Goal: Task Accomplishment & Management: Manage account settings

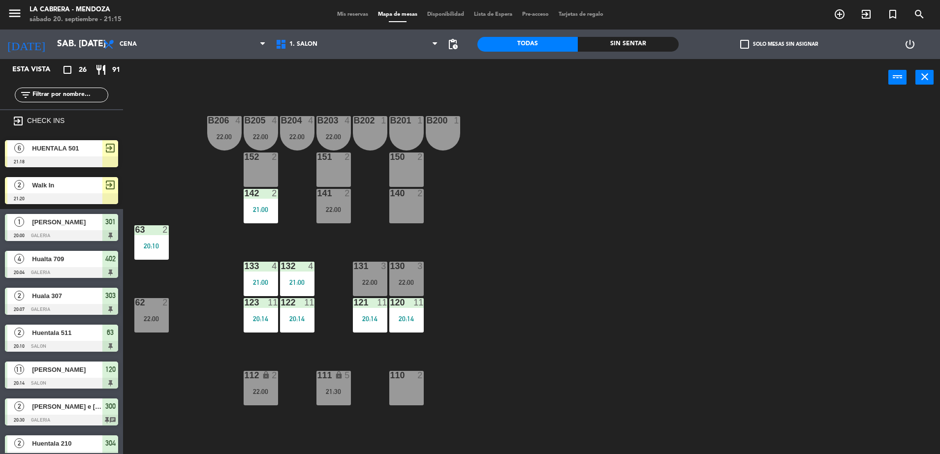
click at [52, 190] on span "Walk In" at bounding box center [67, 185] width 70 height 10
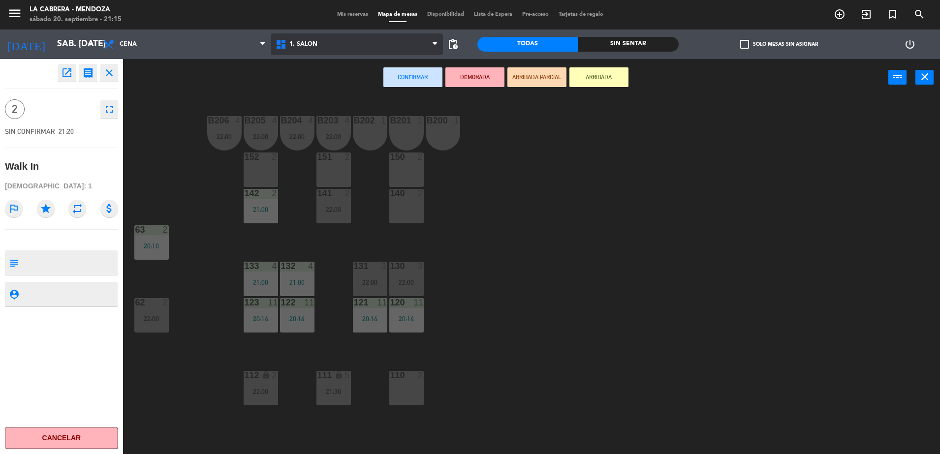
click at [292, 40] on span "1. SALON" at bounding box center [357, 44] width 172 height 22
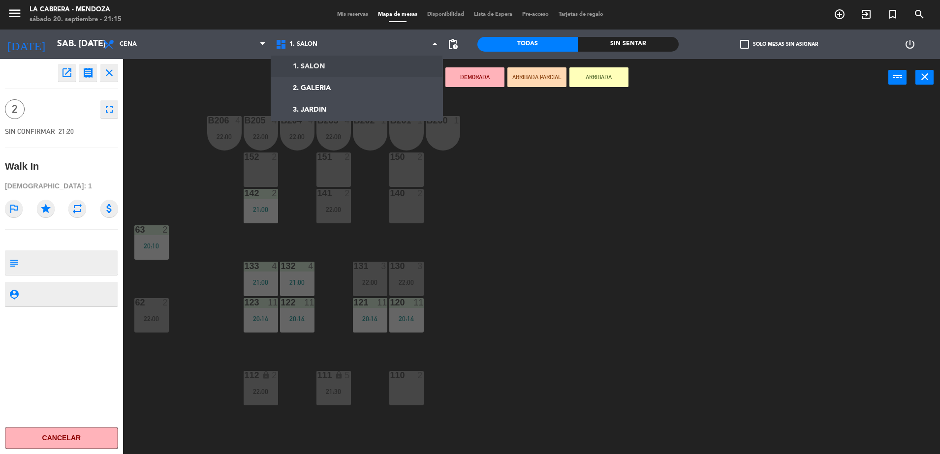
click at [212, 68] on div "Confirmar DEMORADA ARRIBADA PARCIAL ARRIBADA power_input close" at bounding box center [505, 77] width 765 height 37
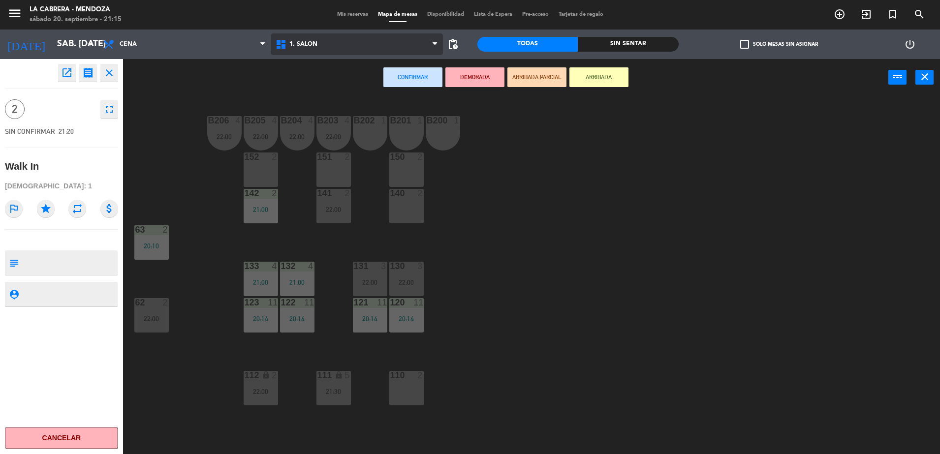
click at [312, 46] on span "1. SALON" at bounding box center [303, 44] width 28 height 7
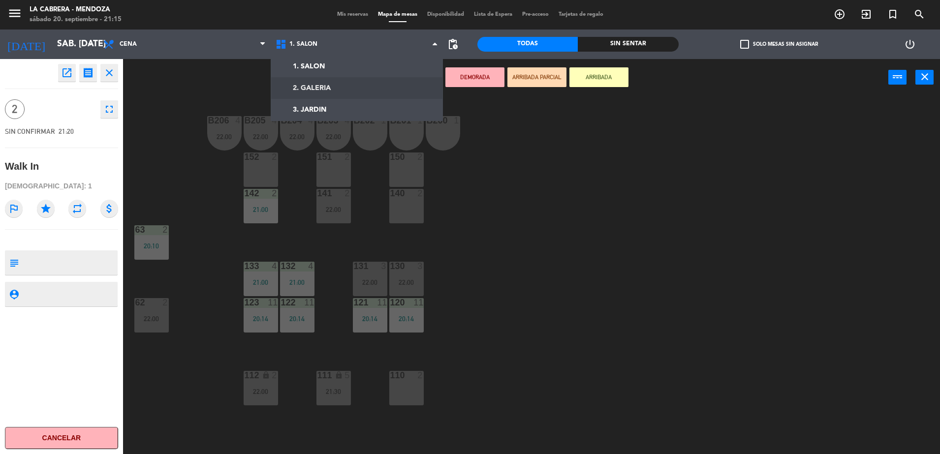
click at [323, 84] on ng-component "menu [PERSON_NAME] sábado 20. septiembre - 21:15 Mis reservas Mapa de mesas Dis…" at bounding box center [470, 228] width 940 height 457
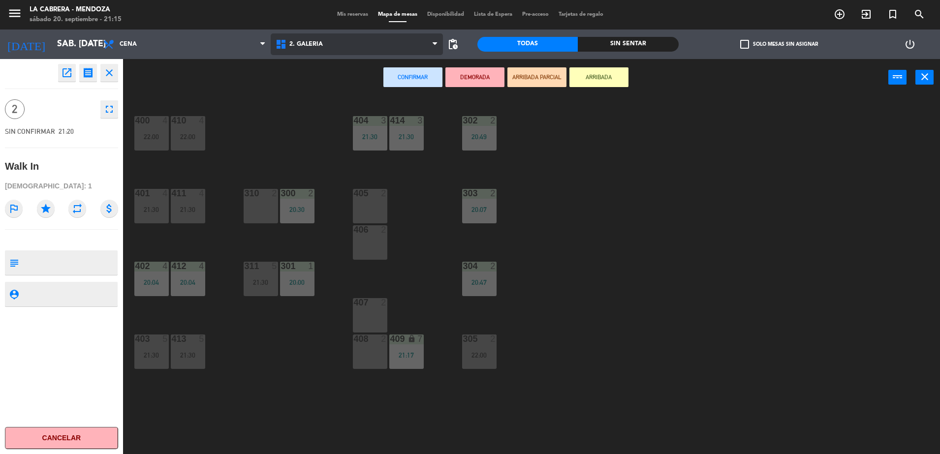
click at [334, 33] on span "2. GALERIA" at bounding box center [357, 44] width 172 height 22
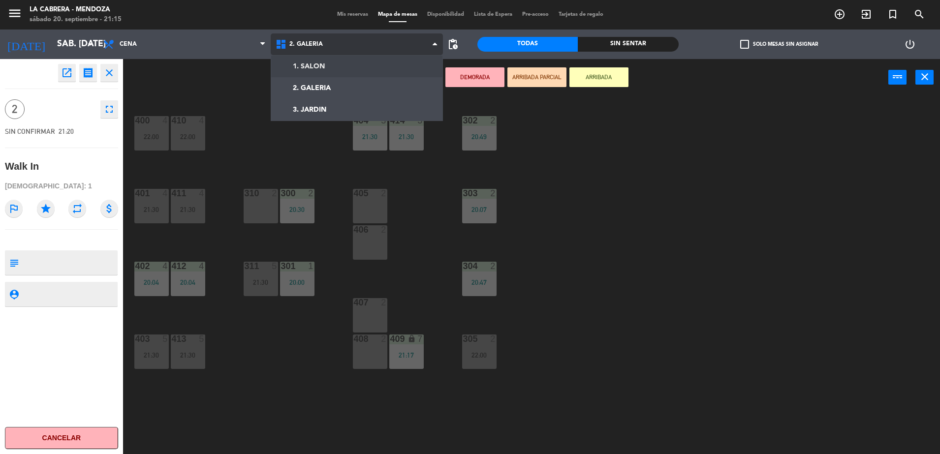
click at [331, 69] on ng-component "menu [PERSON_NAME] sábado 20. septiembre - 21:15 Mis reservas Mapa de mesas Dis…" at bounding box center [470, 228] width 940 height 457
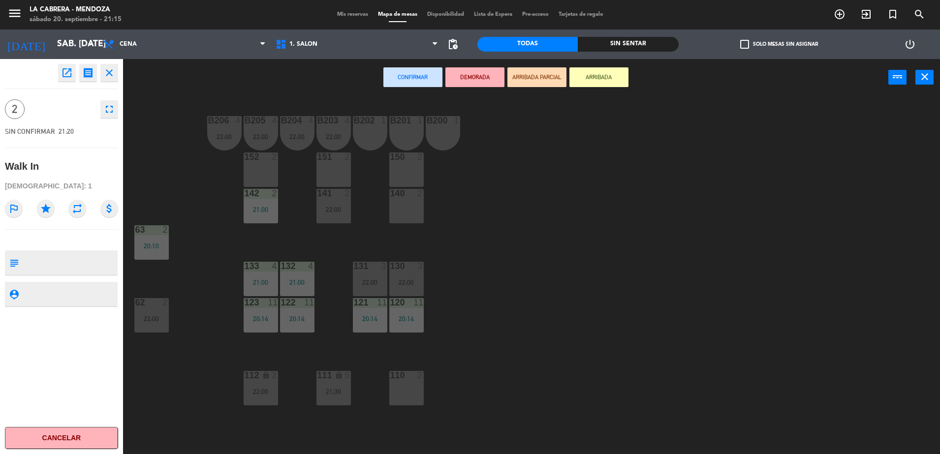
scroll to position [58, 0]
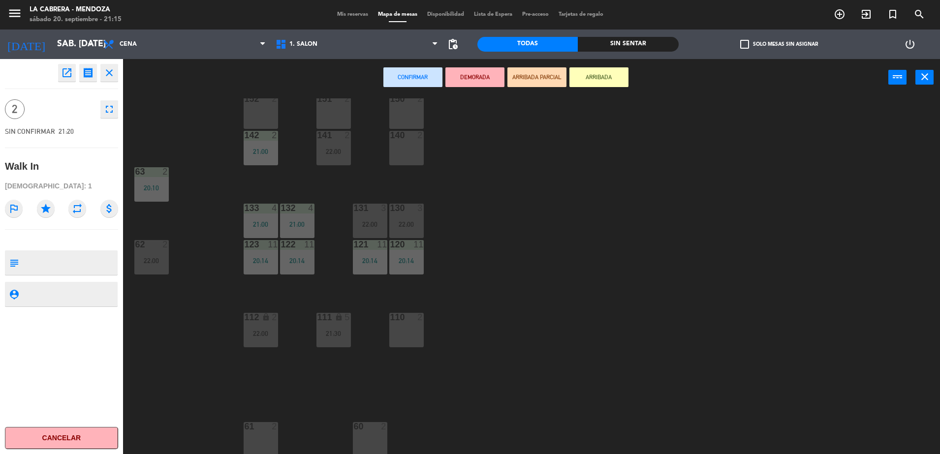
click at [262, 431] on div at bounding box center [261, 426] width 16 height 9
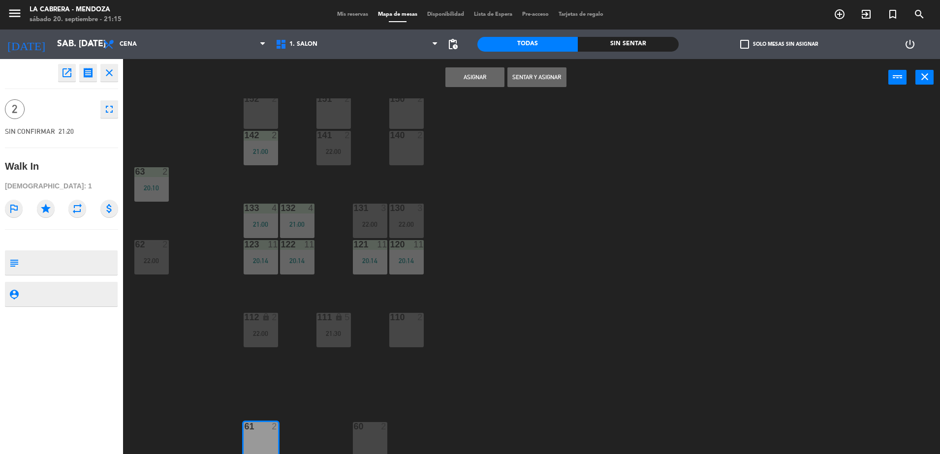
click at [522, 77] on button "Sentar y Asignar" at bounding box center [536, 77] width 59 height 20
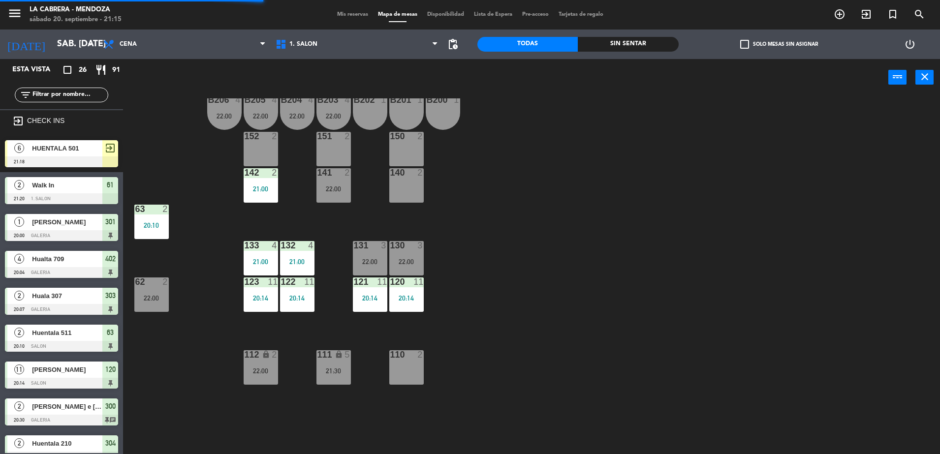
scroll to position [0, 0]
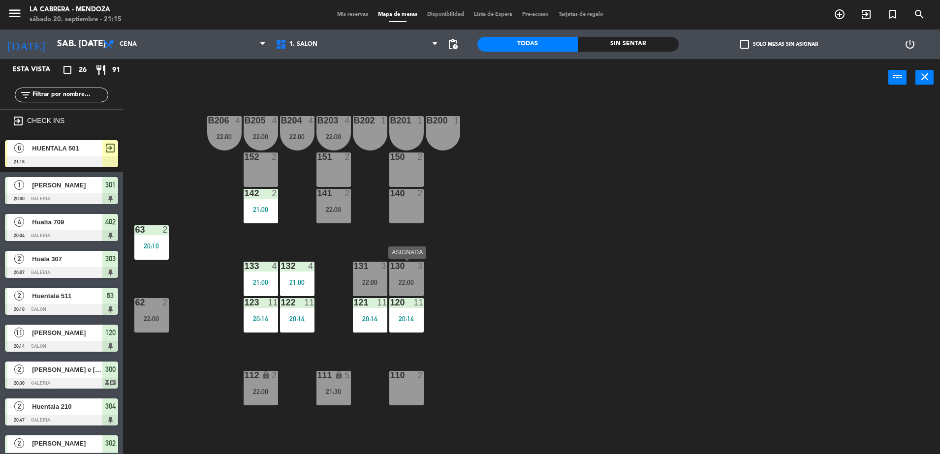
click at [409, 281] on div "22:00" at bounding box center [406, 282] width 34 height 7
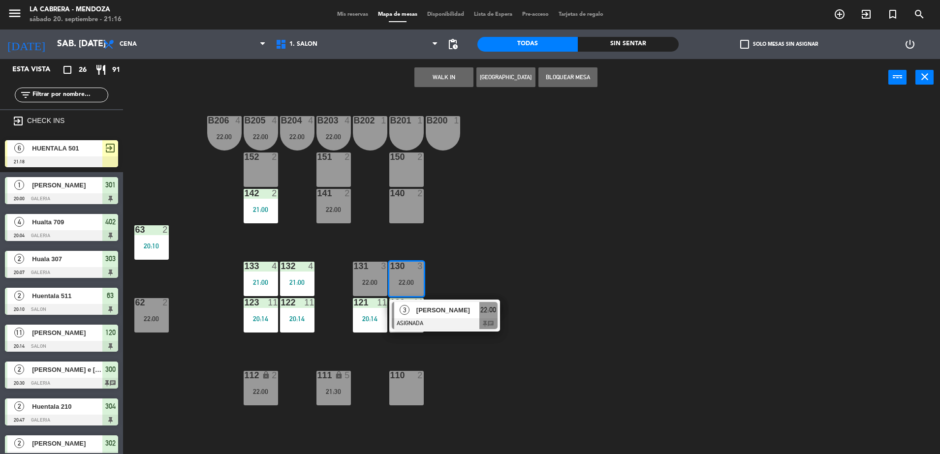
click at [458, 214] on div "B206 4 22:00 B205 4 22:00 B204 4 22:00 B203 4 22:00 B202 1 B201 1 B200 1 150 2 …" at bounding box center [536, 277] width 808 height 358
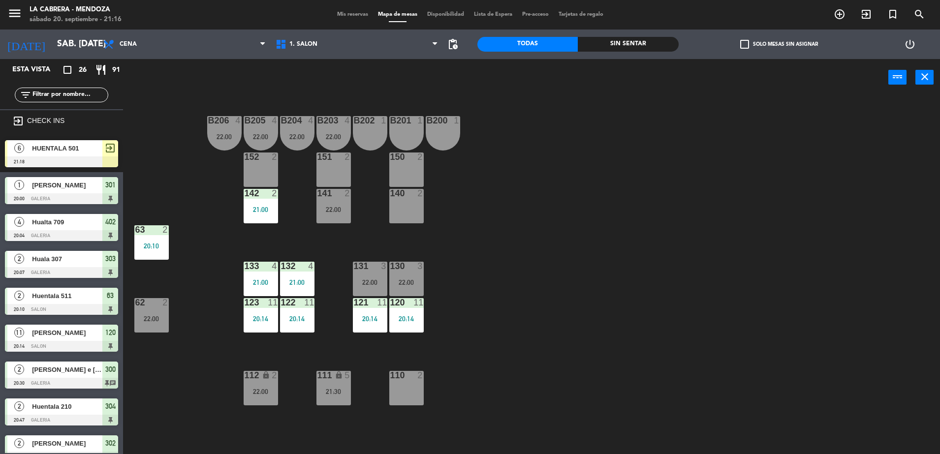
click at [475, 213] on div "B206 4 22:00 B205 4 22:00 B204 4 22:00 B203 4 22:00 B202 1 B201 1 B200 1 150 2 …" at bounding box center [536, 277] width 808 height 358
click at [362, 37] on span "1. SALON" at bounding box center [357, 44] width 172 height 22
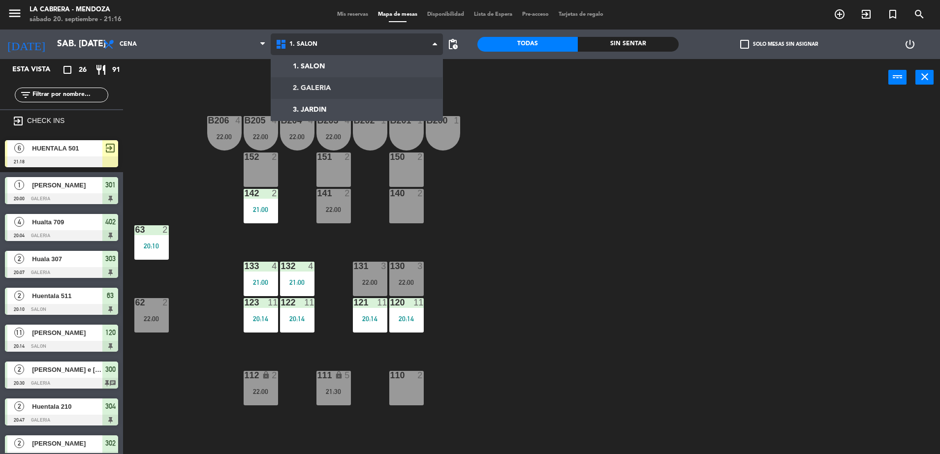
click at [360, 79] on ng-component "menu [PERSON_NAME] sábado 20. septiembre - 21:16 Mis reservas Mapa de mesas Dis…" at bounding box center [470, 228] width 940 height 457
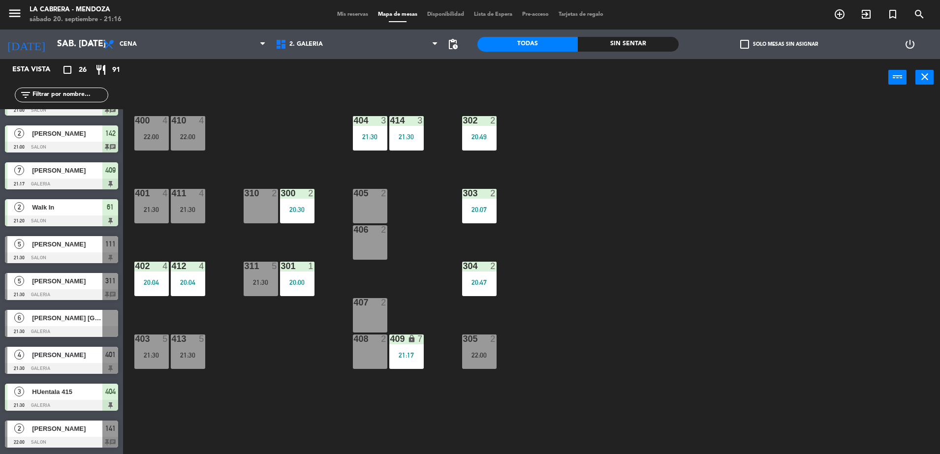
scroll to position [492, 0]
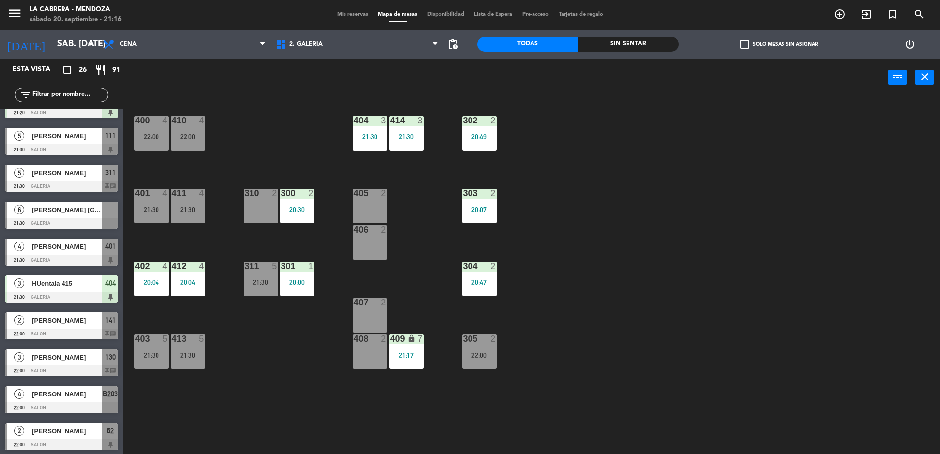
click at [71, 221] on div at bounding box center [61, 223] width 113 height 11
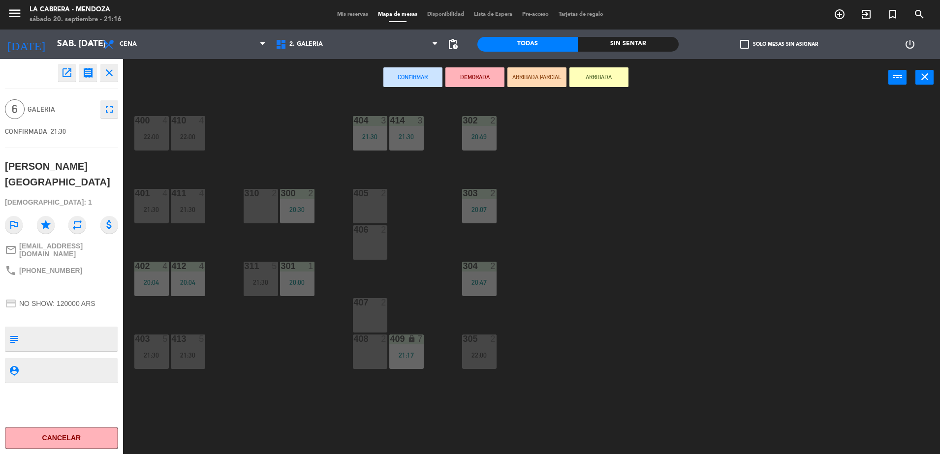
click at [269, 133] on div "400 4 22:00 410 4 22:00 404 3 21:30 414 3 21:30 302 2 20:49 401 4 21:30 411 4 2…" at bounding box center [536, 277] width 808 height 358
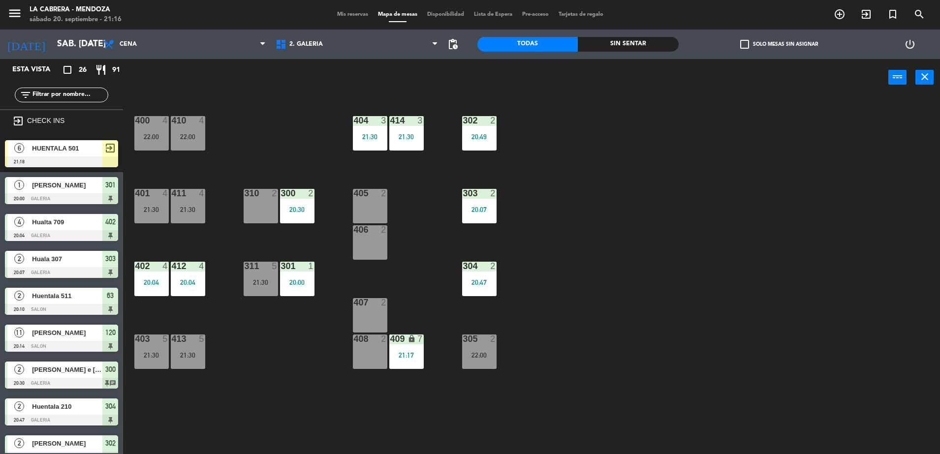
scroll to position [2, 0]
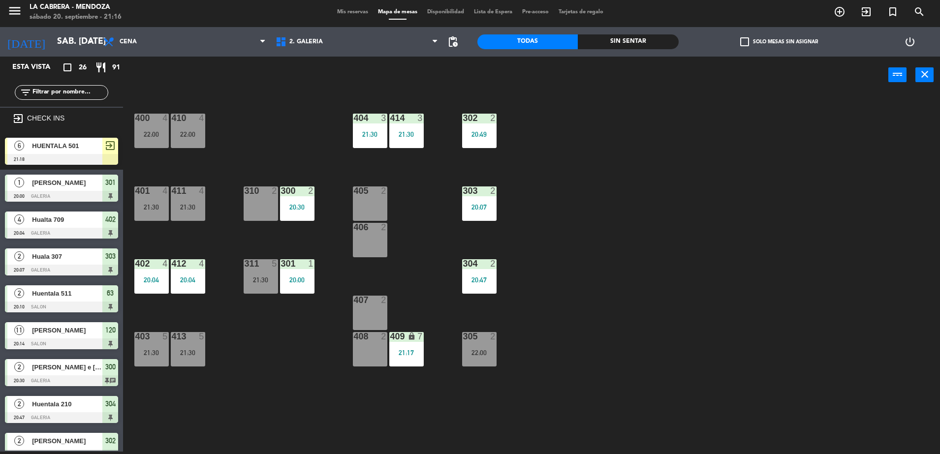
click at [32, 151] on div "HUENTALA 501" at bounding box center [66, 146] width 71 height 16
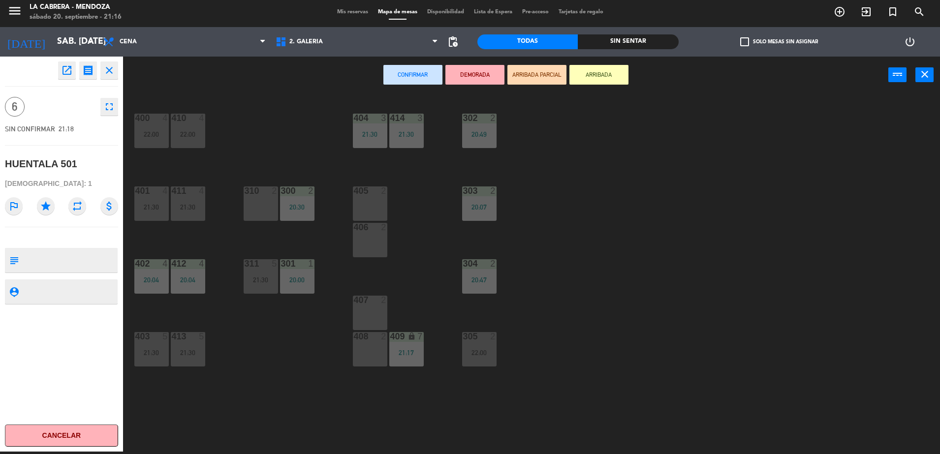
click at [378, 208] on div "405 2" at bounding box center [370, 204] width 34 height 34
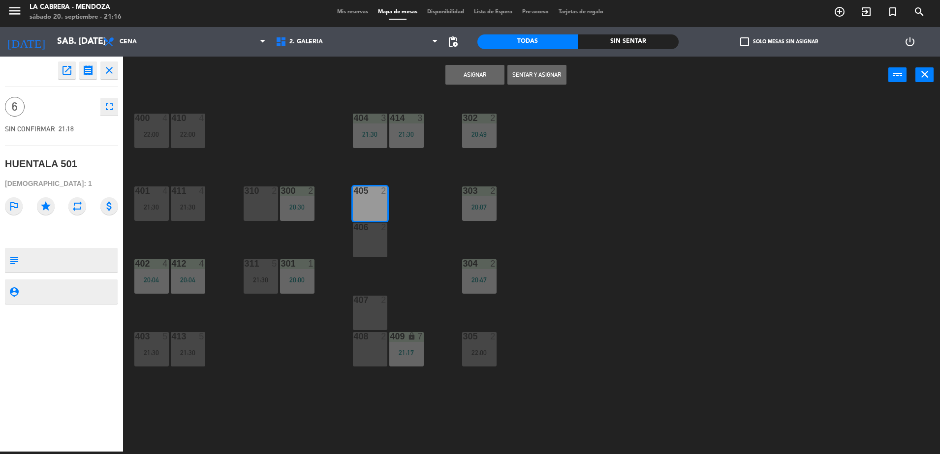
click at [376, 231] on div at bounding box center [370, 227] width 16 height 9
click at [380, 306] on div "407 2" at bounding box center [370, 313] width 34 height 34
click at [543, 79] on button "Sentar y Asignar" at bounding box center [536, 75] width 59 height 20
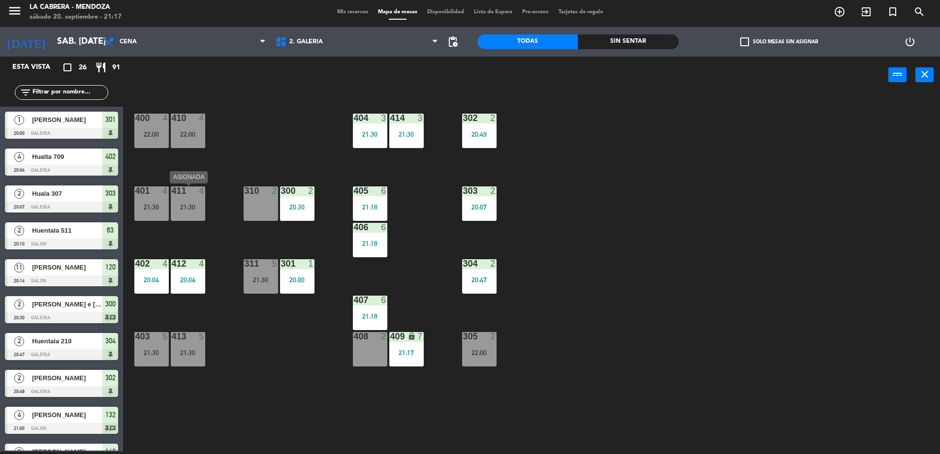
click at [194, 217] on div "411 4 21:30" at bounding box center [188, 204] width 34 height 34
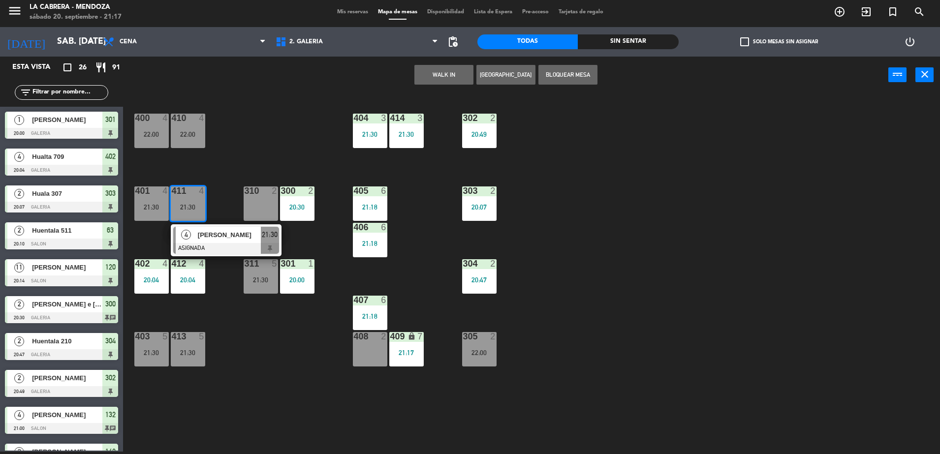
click at [250, 153] on div "400 4 22:00 410 4 22:00 404 3 21:30 414 3 21:30 302 2 20:49 401 4 21:30 411 4 2…" at bounding box center [536, 275] width 808 height 358
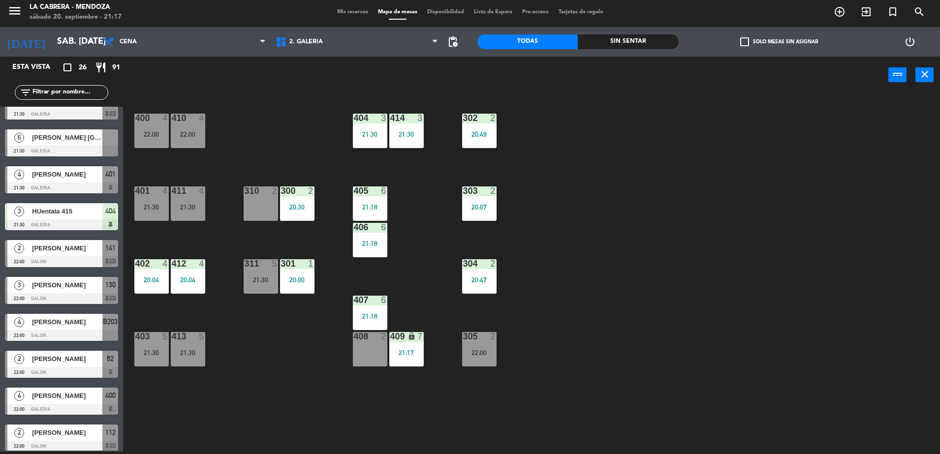
scroll to position [554, 0]
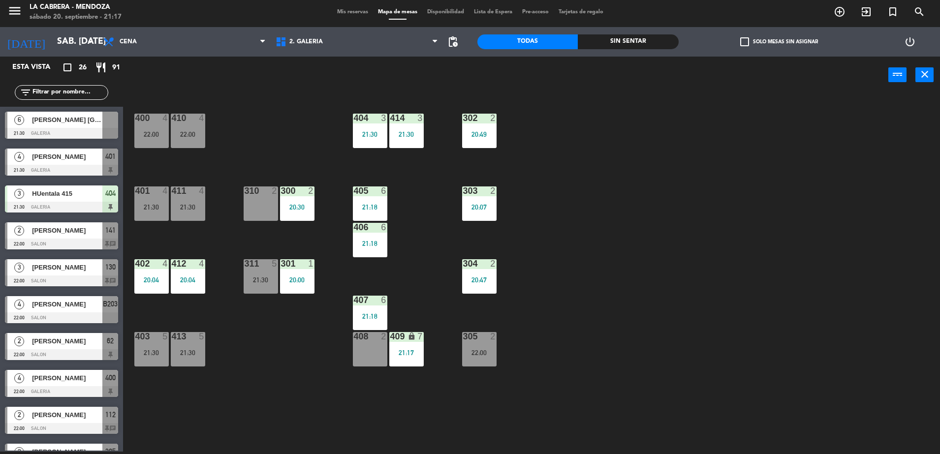
click at [78, 313] on div at bounding box center [61, 318] width 113 height 11
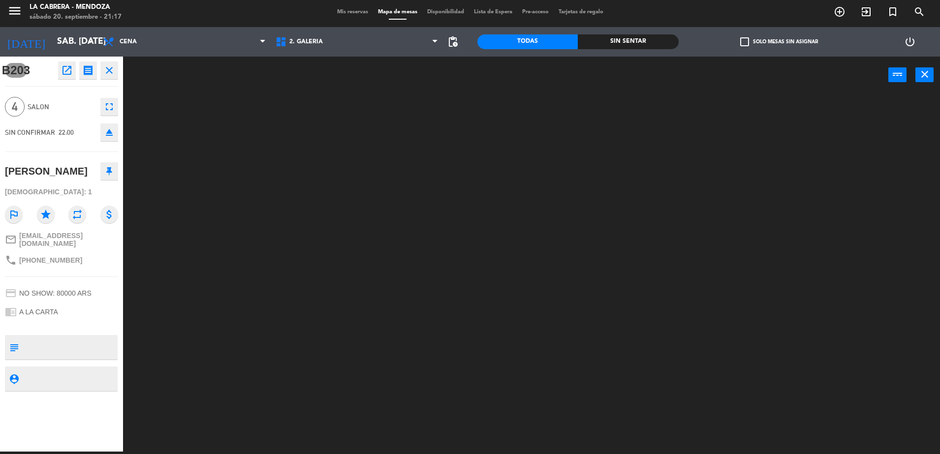
click at [116, 139] on button "eject" at bounding box center [109, 133] width 18 height 18
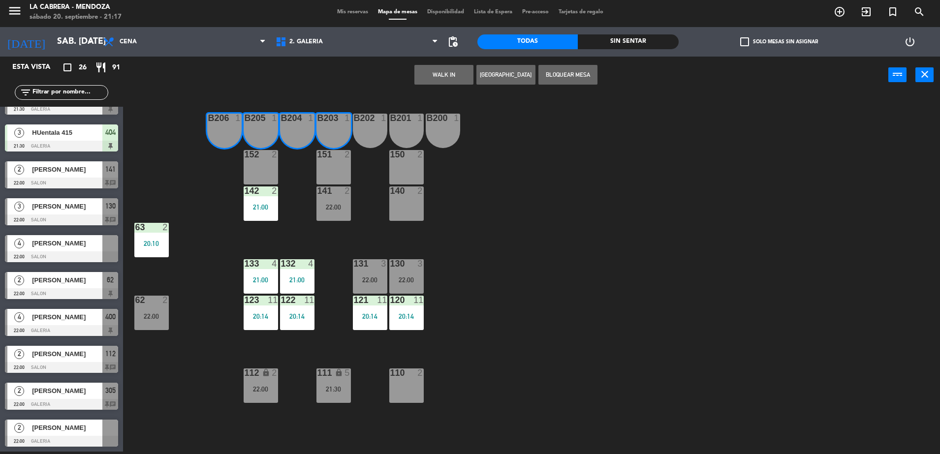
scroll to position [616, 0]
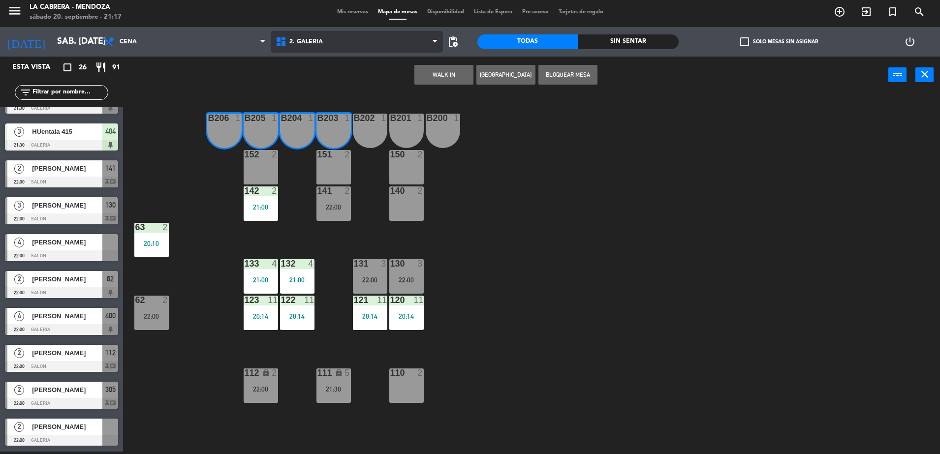
click at [344, 48] on span "2. GALERIA" at bounding box center [357, 42] width 172 height 22
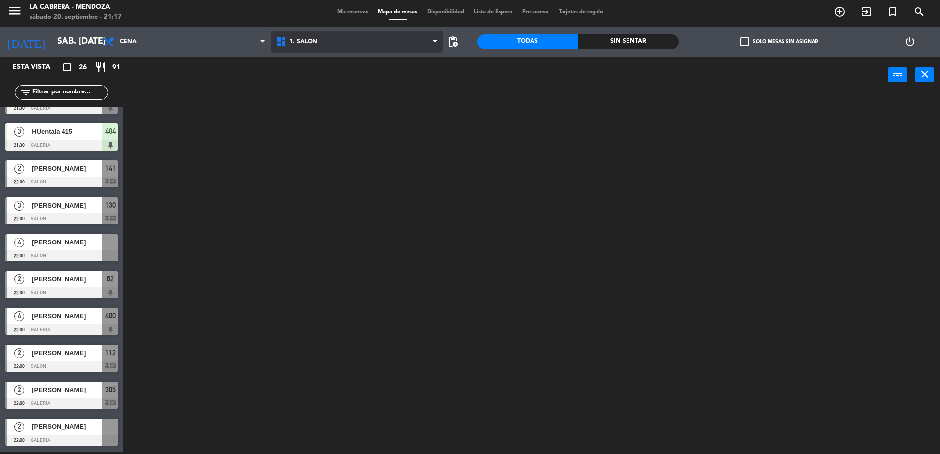
click at [331, 62] on ng-component "menu [PERSON_NAME] sábado 20. septiembre - 21:17 Mis reservas Mapa de mesas Dis…" at bounding box center [470, 226] width 940 height 457
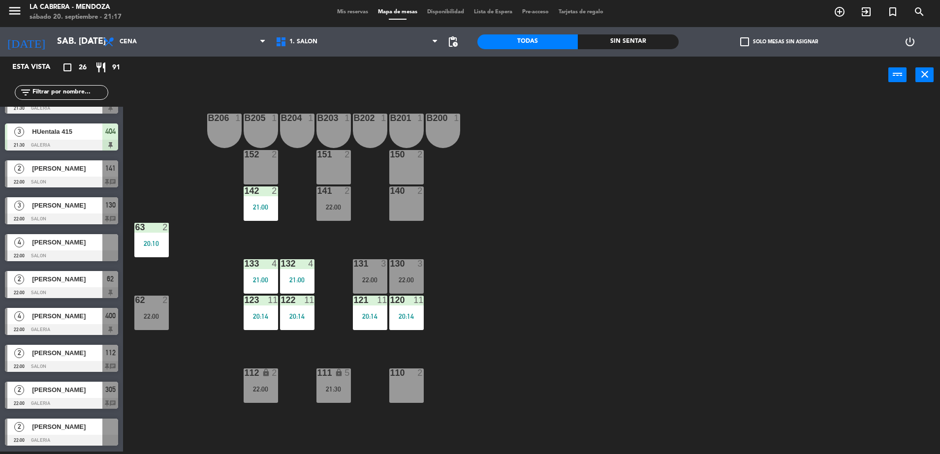
click at [449, 44] on span "pending_actions" at bounding box center [453, 42] width 12 height 12
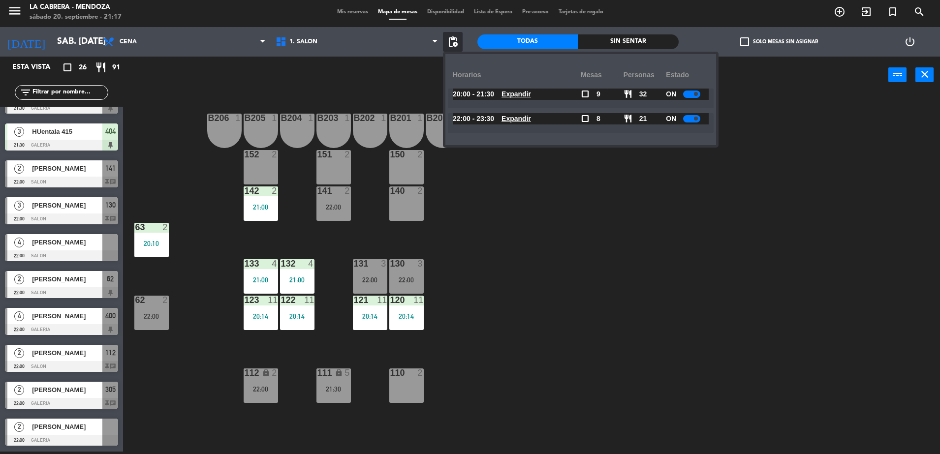
click at [693, 119] on div at bounding box center [691, 118] width 17 height 7
click at [698, 93] on span at bounding box center [696, 94] width 4 height 4
click at [695, 94] on div at bounding box center [691, 94] width 17 height 7
click at [83, 428] on span "[PERSON_NAME]" at bounding box center [67, 427] width 70 height 10
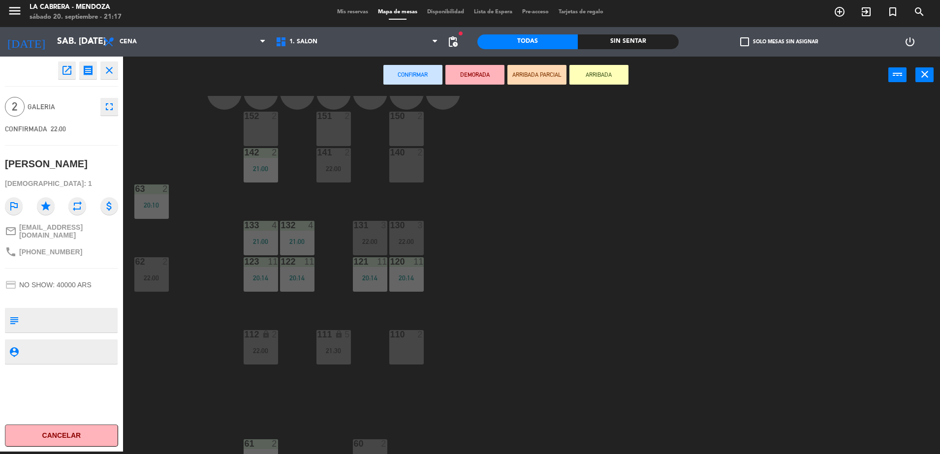
scroll to position [58, 0]
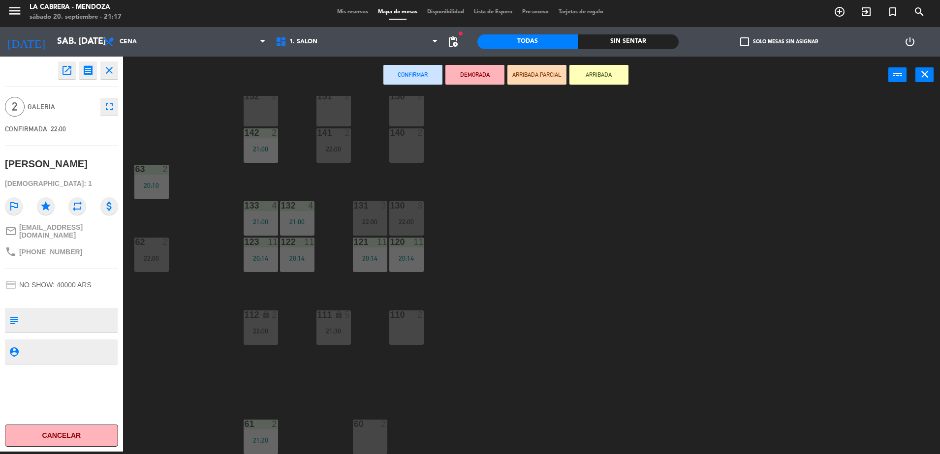
click at [371, 427] on div at bounding box center [370, 424] width 16 height 9
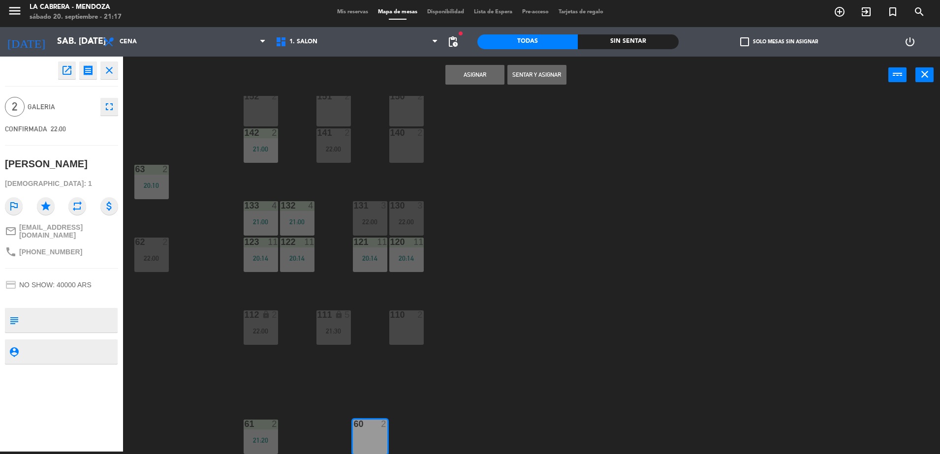
click at [477, 78] on button "Asignar" at bounding box center [474, 75] width 59 height 20
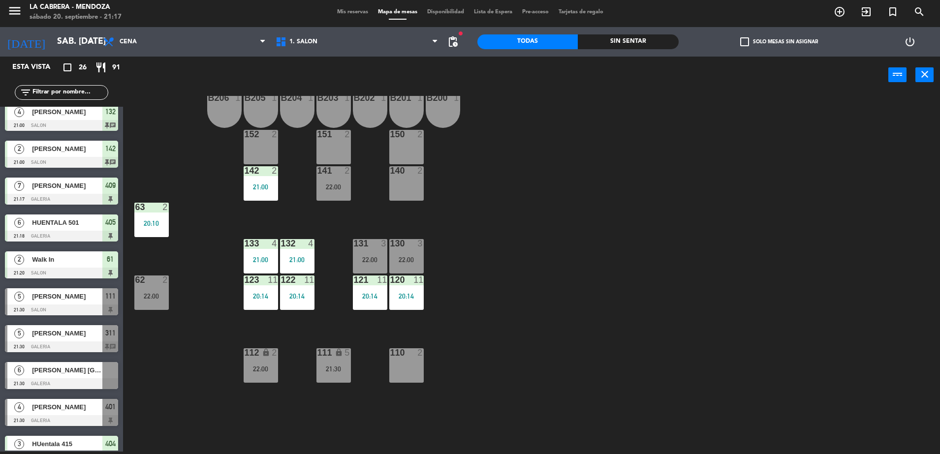
scroll to position [0, 0]
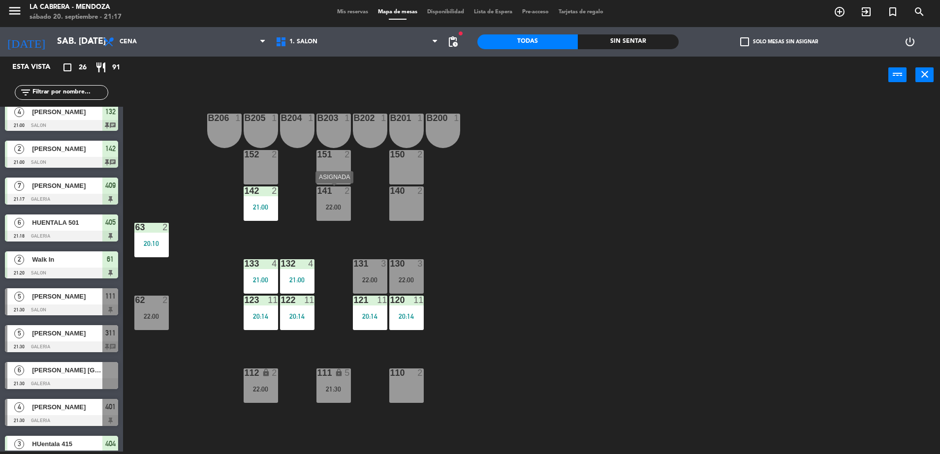
click at [324, 203] on div "22:00" at bounding box center [333, 206] width 34 height 7
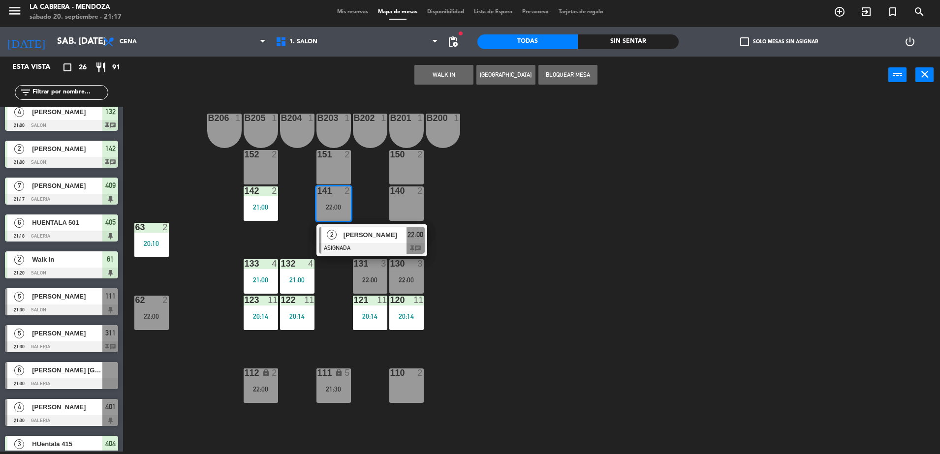
click at [522, 203] on div "B206 1 B205 1 B204 1 B203 1 B202 1 B201 1 B200 1 150 2 151 2 152 2 140 2 141 2 …" at bounding box center [536, 275] width 808 height 358
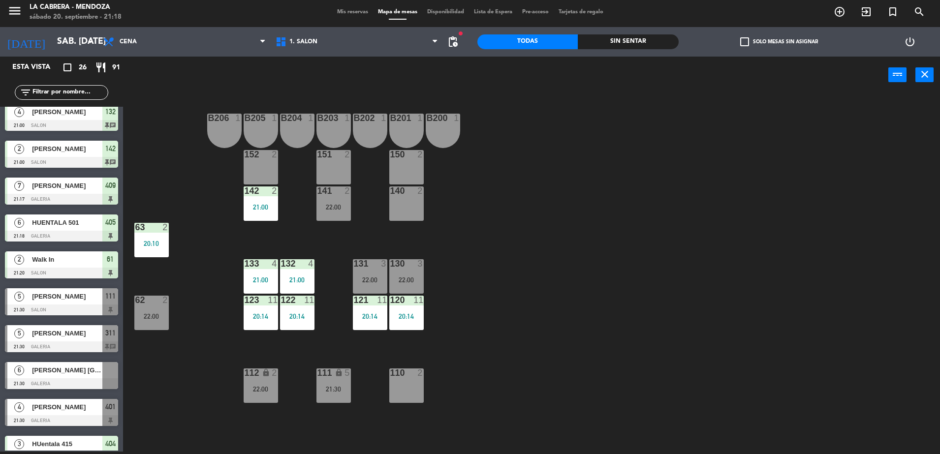
scroll to position [58, 0]
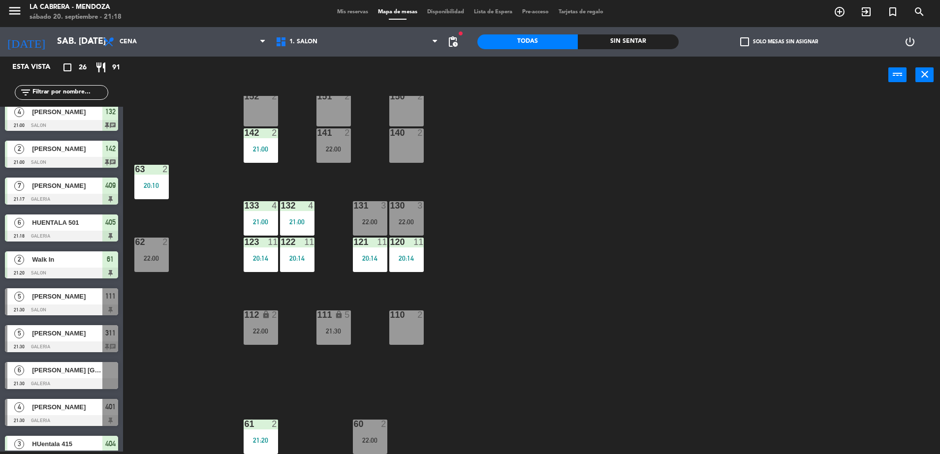
click at [263, 144] on div "142 2 21:00" at bounding box center [261, 145] width 34 height 34
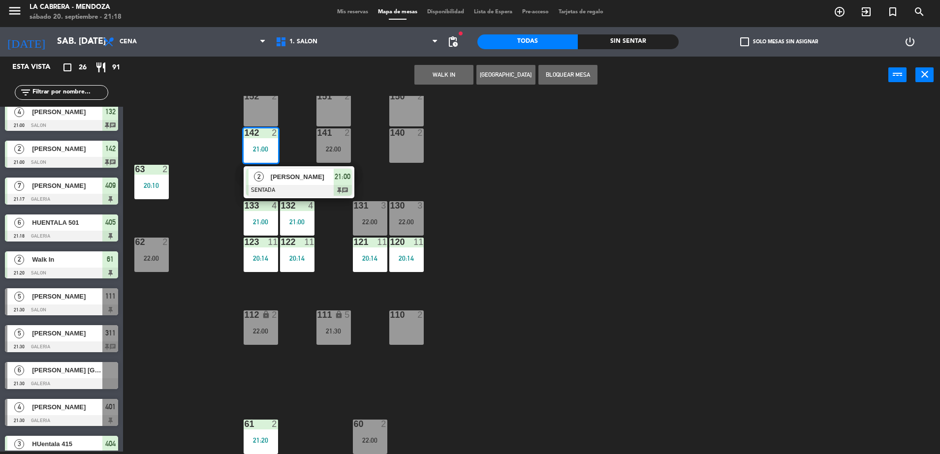
click at [184, 183] on div "B206 1 B205 1 B204 1 B203 1 B202 1 B201 1 B200 1 150 2 151 2 152 2 140 2 141 2 …" at bounding box center [536, 275] width 808 height 358
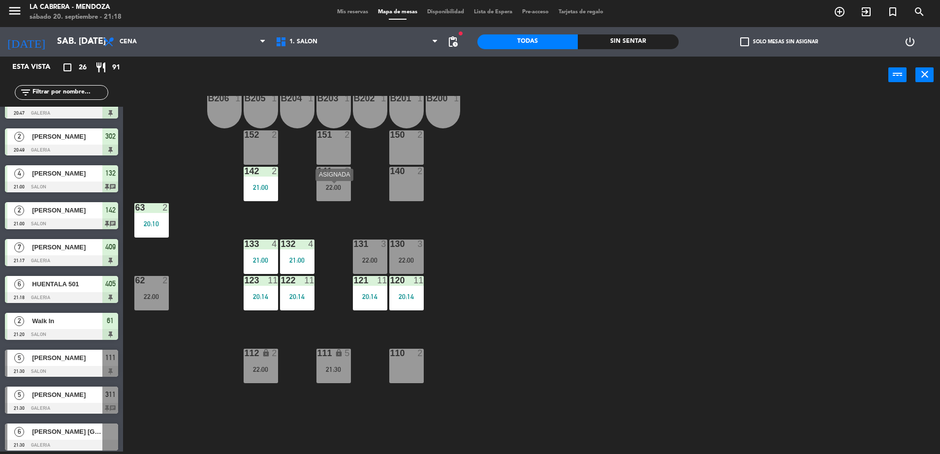
scroll to position [0, 0]
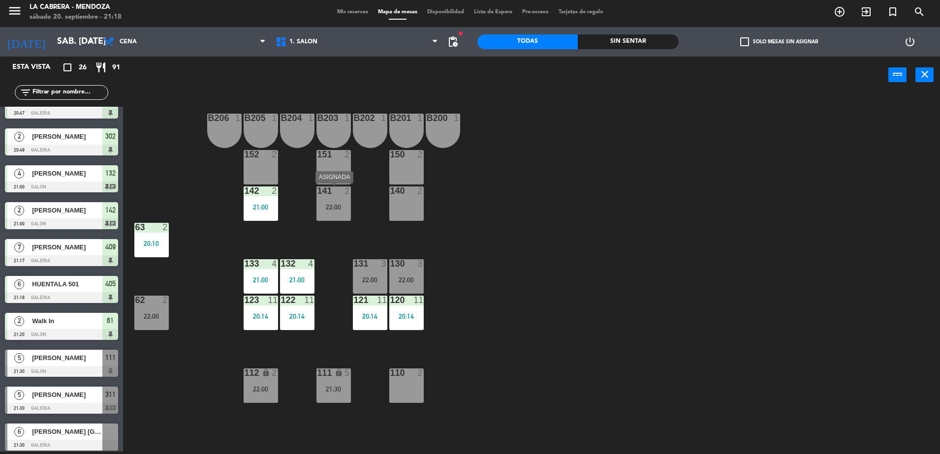
click at [336, 201] on div "141 2 22:00" at bounding box center [333, 204] width 34 height 34
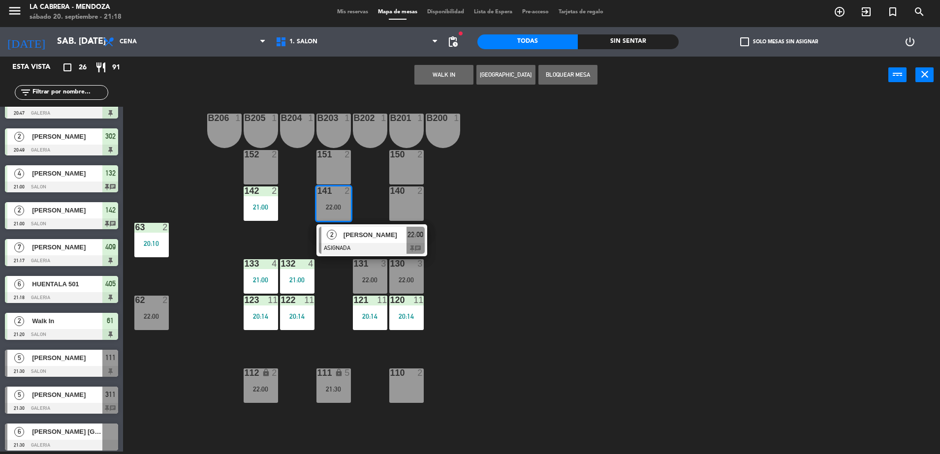
click at [202, 247] on div "B206 1 B205 1 B204 1 B203 1 B202 1 B201 1 B200 1 150 2 151 2 152 2 140 2 141 2 …" at bounding box center [536, 275] width 808 height 358
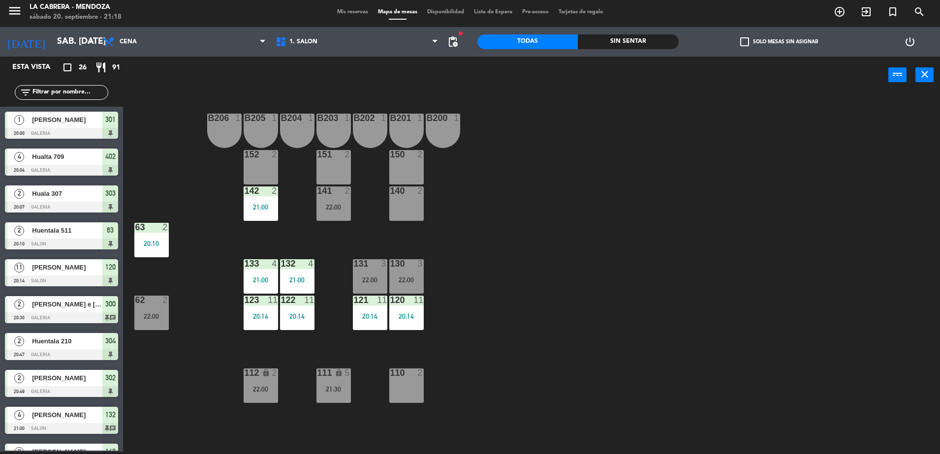
click at [62, 307] on span "[PERSON_NAME] e [PERSON_NAME]" at bounding box center [67, 304] width 70 height 10
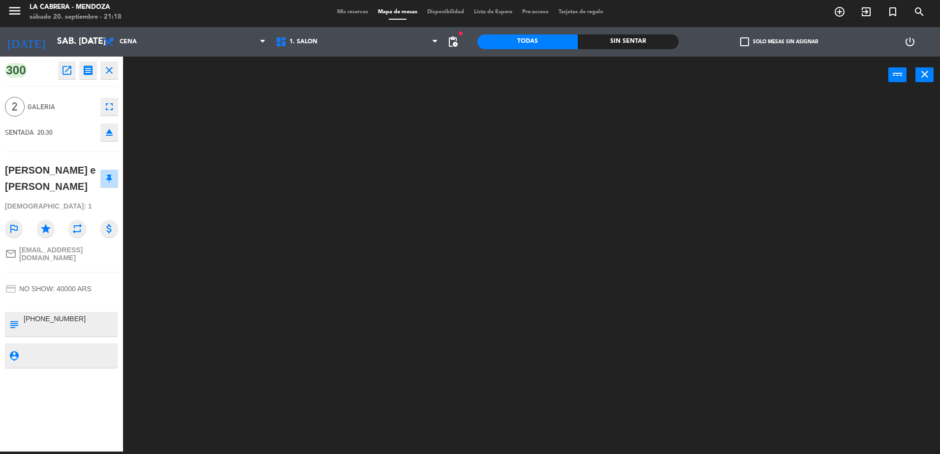
click at [111, 135] on icon "eject" at bounding box center [109, 132] width 12 height 12
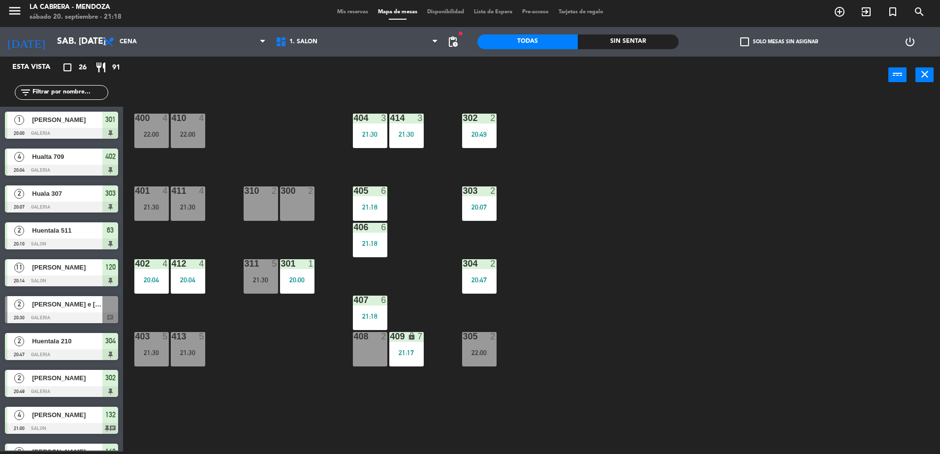
click at [67, 314] on div at bounding box center [61, 318] width 113 height 11
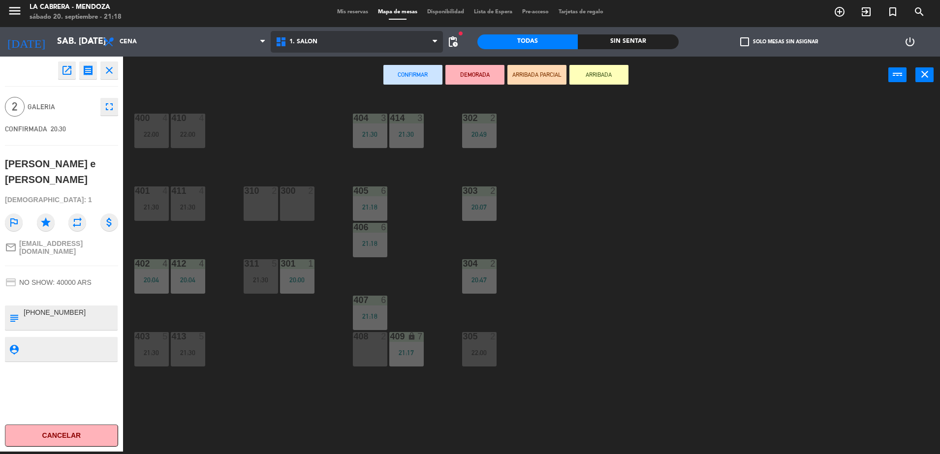
click at [291, 46] on span "1. SALON" at bounding box center [357, 42] width 172 height 22
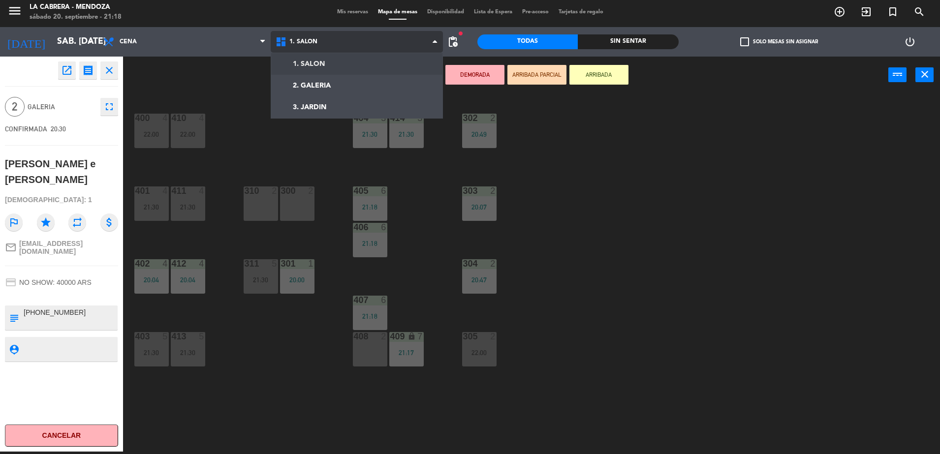
click at [326, 66] on ng-component "menu [PERSON_NAME] sábado 20. septiembre - 21:18 Mis reservas Mapa de mesas Dis…" at bounding box center [470, 226] width 940 height 457
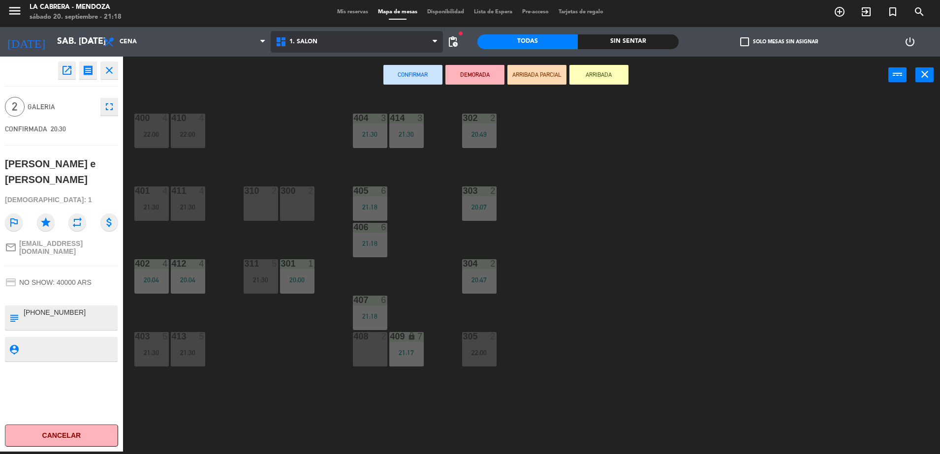
click at [325, 49] on span "1. SALON" at bounding box center [357, 42] width 172 height 22
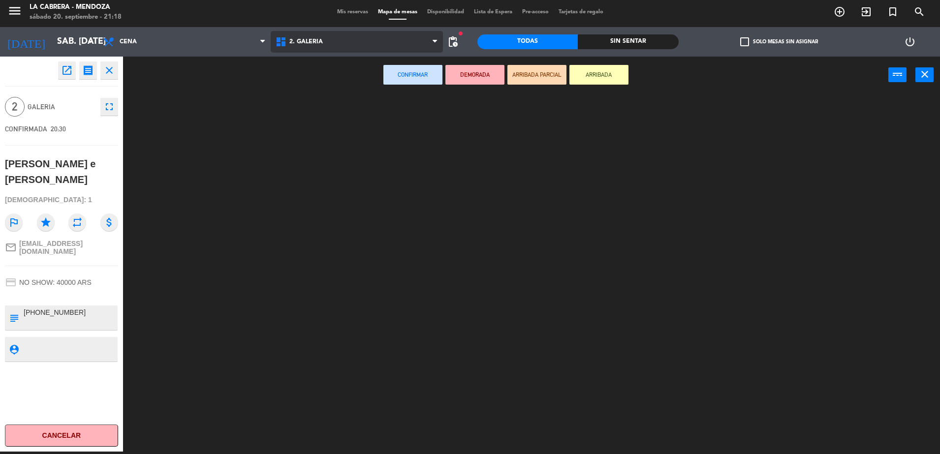
click at [320, 93] on ng-component "menu [PERSON_NAME] sábado 20. septiembre - 21:18 Mis reservas Mapa de mesas Dis…" at bounding box center [470, 226] width 940 height 457
click at [332, 49] on span "2. GALERIA" at bounding box center [357, 42] width 172 height 22
click at [328, 60] on ng-component "menu [PERSON_NAME] sábado 20. septiembre - 21:18 Mis reservas Mapa de mesas Dis…" at bounding box center [470, 226] width 940 height 457
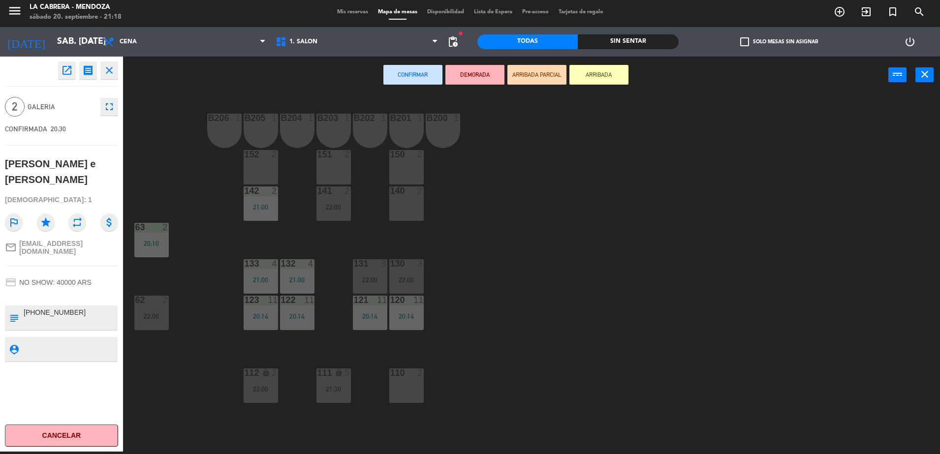
click at [254, 160] on div "152 2" at bounding box center [261, 167] width 34 height 34
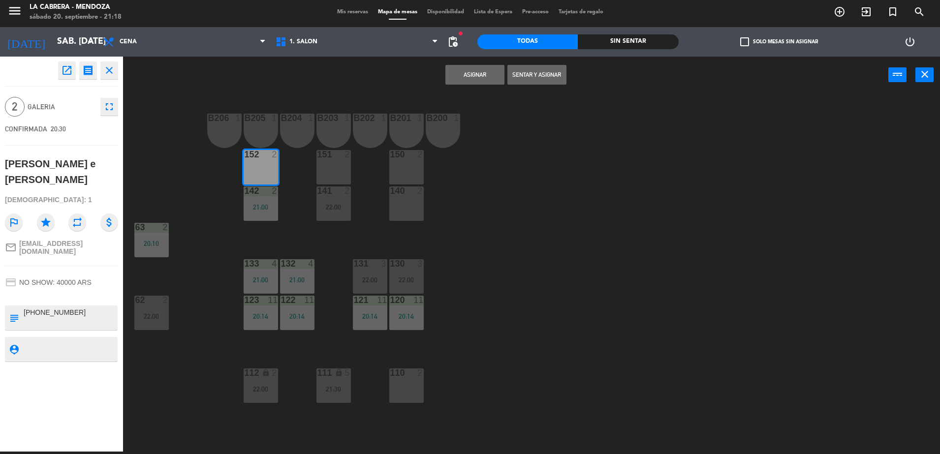
click at [540, 72] on button "Sentar y Asignar" at bounding box center [536, 75] width 59 height 20
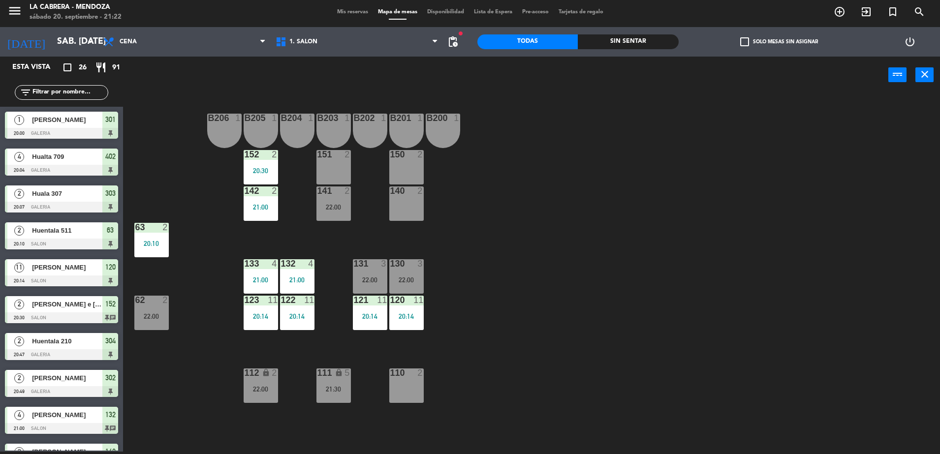
click at [343, 10] on span "Mis reservas" at bounding box center [352, 11] width 41 height 5
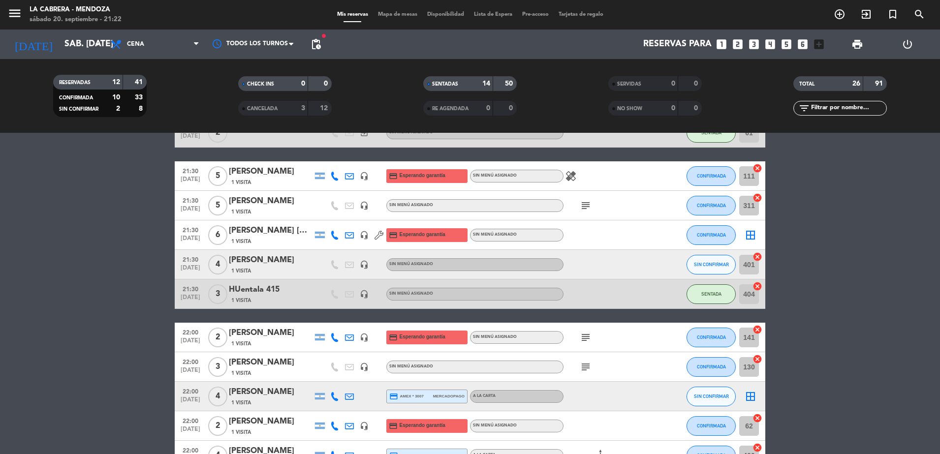
scroll to position [536, 0]
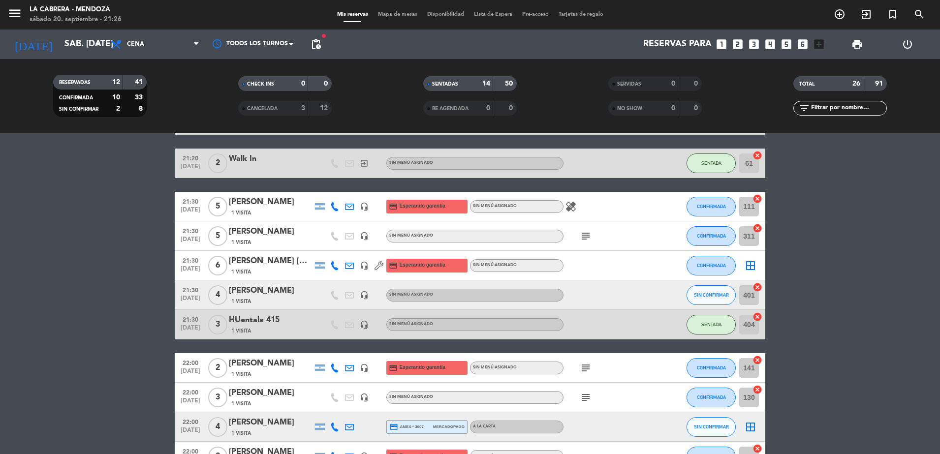
click at [398, 13] on span "Mapa de mesas" at bounding box center [397, 14] width 49 height 5
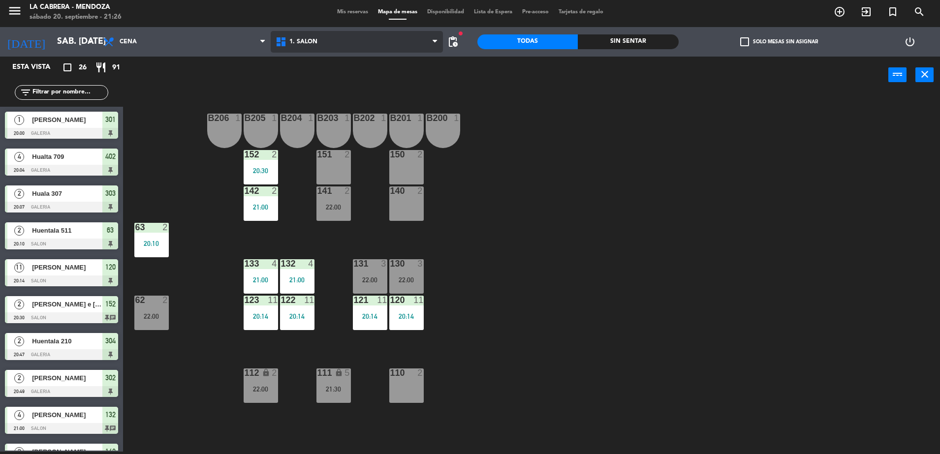
click at [305, 42] on span "1. SALON" at bounding box center [303, 41] width 28 height 7
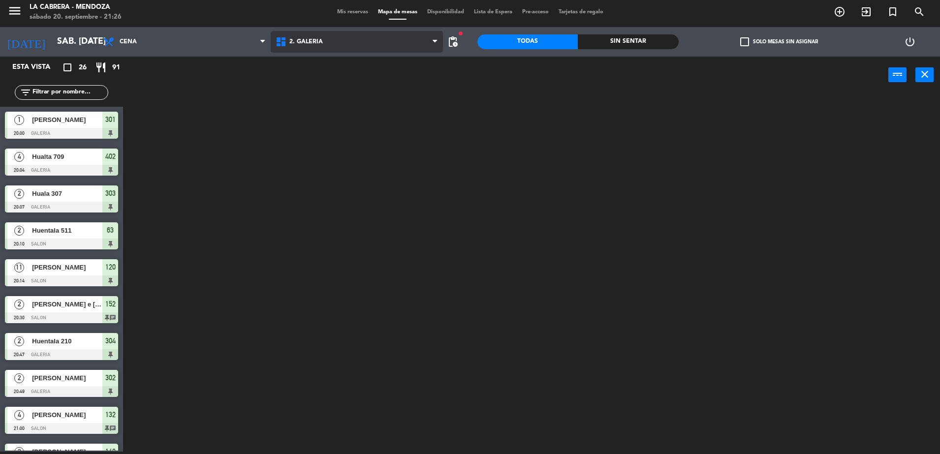
click at [316, 91] on ng-component "menu [PERSON_NAME] sábado 20. septiembre - 21:26 Mis reservas Mapa de mesas Dis…" at bounding box center [470, 226] width 940 height 457
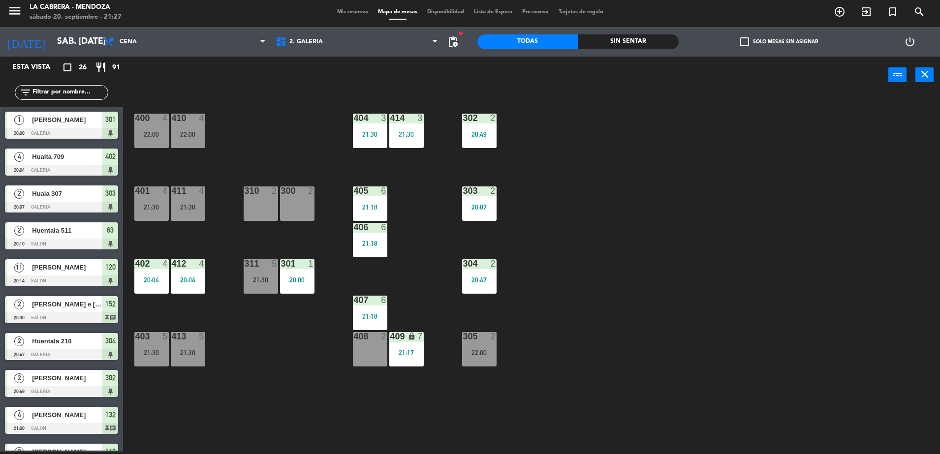
click at [353, 12] on span "Mis reservas" at bounding box center [352, 11] width 41 height 5
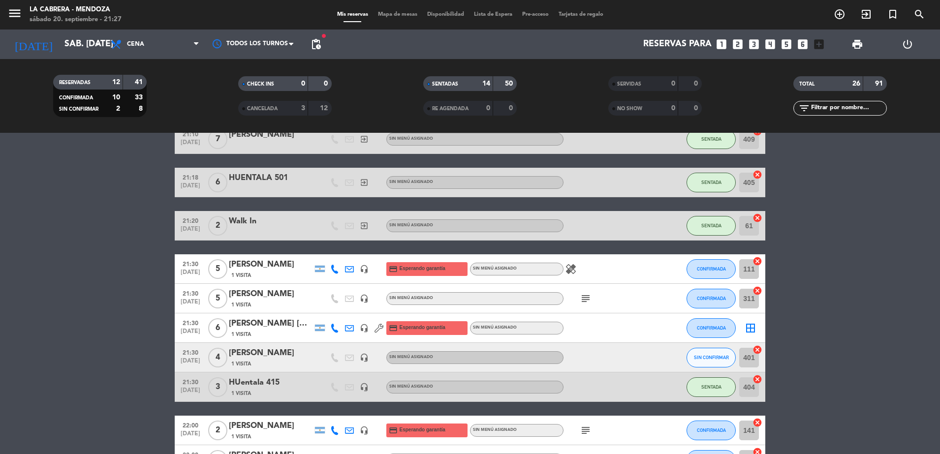
scroll to position [492, 0]
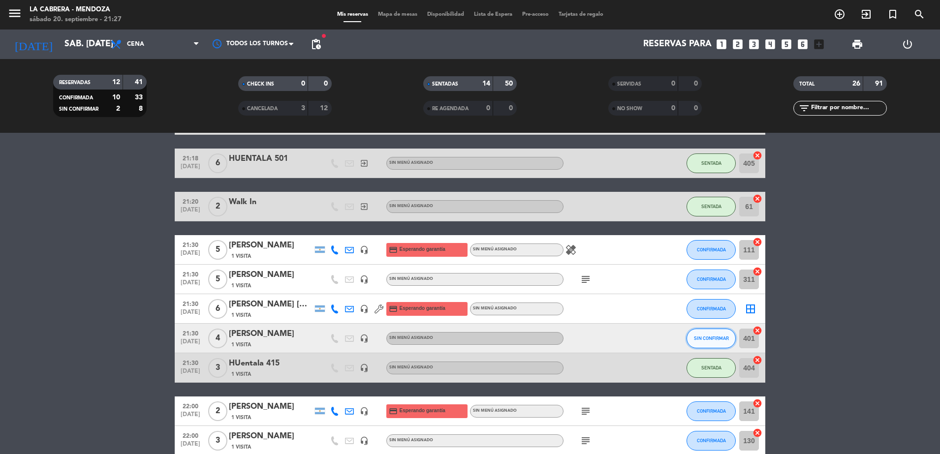
click at [710, 337] on span "SIN CONFIRMAR" at bounding box center [711, 338] width 35 height 5
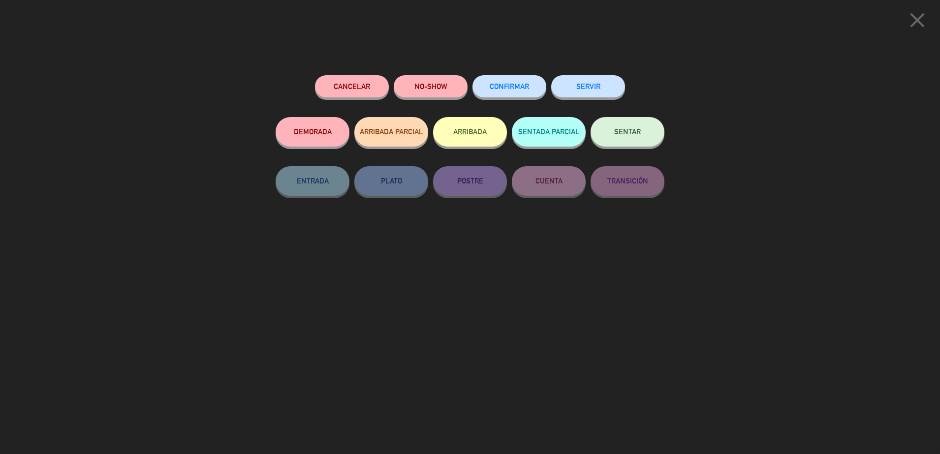
click at [511, 85] on span "CONFIRMAR" at bounding box center [509, 86] width 39 height 8
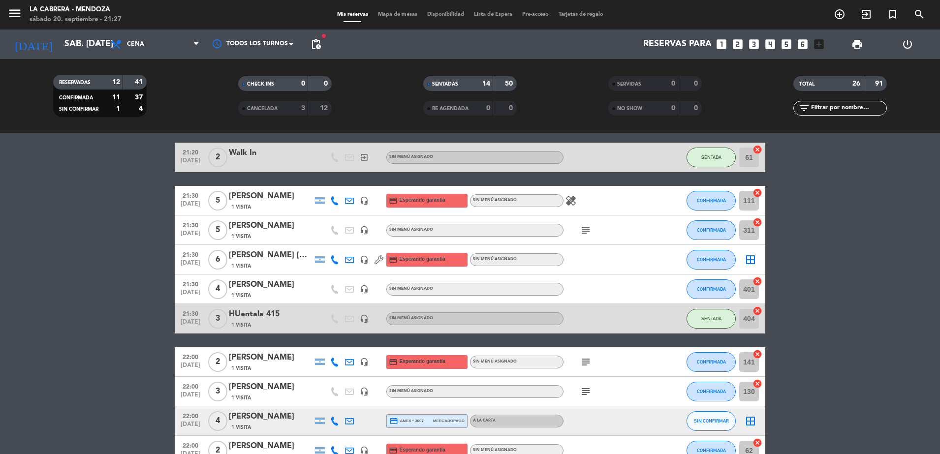
scroll to position [536, 0]
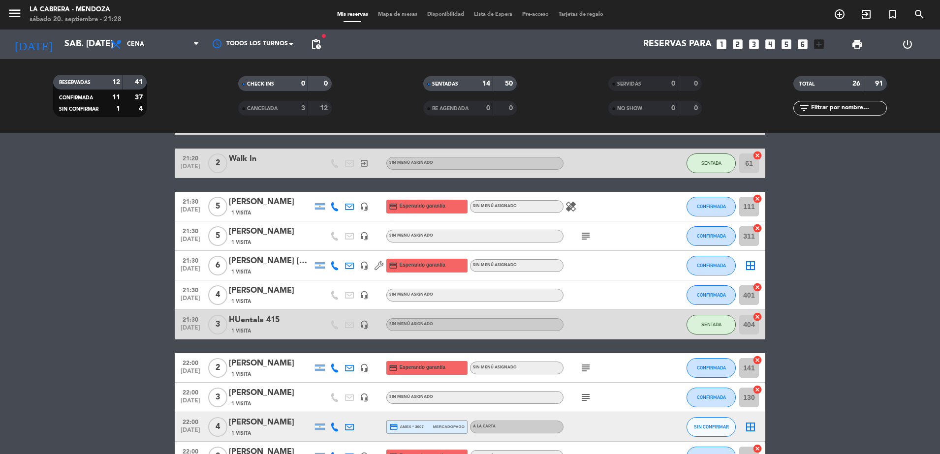
click at [295, 230] on div "[PERSON_NAME]" at bounding box center [271, 231] width 84 height 13
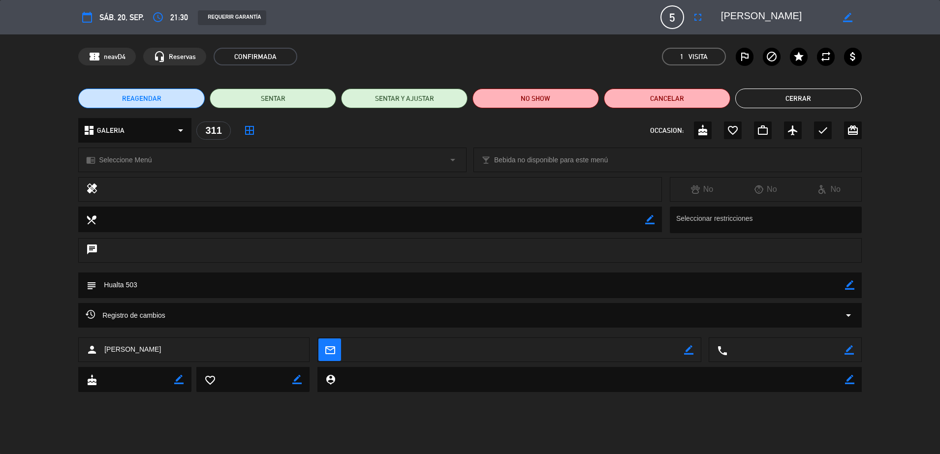
click at [784, 98] on button "Cerrar" at bounding box center [798, 99] width 126 height 20
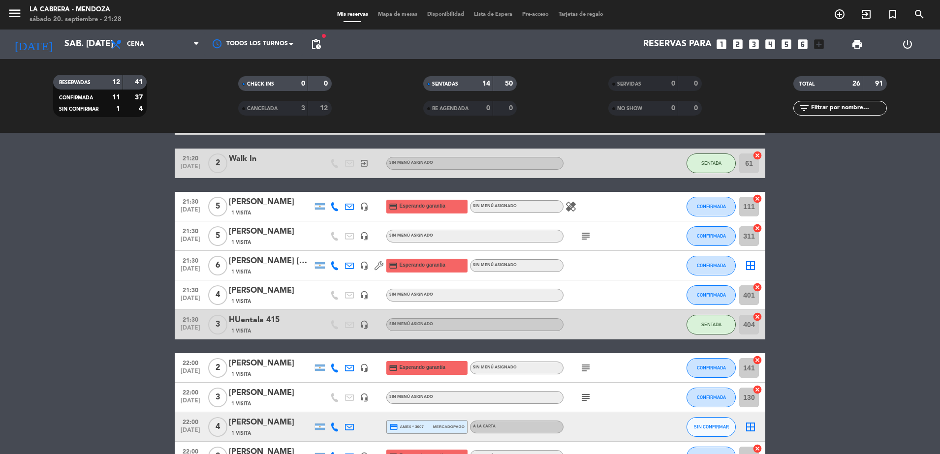
click at [287, 255] on div "[PERSON_NAME] [GEOGRAPHIC_DATA]" at bounding box center [271, 261] width 84 height 13
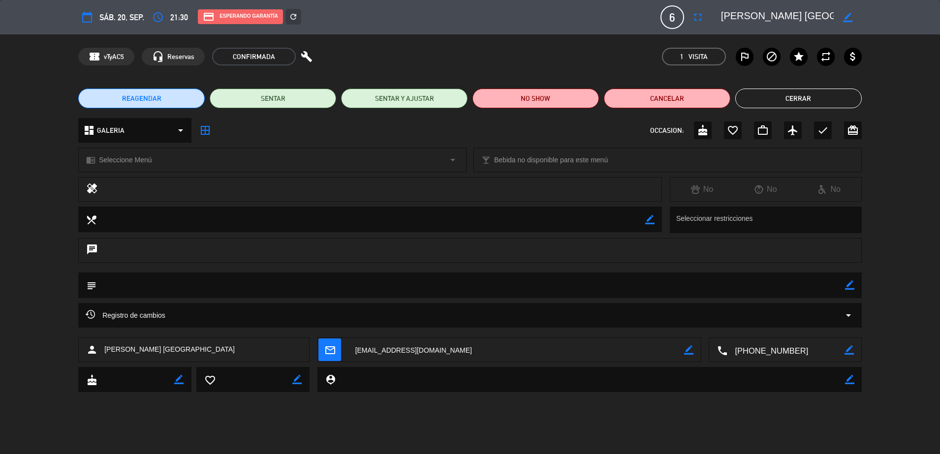
click at [766, 86] on div "REAGENDAR SENTAR SENTAR Y AJUSTAR NO SHOW Cancelar Cerrar" at bounding box center [470, 98] width 940 height 39
click at [778, 100] on button "Cerrar" at bounding box center [798, 99] width 126 height 20
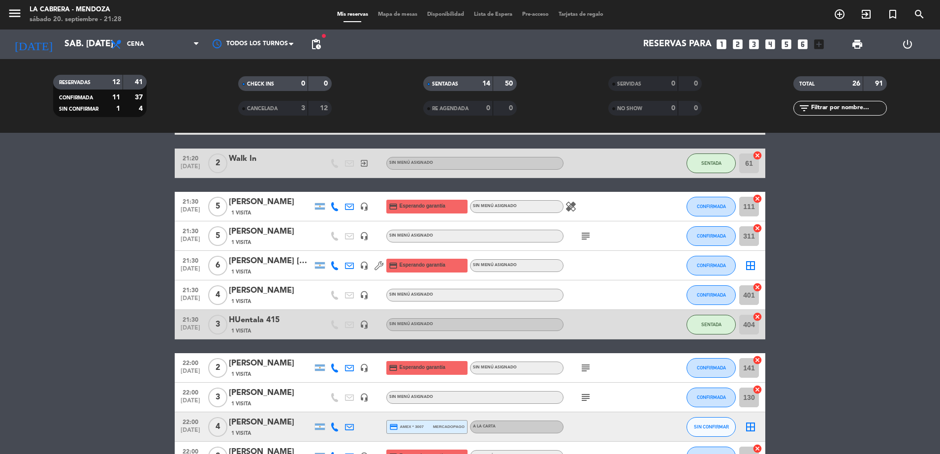
click at [757, 224] on icon "cancel" at bounding box center [758, 228] width 10 height 10
click at [406, 16] on span "Mapa de mesas" at bounding box center [397, 14] width 49 height 5
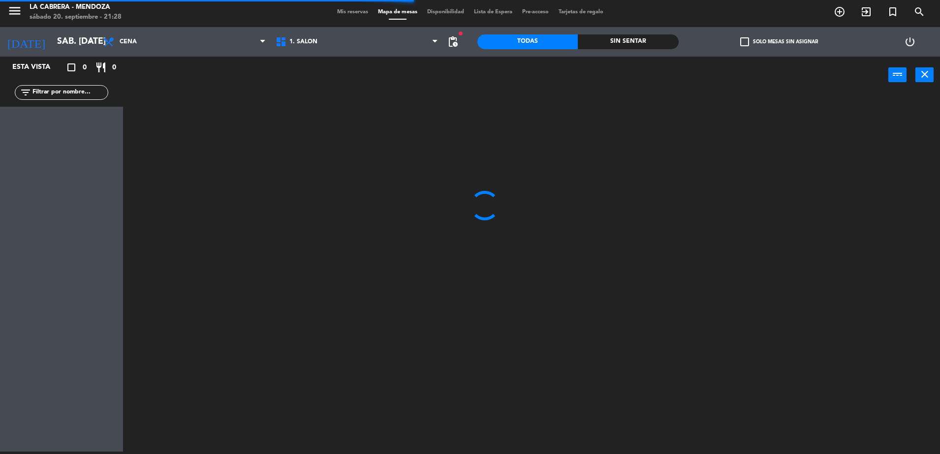
click at [303, 48] on span "1. SALON" at bounding box center [357, 42] width 172 height 22
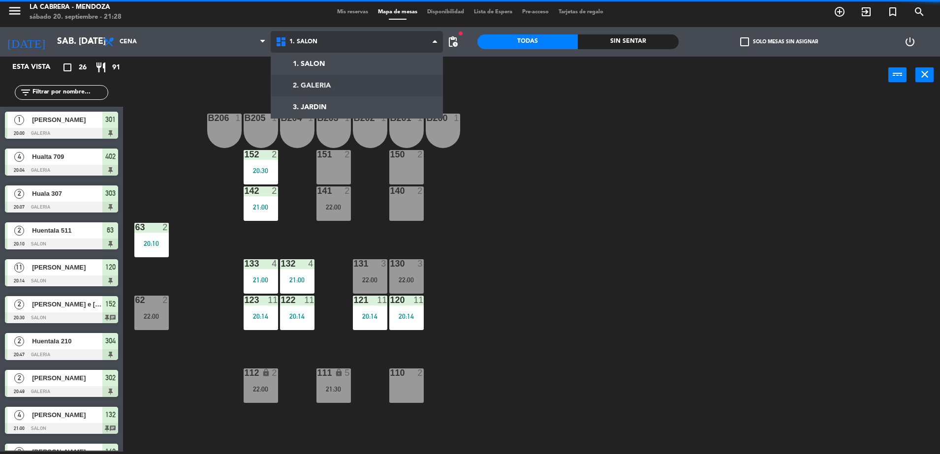
click at [309, 79] on ng-component "menu [PERSON_NAME] sábado 20. septiembre - 21:28 Mis reservas Mapa de mesas Dis…" at bounding box center [470, 226] width 940 height 457
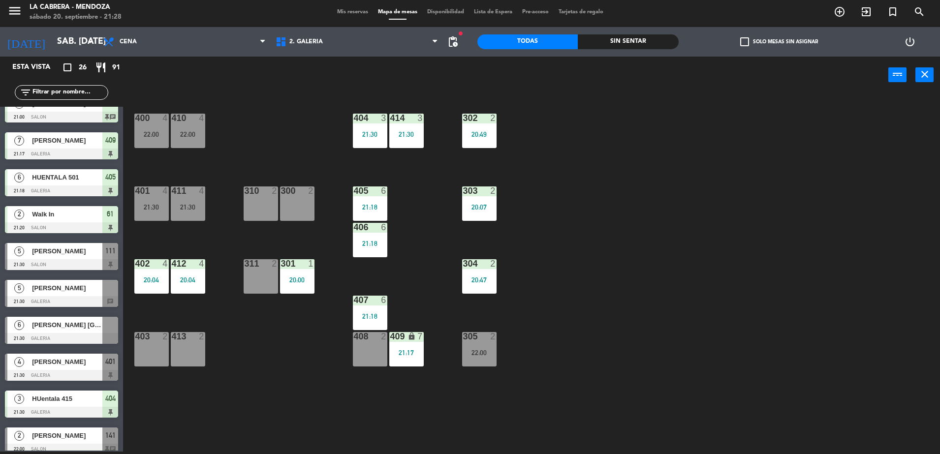
scroll to position [369, 0]
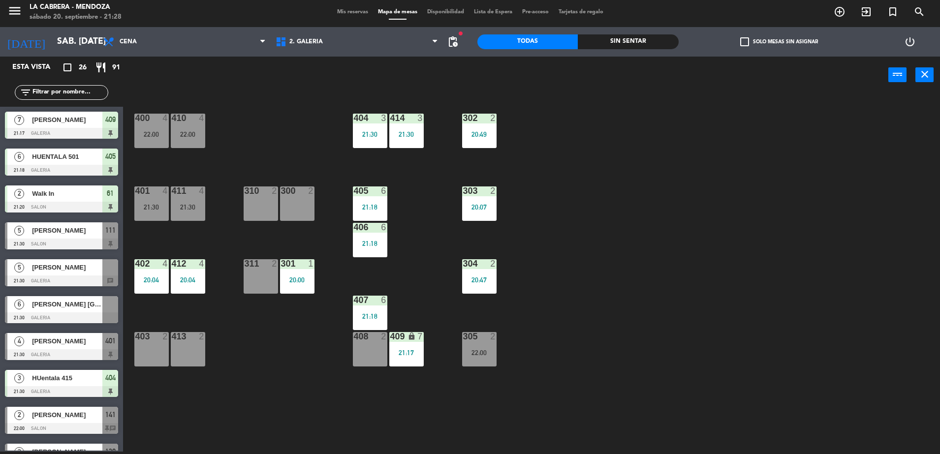
click at [75, 305] on span "[PERSON_NAME] [GEOGRAPHIC_DATA]" at bounding box center [67, 304] width 70 height 10
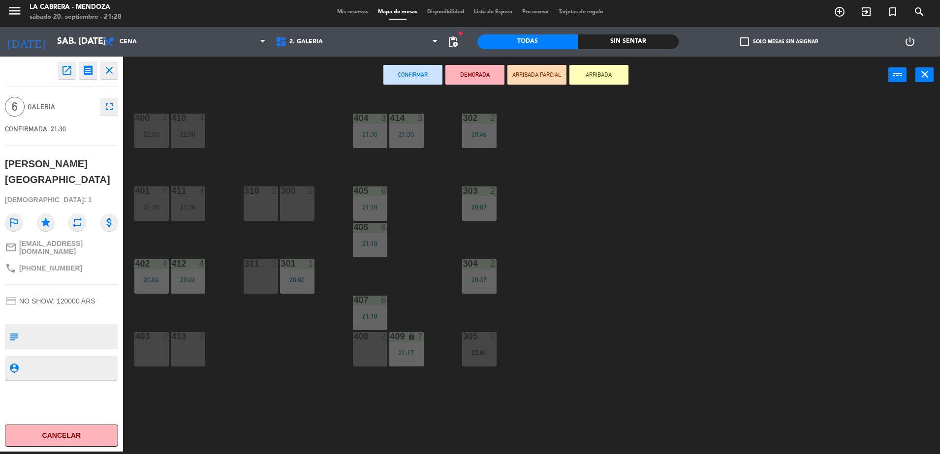
click at [155, 359] on div "403 2" at bounding box center [151, 349] width 34 height 34
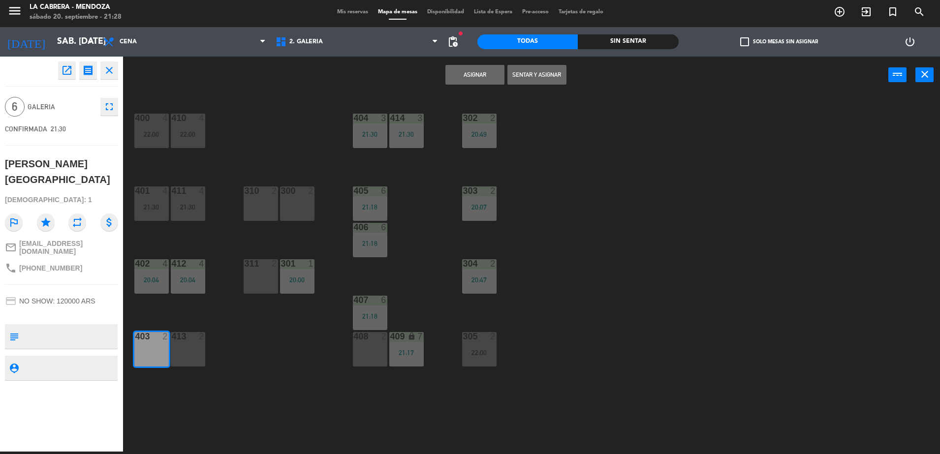
click at [188, 357] on div "413 2" at bounding box center [188, 349] width 34 height 34
click at [253, 278] on div "311 2" at bounding box center [261, 276] width 34 height 34
click at [452, 74] on button "Asignar" at bounding box center [474, 75] width 59 height 20
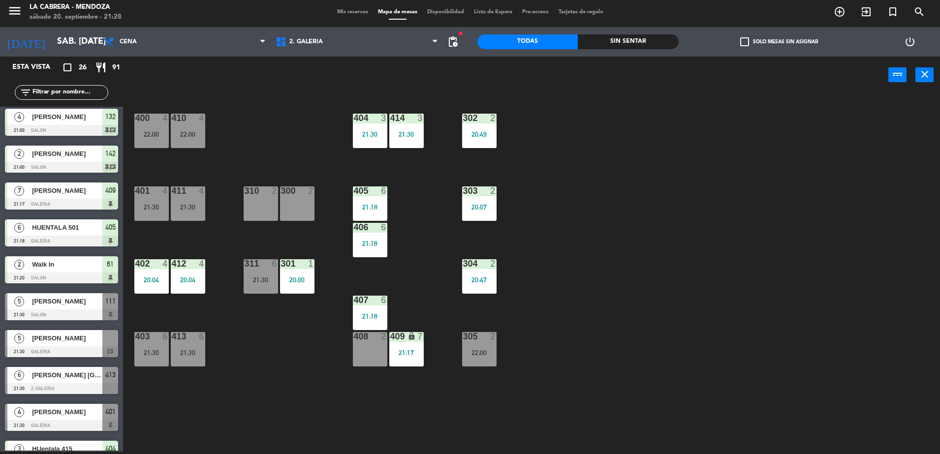
scroll to position [308, 0]
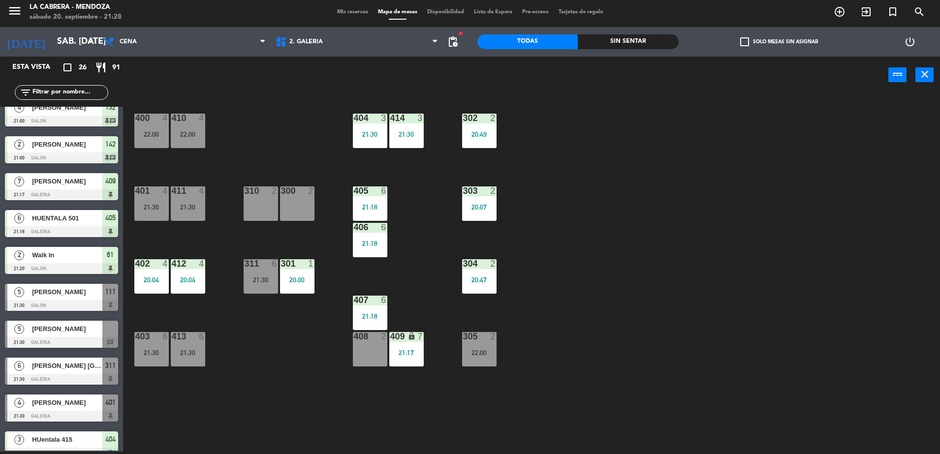
click at [55, 332] on span "[PERSON_NAME]" at bounding box center [67, 329] width 70 height 10
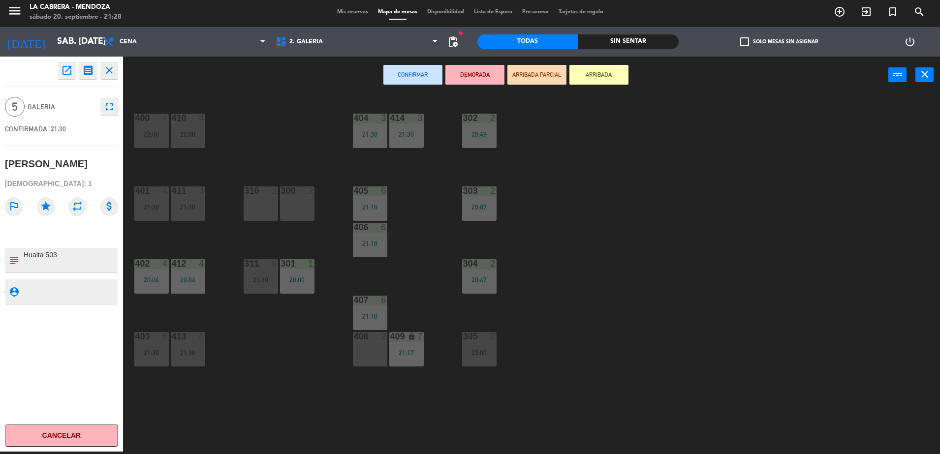
click at [285, 127] on div "400 4 22:00 410 4 22:00 404 3 21:30 414 3 21:30 302 2 20:49 401 4 21:30 411 4 2…" at bounding box center [536, 275] width 808 height 358
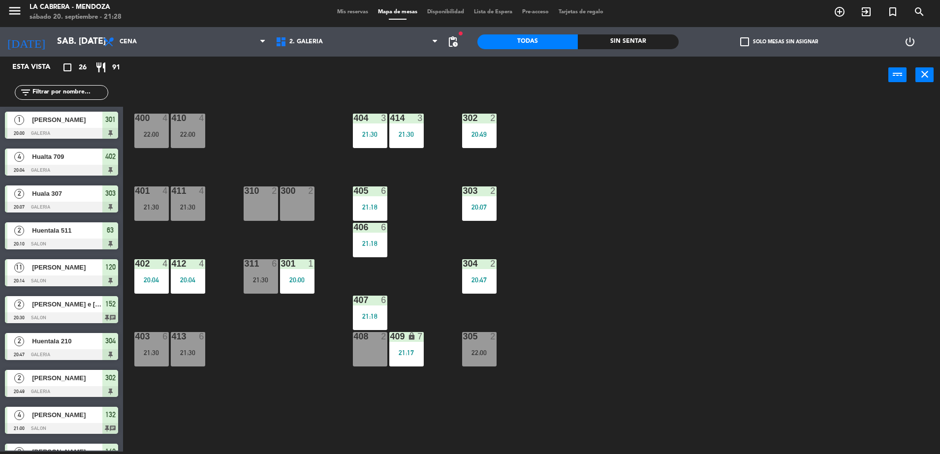
scroll to position [2, 0]
click at [325, 51] on span "2. GALERIA" at bounding box center [357, 42] width 172 height 22
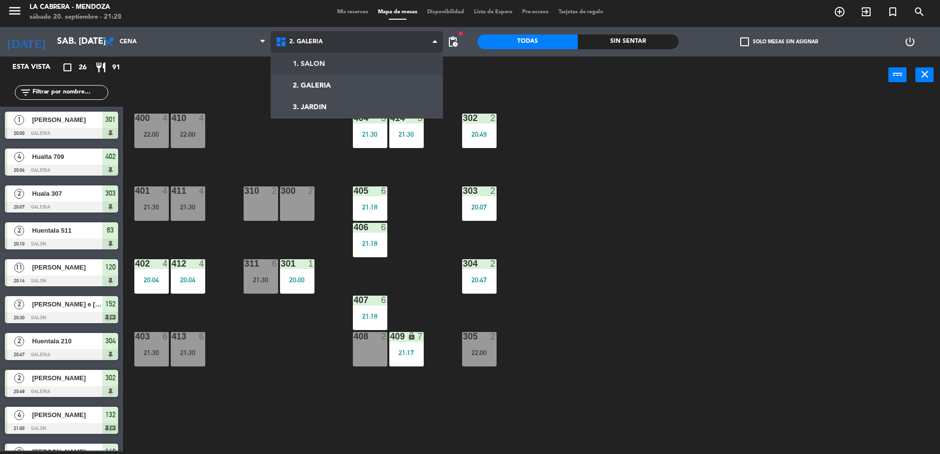
click at [324, 66] on ng-component "menu [PERSON_NAME] sábado 20. septiembre - 21:28 Mis reservas Mapa de mesas Dis…" at bounding box center [470, 226] width 940 height 457
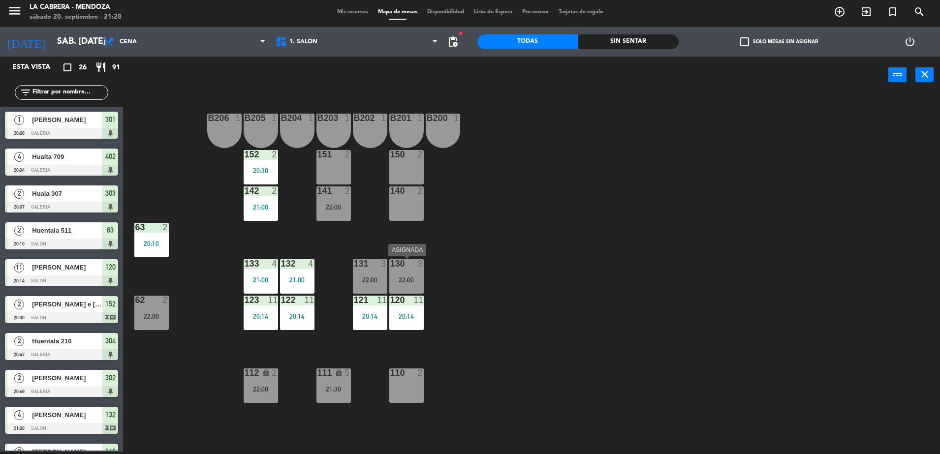
click at [418, 272] on div "130 3 22:00" at bounding box center [406, 276] width 34 height 34
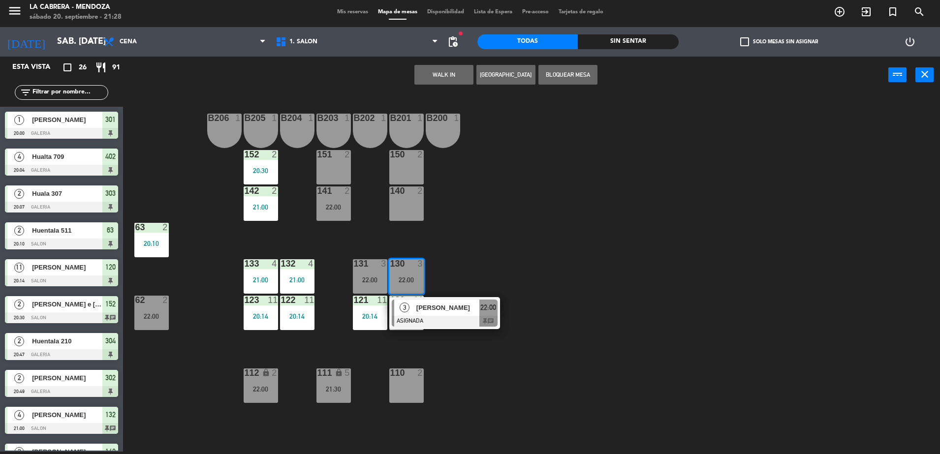
click at [446, 227] on div "B206 1 B205 1 B204 1 B203 1 B202 1 B201 1 B200 1 150 2 151 2 152 2 20:30 140 2 …" at bounding box center [536, 275] width 808 height 358
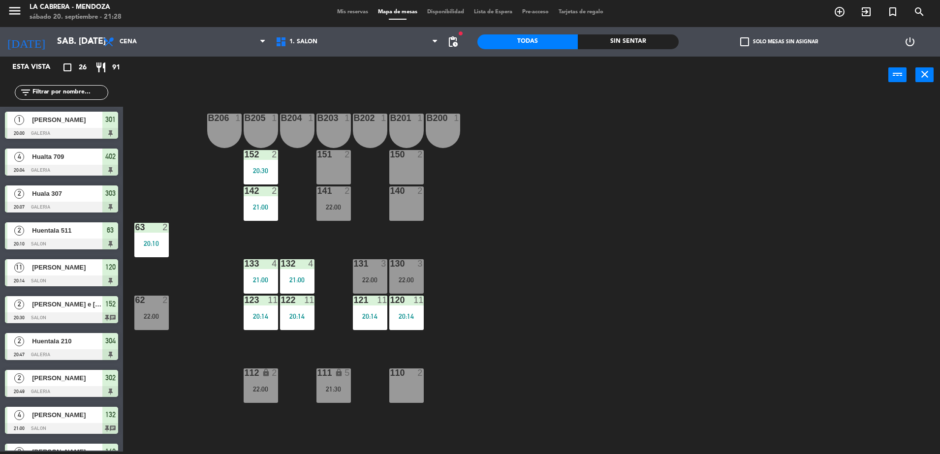
click at [415, 267] on div "3" at bounding box center [422, 263] width 16 height 9
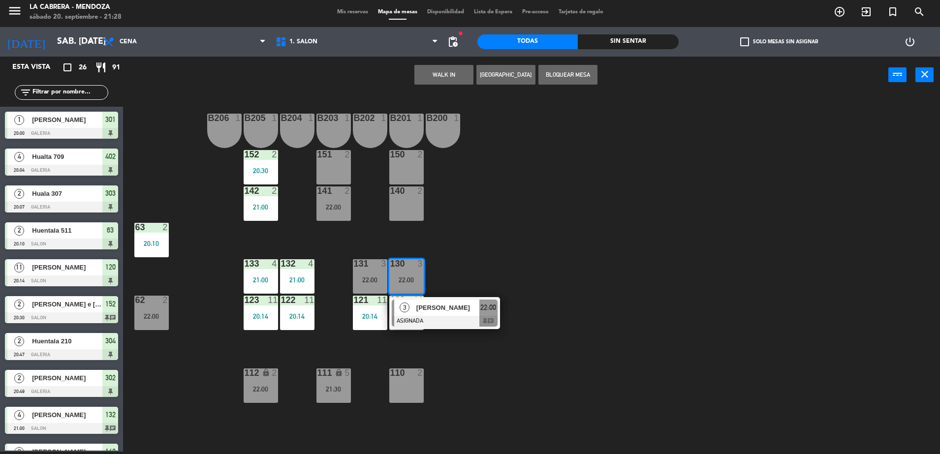
click at [492, 310] on span "22:00" at bounding box center [488, 308] width 16 height 12
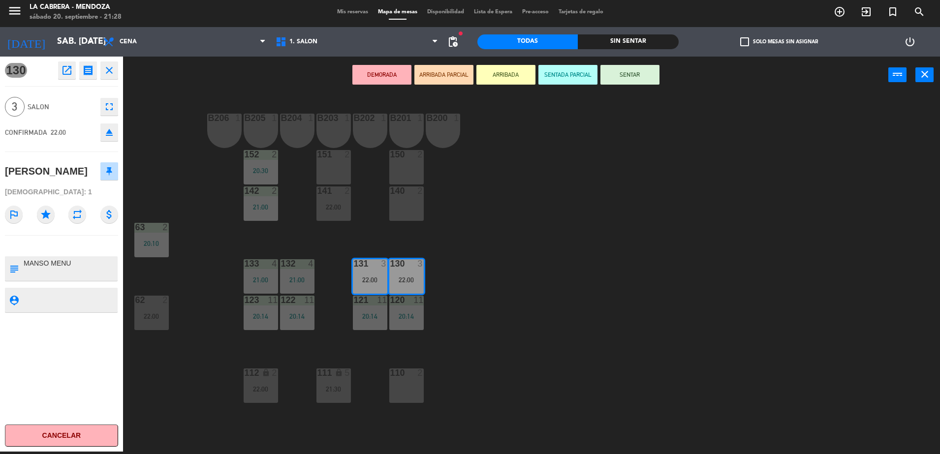
click at [396, 209] on div "140 2" at bounding box center [406, 204] width 34 height 34
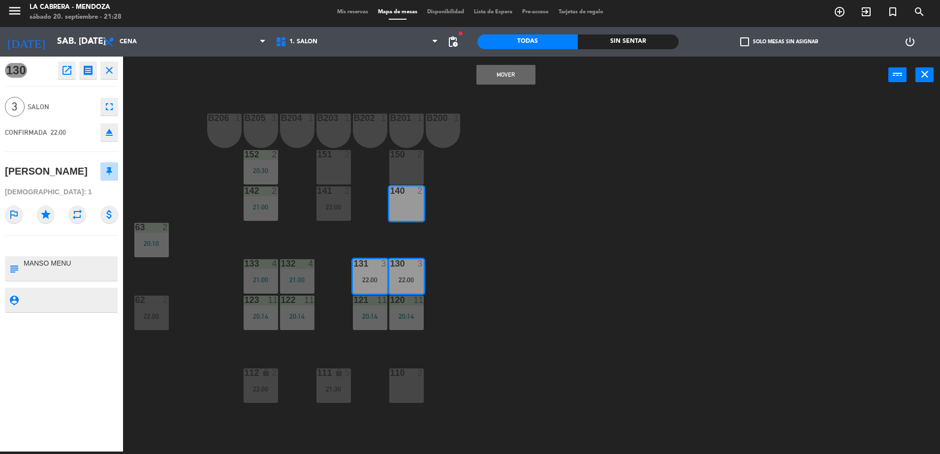
click at [391, 158] on div "150" at bounding box center [390, 154] width 0 height 9
click at [491, 69] on button "Mover y Unir" at bounding box center [505, 75] width 59 height 20
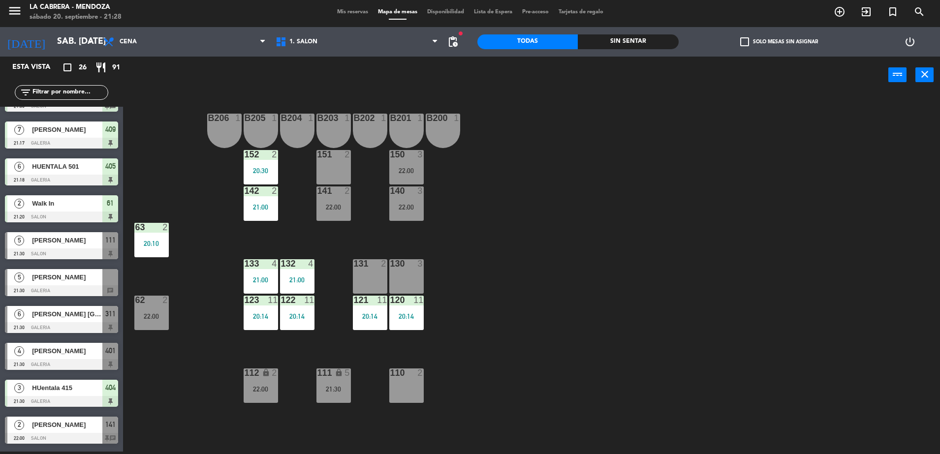
scroll to position [389, 0]
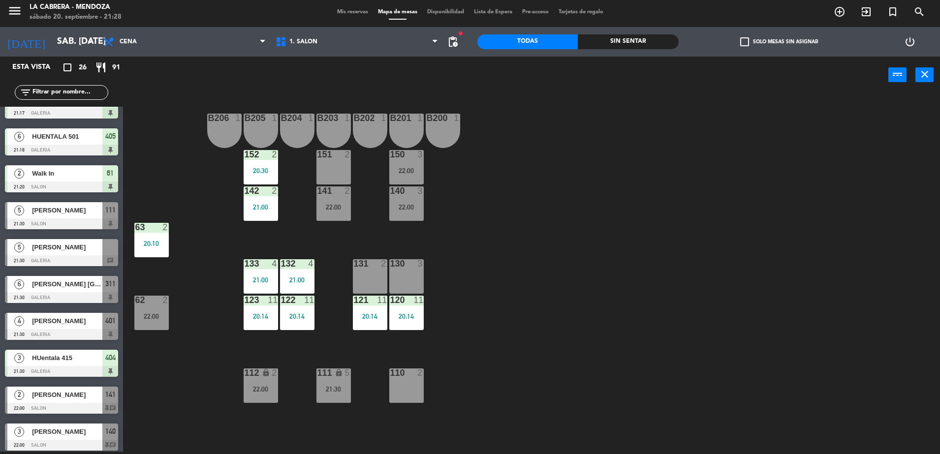
click at [43, 284] on div "6 [PERSON_NAME] [GEOGRAPHIC_DATA] 21:30 GALERIA 311" at bounding box center [61, 289] width 123 height 37
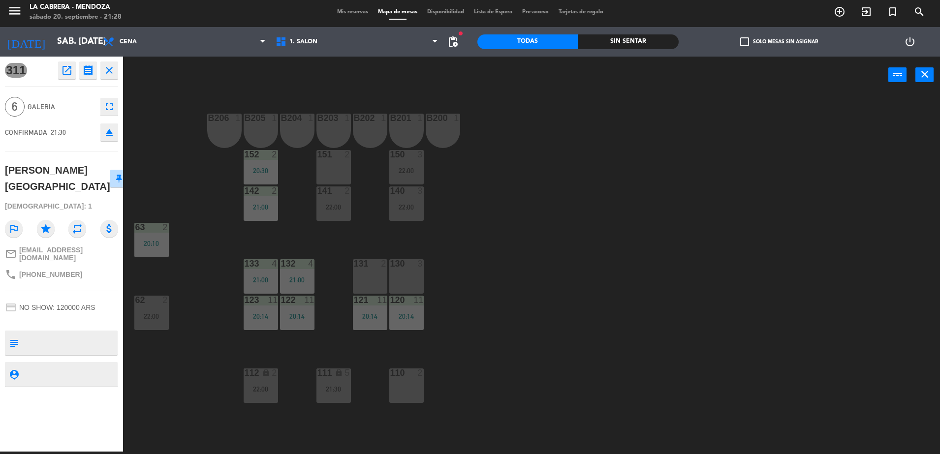
click at [144, 186] on div "B206 1 B205 1 B204 1 B203 1 B202 1 B201 1 B200 1 150 3 22:00 151 2 152 2 20:30 …" at bounding box center [536, 275] width 808 height 358
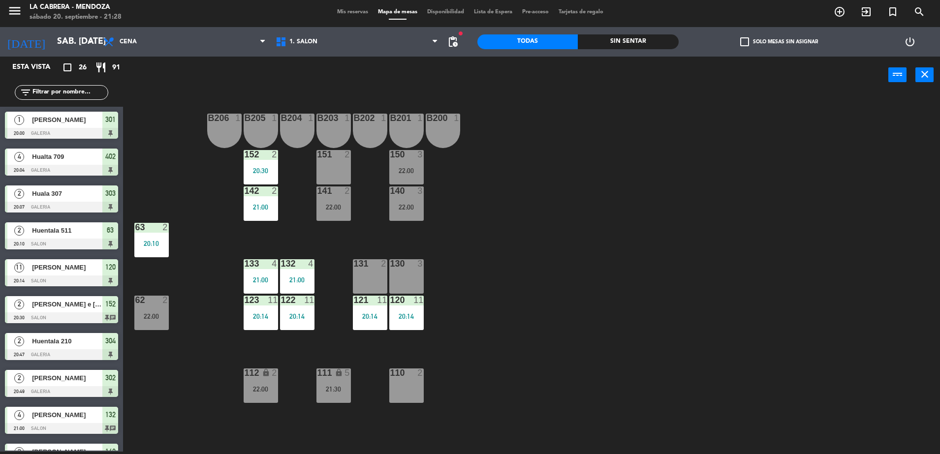
click at [342, 10] on span "Mis reservas" at bounding box center [352, 11] width 41 height 5
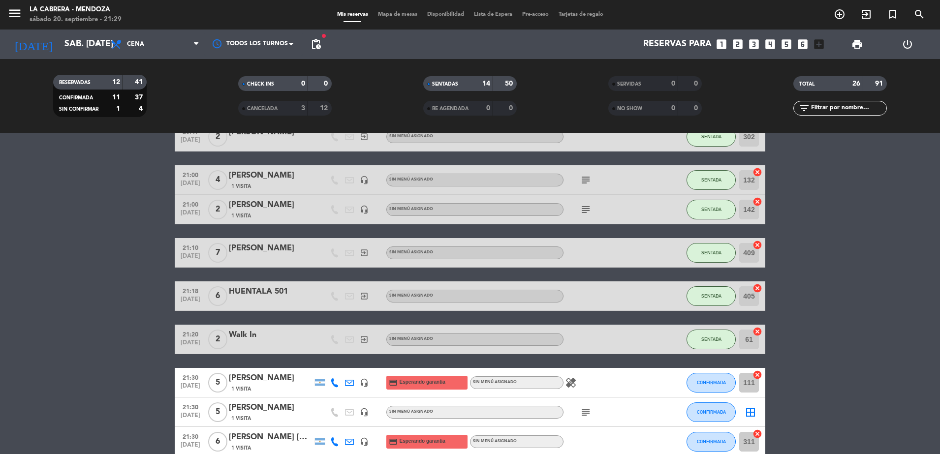
scroll to position [431, 0]
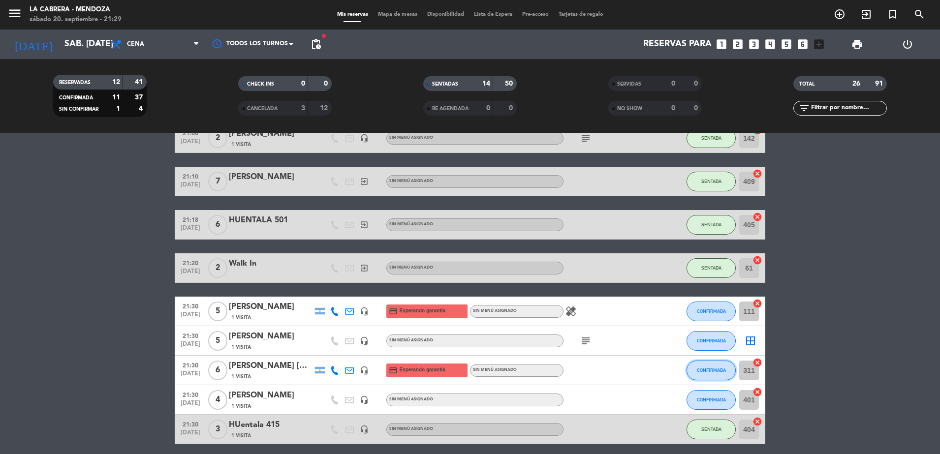
click at [703, 373] on span "CONFIRMADA" at bounding box center [711, 370] width 29 height 5
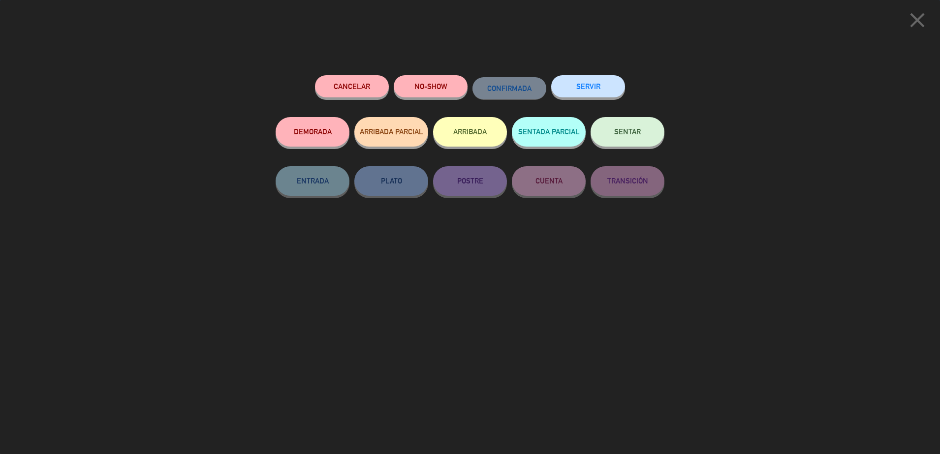
click at [626, 131] on span "SENTAR" at bounding box center [627, 131] width 27 height 8
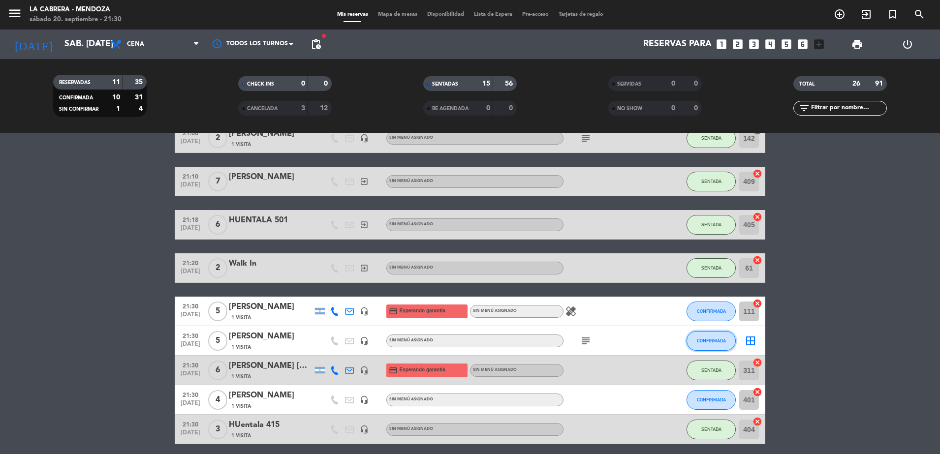
click at [707, 341] on span "CONFIRMADA" at bounding box center [711, 340] width 29 height 5
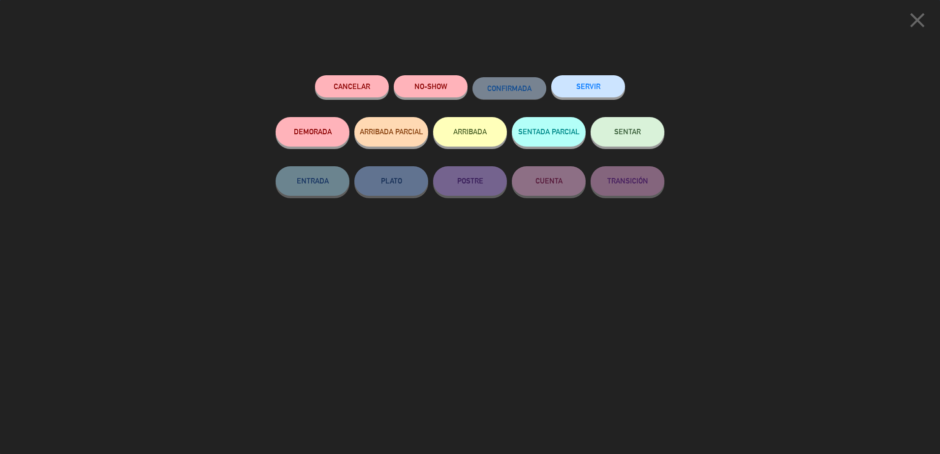
click at [642, 134] on button "SENTAR" at bounding box center [628, 132] width 74 height 30
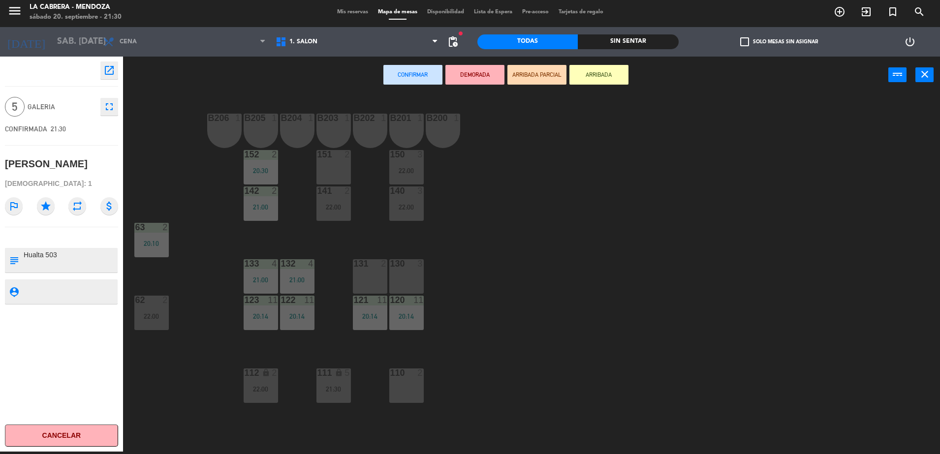
click at [402, 273] on div "130 3" at bounding box center [406, 276] width 34 height 34
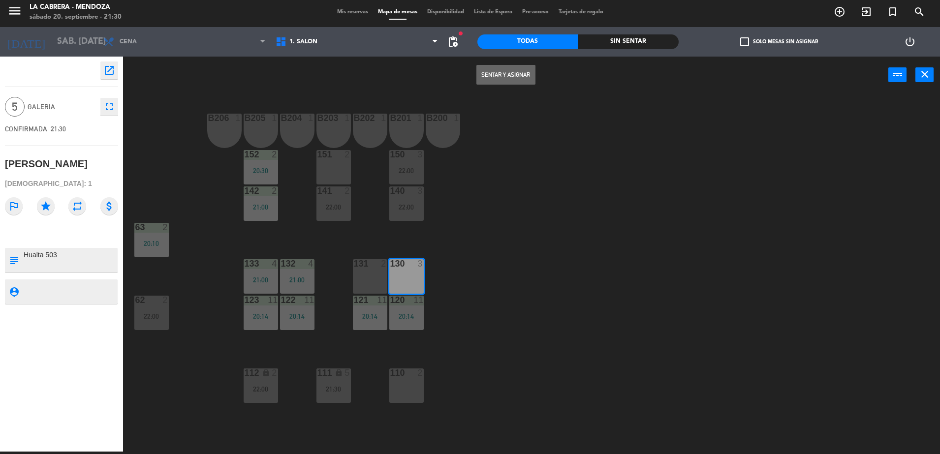
click at [380, 273] on div "131 2" at bounding box center [370, 276] width 34 height 34
click at [493, 71] on button "Sentar y Asignar" at bounding box center [505, 75] width 59 height 20
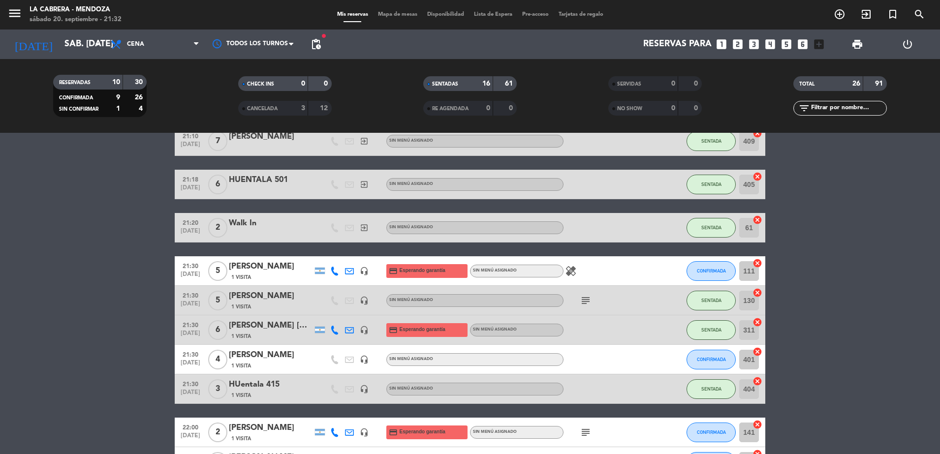
scroll to position [492, 0]
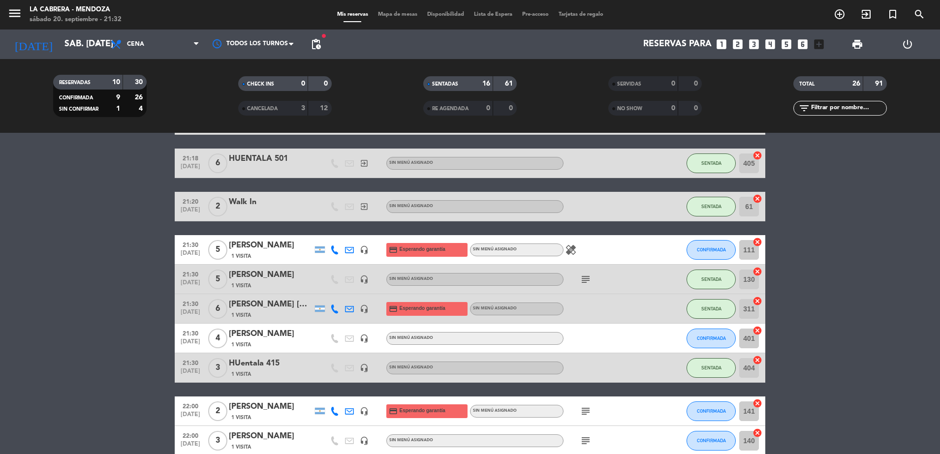
click at [331, 252] on icon at bounding box center [334, 250] width 9 height 9
click at [318, 232] on span "Copiar" at bounding box center [325, 233] width 21 height 10
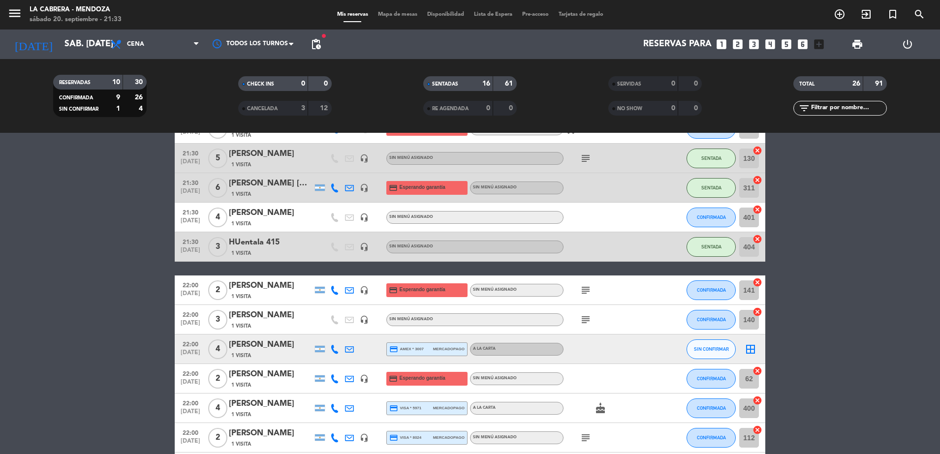
scroll to position [615, 0]
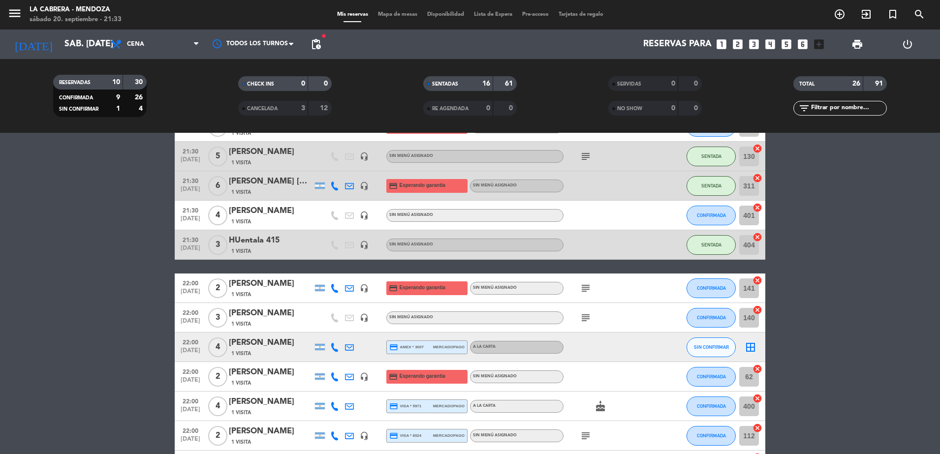
click at [119, 245] on bookings-row "20:00 [DATE] 1 [PERSON_NAME] 1 Visita credit_card visa * 0476 stripe A LA CARTA…" at bounding box center [470, 36] width 940 height 947
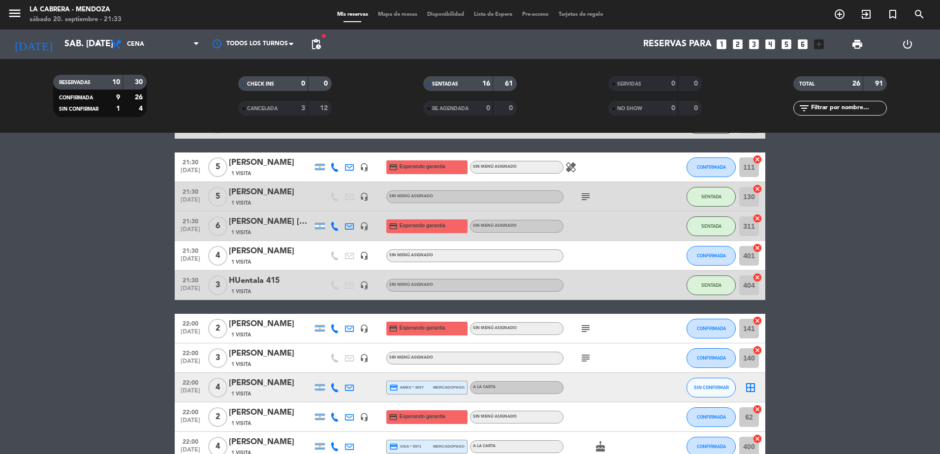
scroll to position [554, 0]
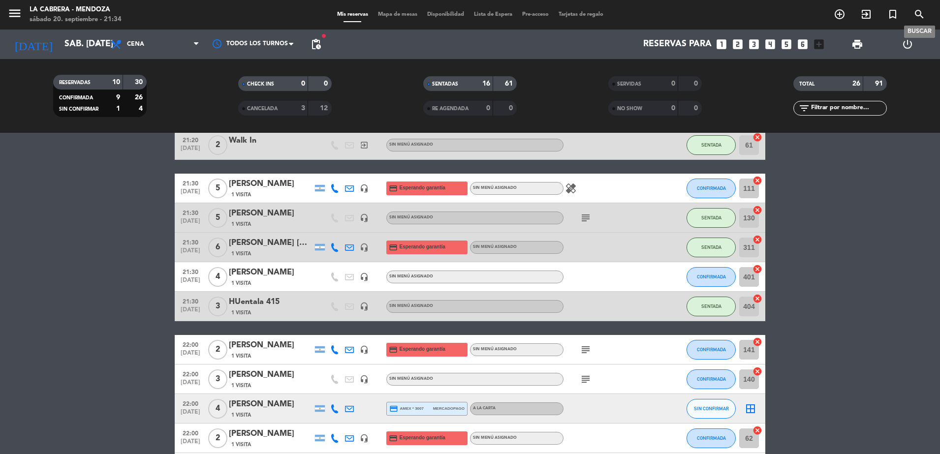
click at [920, 16] on icon "search" at bounding box center [920, 14] width 12 height 12
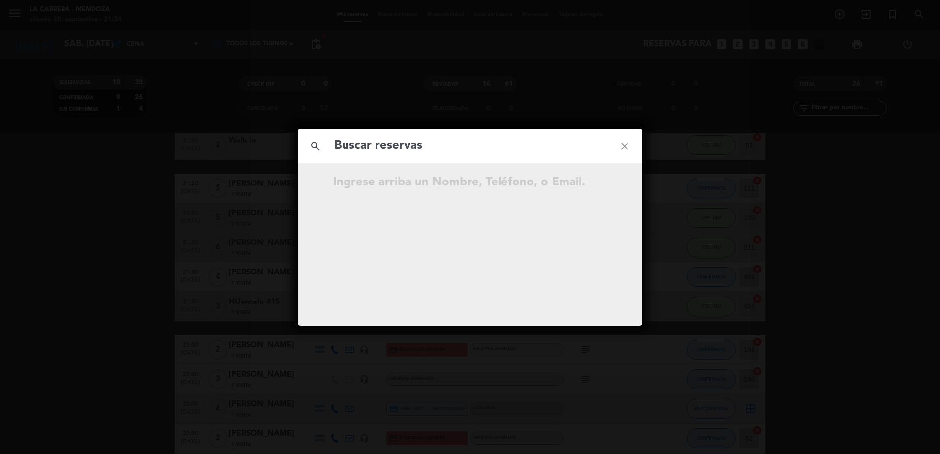
click at [535, 150] on input "text" at bounding box center [470, 146] width 274 height 20
type input "JU"
click at [622, 141] on icon "close" at bounding box center [624, 145] width 35 height 35
click at [627, 151] on icon "close" at bounding box center [624, 145] width 35 height 35
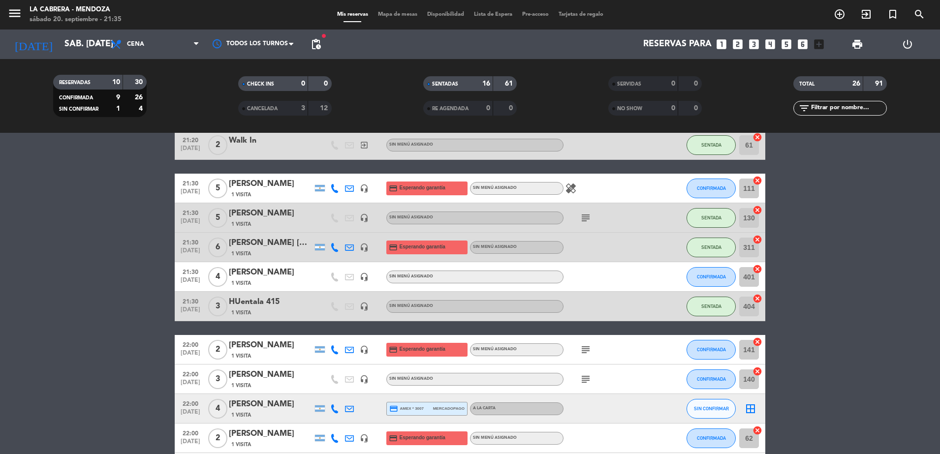
scroll to position [720, 0]
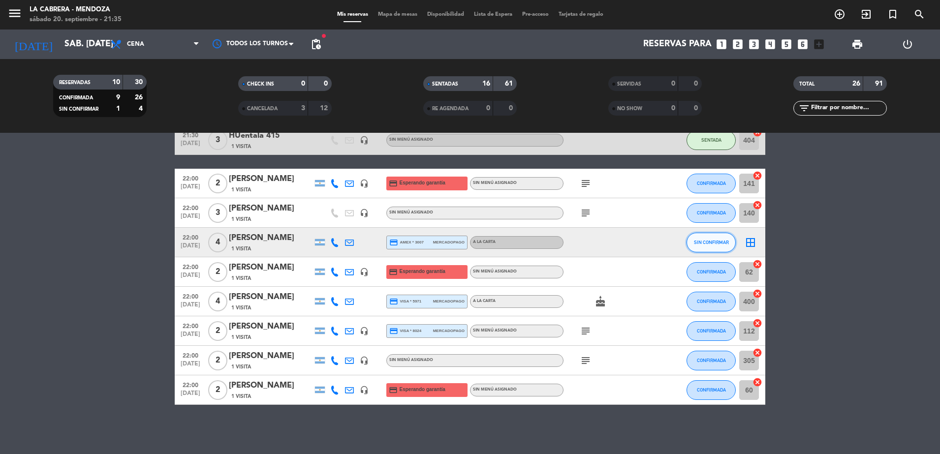
click at [694, 240] on span "SIN CONFIRMAR" at bounding box center [711, 242] width 35 height 5
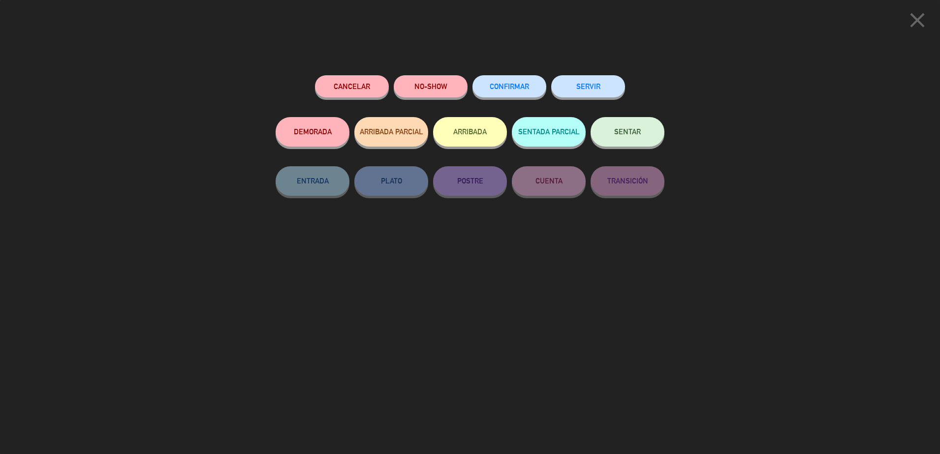
click at [528, 88] on span "CONFIRMAR" at bounding box center [509, 86] width 39 height 8
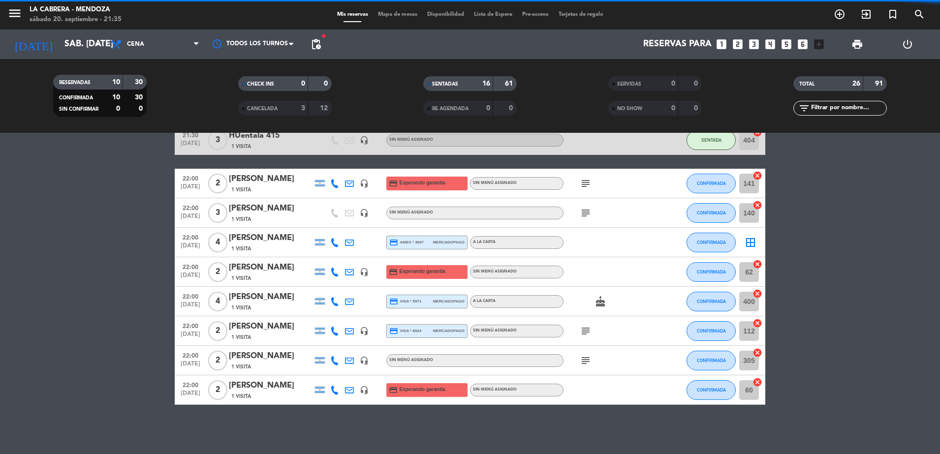
click at [390, 10] on div "Mis reservas Mapa de mesas Disponibilidad Lista de Espera Pre-acceso Tarjetas d…" at bounding box center [470, 14] width 276 height 9
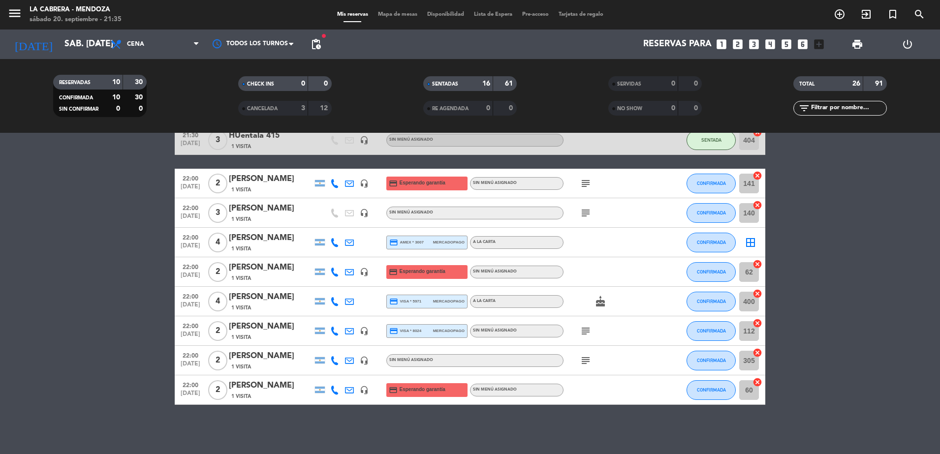
click at [394, 16] on span "Mapa de mesas" at bounding box center [397, 14] width 49 height 5
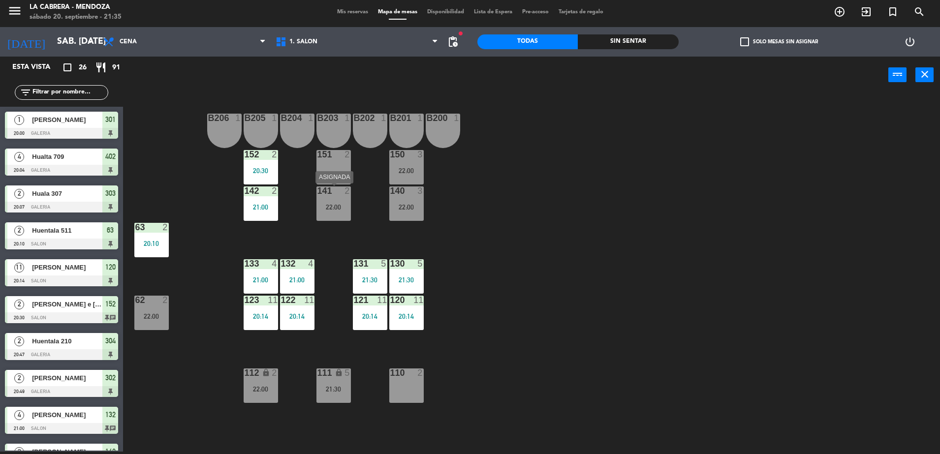
click at [331, 189] on div at bounding box center [333, 191] width 16 height 9
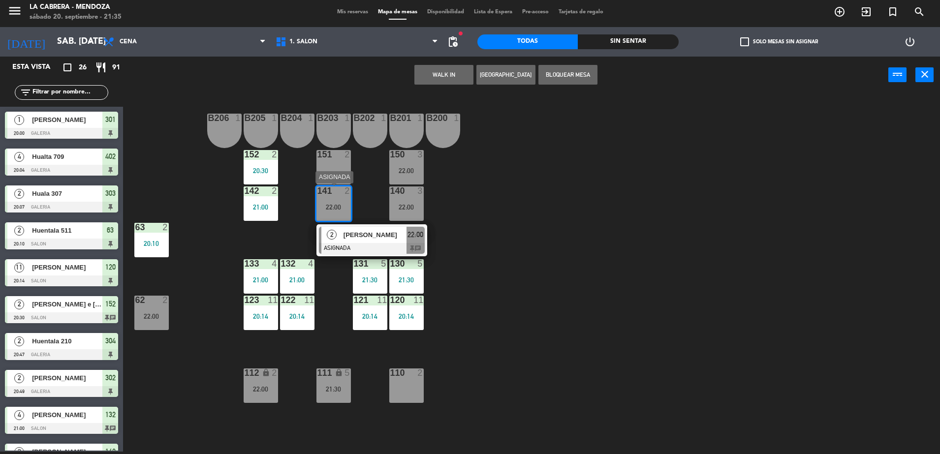
click at [422, 245] on div at bounding box center [372, 248] width 106 height 11
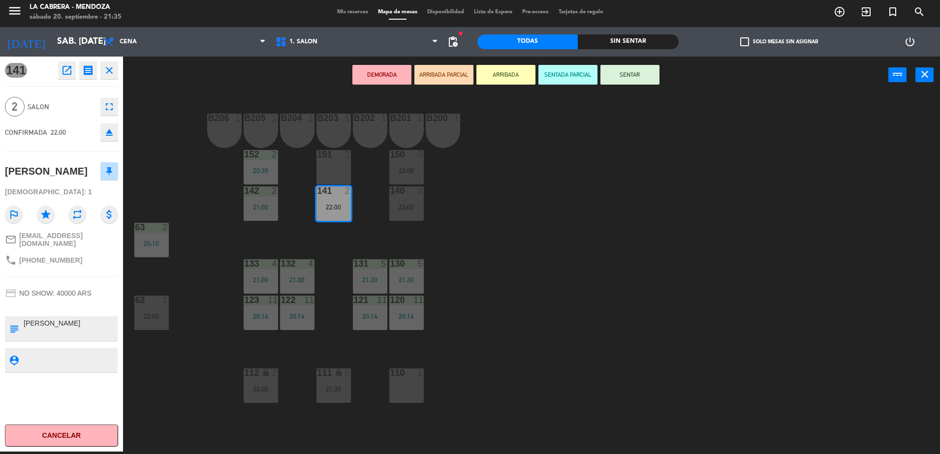
click at [116, 139] on button "eject" at bounding box center [109, 133] width 18 height 18
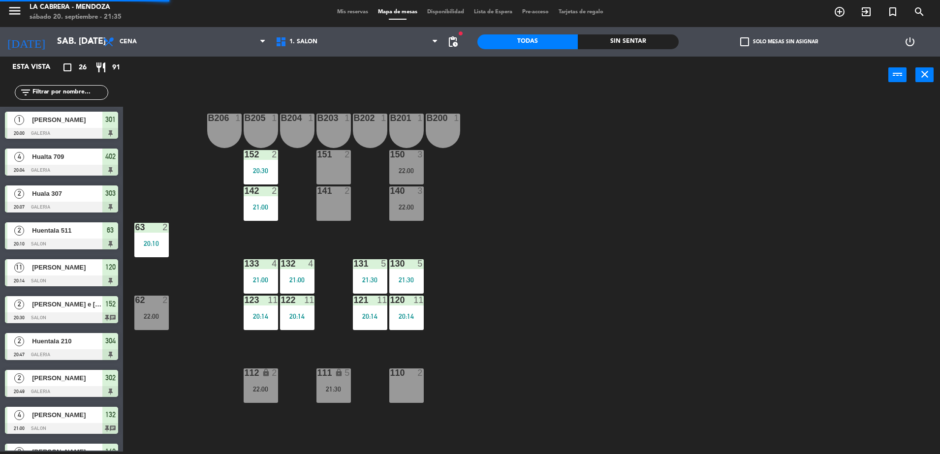
scroll to position [45, 0]
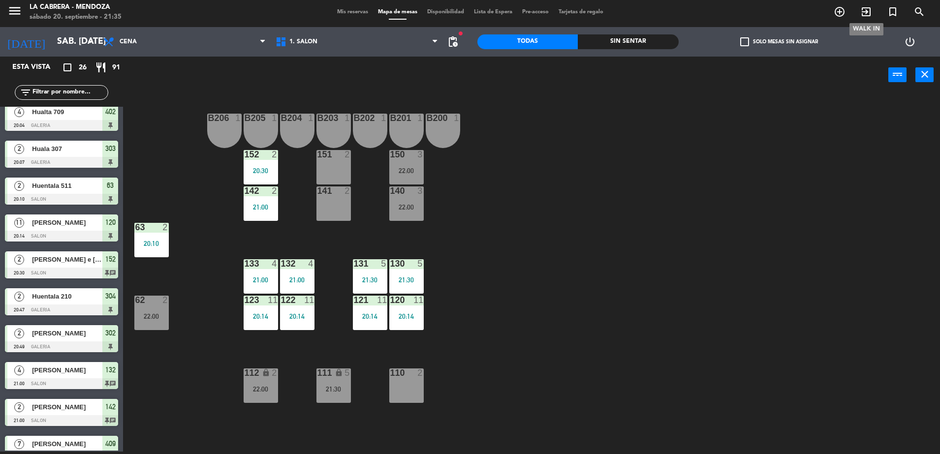
click at [862, 13] on icon "exit_to_app" at bounding box center [866, 12] width 12 height 12
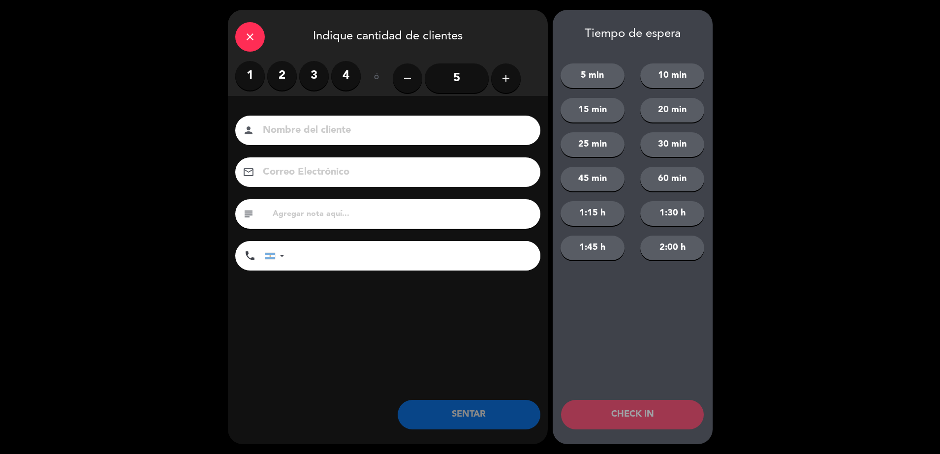
click at [337, 73] on label "4" at bounding box center [346, 76] width 30 height 30
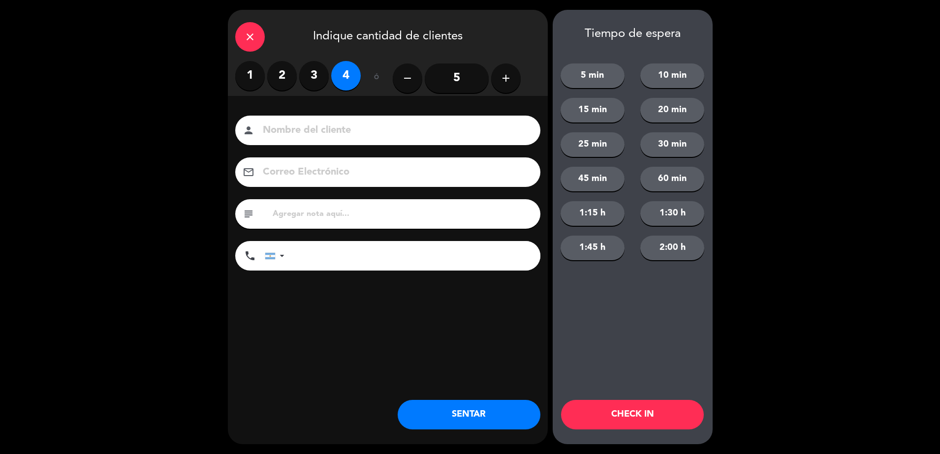
click at [363, 128] on input at bounding box center [395, 130] width 266 height 17
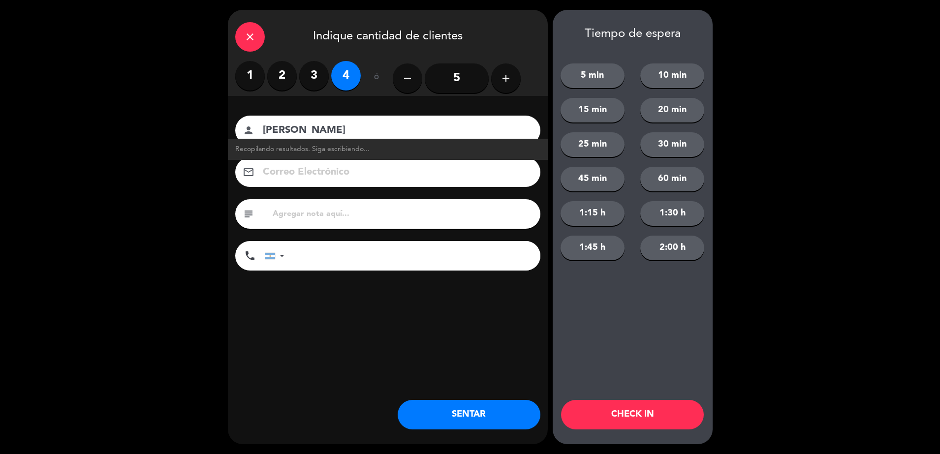
type input "[PERSON_NAME]"
click at [398, 332] on div "close Indique cantidad de clientes 1 2 3 4 ó remove 5 add Nombre del cliente pe…" at bounding box center [388, 227] width 320 height 435
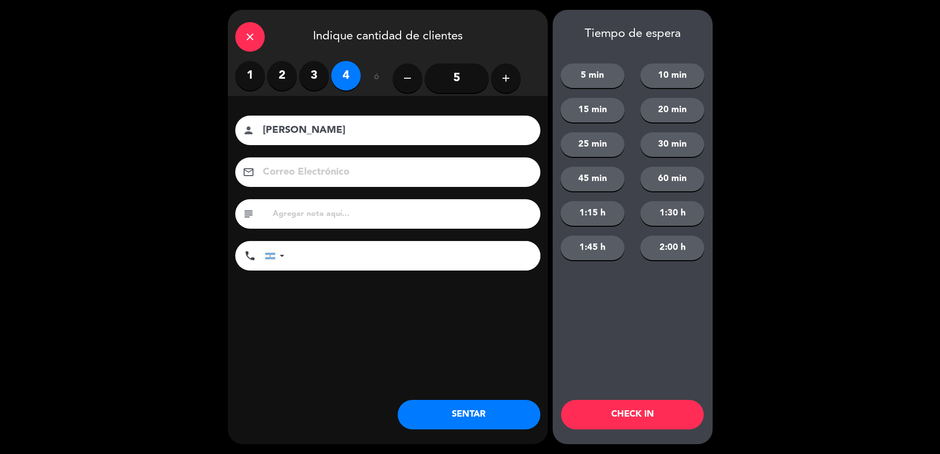
click at [451, 415] on button "SENTAR" at bounding box center [469, 415] width 143 height 30
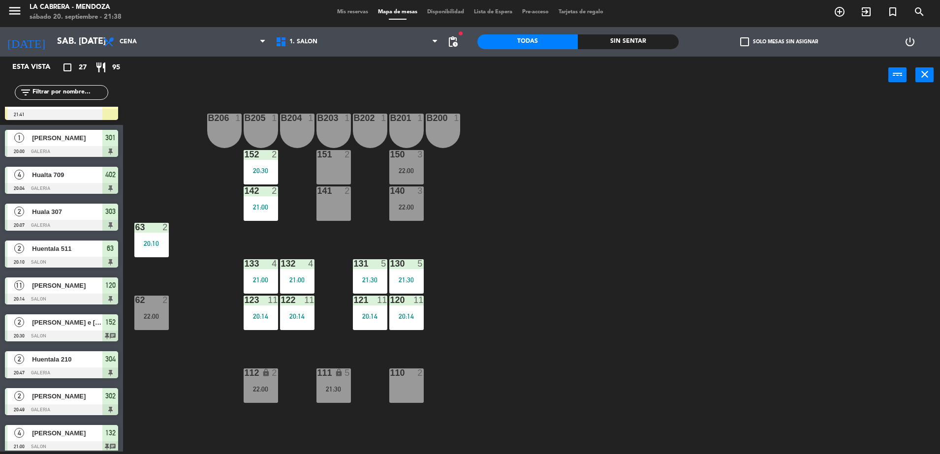
click at [337, 203] on div "141 2" at bounding box center [333, 204] width 34 height 34
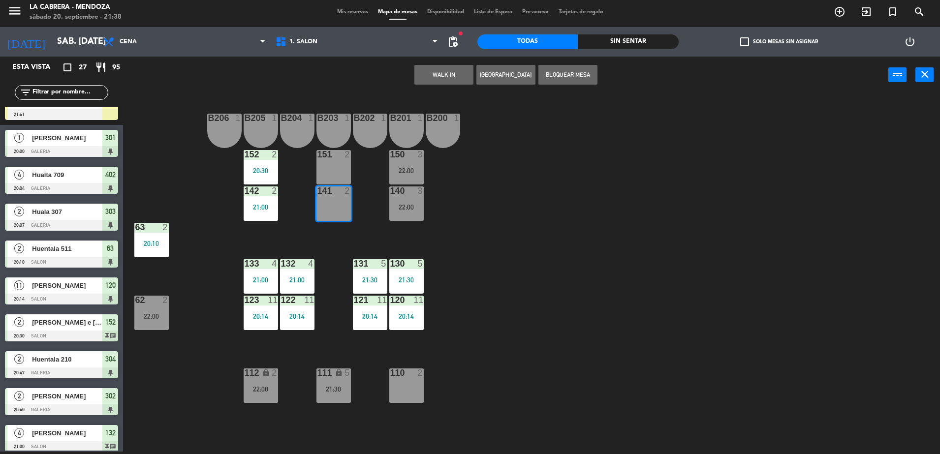
click at [454, 211] on div "B206 1 B205 1 B204 1 B203 1 B202 1 B201 1 B200 1 150 3 22:00 151 2 152 2 20:30 …" at bounding box center [536, 275] width 808 height 358
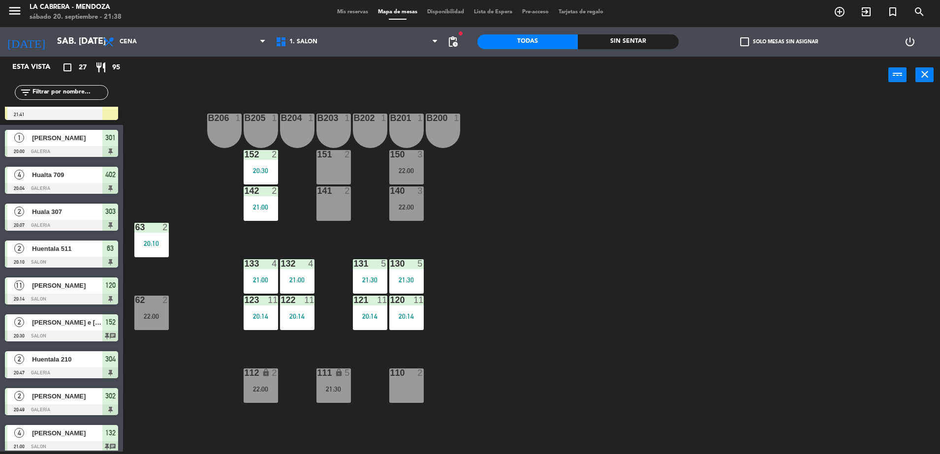
click at [340, 178] on div "151 2" at bounding box center [333, 167] width 34 height 34
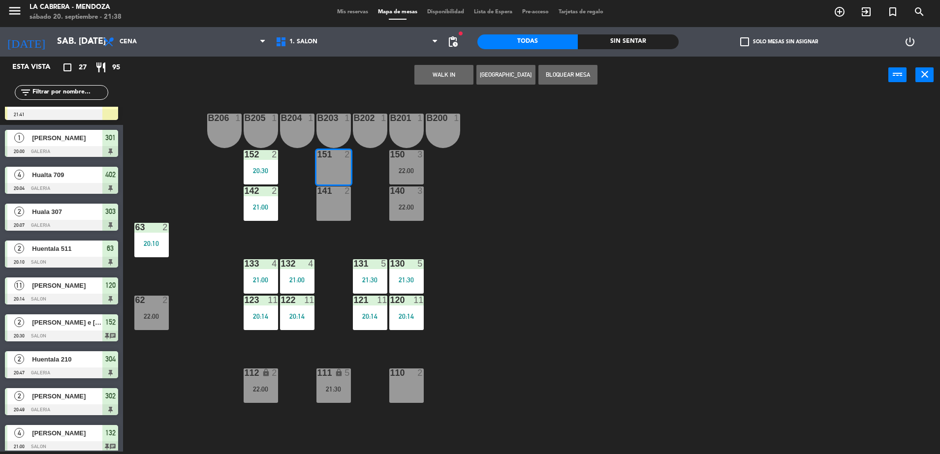
click at [338, 214] on div "141 2" at bounding box center [333, 204] width 34 height 34
click at [261, 70] on div "WALK IN [GEOGRAPHIC_DATA] Bloquear Mesa power_input close" at bounding box center [505, 75] width 765 height 37
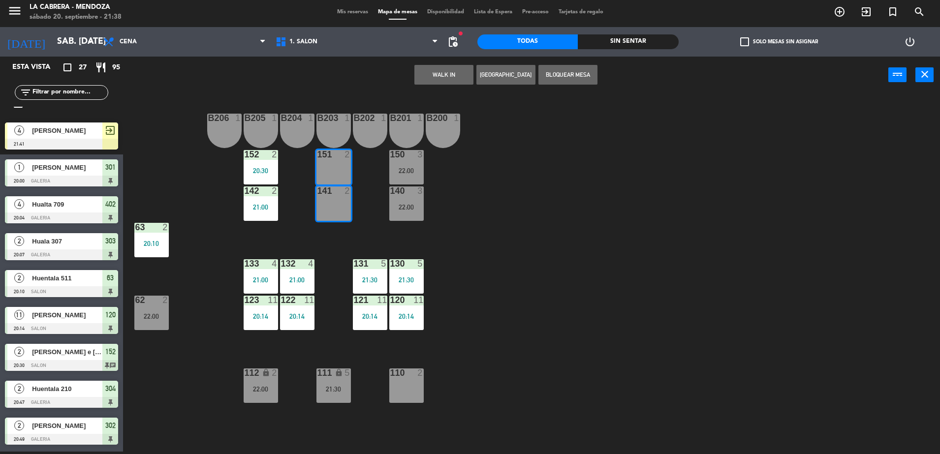
scroll to position [0, 0]
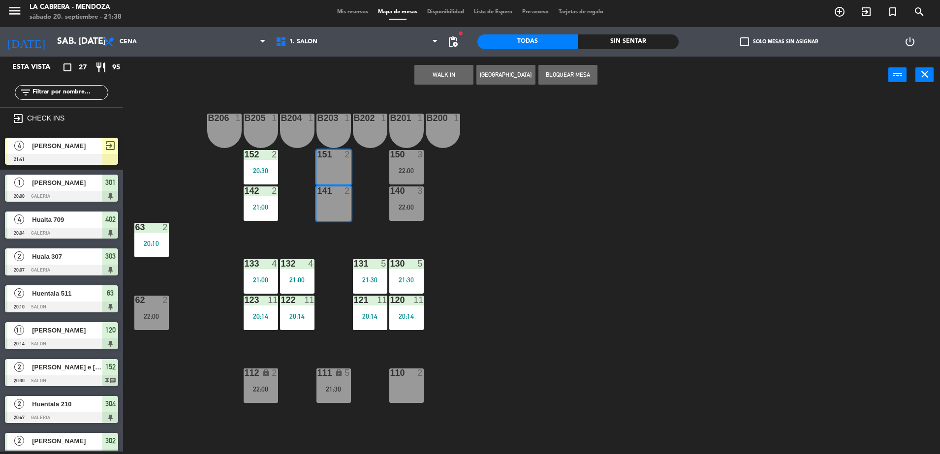
click at [540, 211] on div "B206 1 B205 1 B204 1 B203 1 B202 1 B201 1 B200 1 150 3 22:00 151 2 152 2 20:30 …" at bounding box center [536, 275] width 808 height 358
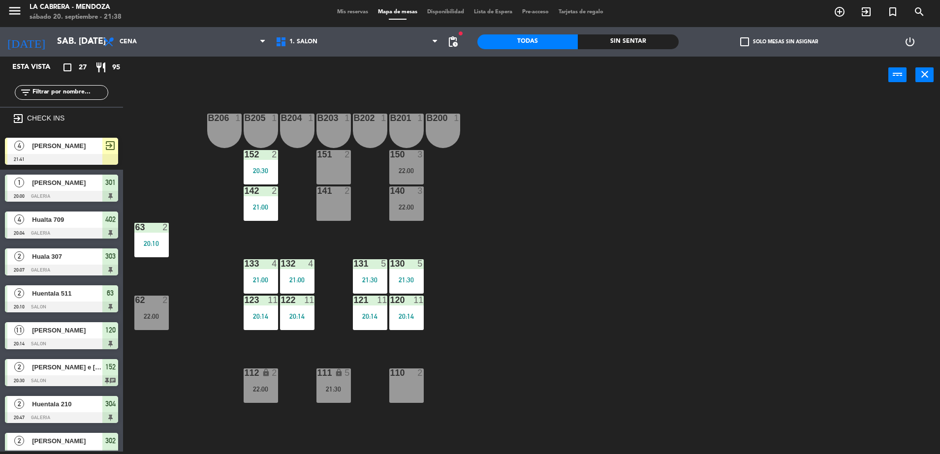
click at [419, 204] on div "22:00" at bounding box center [406, 207] width 34 height 7
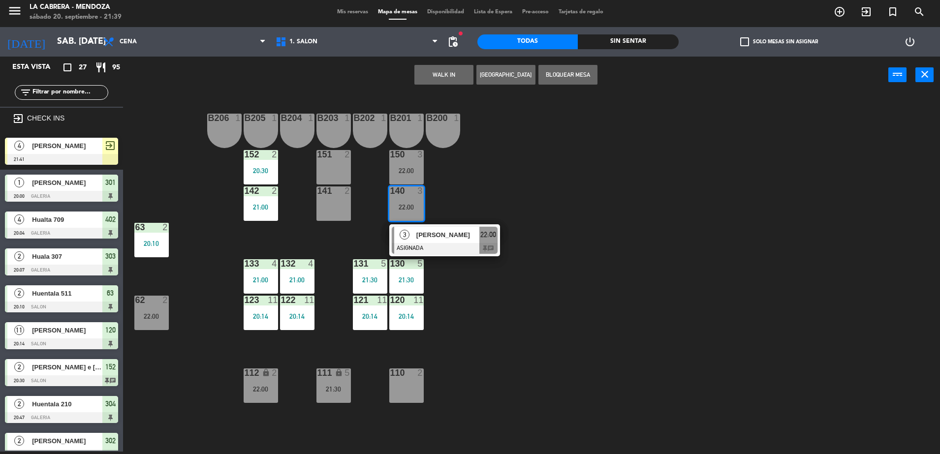
click at [359, 210] on div "B206 1 B205 1 B204 1 B203 1 B202 1 B201 1 B200 1 150 3 22:00 151 2 152 2 20:30 …" at bounding box center [536, 275] width 808 height 358
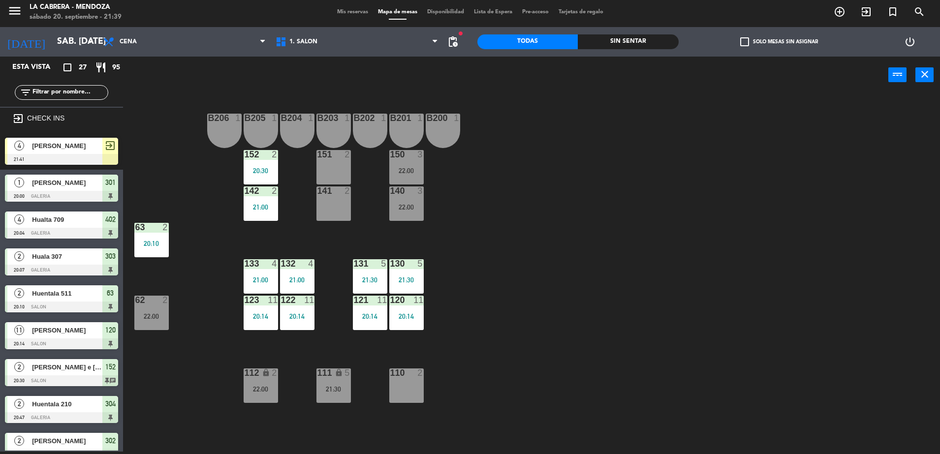
click at [408, 204] on div "22:00" at bounding box center [406, 207] width 34 height 7
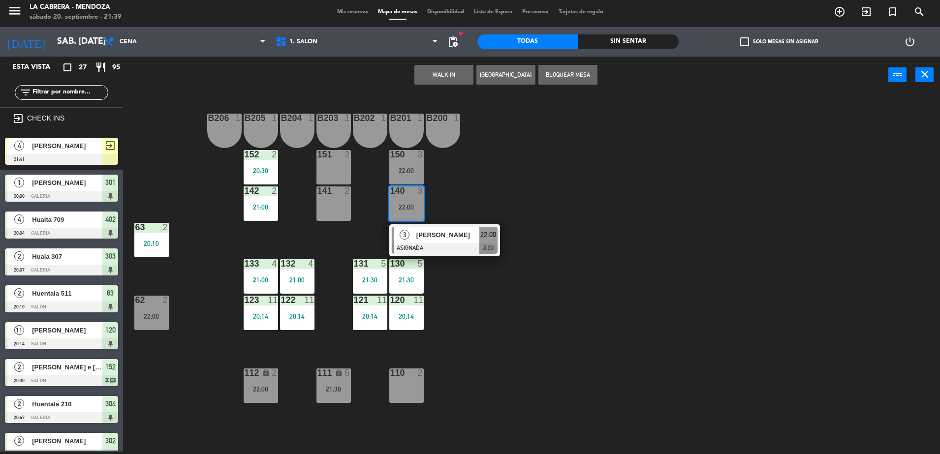
click at [491, 231] on span "22:00" at bounding box center [488, 235] width 16 height 12
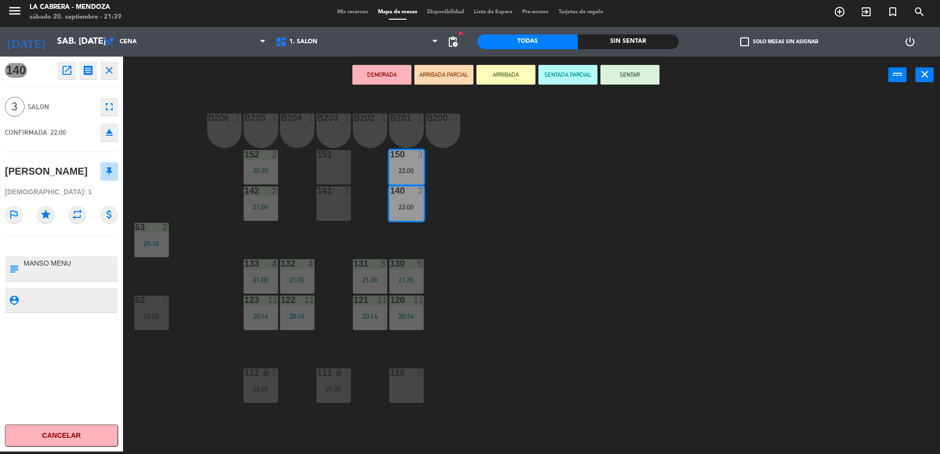
click at [333, 207] on div "141 2" at bounding box center [333, 204] width 34 height 34
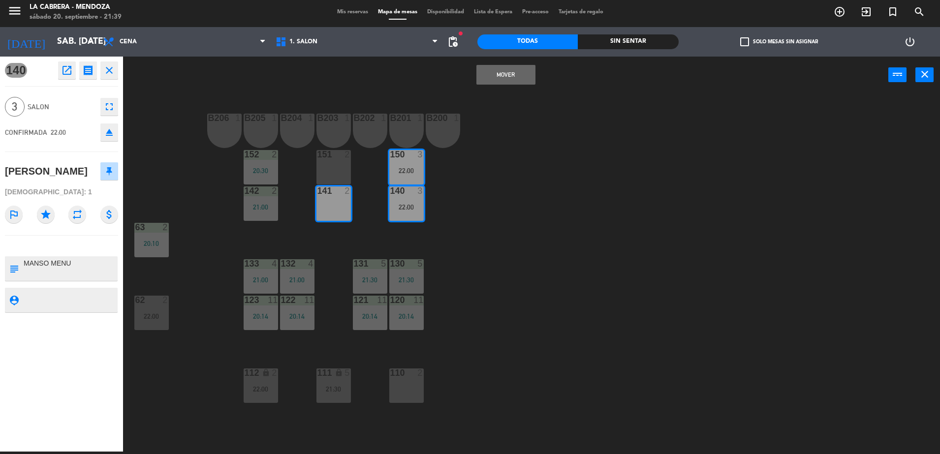
click at [334, 177] on div "151 2" at bounding box center [333, 167] width 34 height 34
click at [504, 80] on button "Mover y Unir" at bounding box center [505, 75] width 59 height 20
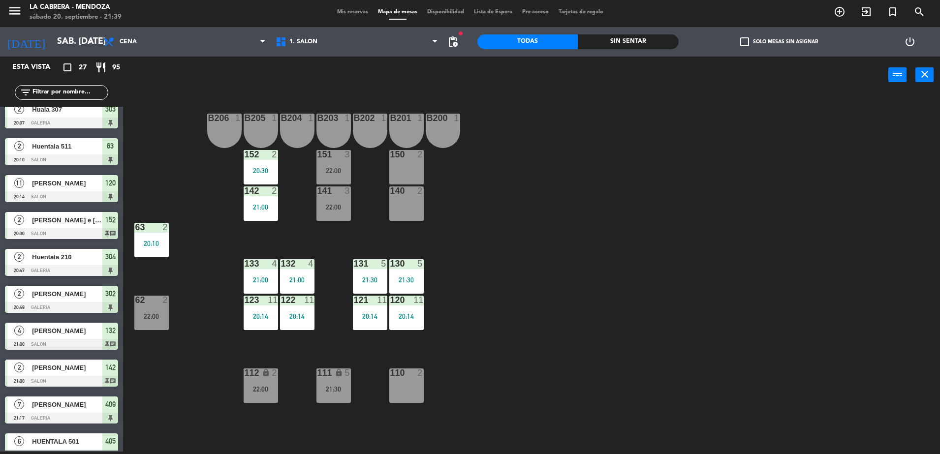
scroll to position [308, 0]
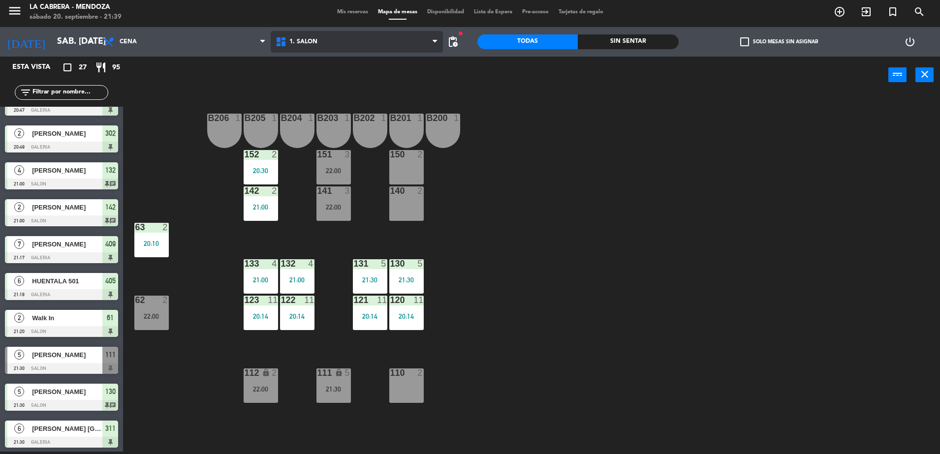
click at [292, 44] on span "1. SALON" at bounding box center [303, 41] width 28 height 7
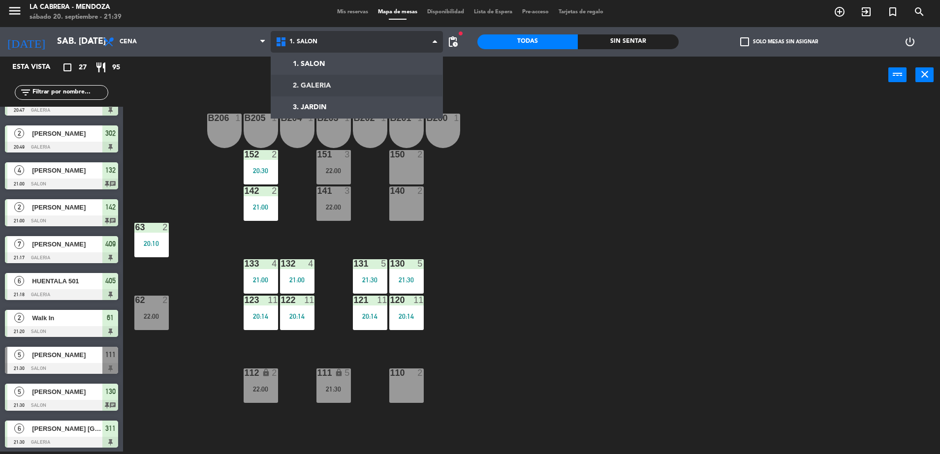
click at [294, 83] on ng-component "menu [PERSON_NAME] sábado 20. septiembre - 21:39 Mis reservas Mapa de mesas Dis…" at bounding box center [470, 226] width 940 height 457
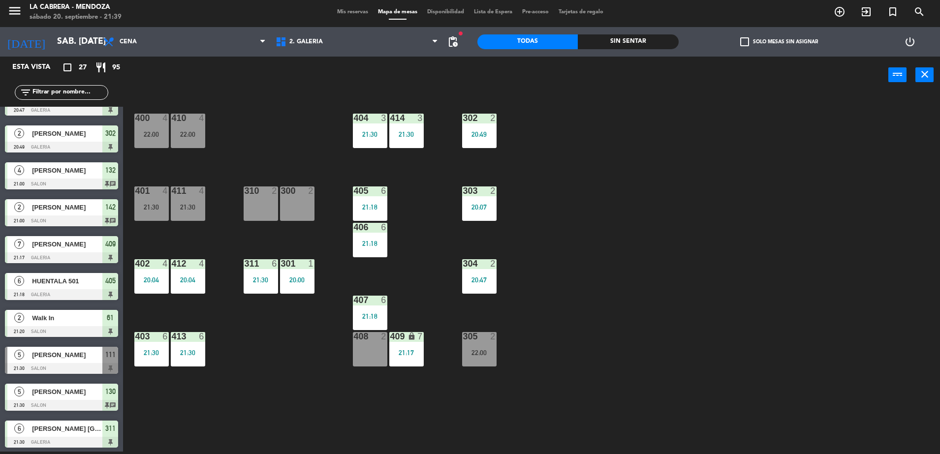
click at [292, 108] on div "400 4 22:00 410 4 22:00 404 3 21:30 414 3 21:30 302 2 20:49 401 4 21:30 411 4 2…" at bounding box center [536, 275] width 808 height 358
click at [326, 41] on span "2. GALERIA" at bounding box center [357, 42] width 172 height 22
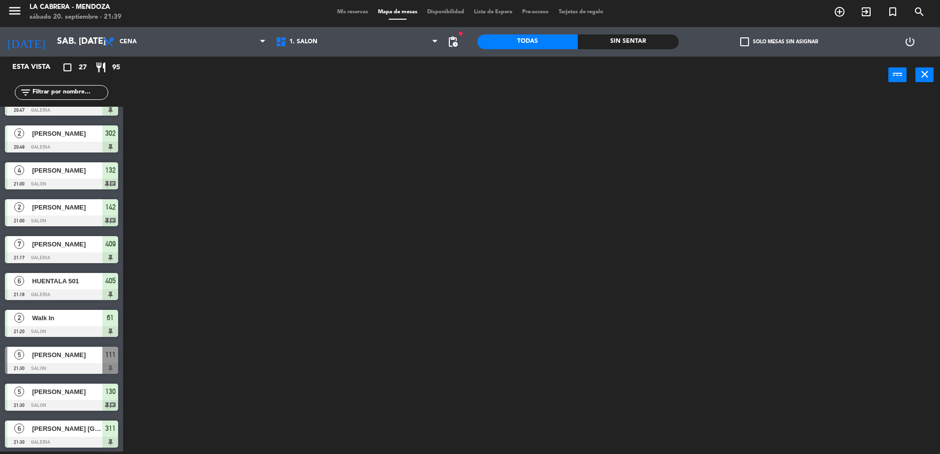
click at [316, 62] on ng-component "menu [PERSON_NAME] sábado 20. septiembre - 21:39 Mis reservas Mapa de mesas Dis…" at bounding box center [470, 226] width 940 height 457
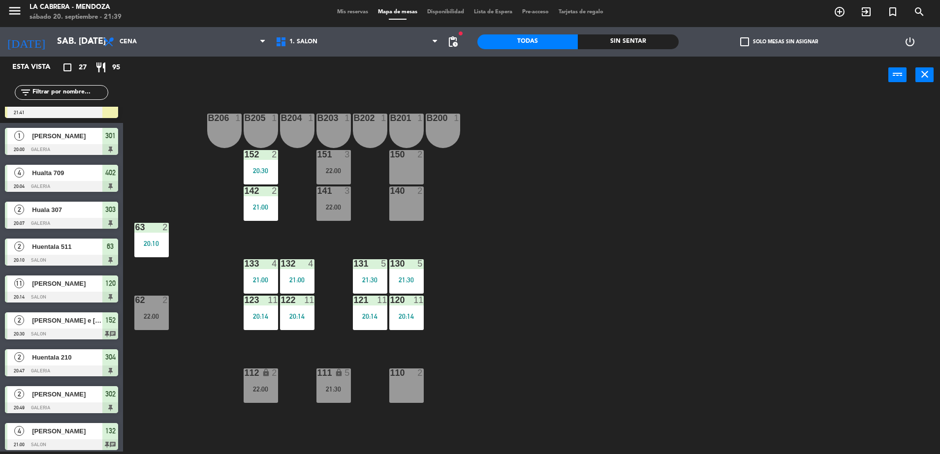
scroll to position [0, 0]
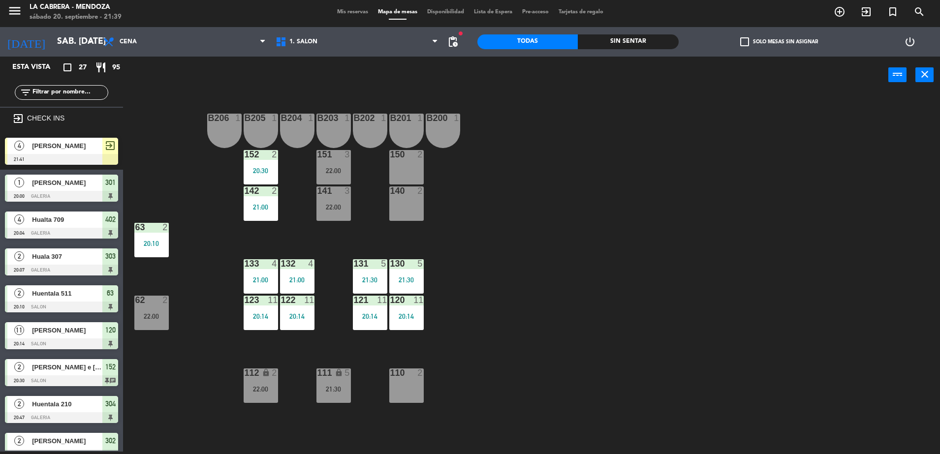
click at [91, 150] on span "[PERSON_NAME]" at bounding box center [67, 146] width 70 height 10
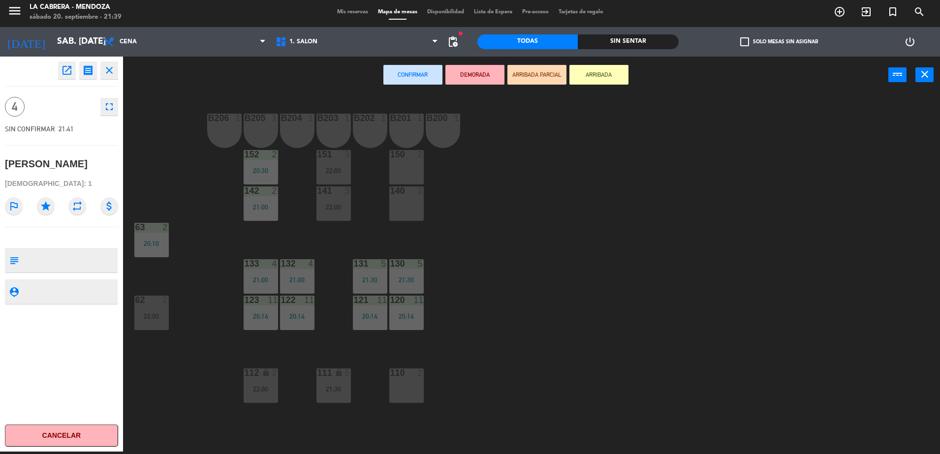
click at [410, 209] on div "140 2" at bounding box center [406, 204] width 34 height 34
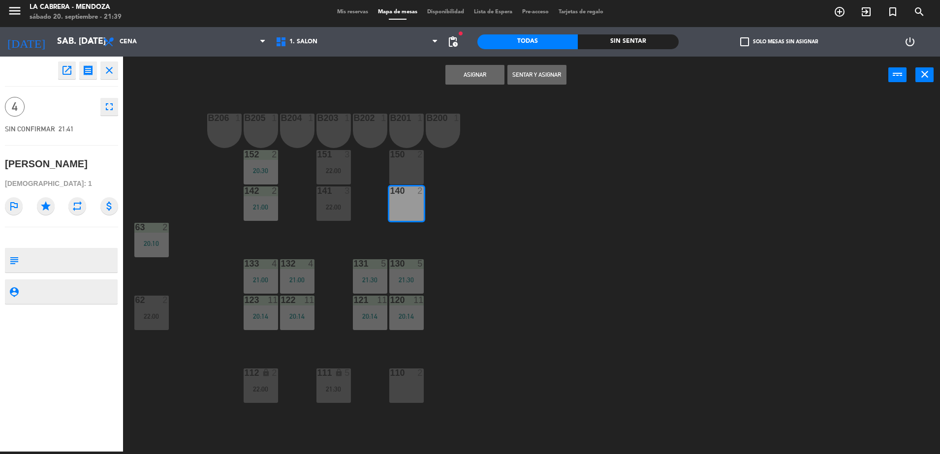
click at [411, 171] on div "150 2" at bounding box center [406, 167] width 34 height 34
click at [535, 77] on button "Sentar y Asignar" at bounding box center [536, 75] width 59 height 20
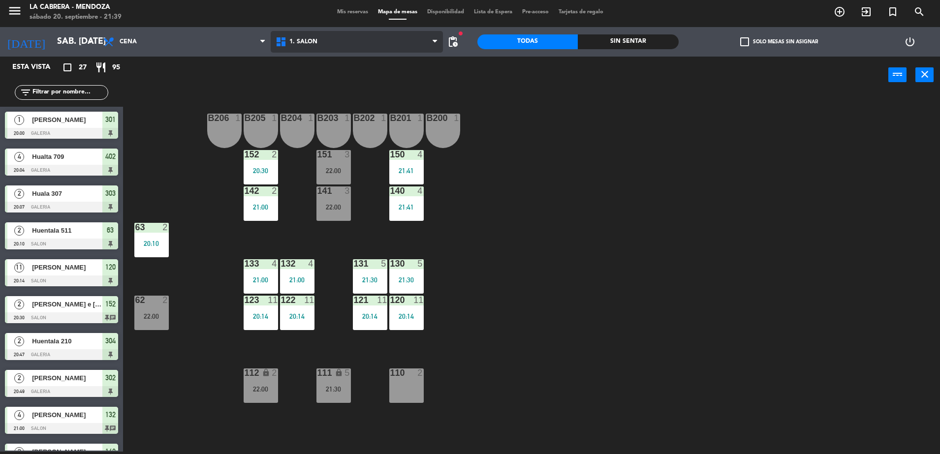
click at [334, 48] on span "1. SALON" at bounding box center [357, 42] width 172 height 22
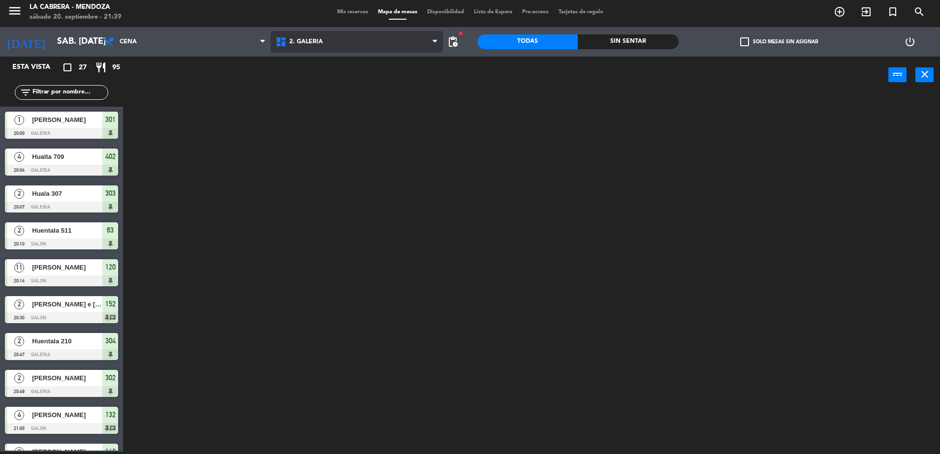
click at [313, 80] on ng-component "menu [PERSON_NAME] sábado 20. septiembre - 21:39 Mis reservas Mapa de mesas Dis…" at bounding box center [470, 226] width 940 height 457
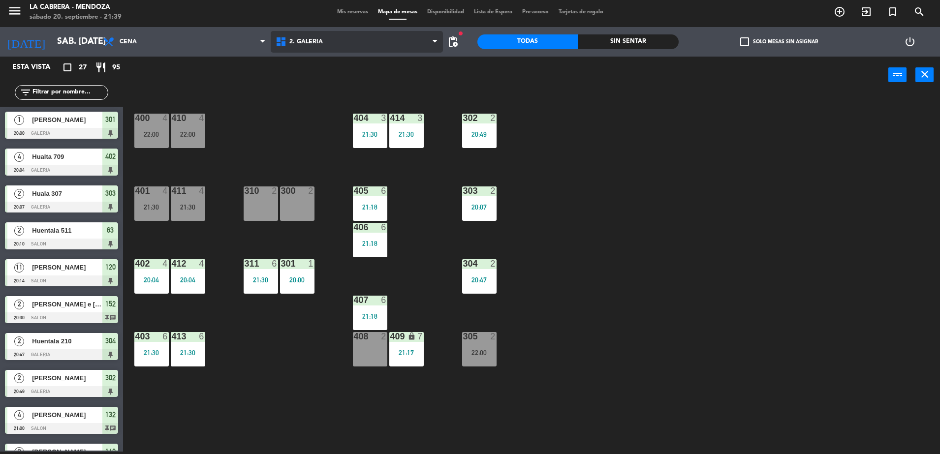
click at [309, 47] on span "2. GALERIA" at bounding box center [357, 42] width 172 height 22
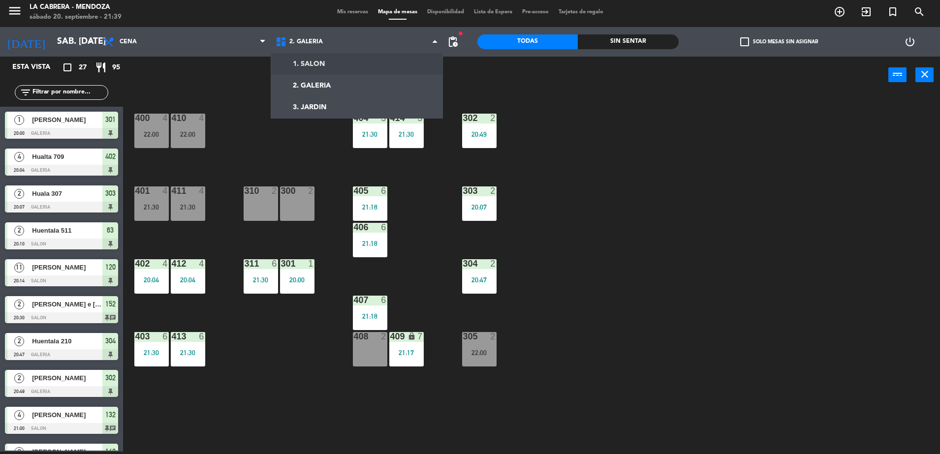
drag, startPoint x: 287, startPoint y: 66, endPoint x: 310, endPoint y: 75, distance: 24.8
click at [287, 66] on ng-component "menu [PERSON_NAME] sábado 20. septiembre - 21:39 Mis reservas Mapa de mesas Dis…" at bounding box center [470, 226] width 940 height 457
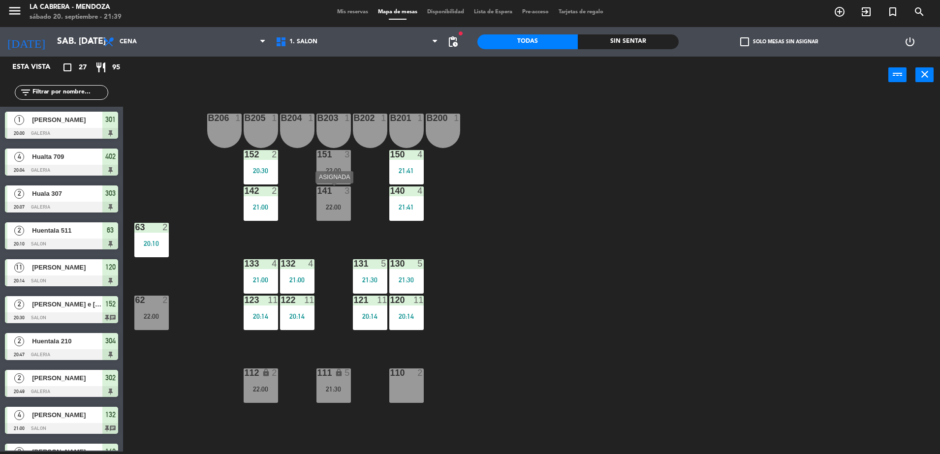
click at [335, 209] on div "22:00" at bounding box center [333, 207] width 34 height 7
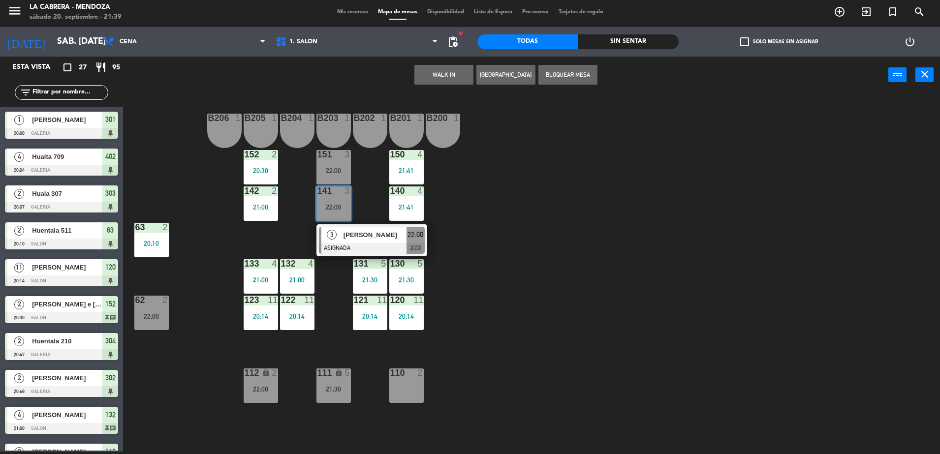
click at [481, 237] on div "B206 1 B205 1 B204 1 B203 1 B202 1 B201 1 B200 1 150 4 21:41 151 3 22:00 152 2 …" at bounding box center [536, 275] width 808 height 358
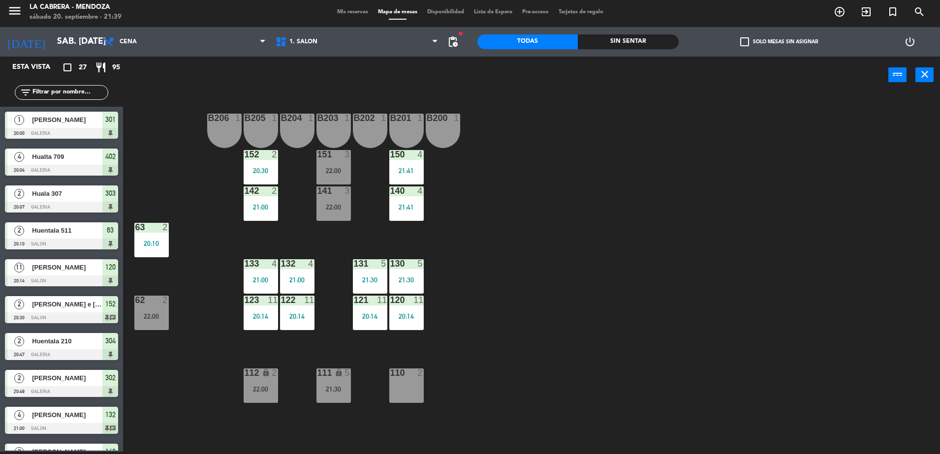
drag, startPoint x: 223, startPoint y: 171, endPoint x: 237, endPoint y: 172, distance: 14.3
click at [223, 172] on div "B206 1 B205 1 B204 1 B203 1 B202 1 B201 1 B200 1 150 4 21:41 151 3 22:00 152 2 …" at bounding box center [536, 275] width 808 height 358
click at [347, 203] on div "22:00" at bounding box center [333, 206] width 34 height 7
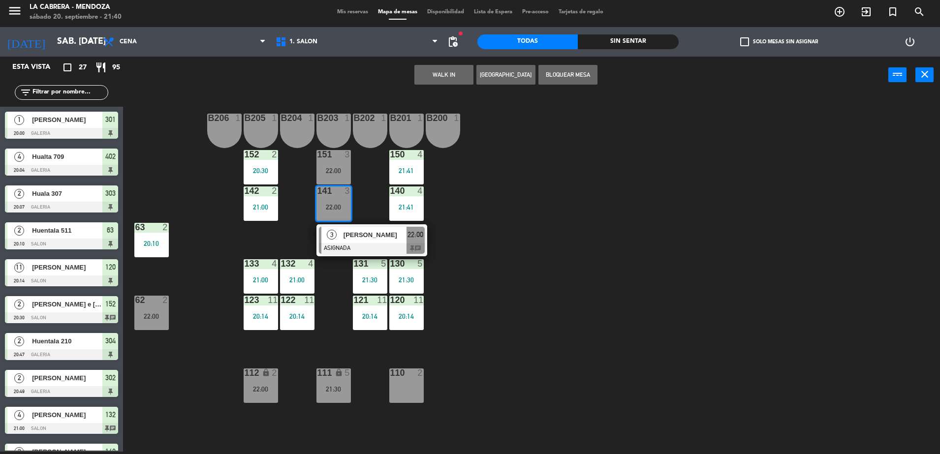
click at [550, 206] on div "B206 1 B205 1 B204 1 B203 1 B202 1 B201 1 B200 1 150 4 21:41 151 3 22:00 152 2 …" at bounding box center [536, 275] width 808 height 358
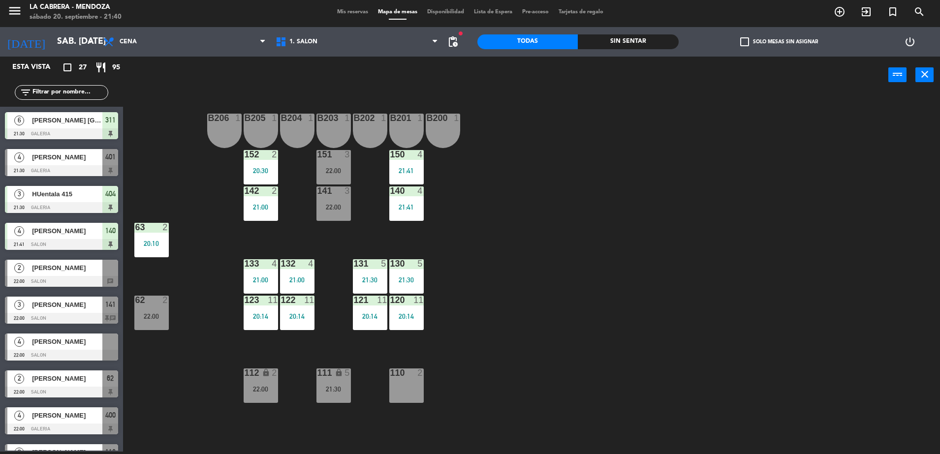
scroll to position [554, 0]
click at [273, 41] on span "1. SALON" at bounding box center [357, 42] width 172 height 22
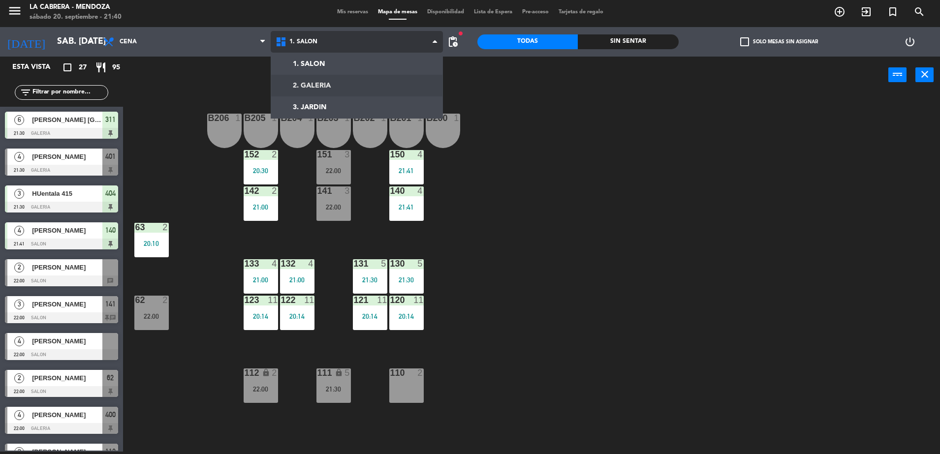
click at [285, 88] on ng-component "menu [PERSON_NAME] sábado 20. septiembre - 21:40 Mis reservas Mapa de mesas Dis…" at bounding box center [470, 226] width 940 height 457
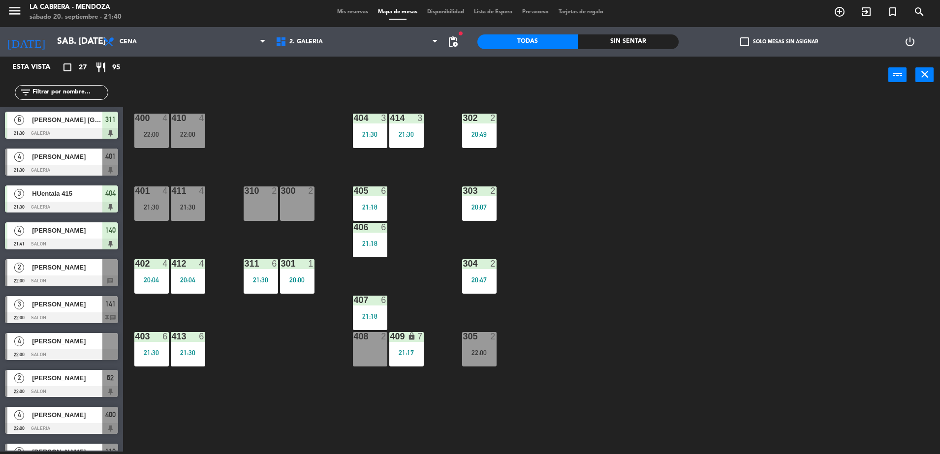
click at [251, 110] on div "400 4 22:00 410 4 22:00 404 3 21:30 414 3 21:30 302 2 20:49 401 4 21:30 411 4 2…" at bounding box center [536, 275] width 808 height 358
click at [58, 348] on div "[PERSON_NAME]" at bounding box center [66, 341] width 71 height 16
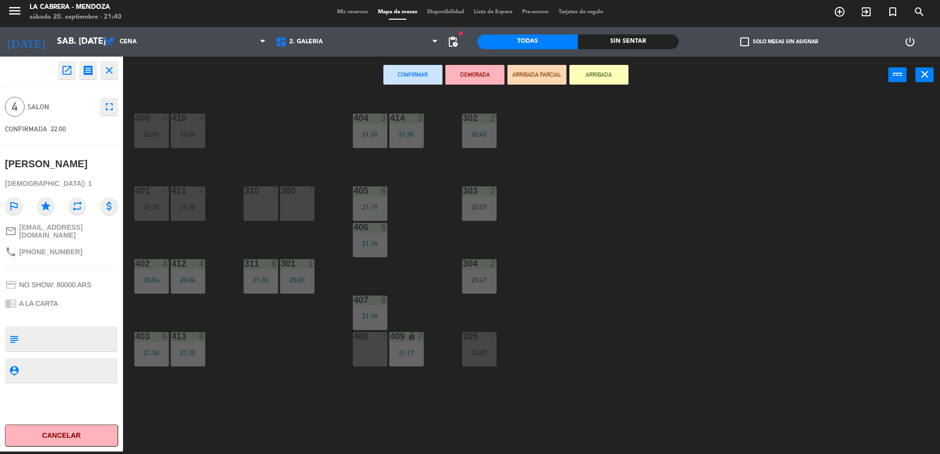
click at [306, 195] on div "300 2" at bounding box center [297, 192] width 34 height 10
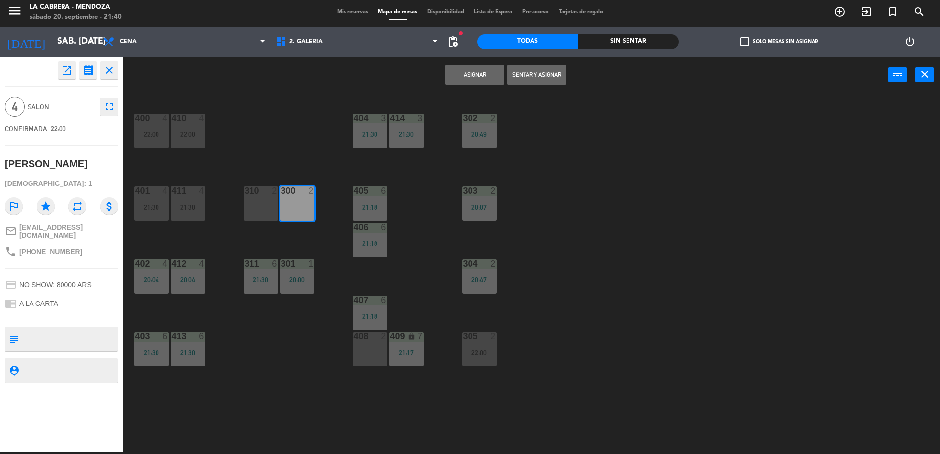
click at [262, 207] on div "310 2" at bounding box center [261, 204] width 34 height 34
click at [483, 78] on button "Asignar" at bounding box center [474, 75] width 59 height 20
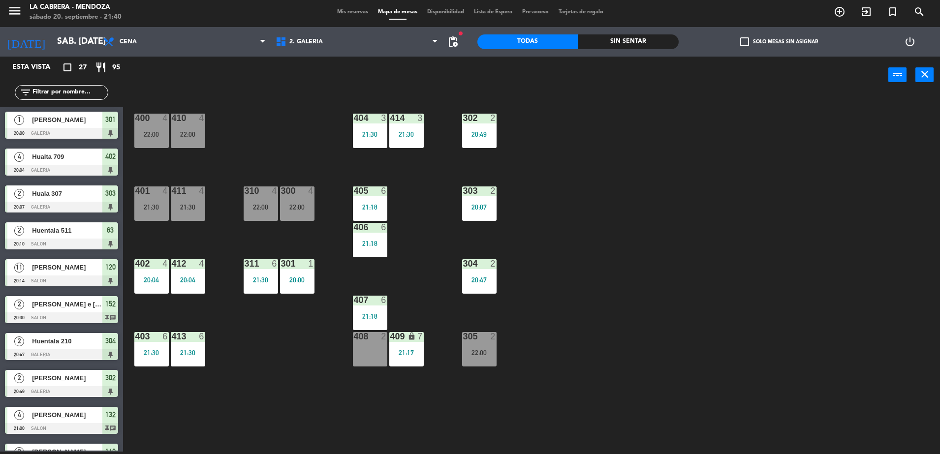
scroll to position [131, 0]
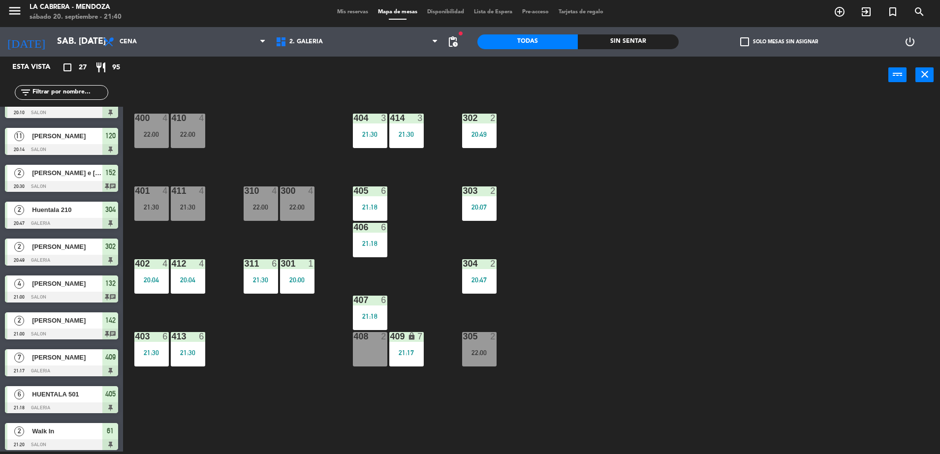
click at [356, 9] on span "Mis reservas" at bounding box center [352, 11] width 41 height 5
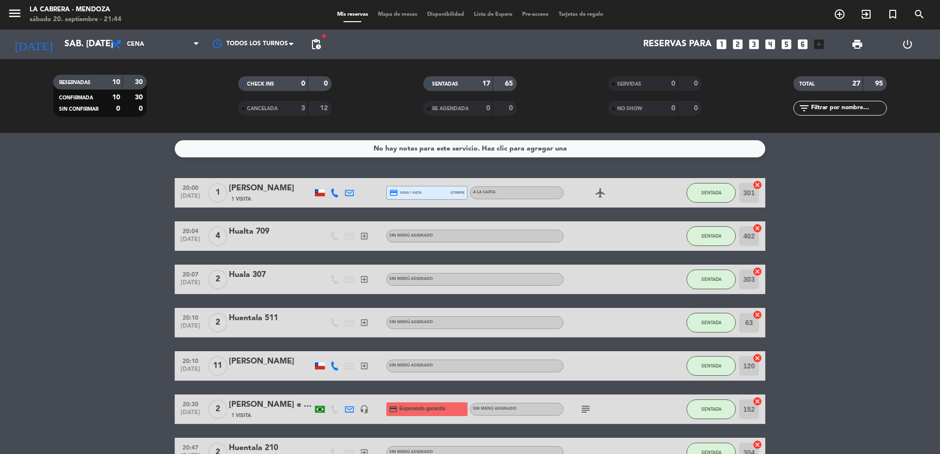
click at [400, 15] on span "Mapa de mesas" at bounding box center [397, 14] width 49 height 5
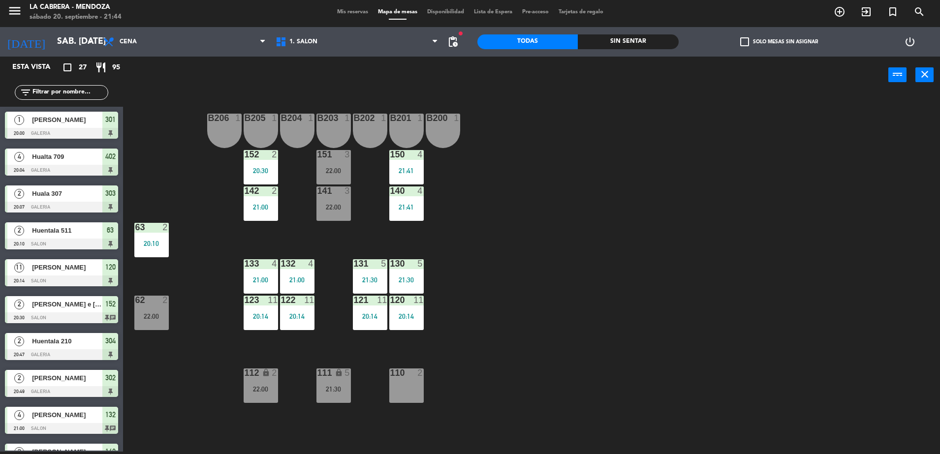
scroll to position [58, 0]
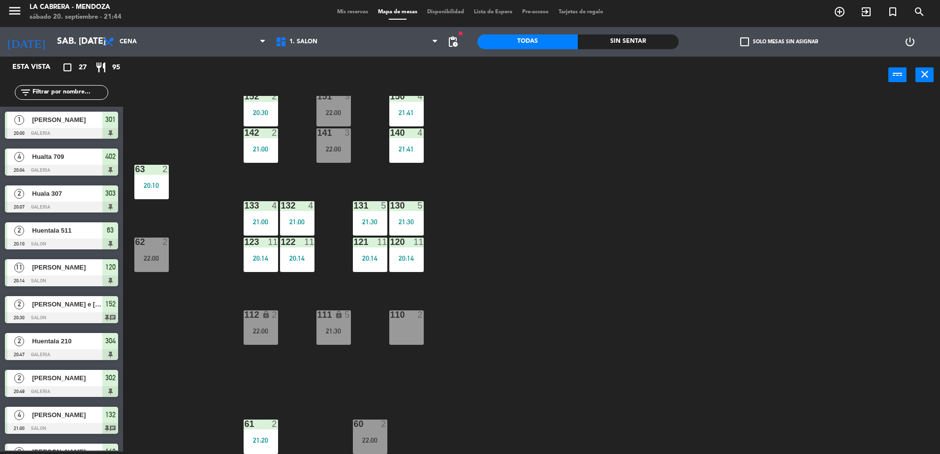
click at [480, 248] on div "B206 1 B205 1 B204 1 B203 1 B202 1 B201 1 B200 1 150 4 21:41 151 3 22:00 152 2 …" at bounding box center [536, 275] width 808 height 358
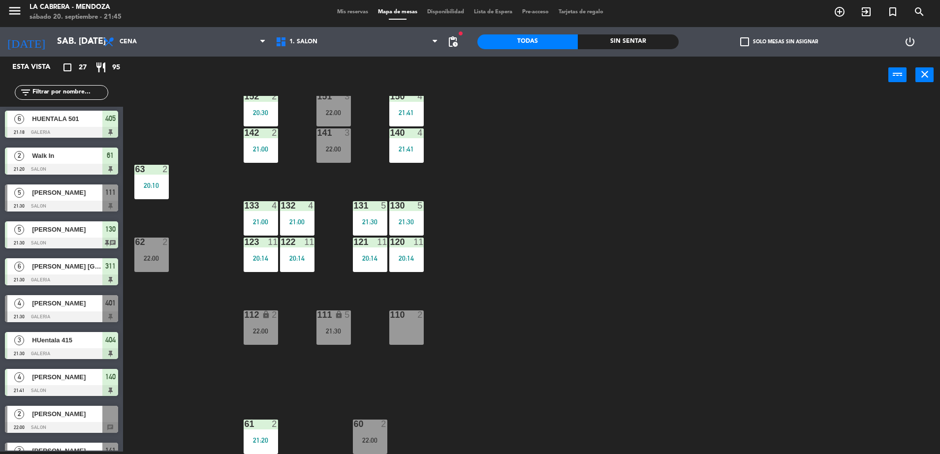
scroll to position [407, 0]
click at [335, 329] on div "21:30" at bounding box center [333, 331] width 34 height 7
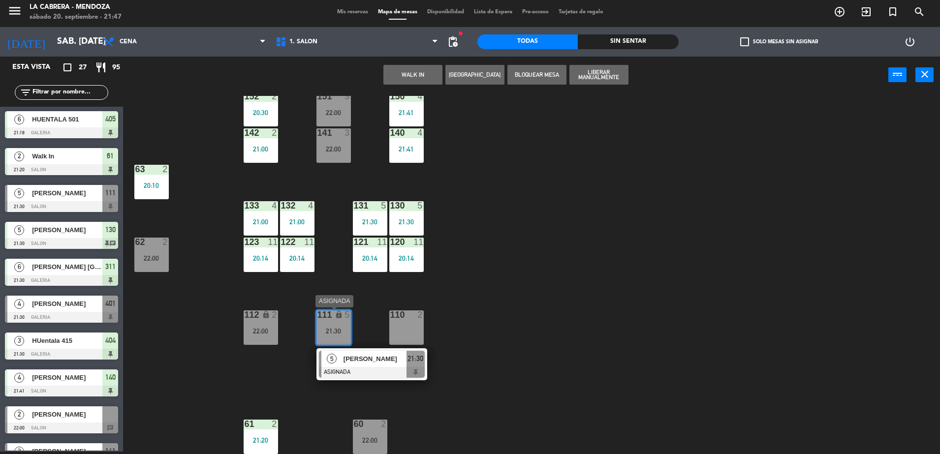
click at [421, 364] on span "21:30" at bounding box center [416, 359] width 16 height 12
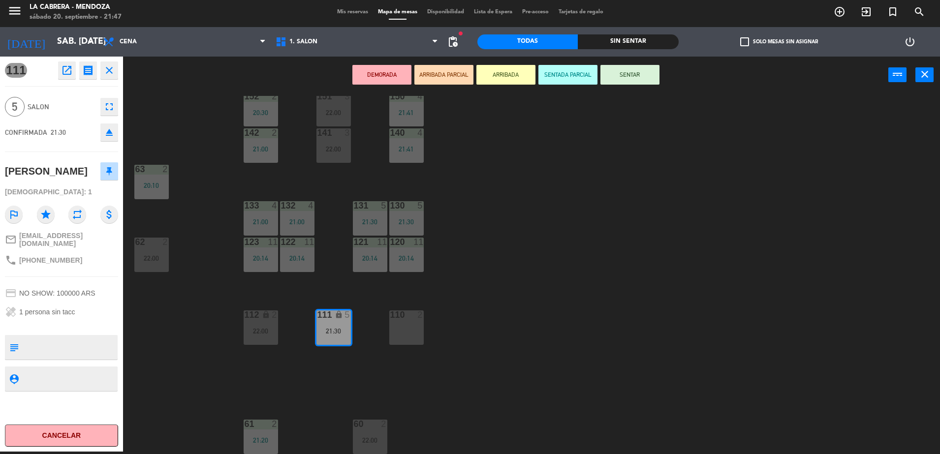
click at [631, 72] on button "SENTAR" at bounding box center [630, 75] width 59 height 20
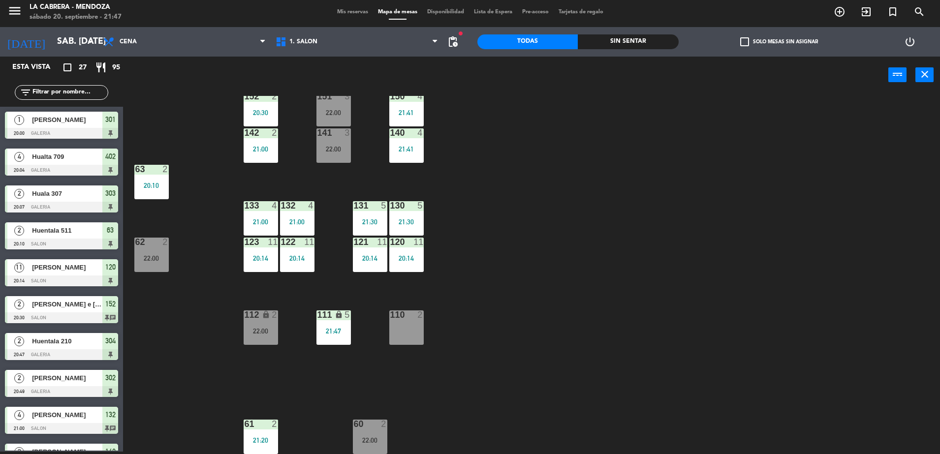
scroll to position [2, 0]
click at [377, 429] on div "60 2" at bounding box center [370, 425] width 34 height 10
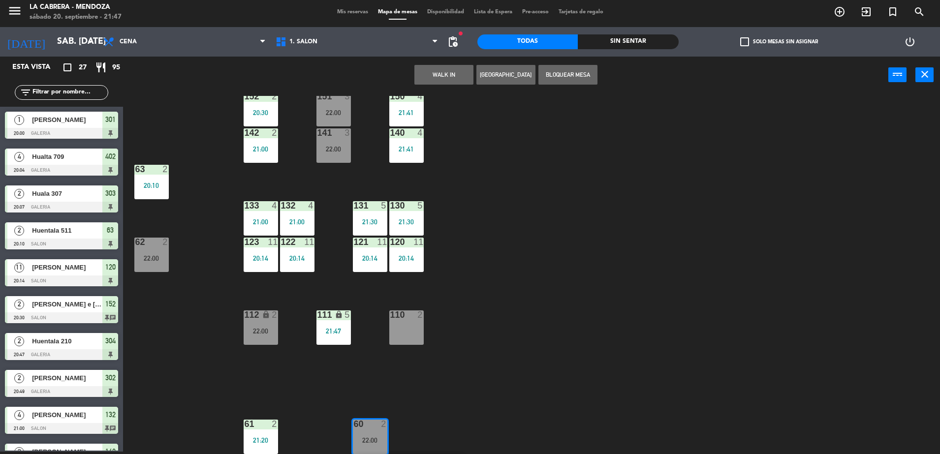
click at [455, 370] on div "B206 1 B205 1 B204 1 B203 1 B202 1 B201 1 B200 1 150 4 21:41 151 3 22:00 152 2 …" at bounding box center [536, 275] width 808 height 358
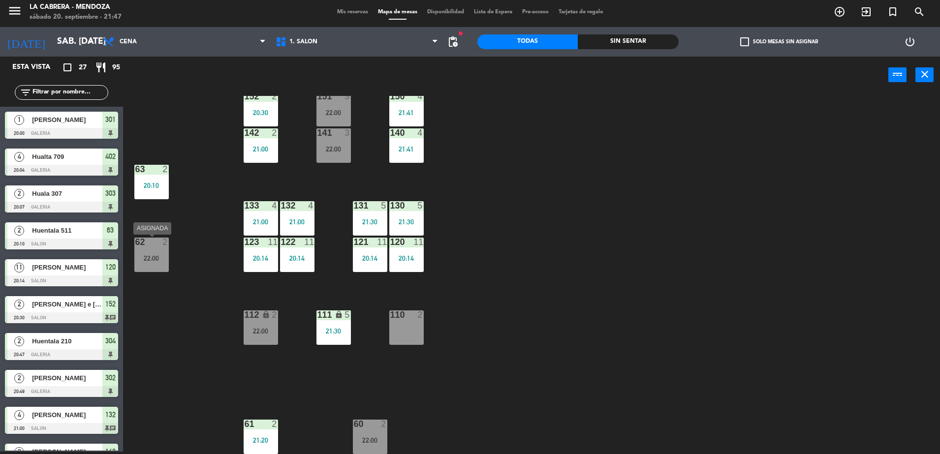
click at [146, 262] on div "22:00" at bounding box center [151, 258] width 34 height 7
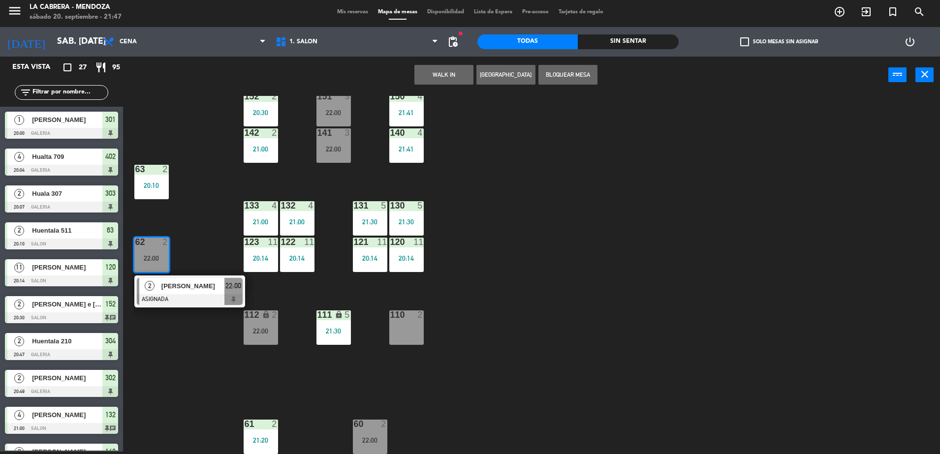
click at [207, 231] on div "B206 1 B205 1 B204 1 B203 1 B202 1 B201 1 B200 1 150 4 21:41 151 3 22:00 152 2 …" at bounding box center [536, 275] width 808 height 358
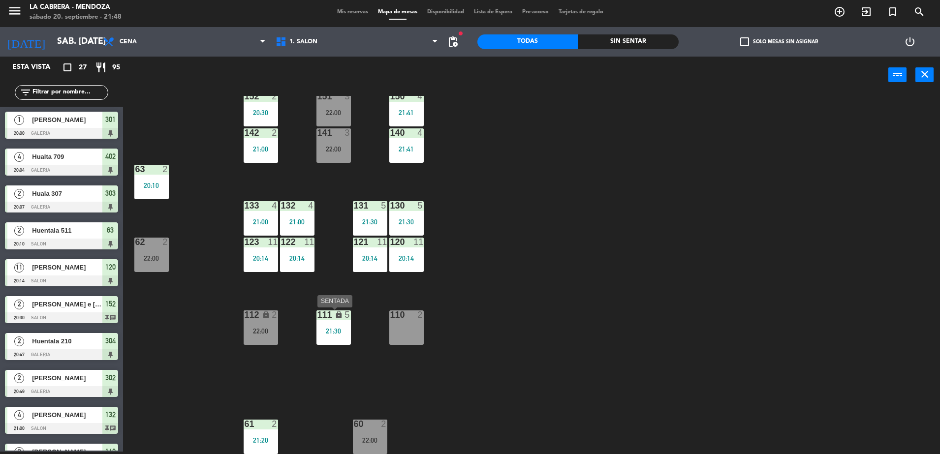
click at [319, 335] on div "111 lock 5 21:30" at bounding box center [333, 328] width 34 height 34
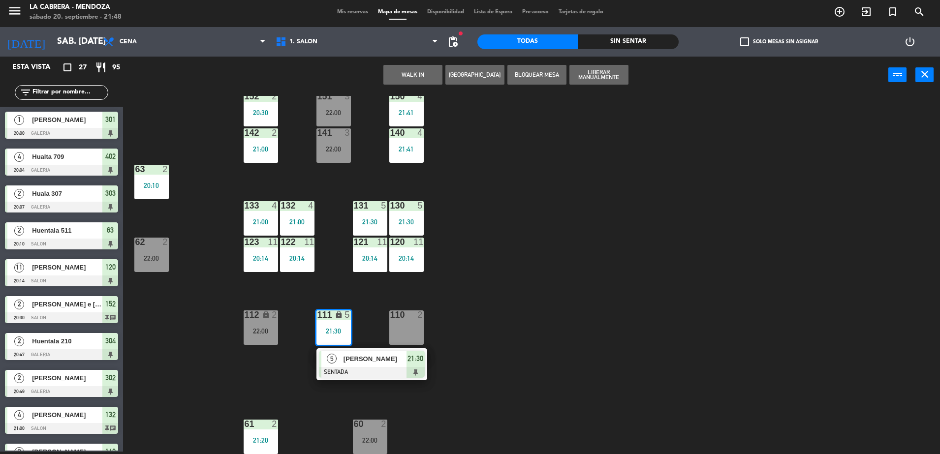
click at [521, 276] on div "B206 1 B205 1 B204 1 B203 1 B202 1 B201 1 B200 1 150 4 21:41 151 3 22:00 152 2 …" at bounding box center [536, 275] width 808 height 358
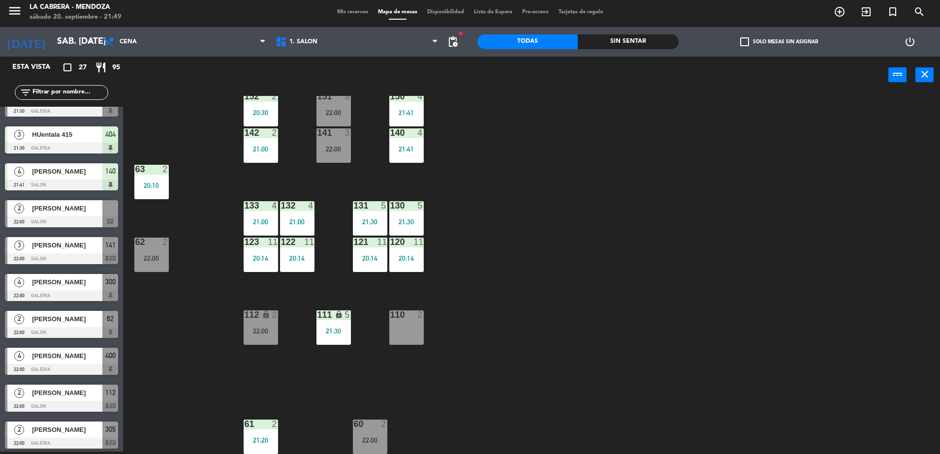
scroll to position [615, 0]
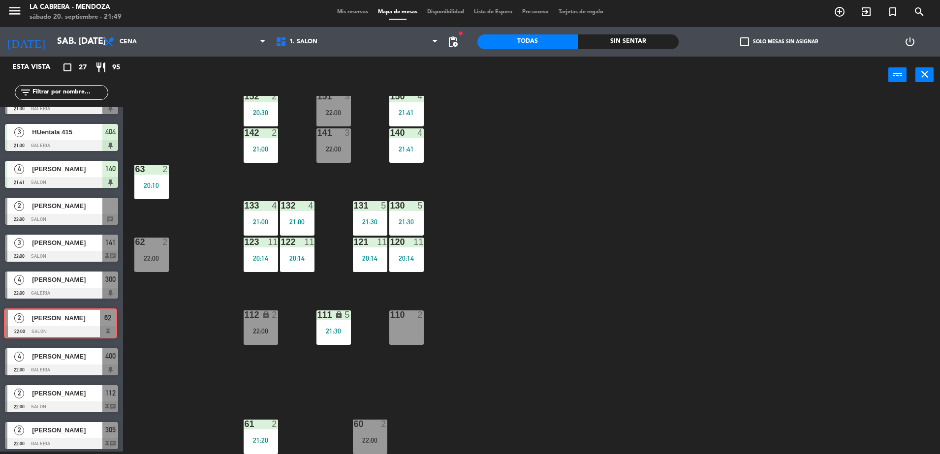
click at [46, 318] on div "2 [PERSON_NAME] 22:00 SALON 62 2 [PERSON_NAME] 22:00 SALON 62" at bounding box center [61, 324] width 123 height 40
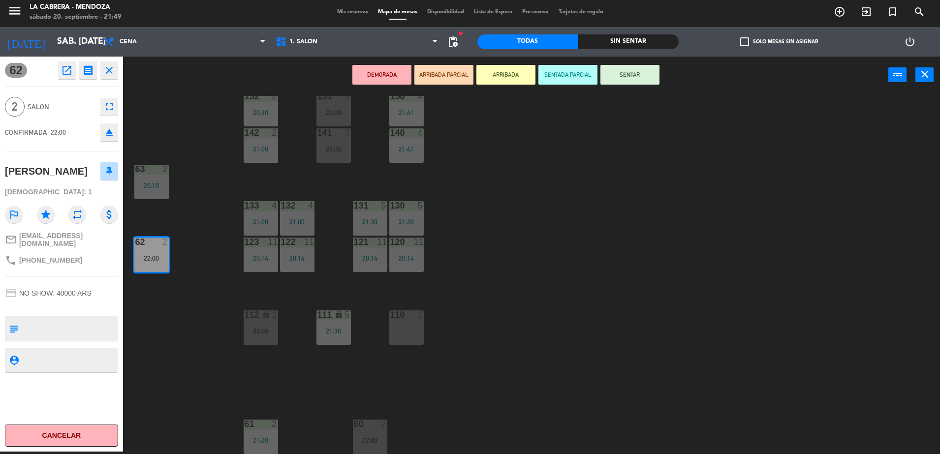
click at [632, 80] on button "SENTAR" at bounding box center [630, 75] width 59 height 20
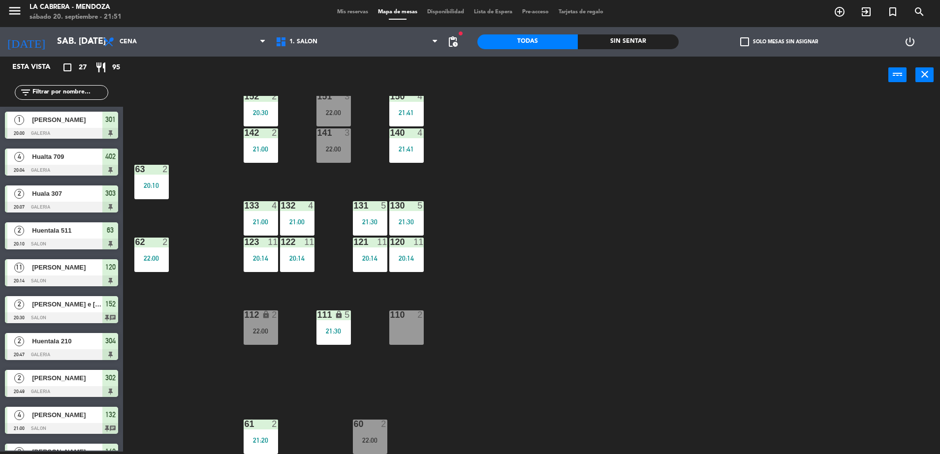
scroll to position [0, 0]
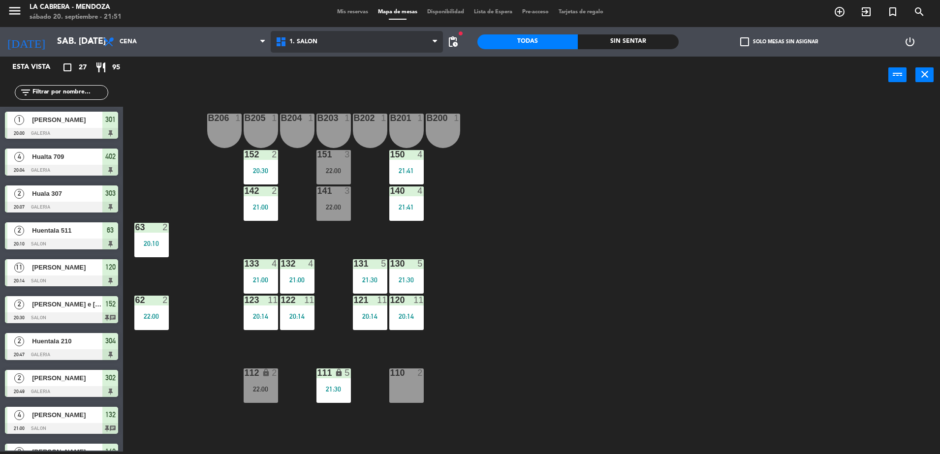
click at [324, 37] on span "1. SALON" at bounding box center [357, 42] width 172 height 22
click at [642, 121] on div "B206 1 B205 1 B204 1 B203 1 B202 1 B201 1 B200 1 150 4 21:41 151 3 22:00 152 2 …" at bounding box center [536, 275] width 808 height 358
click at [867, 19] on span "exit_to_app" at bounding box center [866, 11] width 27 height 17
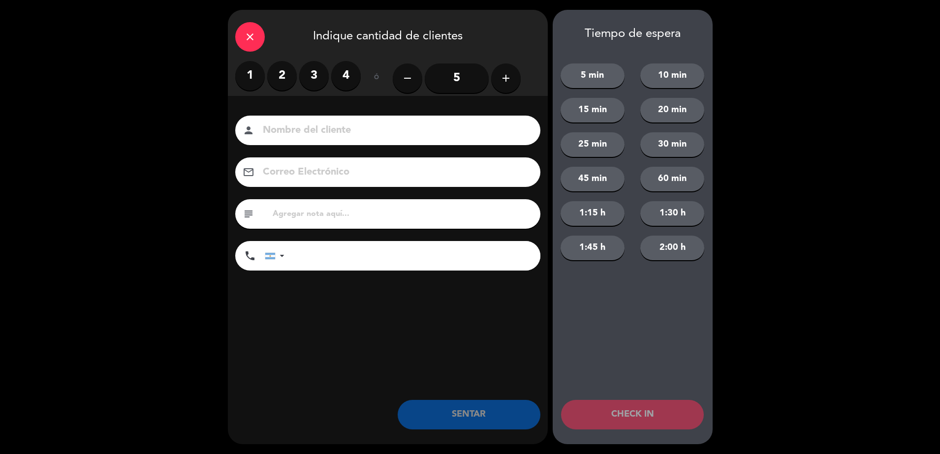
click at [252, 35] on icon "close" at bounding box center [250, 37] width 12 height 12
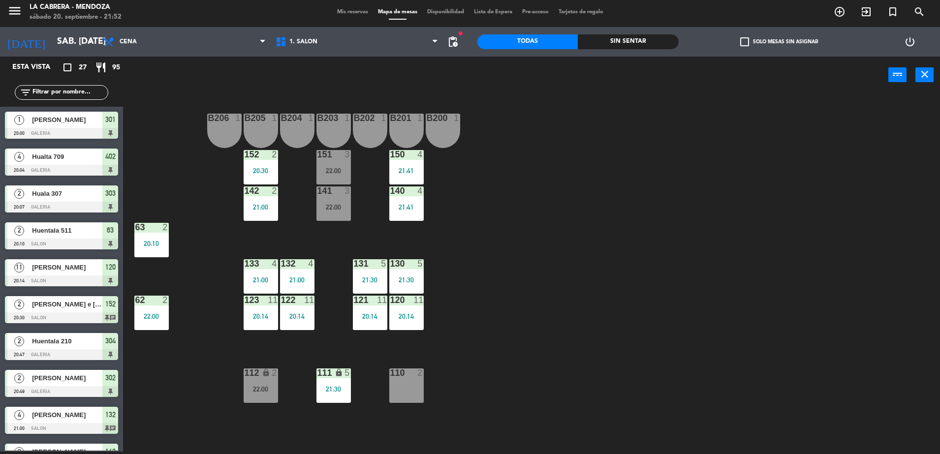
click at [318, 191] on div "141" at bounding box center [317, 191] width 0 height 9
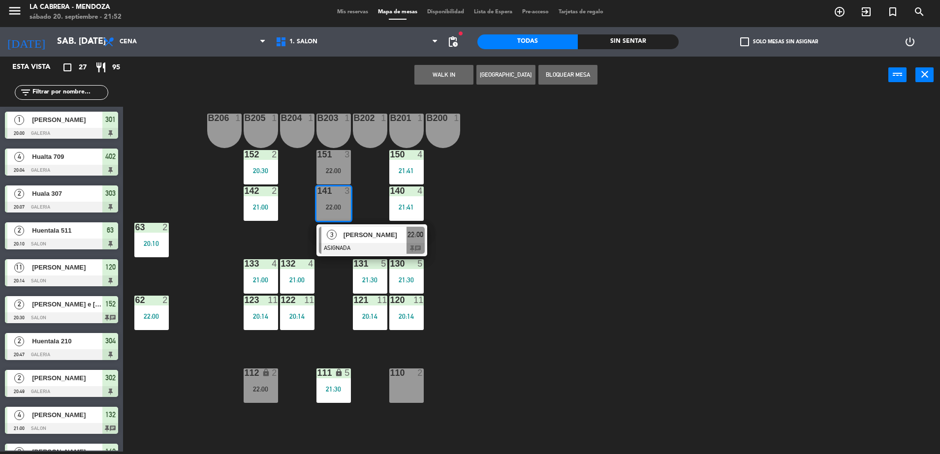
click at [412, 240] on span "22:00" at bounding box center [416, 235] width 16 height 12
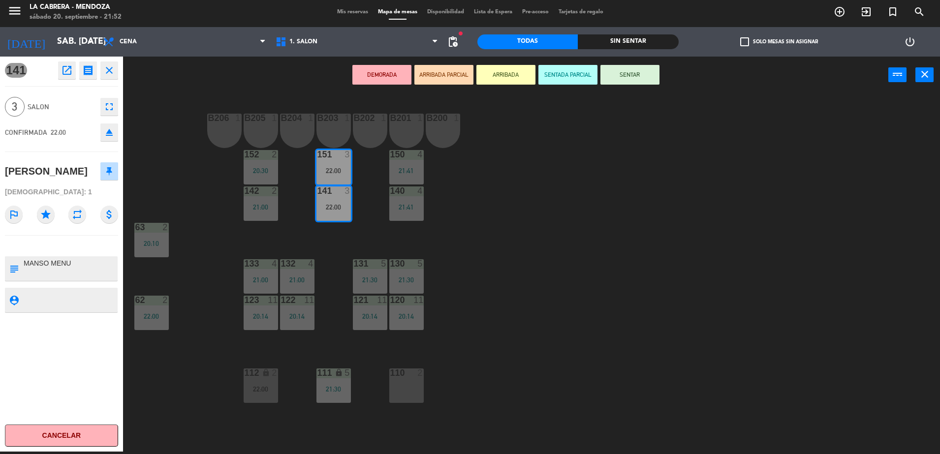
click at [628, 78] on button "SENTAR" at bounding box center [630, 75] width 59 height 20
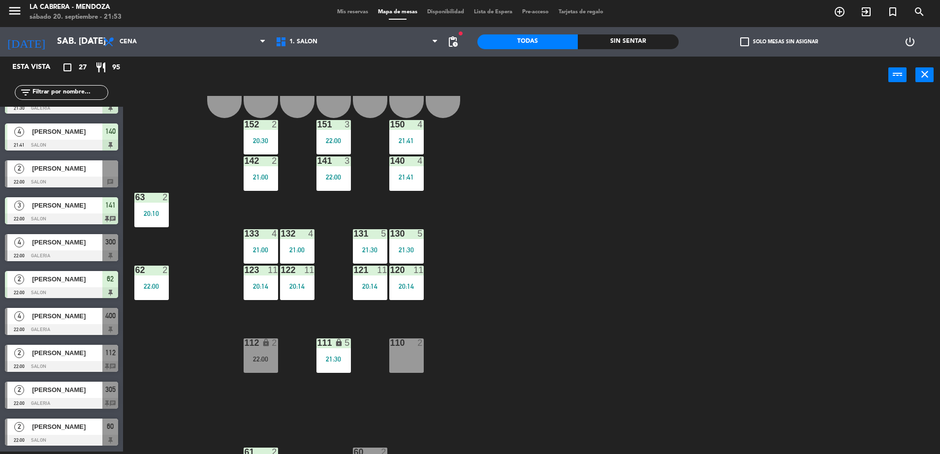
scroll to position [58, 0]
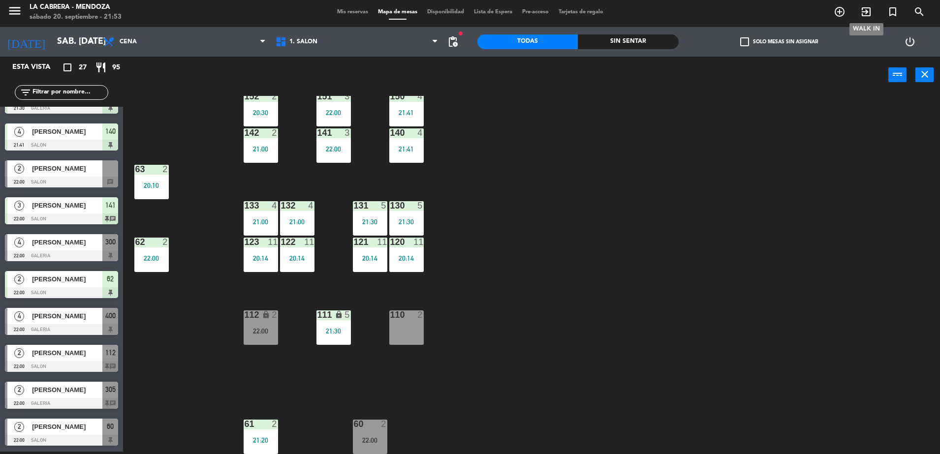
click at [861, 12] on icon "exit_to_app" at bounding box center [866, 12] width 12 height 12
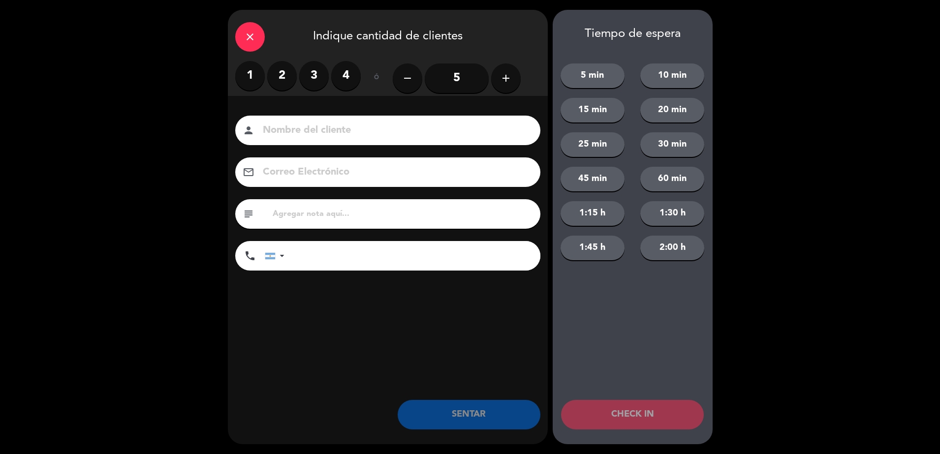
click at [284, 72] on label "2" at bounding box center [282, 76] width 30 height 30
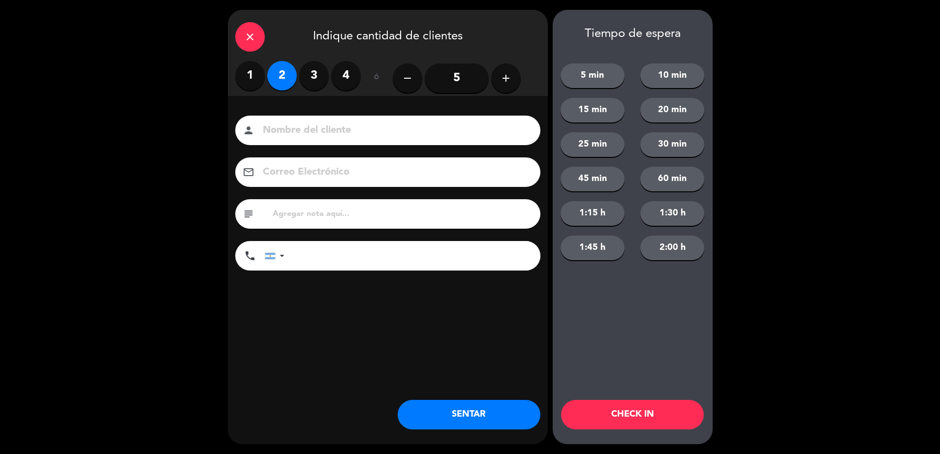
click at [309, 137] on input at bounding box center [395, 130] width 266 height 17
type input "[PERSON_NAME]"
click at [449, 422] on button "SENTAR" at bounding box center [469, 415] width 143 height 30
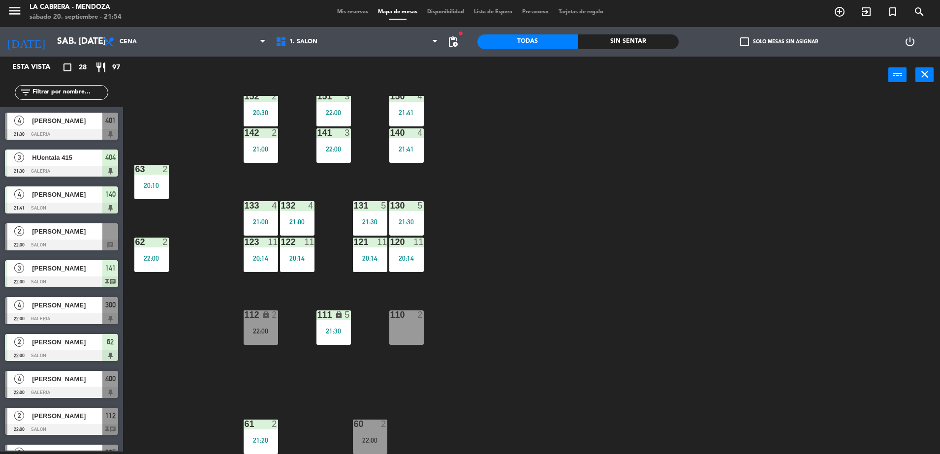
click at [343, 10] on span "Mis reservas" at bounding box center [352, 11] width 41 height 5
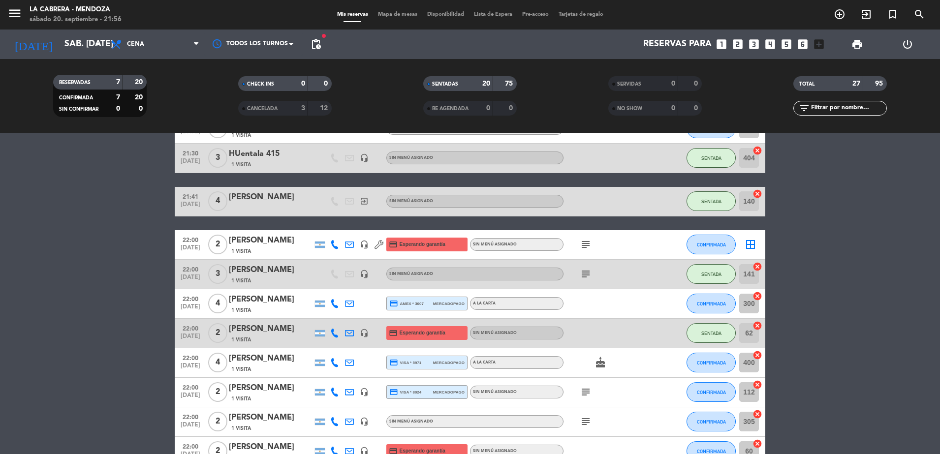
scroll to position [882, 0]
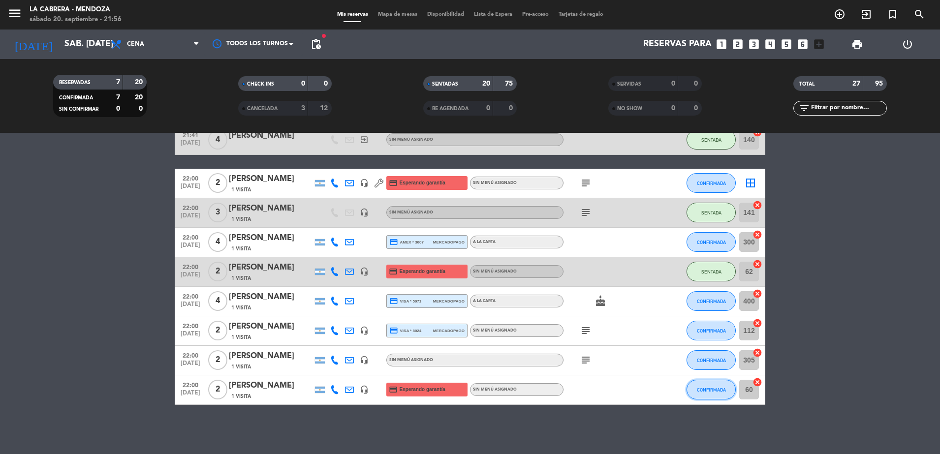
click at [706, 389] on span "CONFIRMADA" at bounding box center [711, 389] width 29 height 5
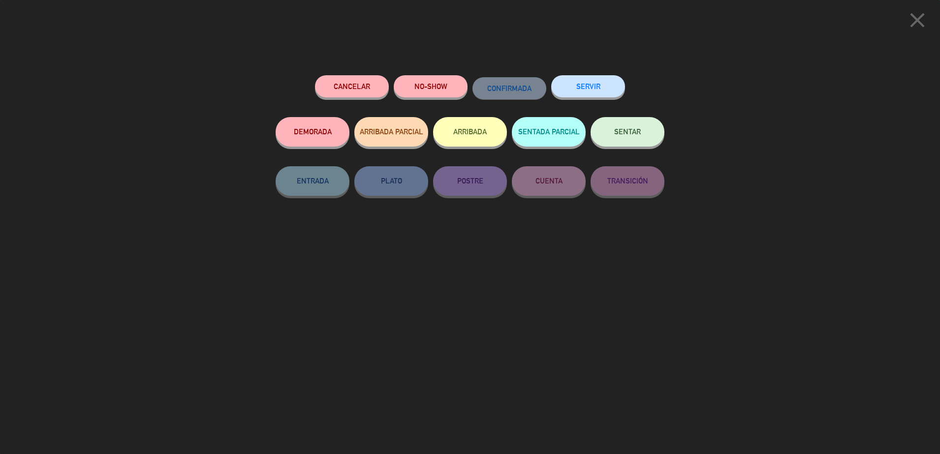
click at [627, 132] on span "SENTAR" at bounding box center [627, 131] width 27 height 8
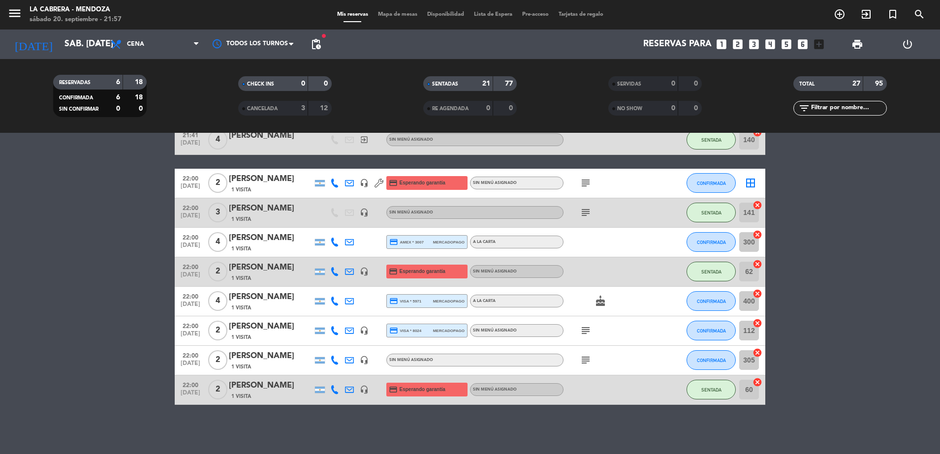
click at [759, 384] on icon "cancel" at bounding box center [758, 383] width 10 height 10
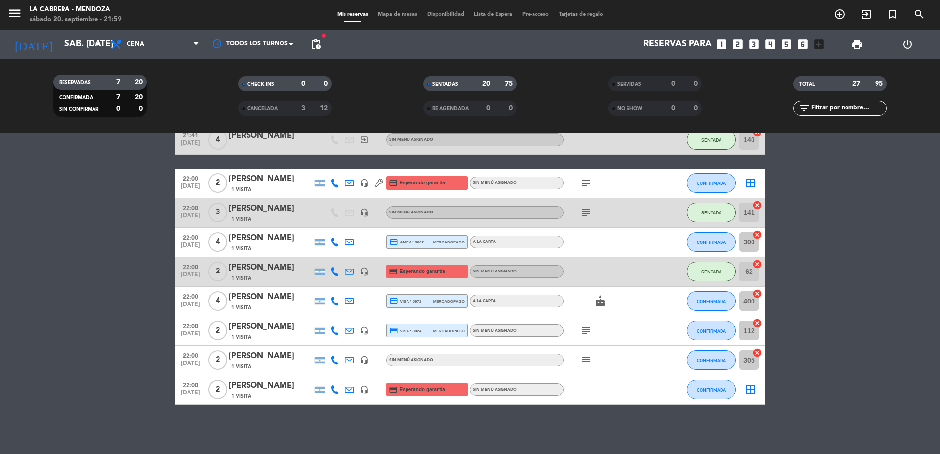
click at [384, 15] on span "Mapa de mesas" at bounding box center [397, 14] width 49 height 5
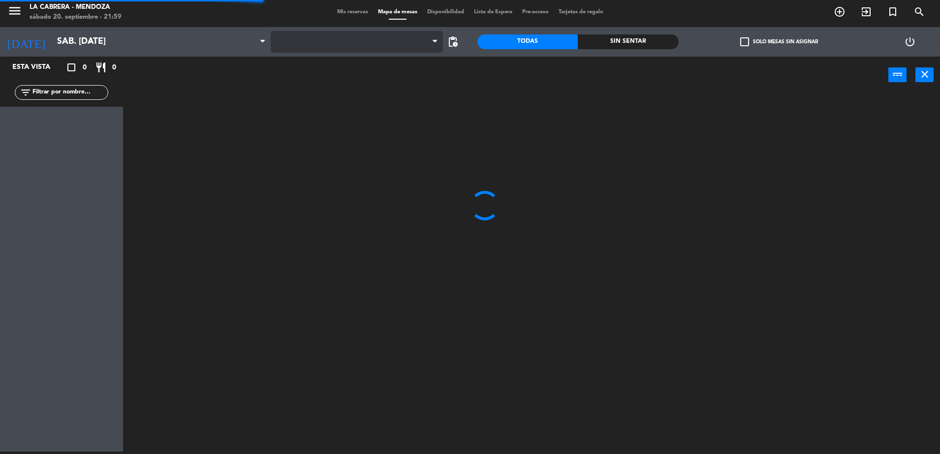
click at [350, 42] on span at bounding box center [357, 42] width 172 height 22
click at [336, 53] on div at bounding box center [357, 42] width 172 height 30
click at [340, 44] on span at bounding box center [357, 42] width 172 height 22
click at [337, 46] on span "1. SALON" at bounding box center [357, 42] width 172 height 22
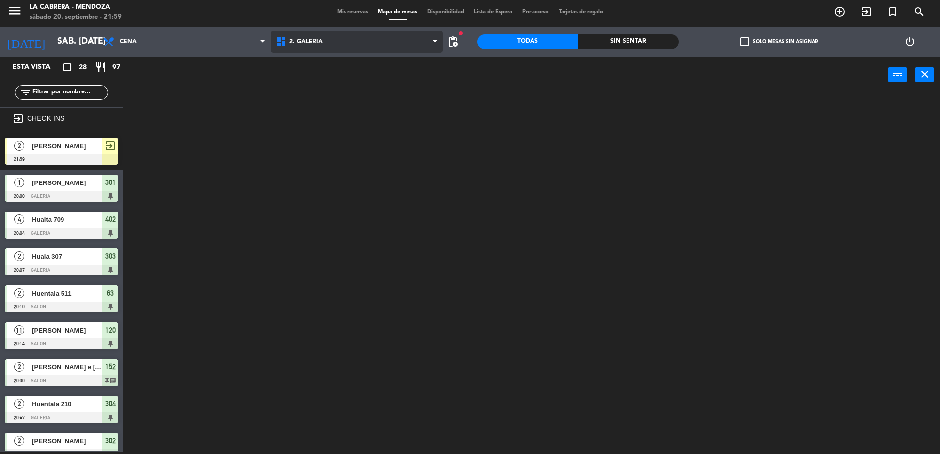
click at [339, 89] on ng-component "menu [PERSON_NAME] sábado 20. septiembre - 21:59 Mis reservas Mapa de mesas Dis…" at bounding box center [470, 226] width 940 height 457
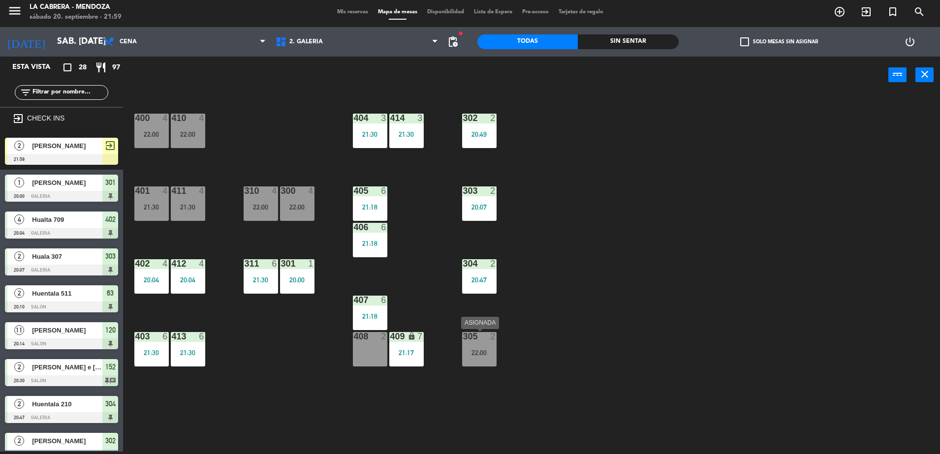
click at [476, 351] on div "22:00" at bounding box center [479, 352] width 34 height 7
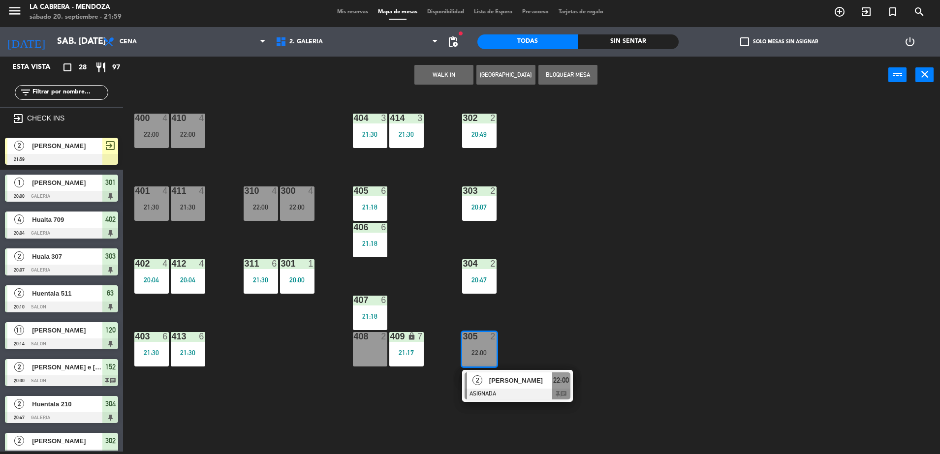
click at [366, 351] on div "408 2" at bounding box center [370, 349] width 34 height 34
click at [597, 282] on div "400 4 22:00 410 4 22:00 404 3 21:30 414 3 21:30 302 2 20:49 401 4 21:30 411 4 2…" at bounding box center [536, 275] width 808 height 358
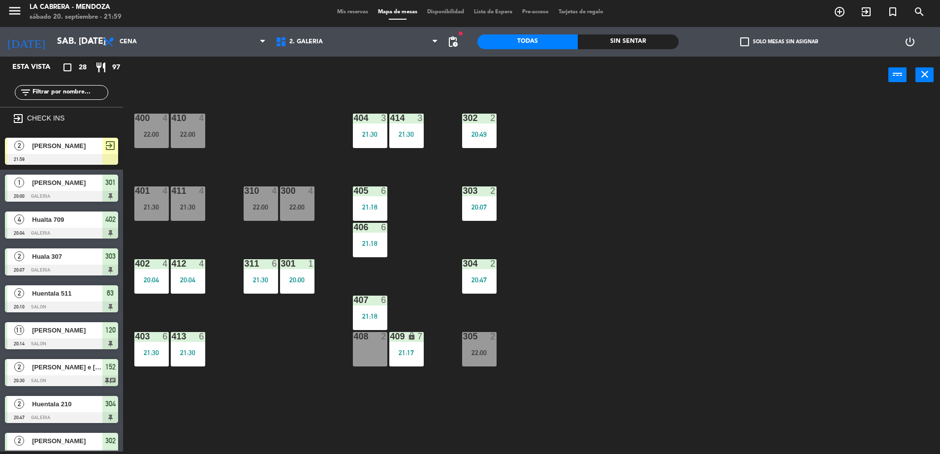
click at [484, 139] on div "302 2 20:49" at bounding box center [479, 131] width 34 height 34
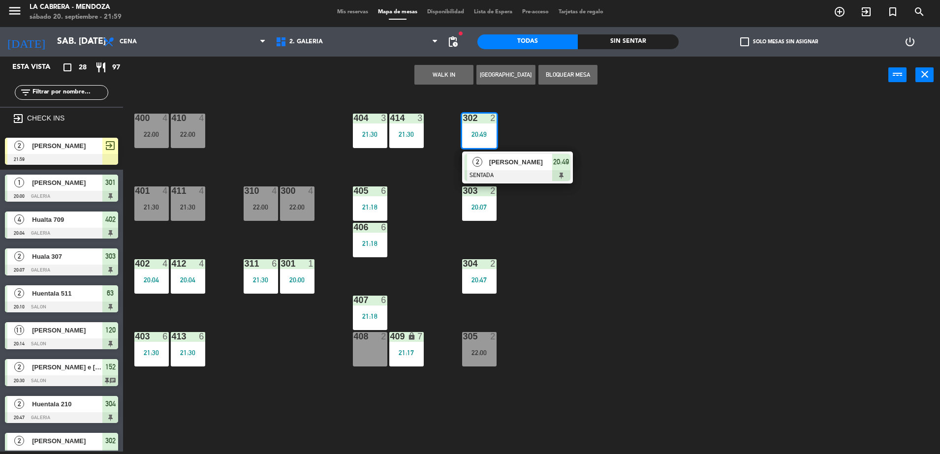
click at [562, 163] on span "20:49" at bounding box center [561, 162] width 16 height 12
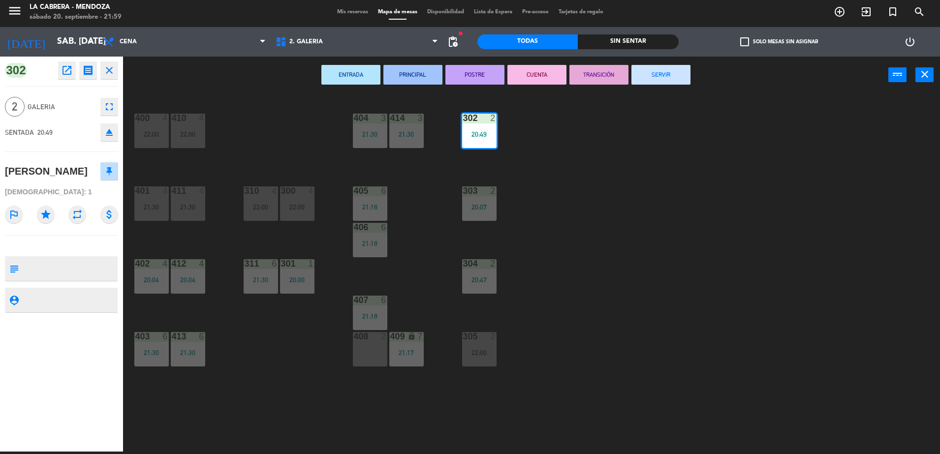
click at [670, 81] on button "SERVIR" at bounding box center [661, 75] width 59 height 20
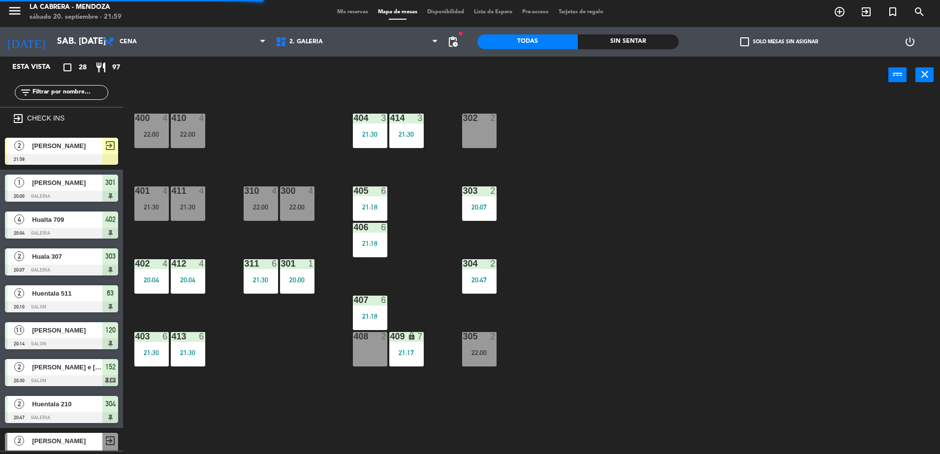
click at [475, 209] on div "20:07" at bounding box center [479, 207] width 34 height 7
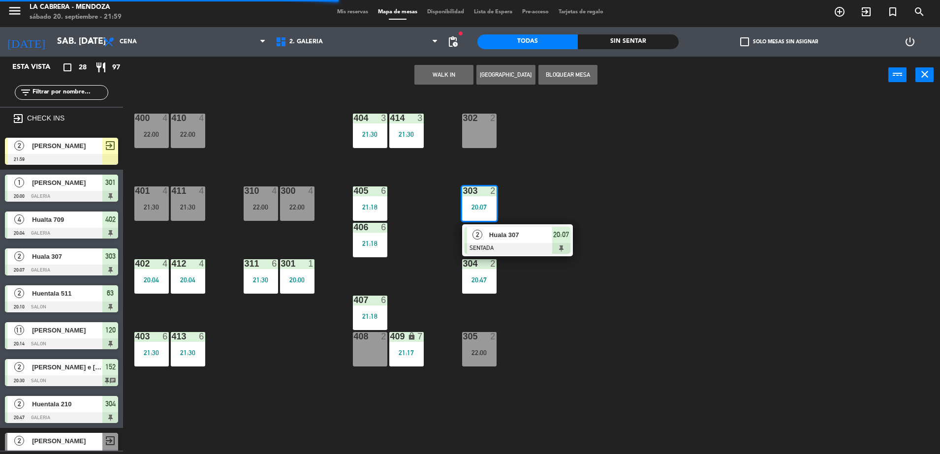
click at [558, 244] on div "2 Huala 307 SENTADA 20:07" at bounding box center [518, 240] width 126 height 32
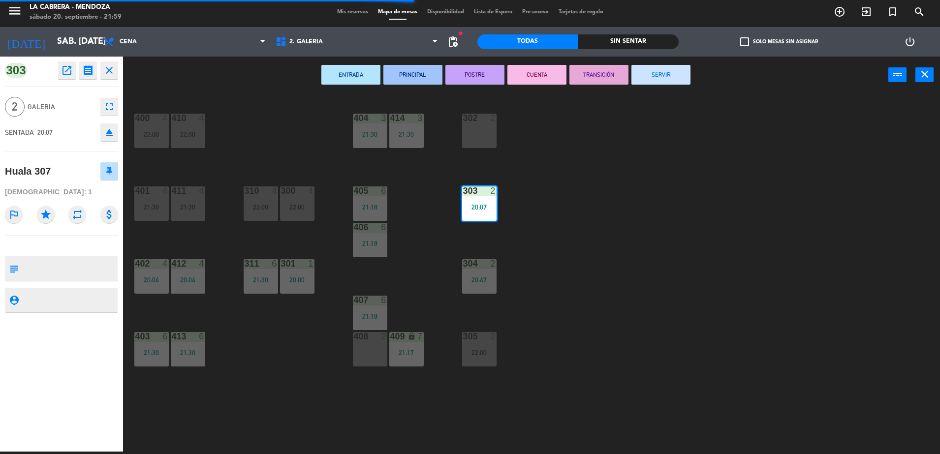
click at [647, 72] on button "SERVIR" at bounding box center [661, 75] width 59 height 20
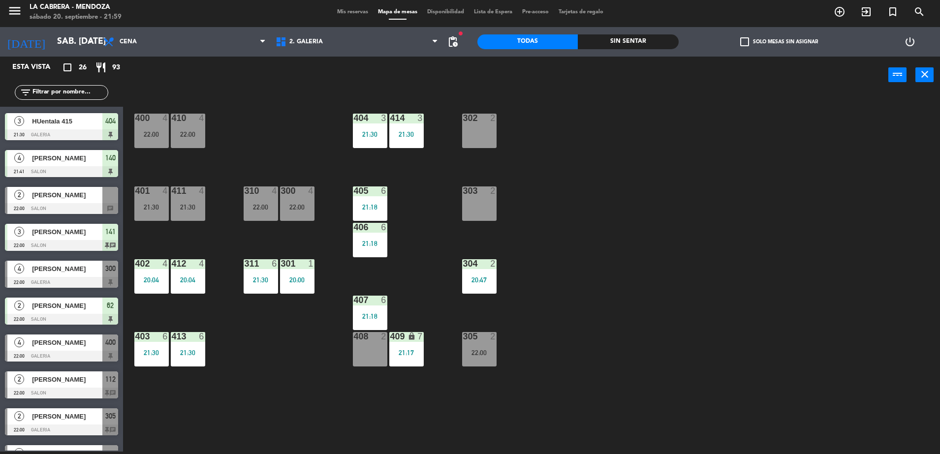
scroll to position [642, 0]
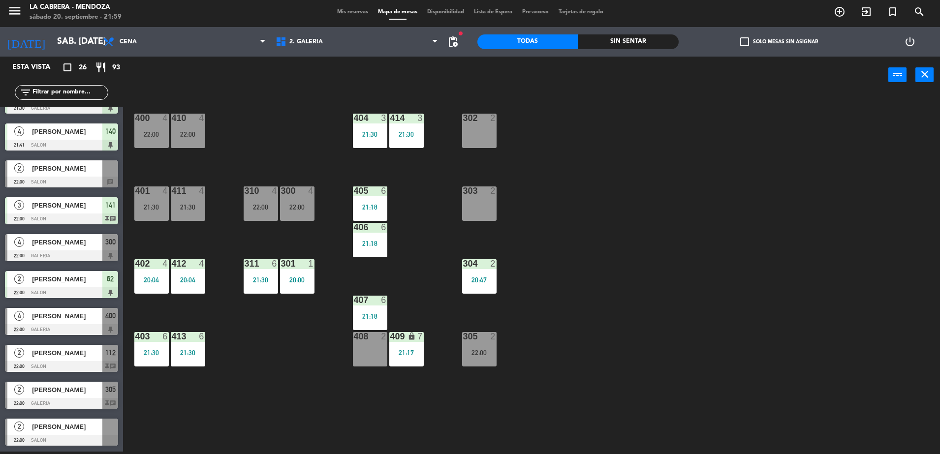
drag, startPoint x: 48, startPoint y: 429, endPoint x: 176, endPoint y: 412, distance: 129.1
click at [49, 429] on div "2 [PERSON_NAME] 22:00 SALON" at bounding box center [61, 432] width 123 height 37
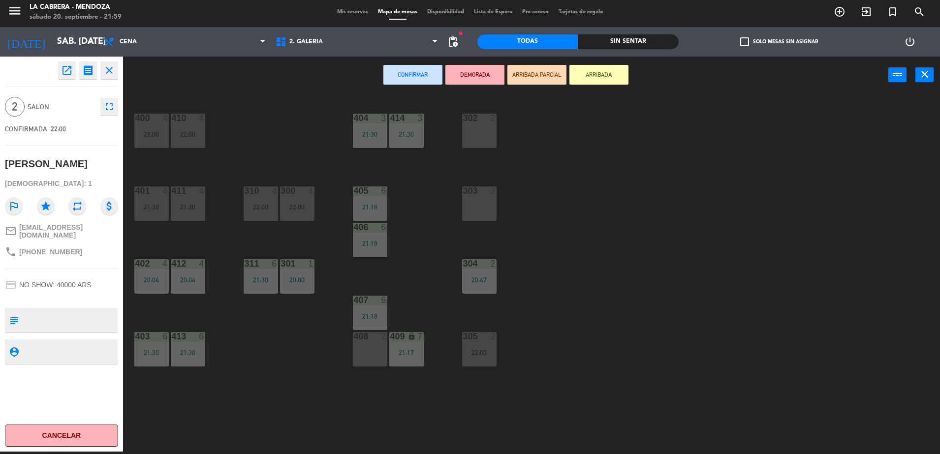
click at [563, 306] on div "400 4 22:00 410 4 22:00 404 3 21:30 414 3 21:30 302 2 401 4 21:30 411 4 21:30 3…" at bounding box center [536, 275] width 808 height 358
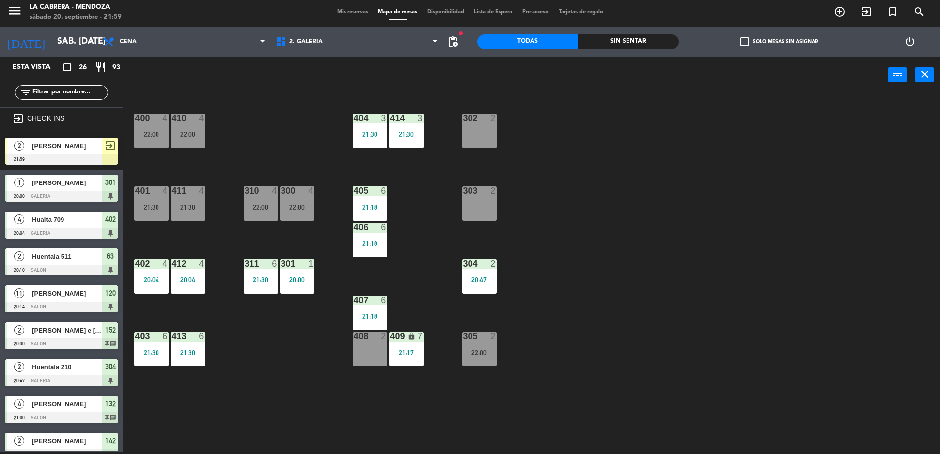
scroll to position [313, 0]
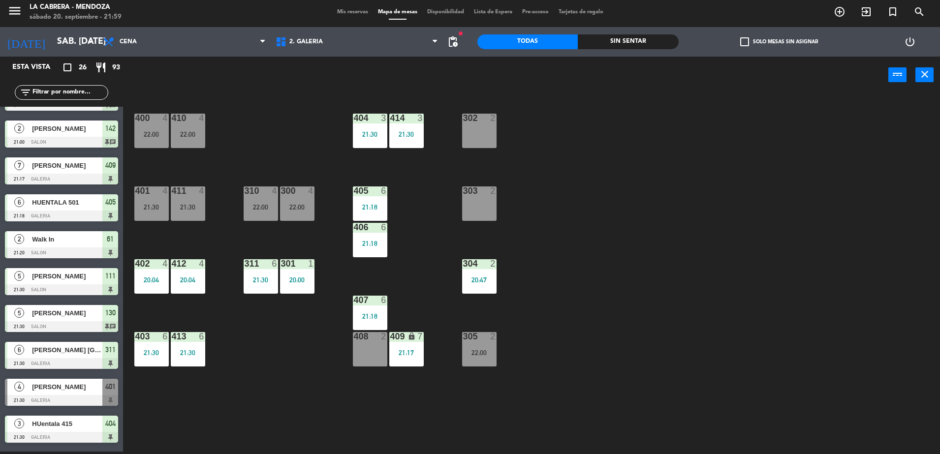
click at [472, 353] on div "22:00" at bounding box center [479, 352] width 34 height 7
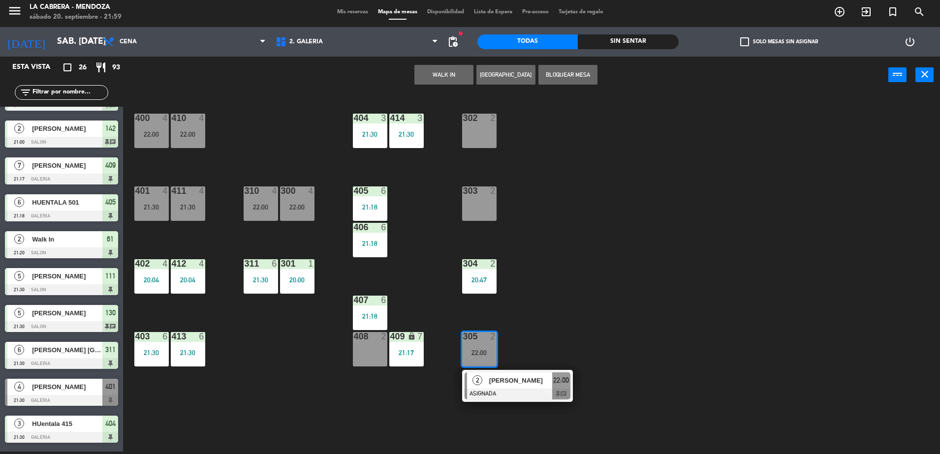
click at [478, 133] on div "302 2" at bounding box center [479, 131] width 34 height 34
click at [411, 76] on button "Mover" at bounding box center [412, 75] width 59 height 20
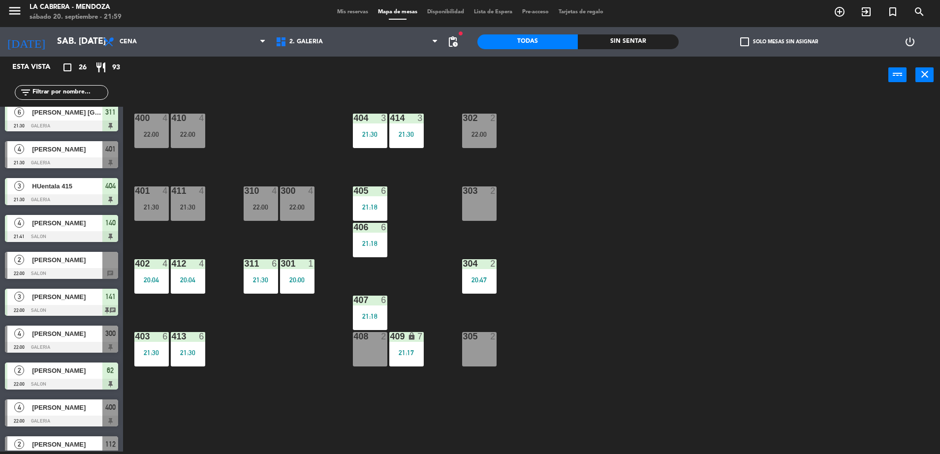
scroll to position [642, 0]
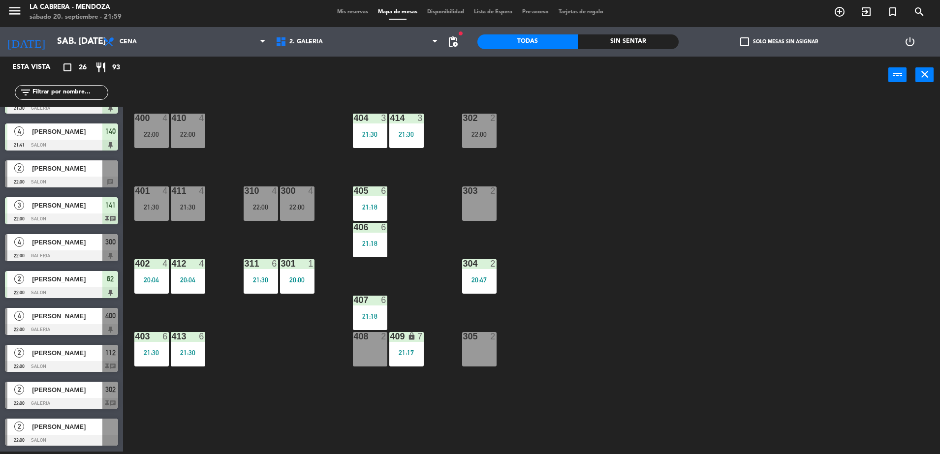
click at [60, 434] on div "[PERSON_NAME]" at bounding box center [66, 427] width 71 height 16
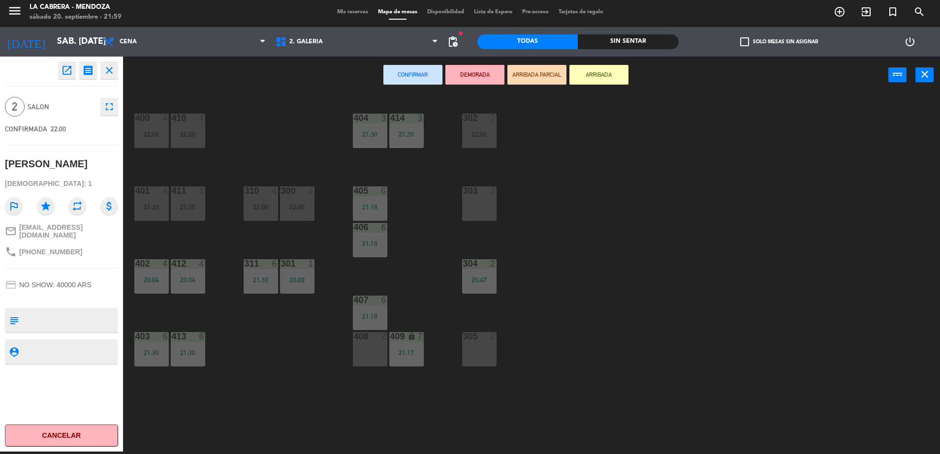
click at [487, 358] on div "305 2" at bounding box center [479, 349] width 34 height 34
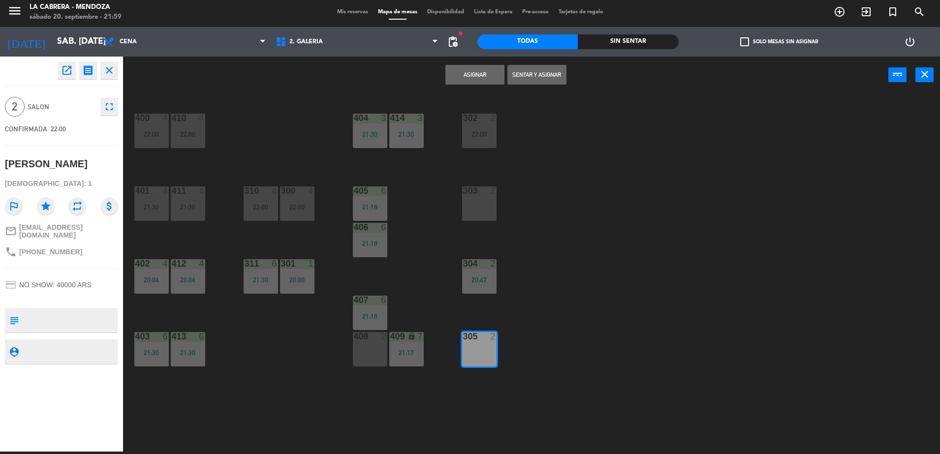
click at [91, 310] on textarea at bounding box center [70, 320] width 94 height 21
type textarea "g"
type textarea "GIFT CARD"
click at [166, 312] on div "400 4 22:00 410 4 22:00 404 3 21:30 414 3 21:30 302 2 22:00 401 4 21:30 411 4 2…" at bounding box center [536, 275] width 808 height 358
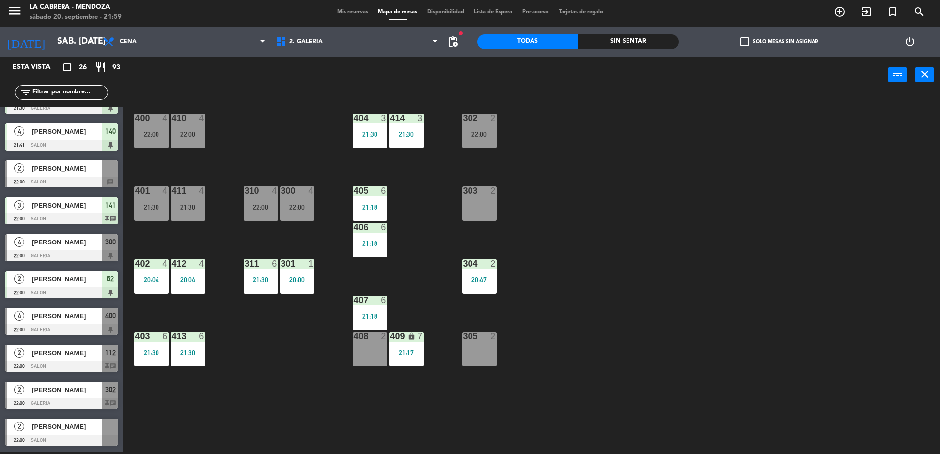
click at [61, 428] on span "[PERSON_NAME]" at bounding box center [67, 427] width 70 height 10
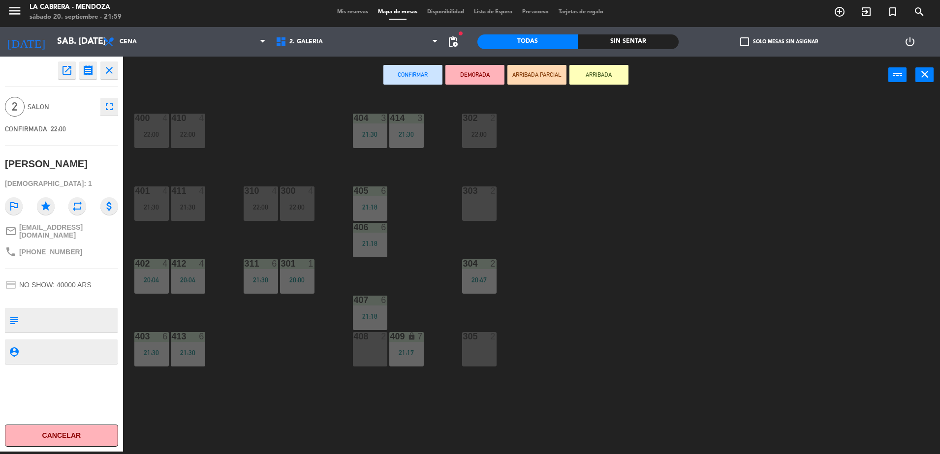
click at [477, 347] on div "305 2" at bounding box center [479, 349] width 34 height 34
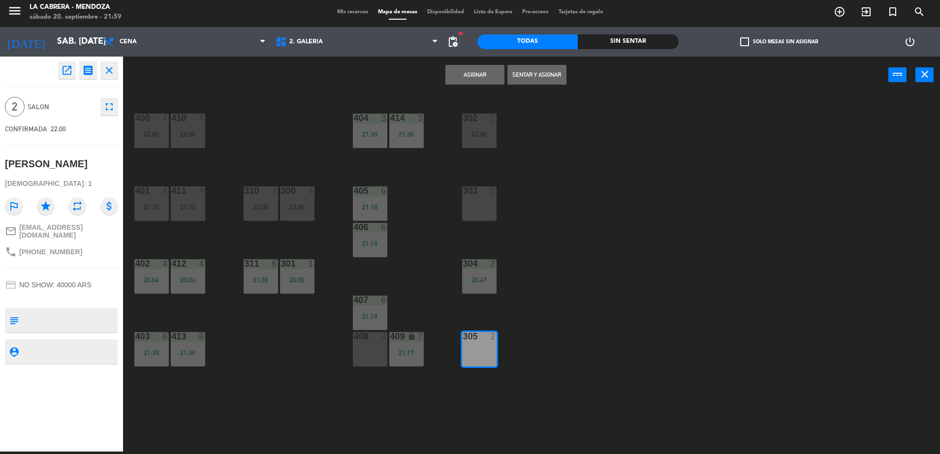
click at [547, 76] on button "Sentar y Asignar" at bounding box center [536, 75] width 59 height 20
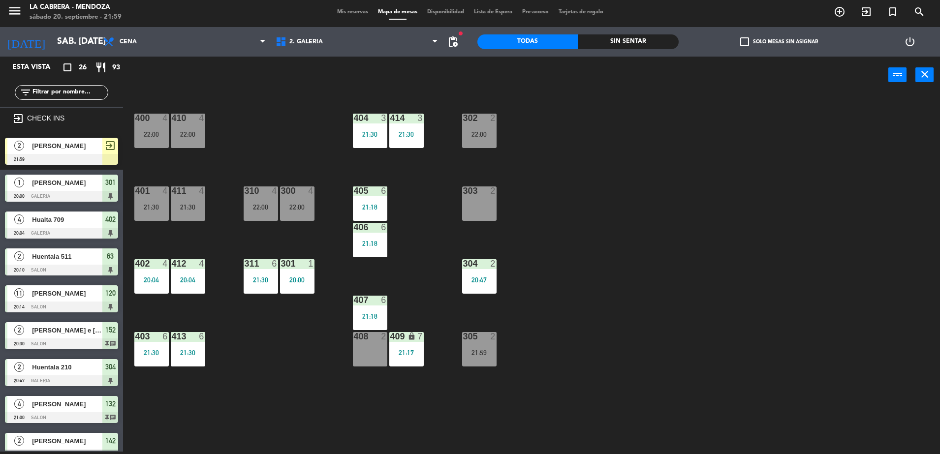
scroll to position [313, 0]
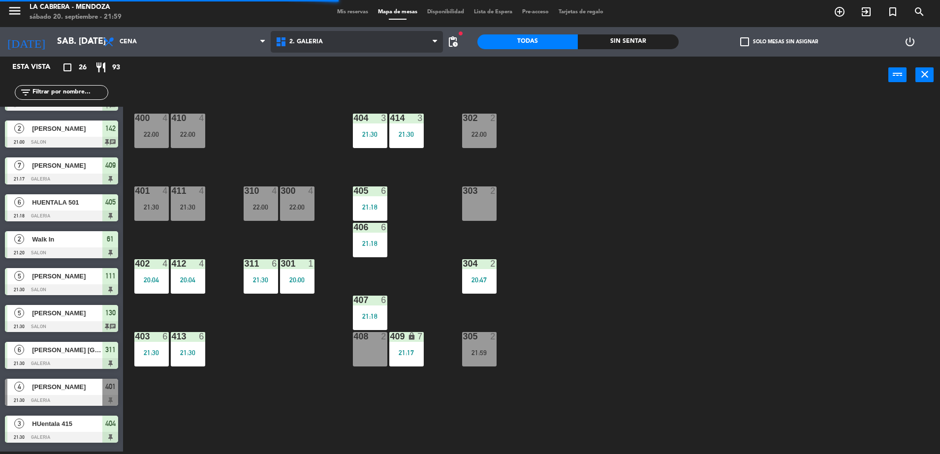
click at [325, 47] on span "2. GALERIA" at bounding box center [357, 42] width 172 height 22
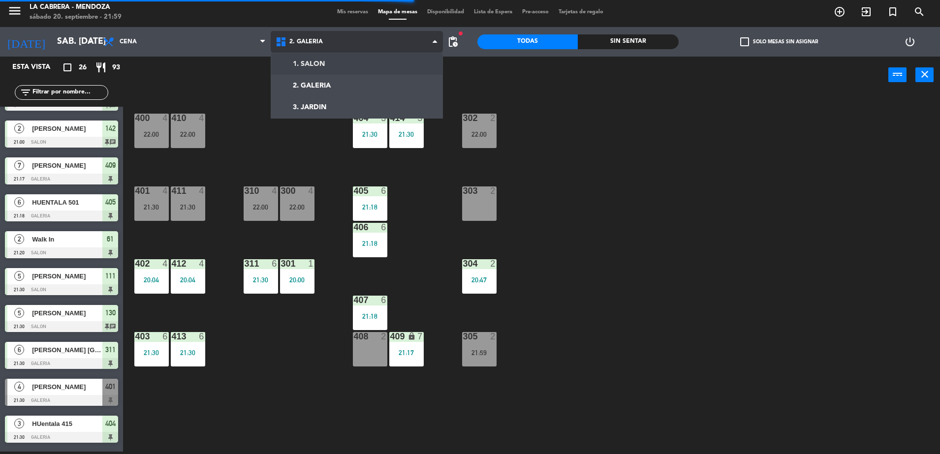
click at [325, 59] on ng-component "menu [PERSON_NAME] sábado 20. septiembre - 21:59 Mis reservas Mapa de mesas Dis…" at bounding box center [470, 226] width 940 height 457
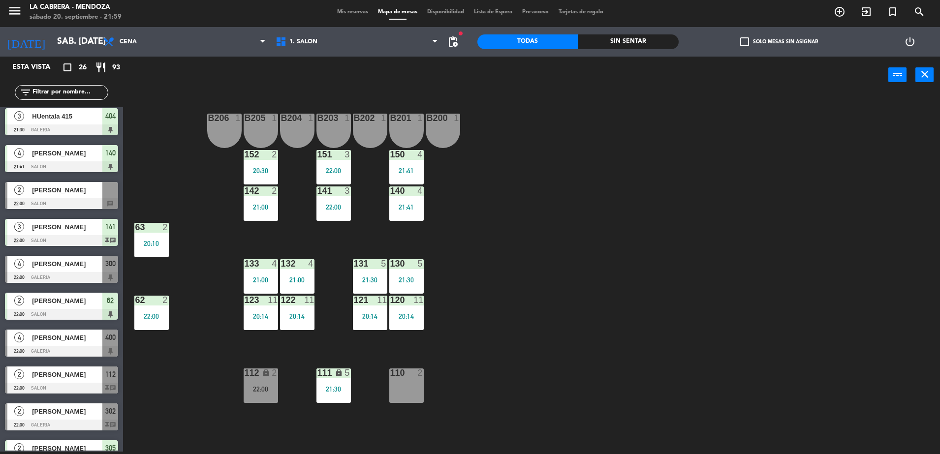
scroll to position [642, 0]
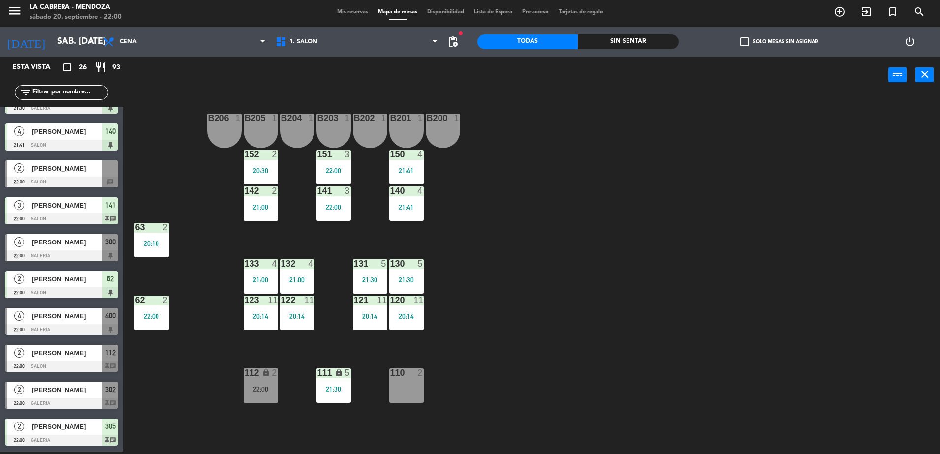
click at [74, 362] on div at bounding box center [61, 366] width 113 height 11
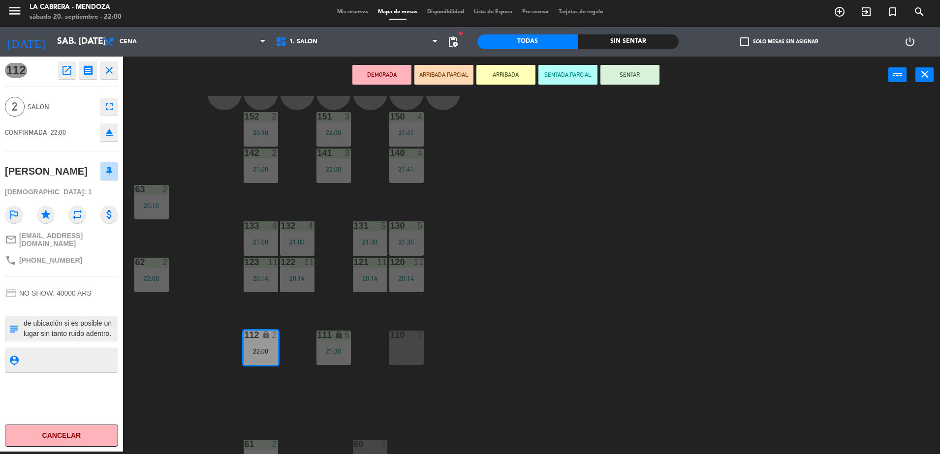
scroll to position [58, 0]
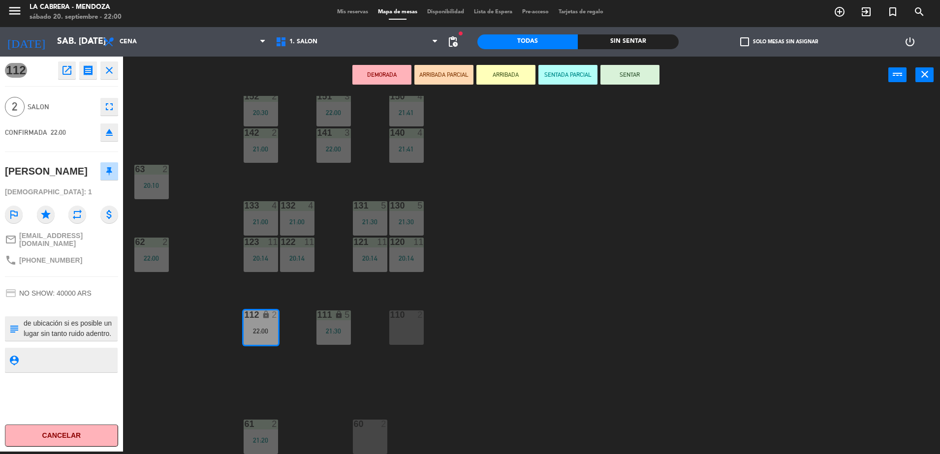
click at [381, 439] on div "60 2" at bounding box center [370, 437] width 34 height 34
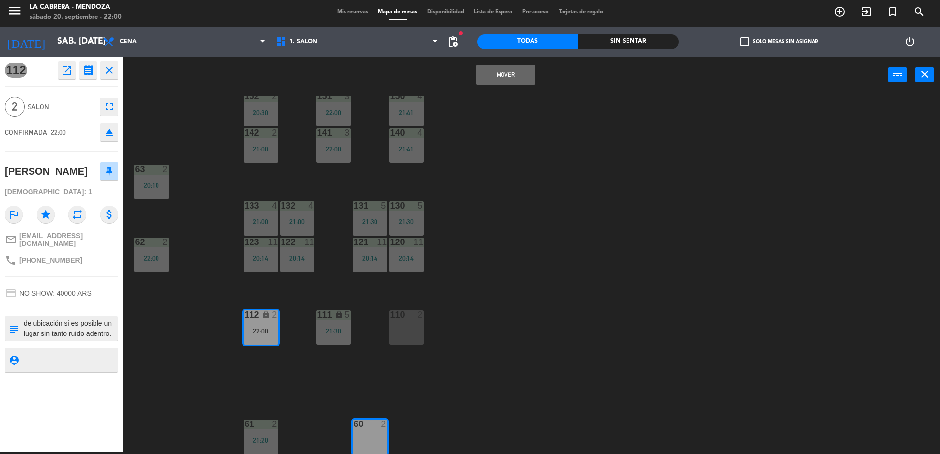
click at [491, 75] on button "Mover" at bounding box center [505, 75] width 59 height 20
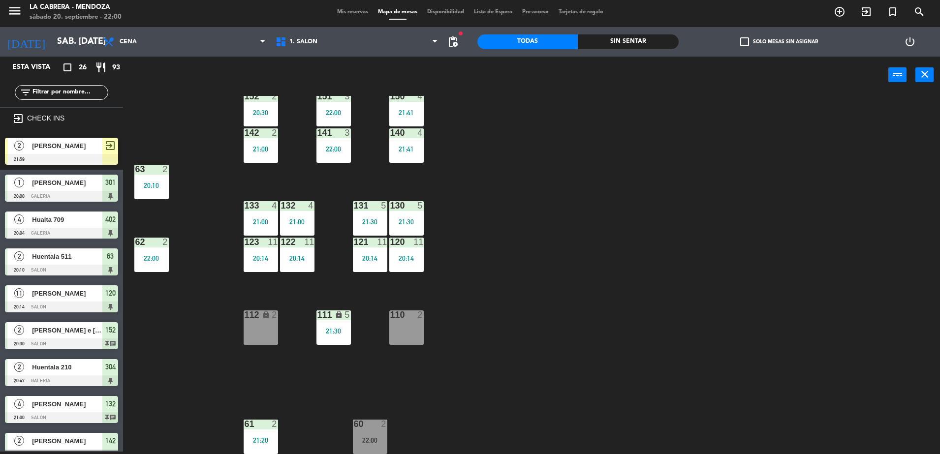
scroll to position [239, 0]
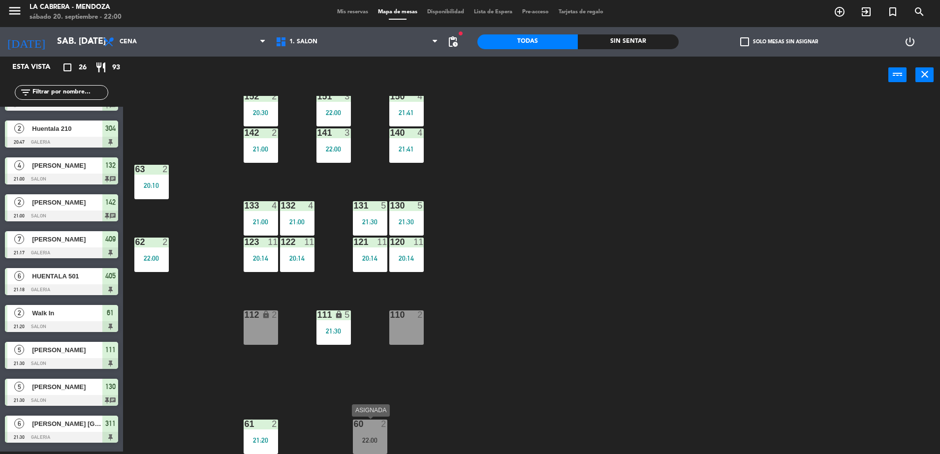
click at [374, 442] on div "22:00" at bounding box center [370, 440] width 34 height 7
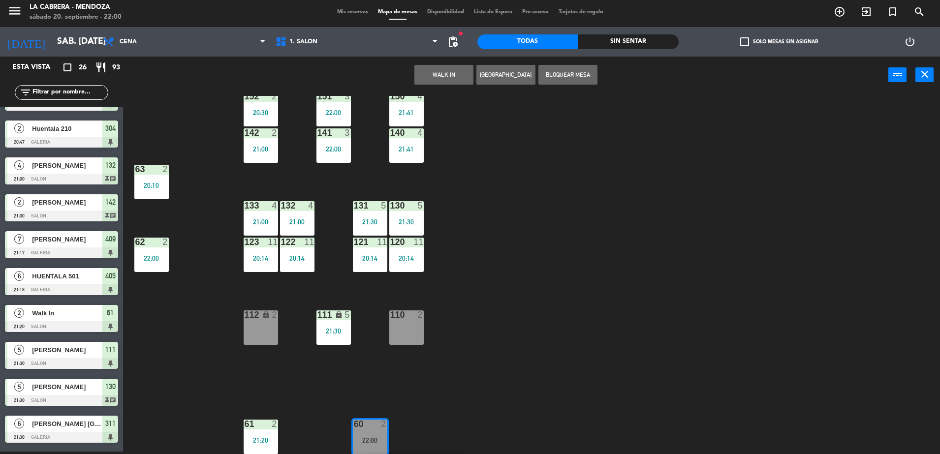
click at [481, 344] on div "B206 1 B205 1 B204 1 B203 1 B202 1 B201 1 B200 1 150 4 21:41 151 3 22:00 152 2 …" at bounding box center [536, 275] width 808 height 358
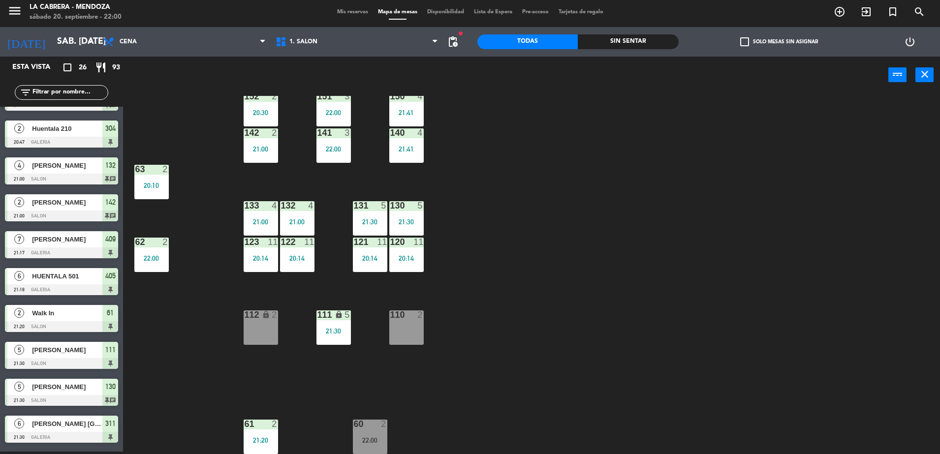
click at [344, 9] on span "Mis reservas" at bounding box center [352, 11] width 41 height 5
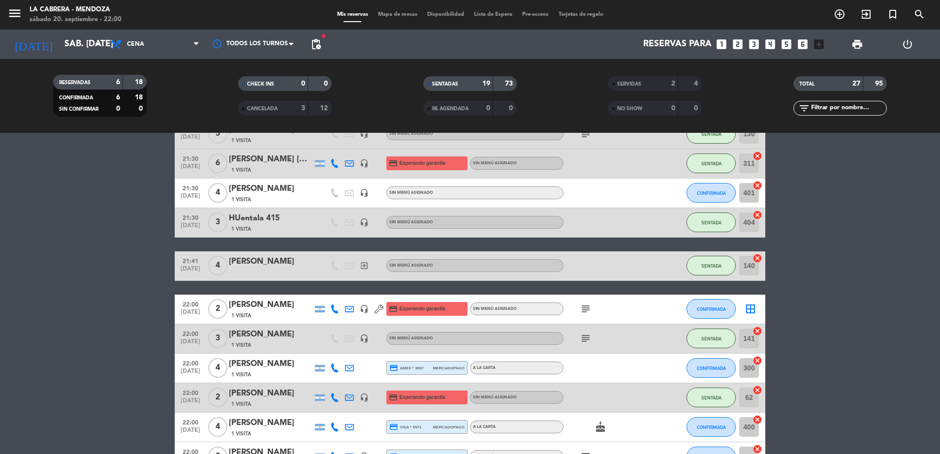
scroll to position [795, 0]
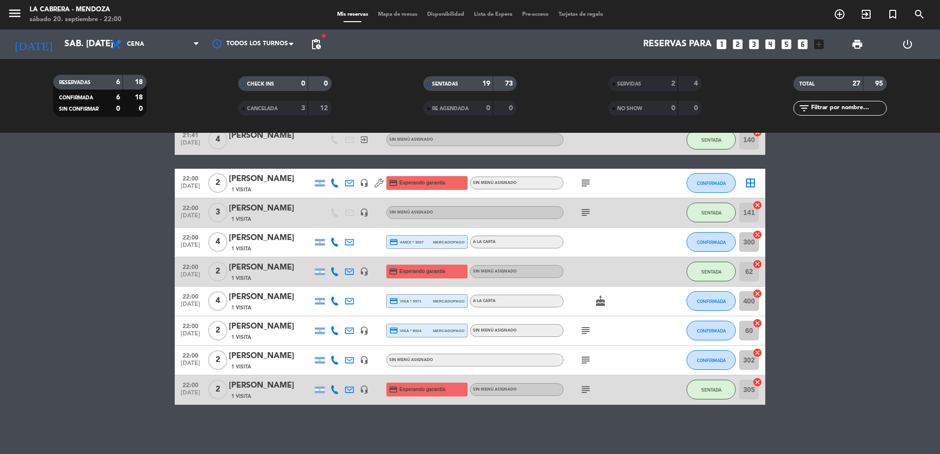
click at [402, 18] on div "Mis reservas Mapa de mesas Disponibilidad Lista de Espera Pre-acceso Tarjetas d…" at bounding box center [470, 14] width 276 height 9
click at [402, 14] on span "Mapa de mesas" at bounding box center [397, 14] width 49 height 5
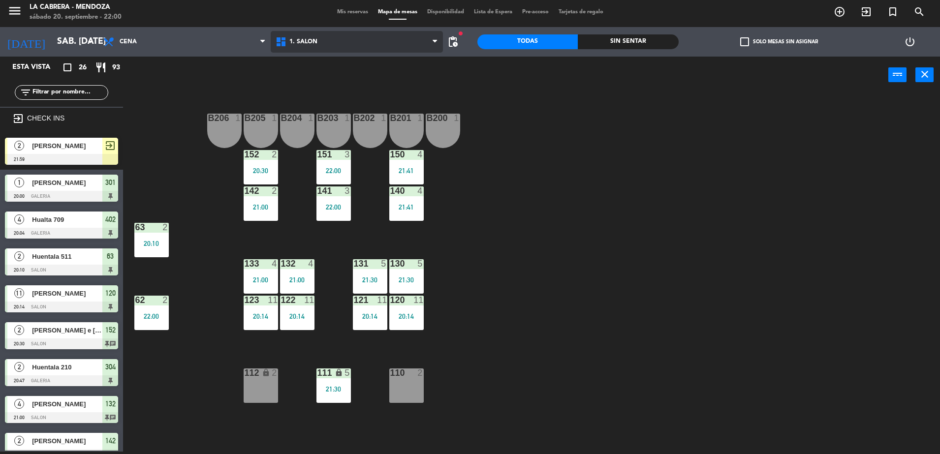
click at [343, 42] on span "1. SALON" at bounding box center [357, 42] width 172 height 22
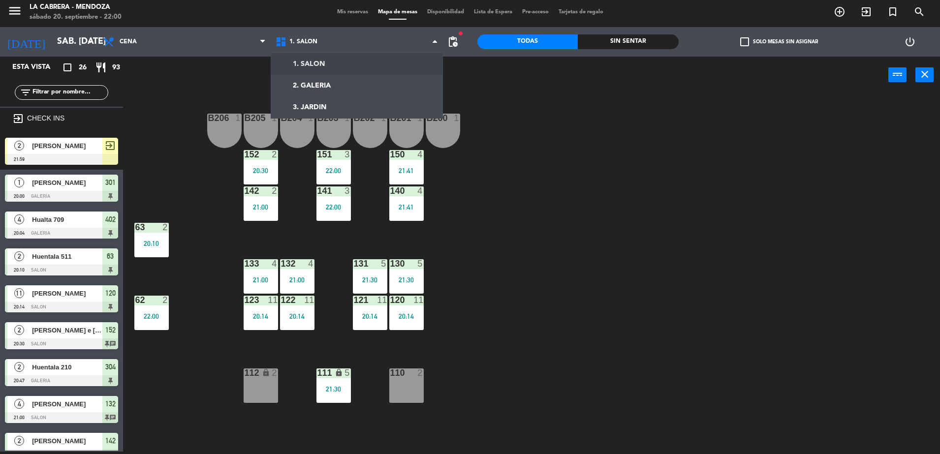
click at [140, 126] on div "B206 1 B205 1 B204 1 B203 1 B202 1 B201 1 B200 1 150 4 21:41 151 3 22:00 152 2 …" at bounding box center [536, 275] width 808 height 358
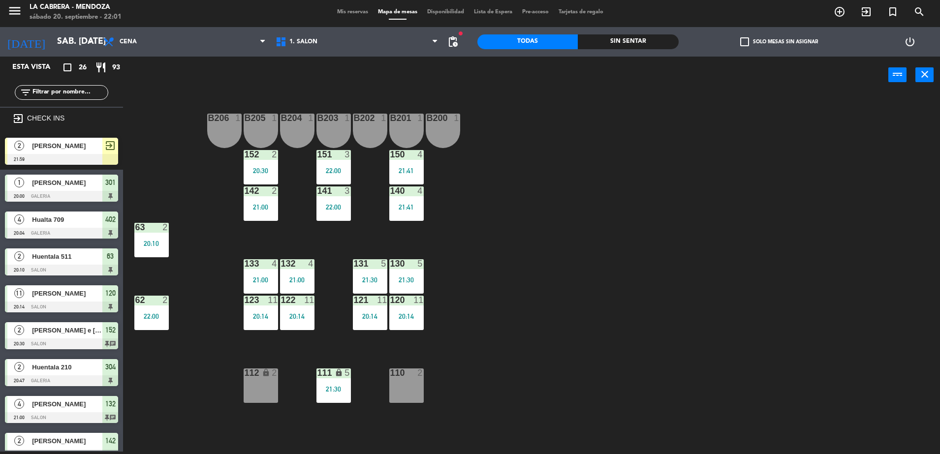
click at [70, 151] on span "[PERSON_NAME]" at bounding box center [67, 146] width 70 height 10
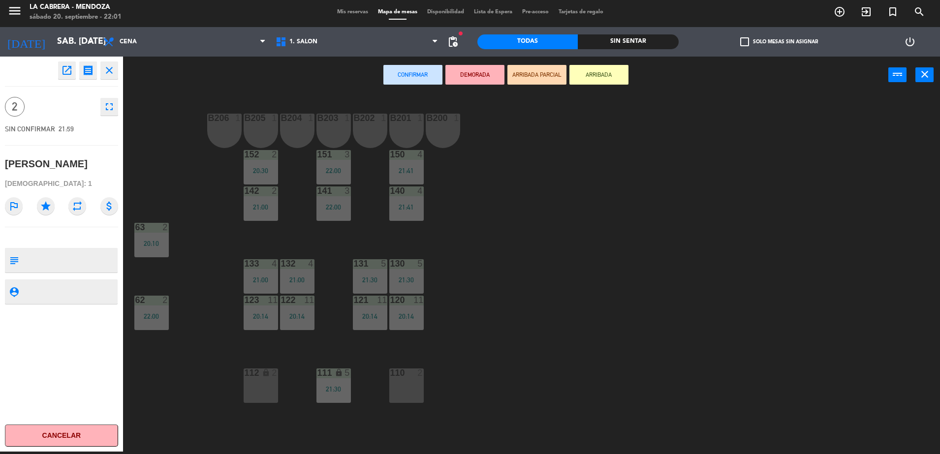
click at [247, 379] on div "112 lock 2" at bounding box center [261, 386] width 34 height 34
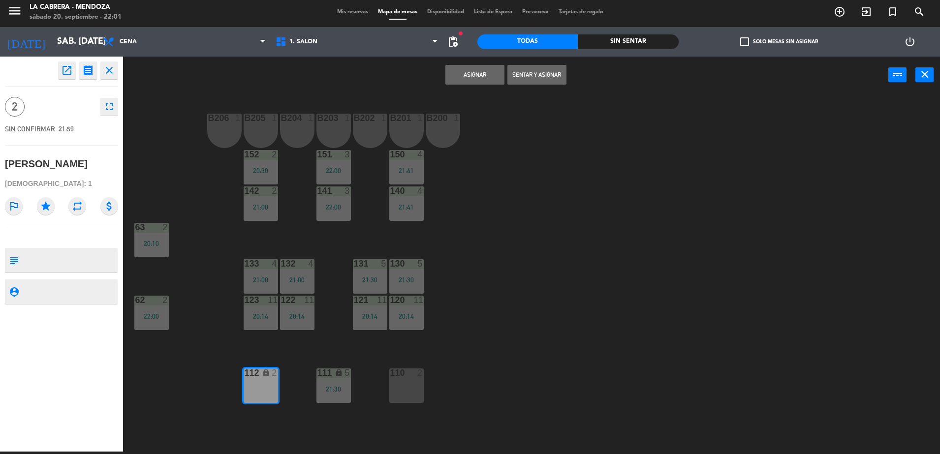
click at [529, 74] on button "Sentar y Asignar" at bounding box center [536, 75] width 59 height 20
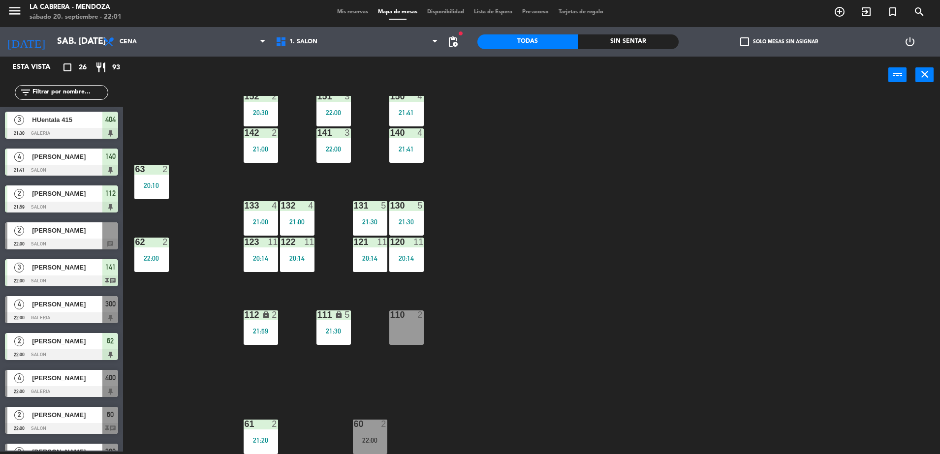
scroll to position [616, 0]
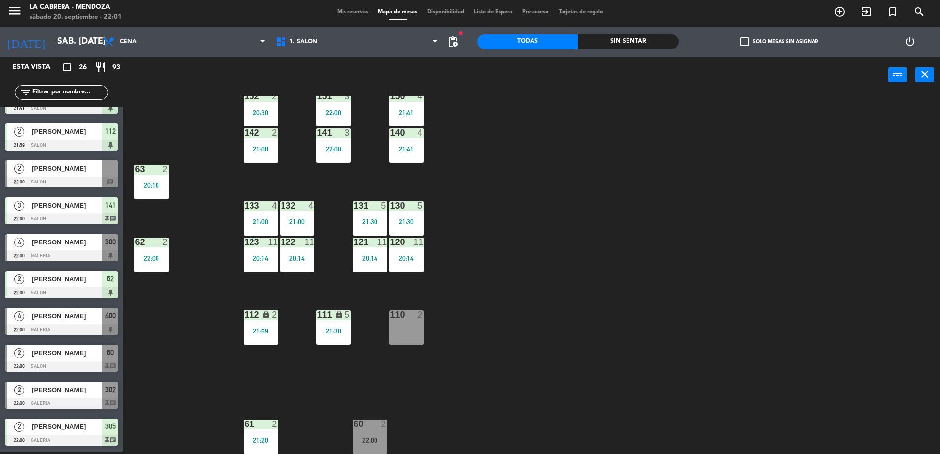
click at [80, 358] on div "[PERSON_NAME]" at bounding box center [66, 353] width 71 height 16
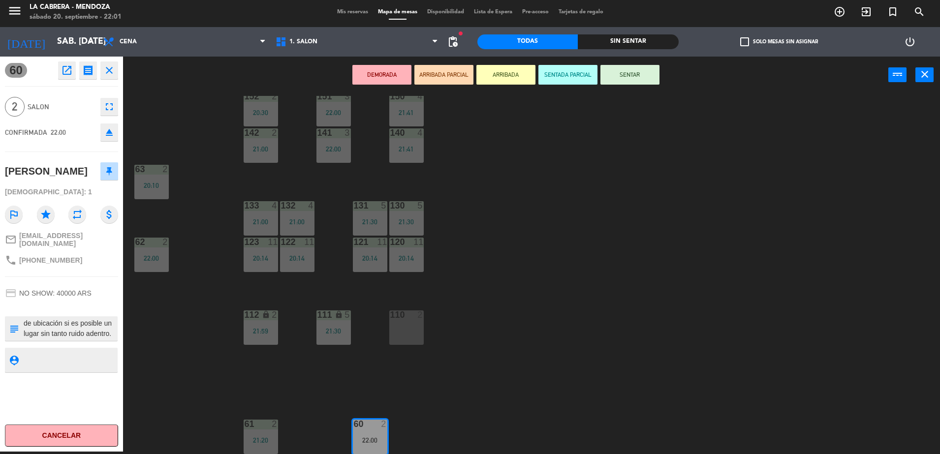
click at [110, 132] on icon "eject" at bounding box center [109, 132] width 12 height 12
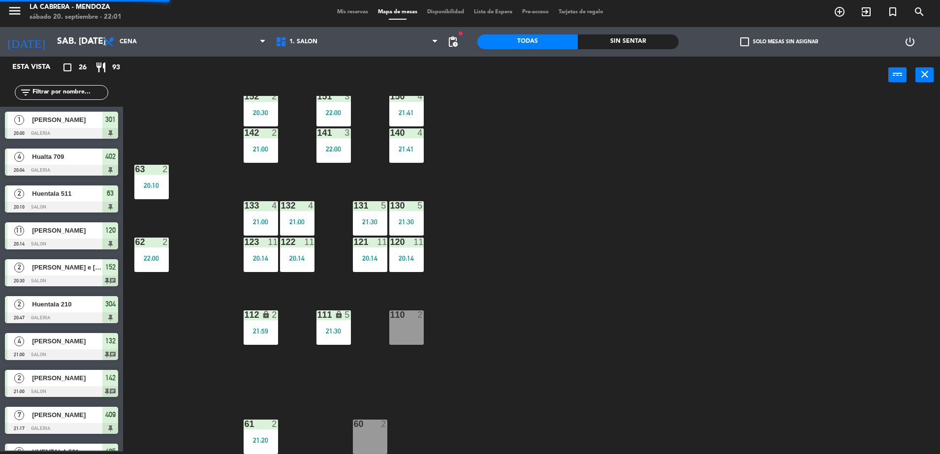
scroll to position [229, 0]
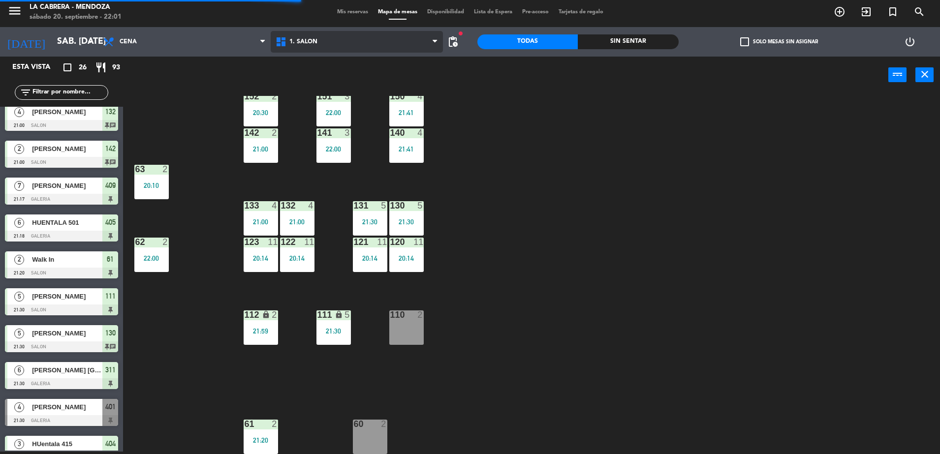
click at [314, 33] on span "1. SALON" at bounding box center [357, 42] width 172 height 22
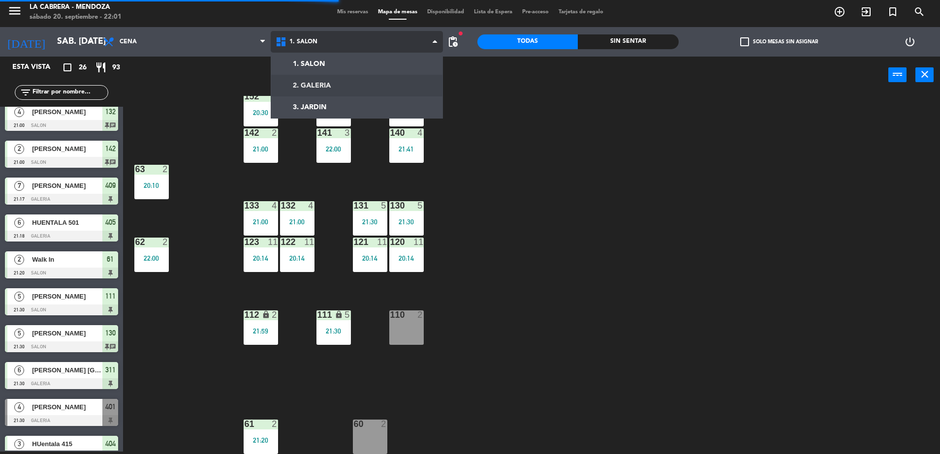
click at [309, 89] on ng-component "menu [PERSON_NAME] sábado 20. septiembre - 22:01 Mis reservas Mapa de mesas Dis…" at bounding box center [470, 226] width 940 height 457
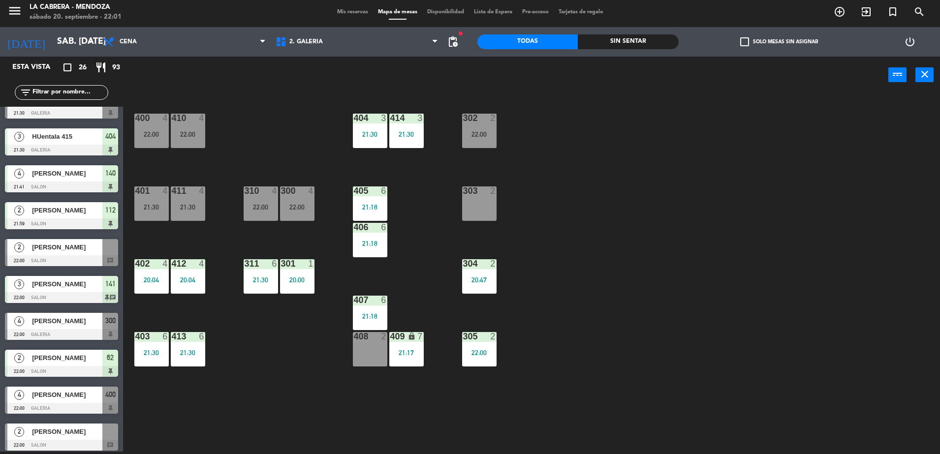
scroll to position [616, 0]
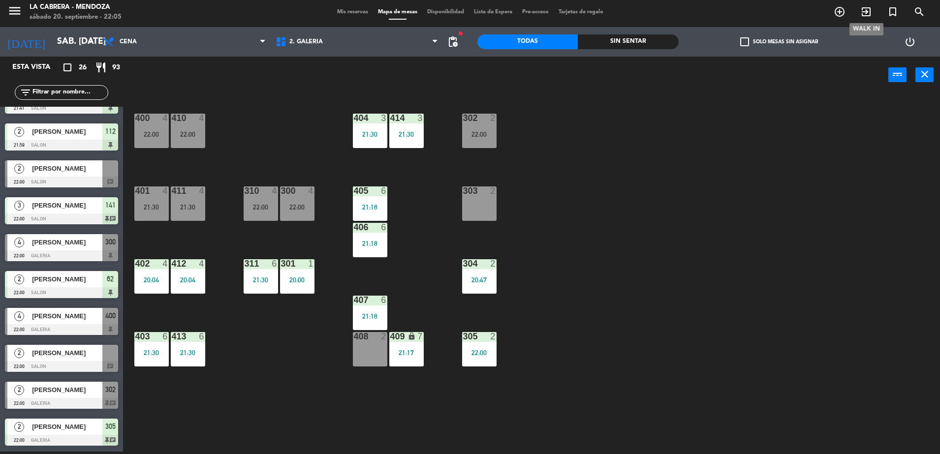
click at [868, 9] on icon "exit_to_app" at bounding box center [866, 12] width 12 height 12
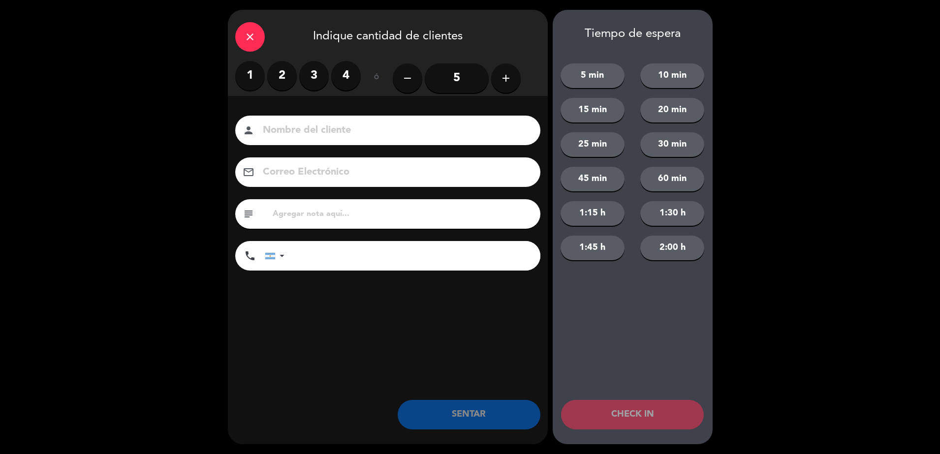
click at [306, 79] on label "3" at bounding box center [314, 76] width 30 height 30
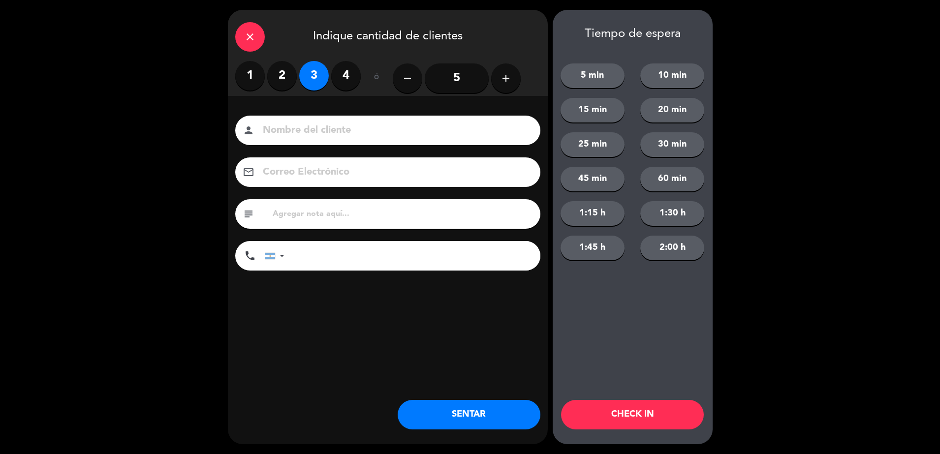
drag, startPoint x: 326, startPoint y: 132, endPoint x: 262, endPoint y: 123, distance: 65.2
click at [327, 132] on input at bounding box center [395, 130] width 266 height 17
type input "Hualta 210"
click at [505, 425] on button "SENTAR" at bounding box center [469, 415] width 143 height 30
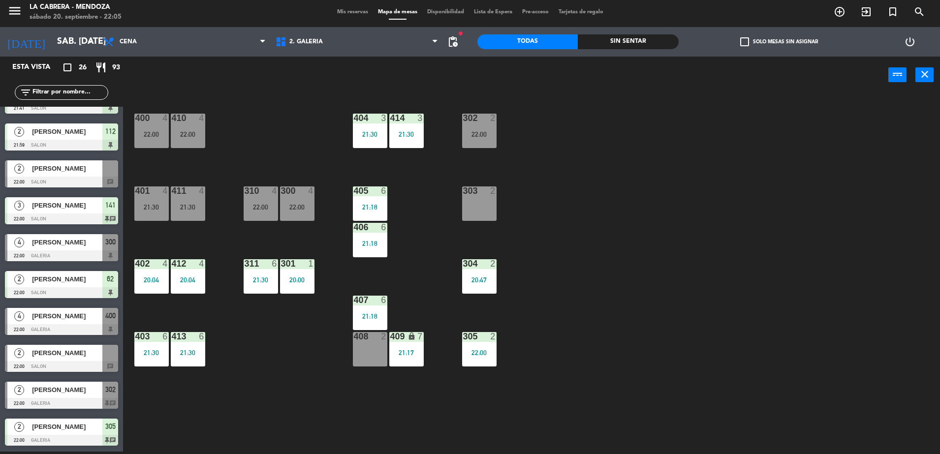
click at [340, 12] on span "Mis reservas" at bounding box center [352, 11] width 41 height 5
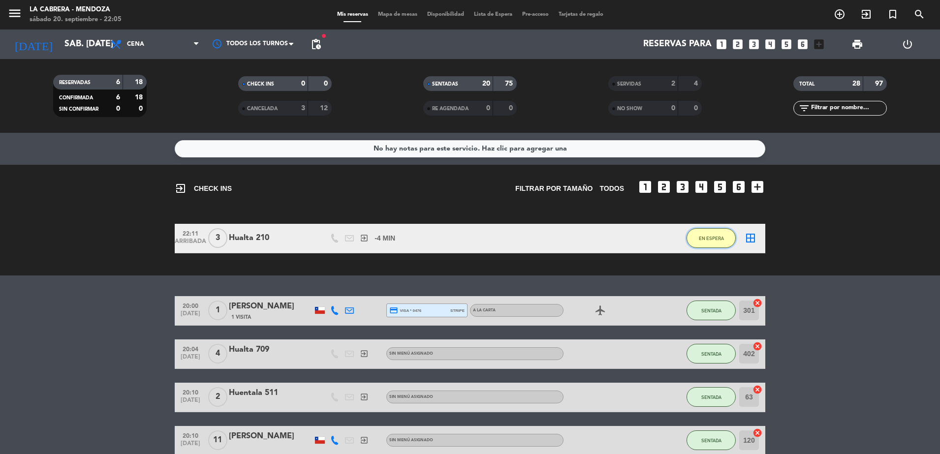
click at [695, 243] on button "EN ESPERA" at bounding box center [711, 238] width 49 height 20
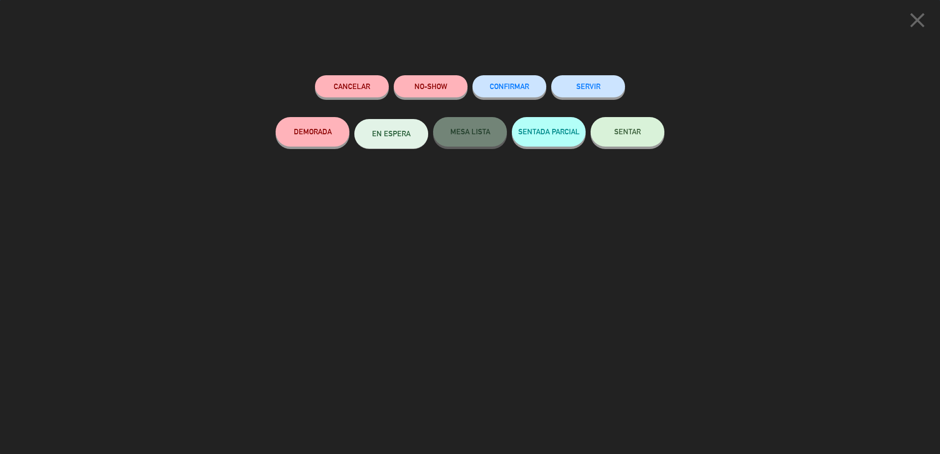
click at [632, 129] on span "SENTAR" at bounding box center [627, 131] width 27 height 8
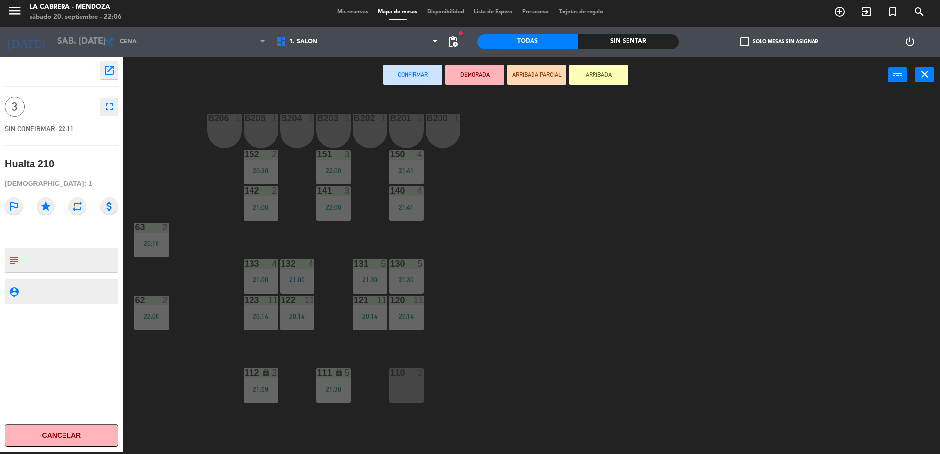
click at [266, 134] on div "B205 1" at bounding box center [261, 131] width 34 height 34
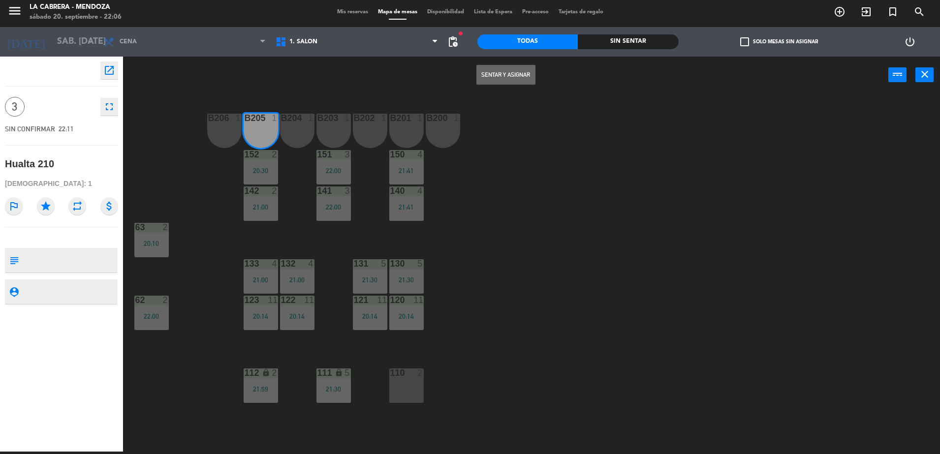
click at [299, 136] on div "B204 1" at bounding box center [297, 131] width 34 height 34
drag, startPoint x: 230, startPoint y: 127, endPoint x: 422, endPoint y: 113, distance: 193.0
click at [231, 127] on div "B206 1" at bounding box center [224, 131] width 34 height 34
click at [501, 76] on button "Sentar y Asignar" at bounding box center [505, 75] width 59 height 20
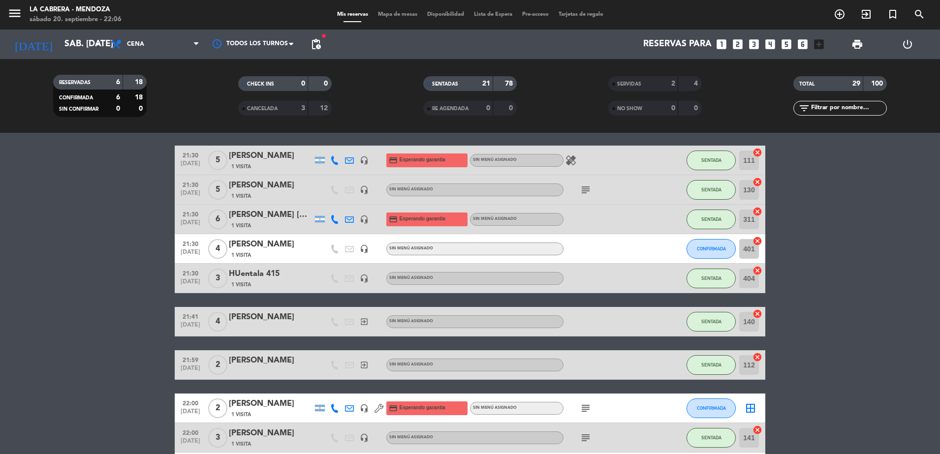
scroll to position [615, 0]
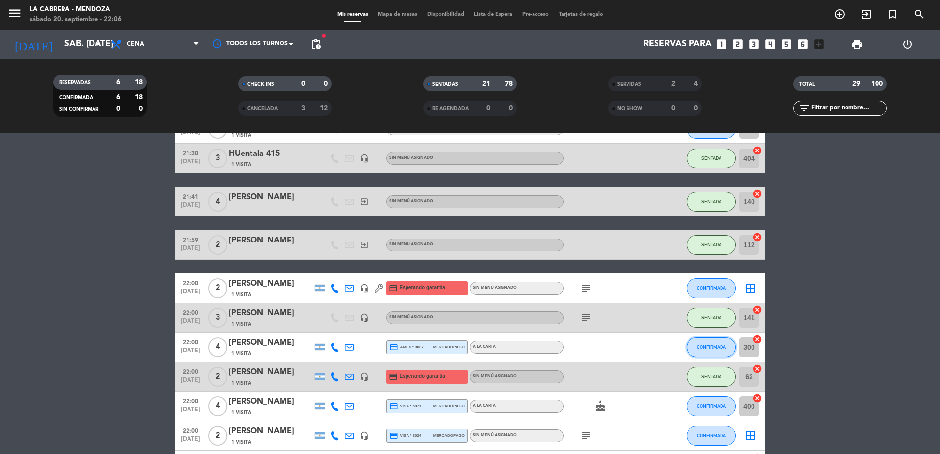
click at [701, 351] on button "CONFIRMADA" at bounding box center [711, 348] width 49 height 20
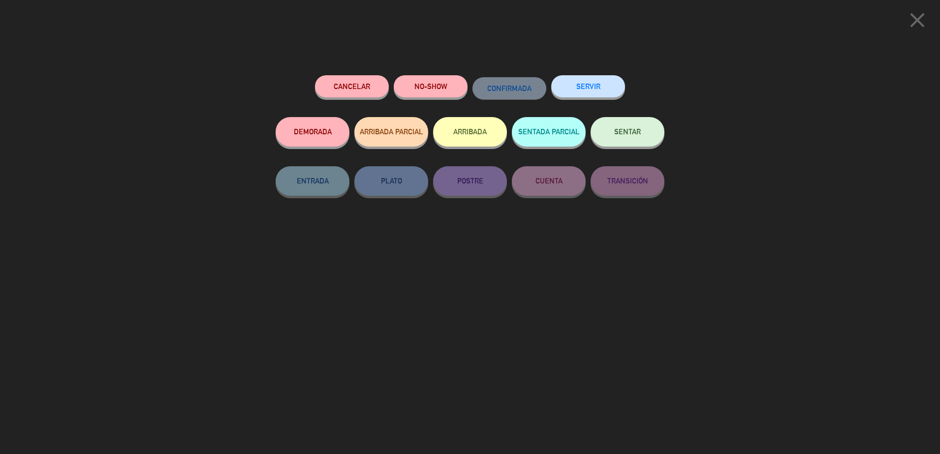
click at [627, 135] on span "SENTAR" at bounding box center [627, 131] width 27 height 8
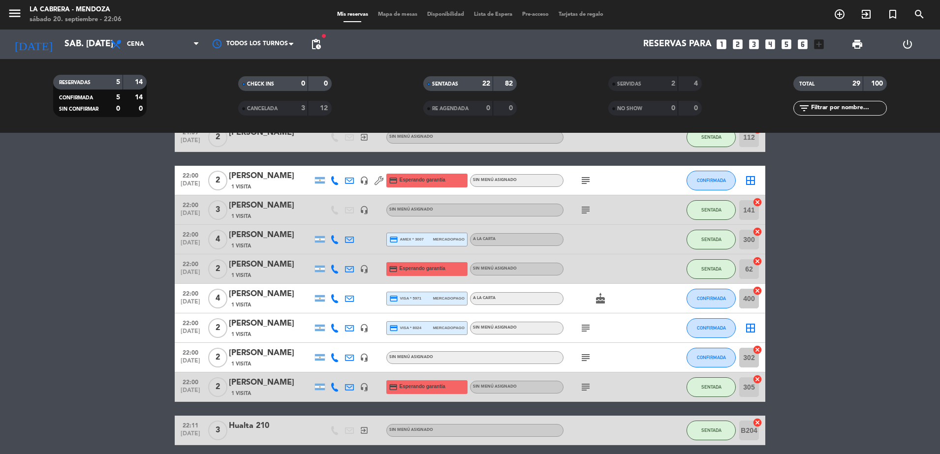
scroll to position [702, 0]
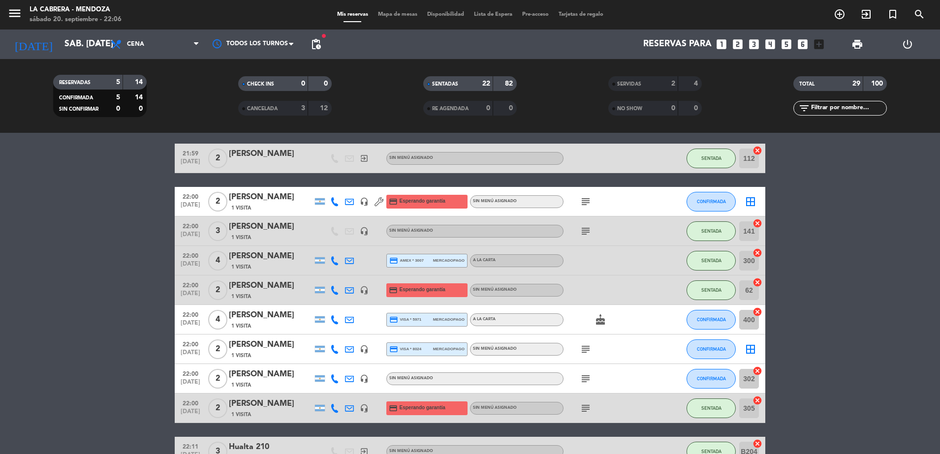
click at [582, 200] on icon "subject" at bounding box center [586, 202] width 12 height 12
click at [694, 201] on button "CONFIRMADA" at bounding box center [711, 202] width 49 height 20
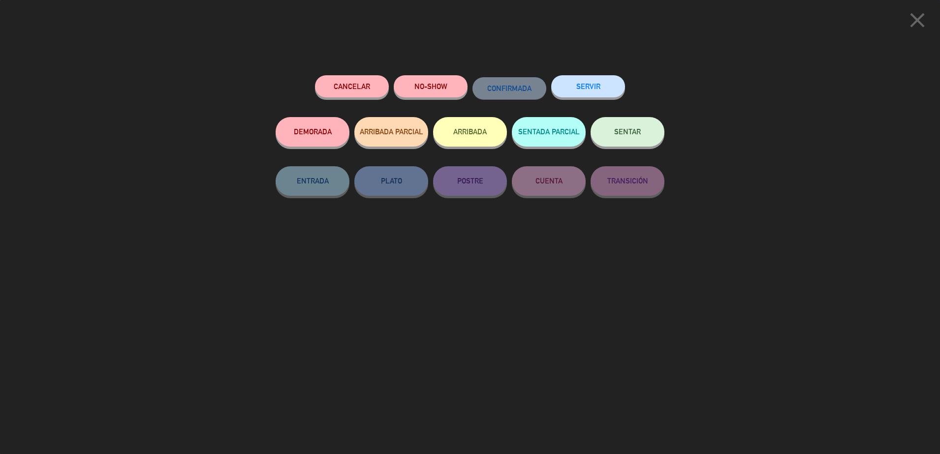
click at [644, 136] on button "SENTAR" at bounding box center [628, 132] width 74 height 30
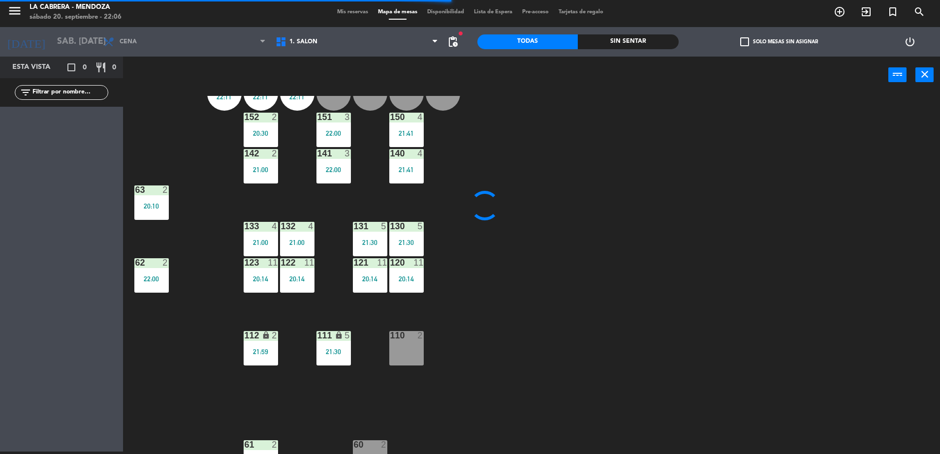
scroll to position [58, 0]
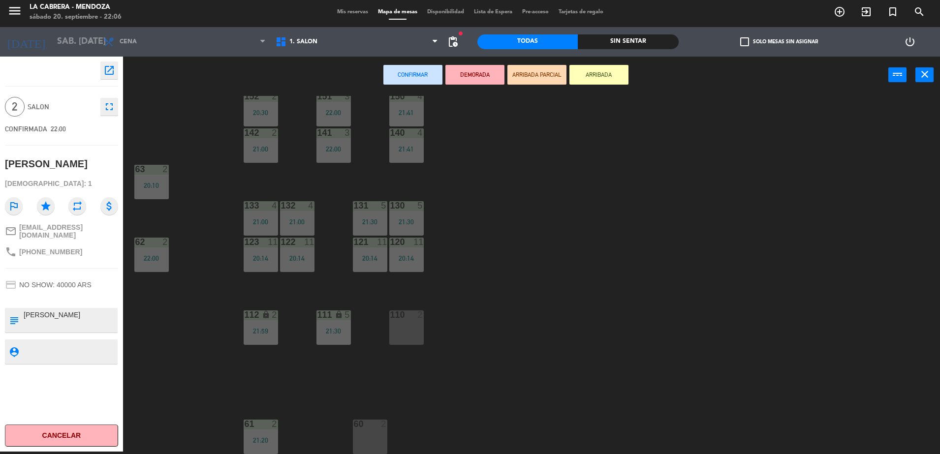
click at [366, 425] on div at bounding box center [370, 424] width 16 height 9
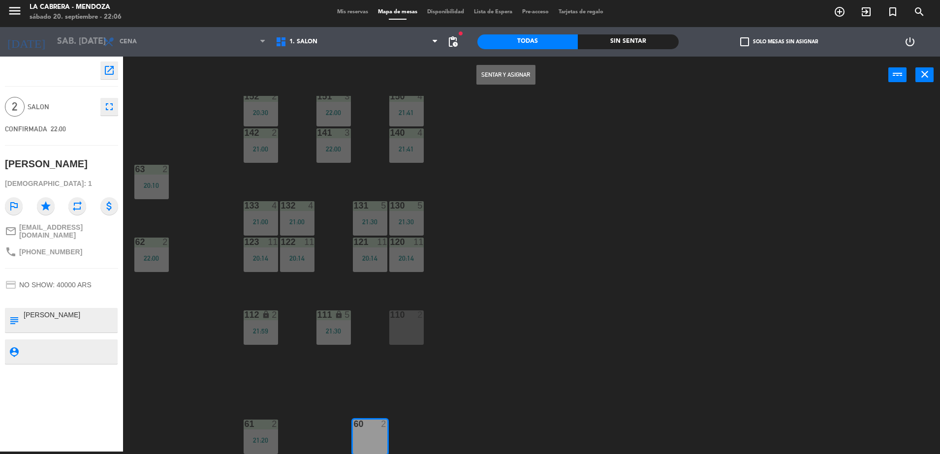
click at [523, 79] on button "Sentar y Asignar" at bounding box center [505, 75] width 59 height 20
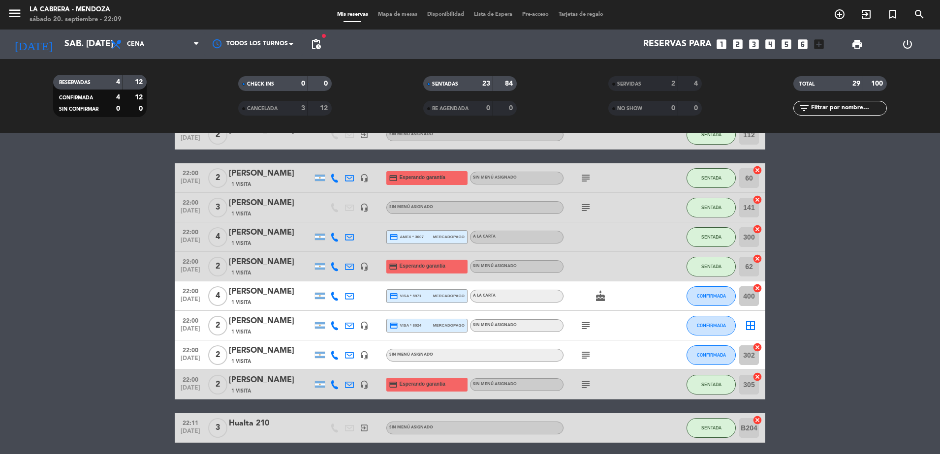
scroll to position [738, 0]
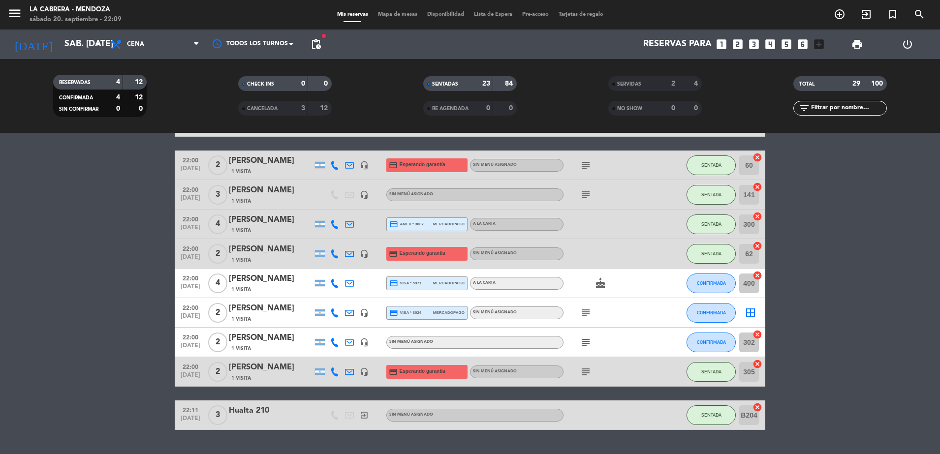
click at [601, 288] on icon "cake" at bounding box center [601, 284] width 12 height 12
drag, startPoint x: 601, startPoint y: 288, endPoint x: 714, endPoint y: 282, distance: 113.4
click at [714, 282] on span "CONFIRMADA" at bounding box center [711, 283] width 29 height 5
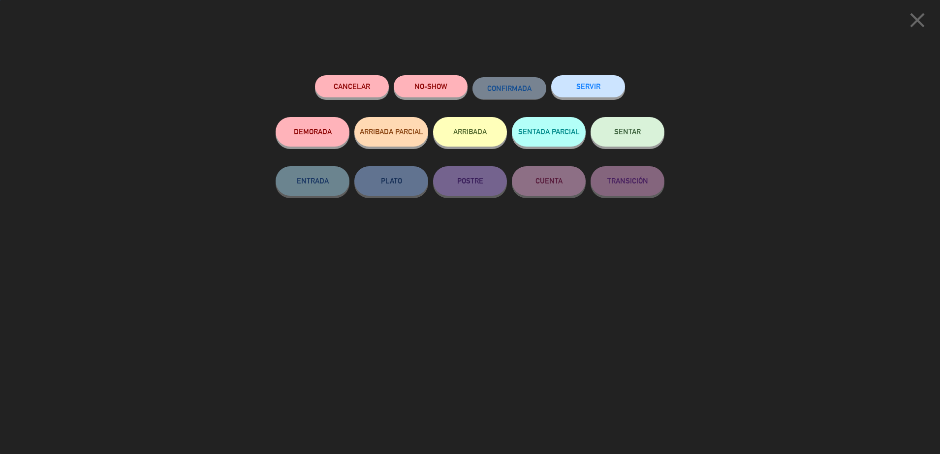
click at [638, 135] on span "SENTAR" at bounding box center [627, 131] width 27 height 8
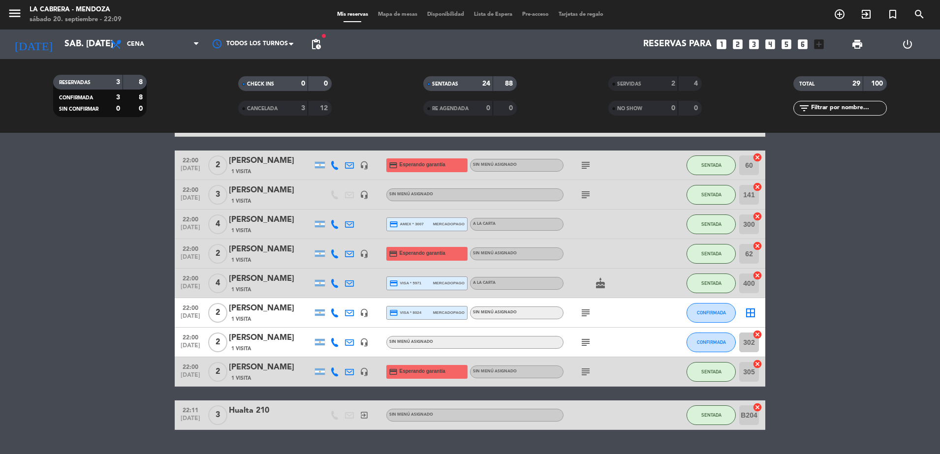
click at [589, 317] on icon "subject" at bounding box center [586, 313] width 12 height 12
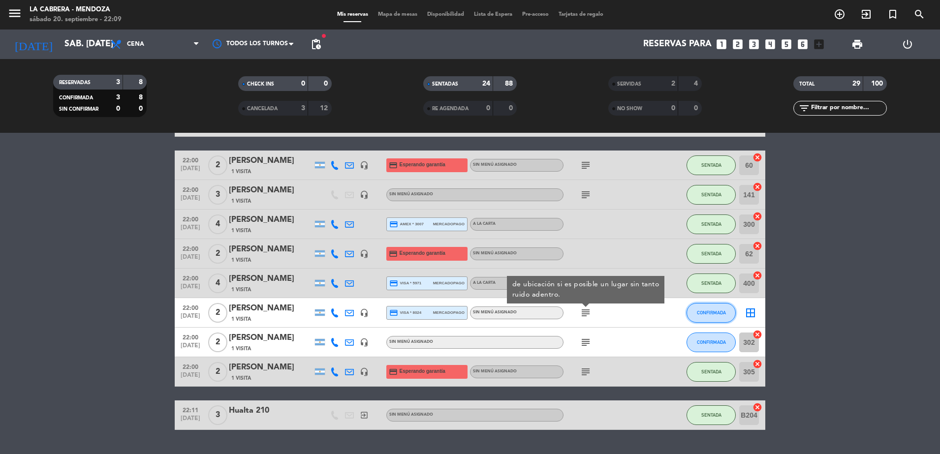
click at [697, 315] on span "CONFIRMADA" at bounding box center [711, 312] width 29 height 5
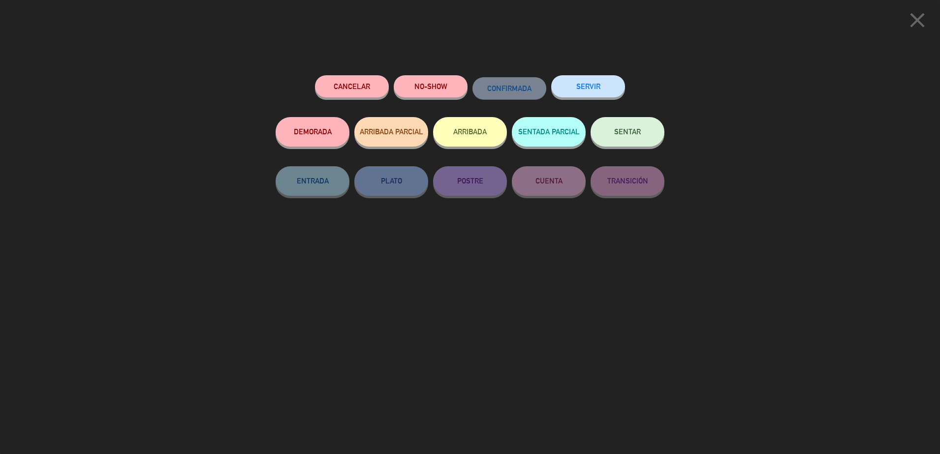
click at [632, 127] on button "SENTAR" at bounding box center [628, 132] width 74 height 30
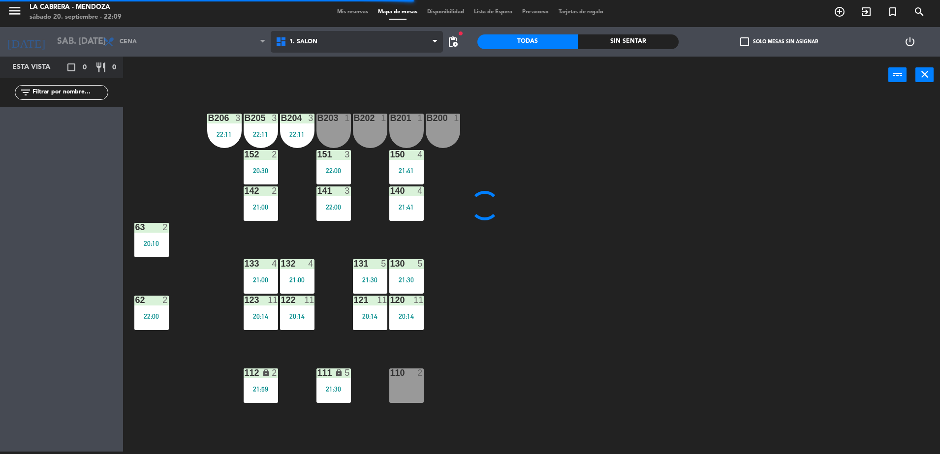
click at [398, 41] on span "1. SALON" at bounding box center [357, 42] width 172 height 22
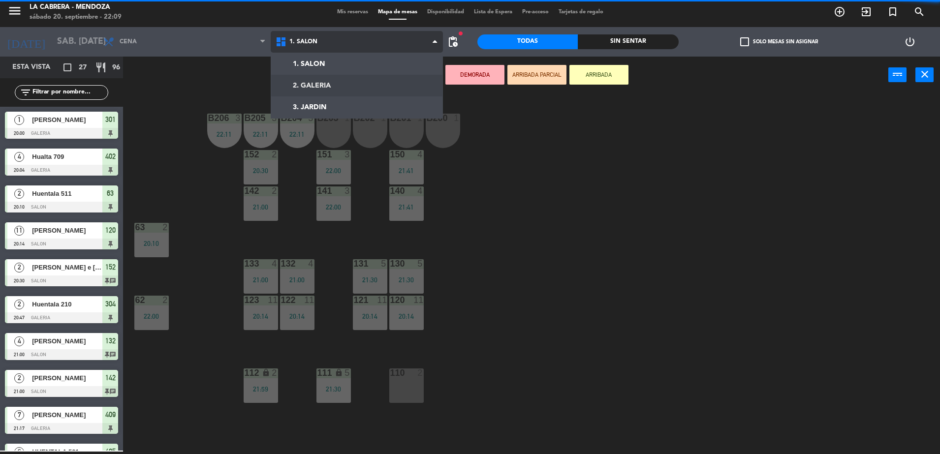
click at [395, 81] on ng-component "menu [PERSON_NAME] sábado 20. septiembre - 22:09 Mis reservas Mapa de mesas Dis…" at bounding box center [470, 226] width 940 height 457
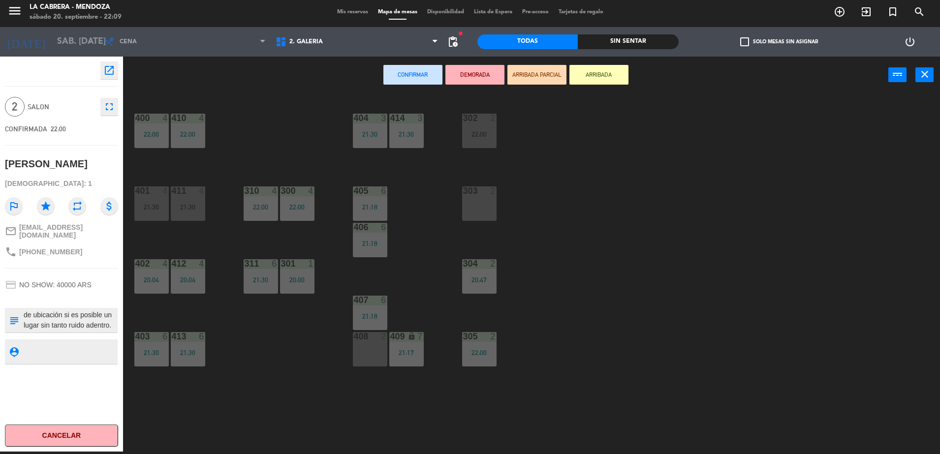
click at [484, 206] on div "303 2" at bounding box center [479, 204] width 34 height 34
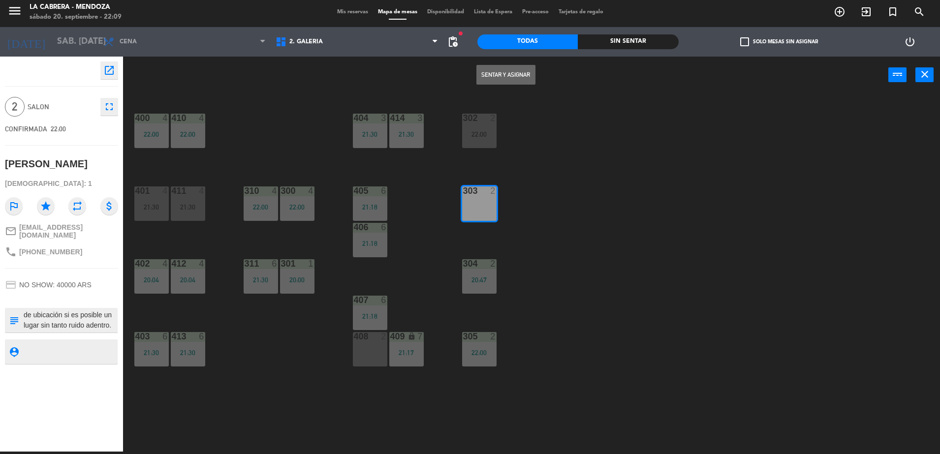
click at [497, 73] on button "Sentar y Asignar" at bounding box center [505, 75] width 59 height 20
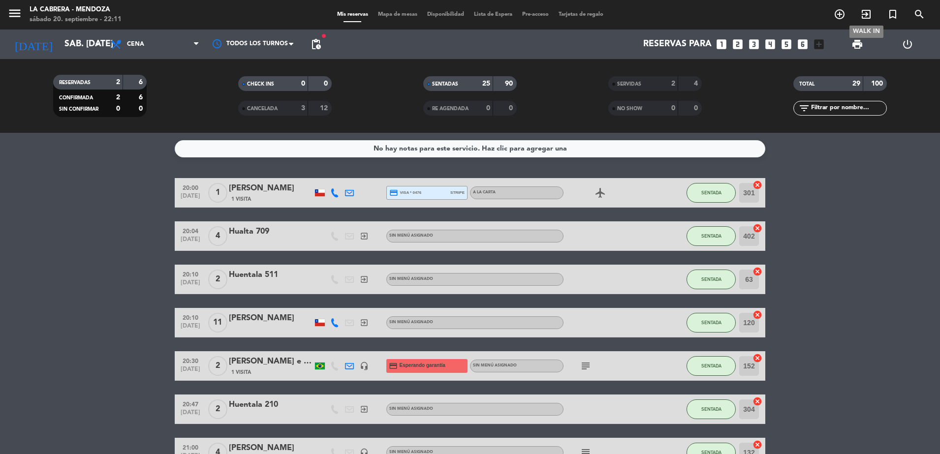
click at [862, 16] on icon "exit_to_app" at bounding box center [866, 14] width 12 height 12
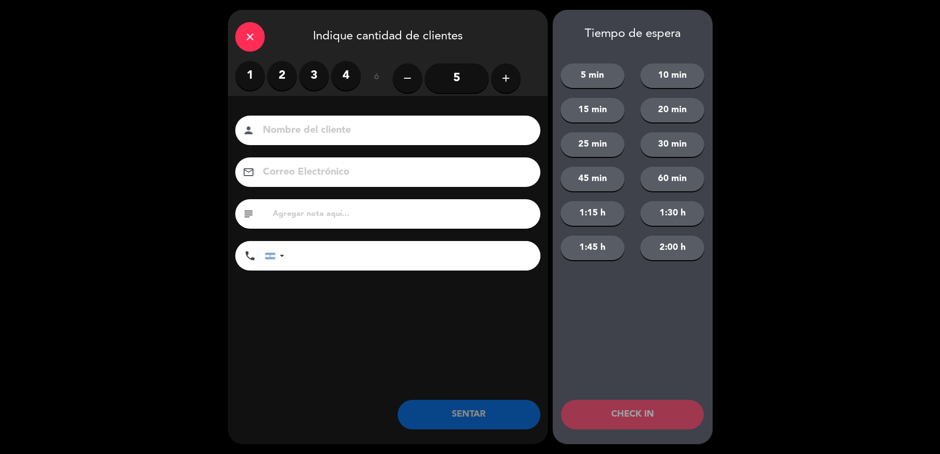
click at [286, 78] on label "2" at bounding box center [282, 76] width 30 height 30
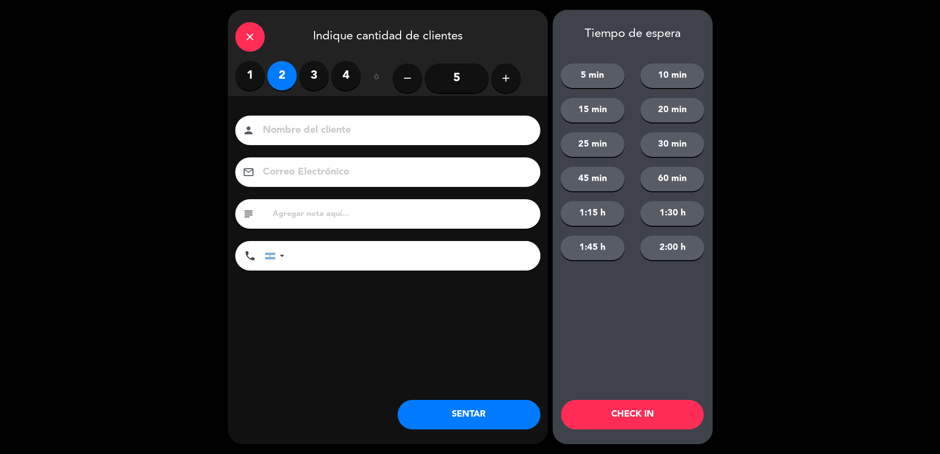
click at [441, 409] on button "SENTAR" at bounding box center [469, 415] width 143 height 30
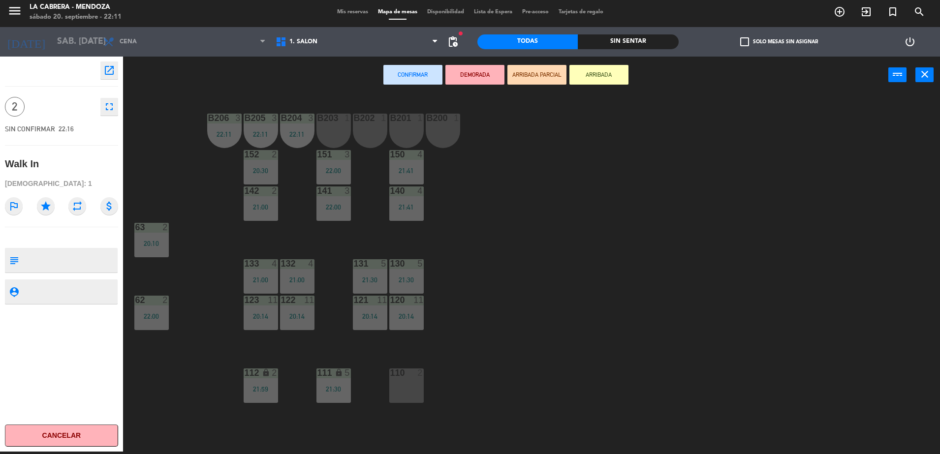
click at [415, 140] on div "B201 1" at bounding box center [406, 131] width 34 height 34
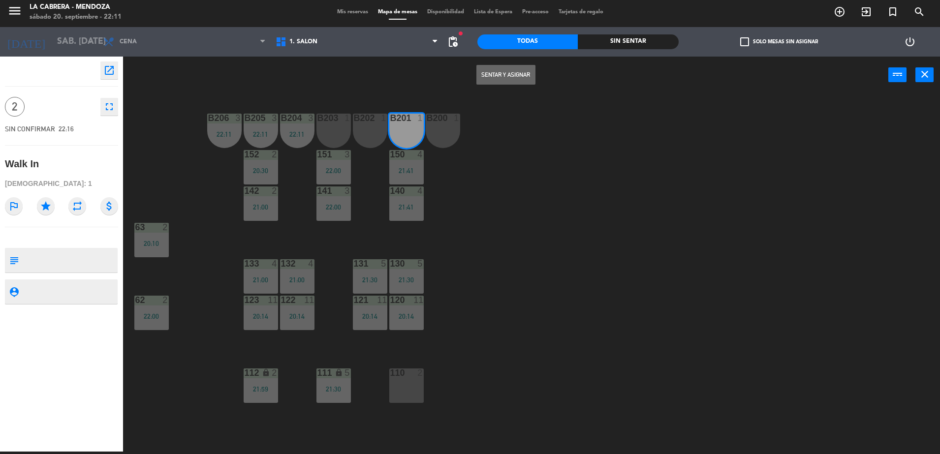
click at [459, 126] on div "B200 1" at bounding box center [443, 131] width 34 height 34
click at [509, 75] on button "Sentar y Asignar" at bounding box center [505, 75] width 59 height 20
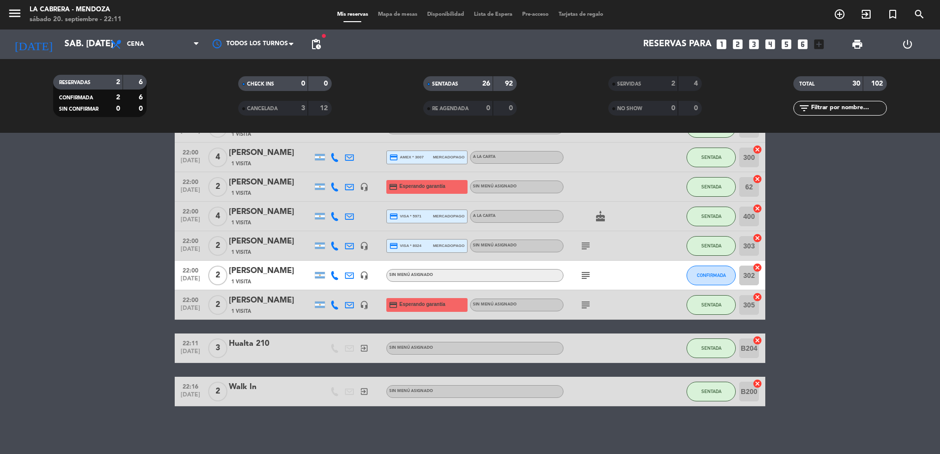
scroll to position [807, 0]
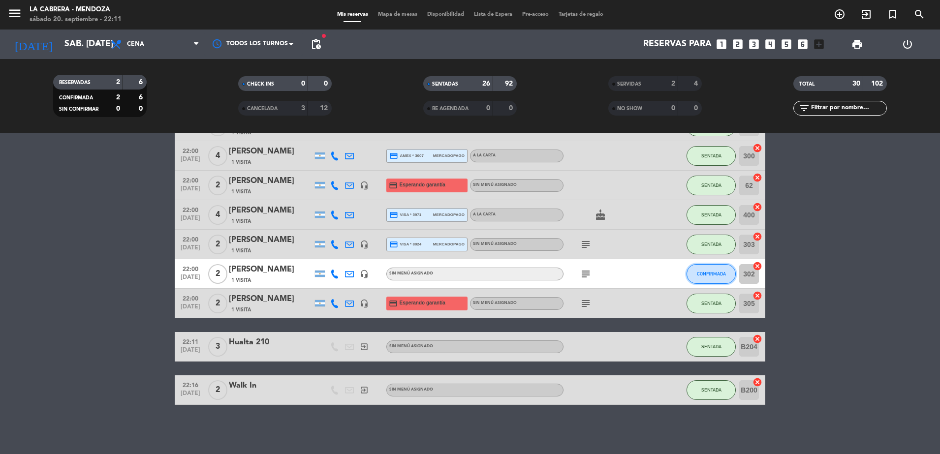
click at [694, 276] on button "CONFIRMADA" at bounding box center [711, 274] width 49 height 20
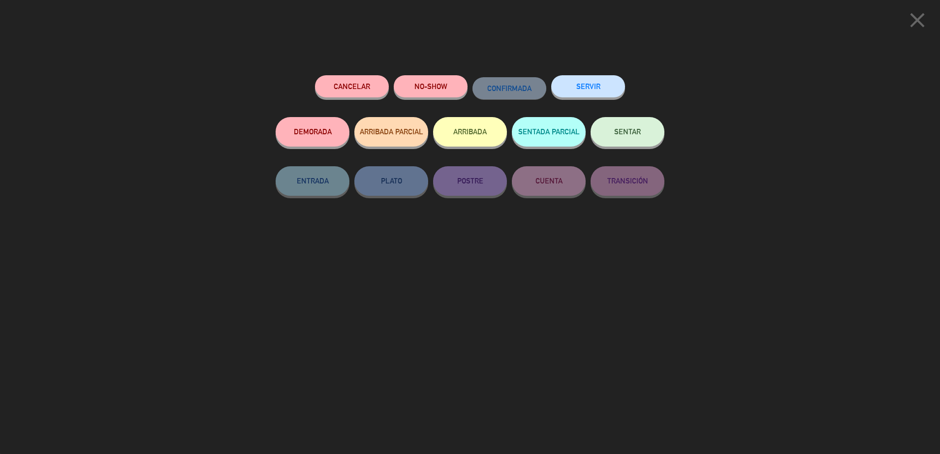
click at [645, 129] on button "SENTAR" at bounding box center [628, 132] width 74 height 30
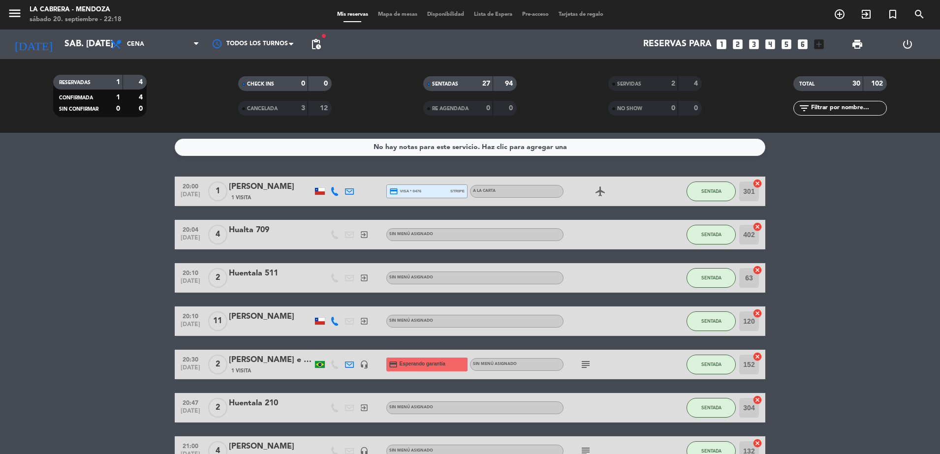
scroll to position [0, 0]
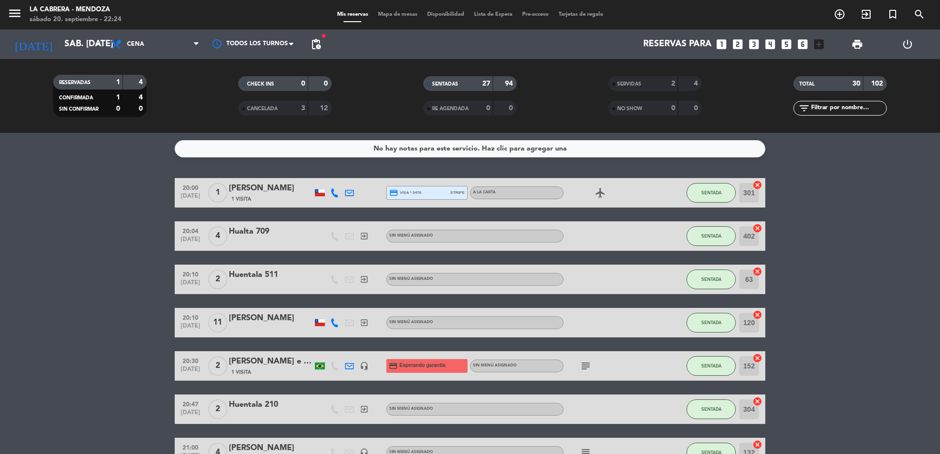
click at [836, 11] on icon "add_circle_outline" at bounding box center [840, 14] width 12 height 12
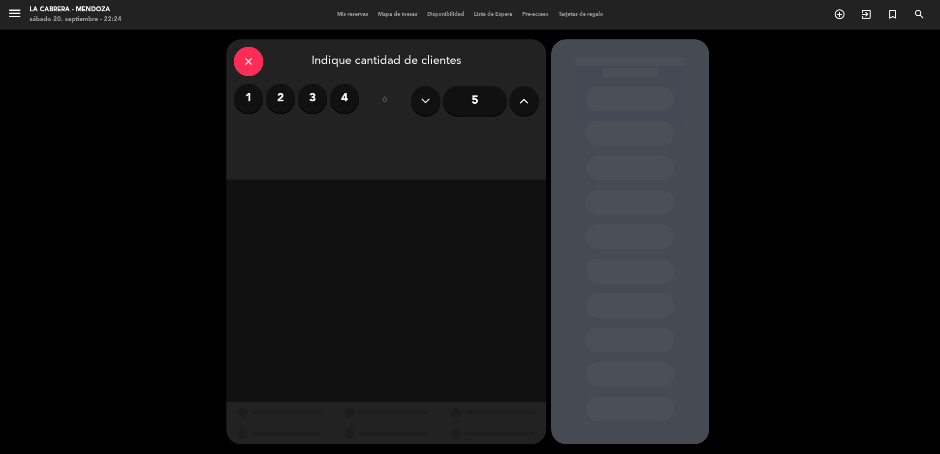
click at [284, 108] on label "2" at bounding box center [281, 99] width 30 height 30
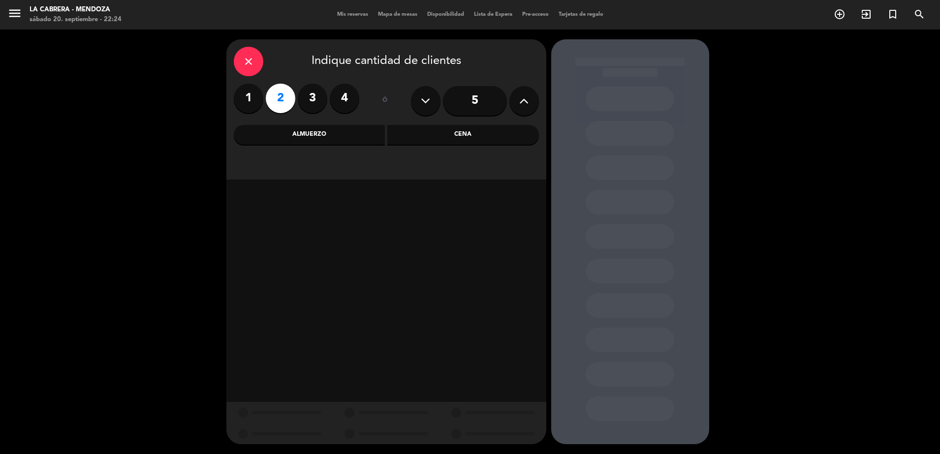
click at [479, 140] on div "Cena" at bounding box center [463, 135] width 152 height 20
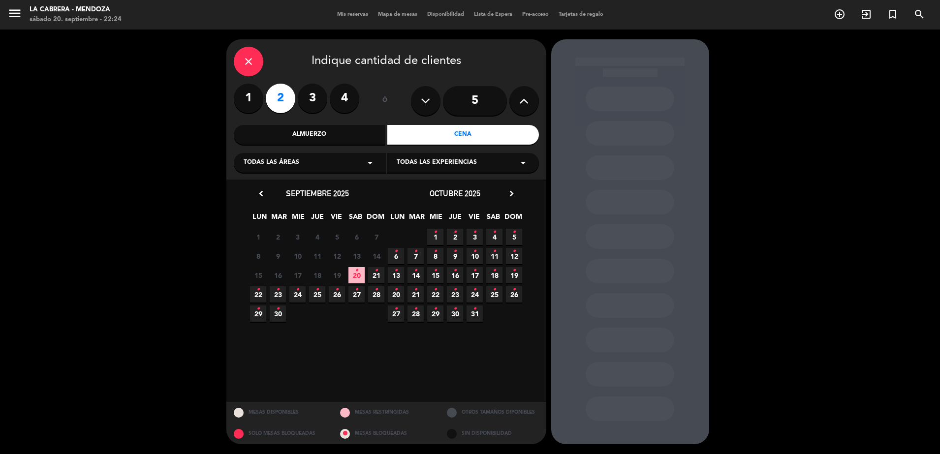
click at [355, 279] on span "20 •" at bounding box center [356, 275] width 16 height 16
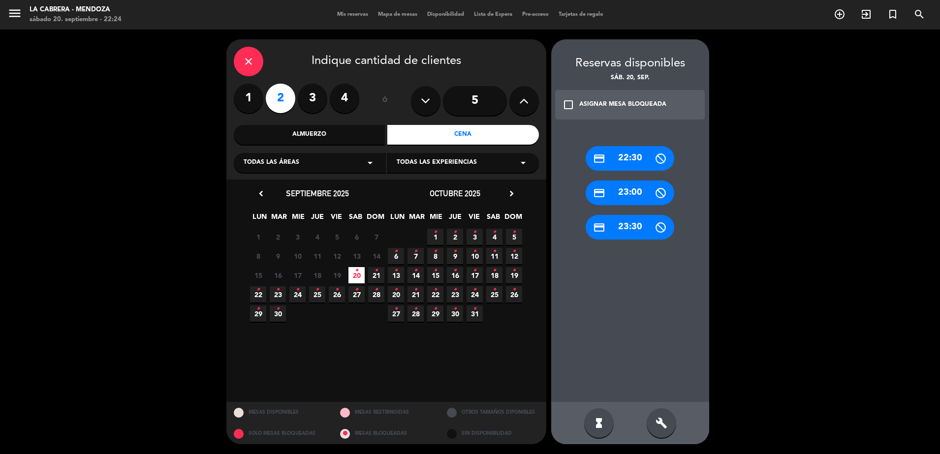
click at [631, 197] on div "credit_card 23:00" at bounding box center [630, 193] width 89 height 25
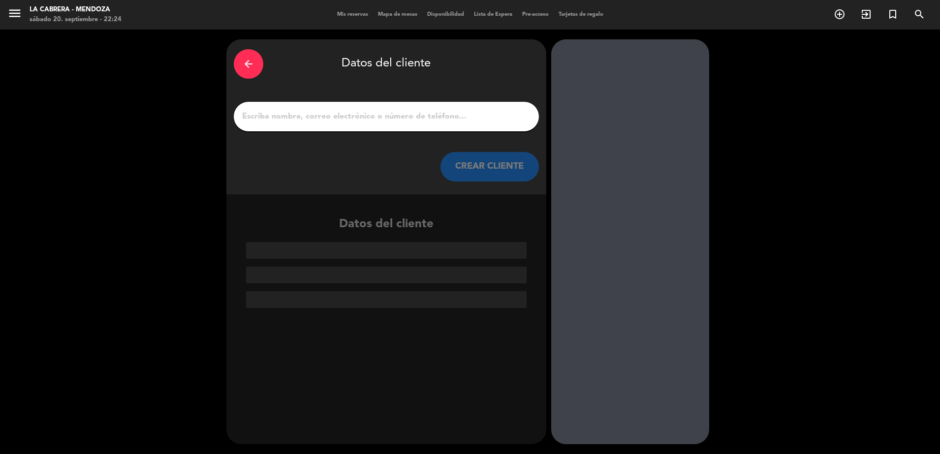
click at [335, 112] on input "1" at bounding box center [386, 117] width 290 height 14
click at [407, 110] on input "1" at bounding box center [386, 117] width 290 height 14
click at [406, 111] on input "1" at bounding box center [386, 117] width 290 height 14
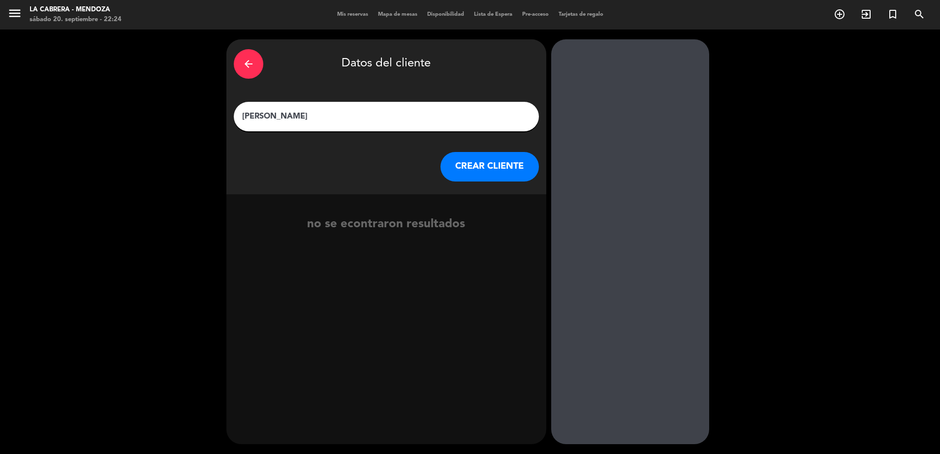
type input "[PERSON_NAME]"
click at [494, 172] on button "CREAR CLIENTE" at bounding box center [490, 167] width 98 height 30
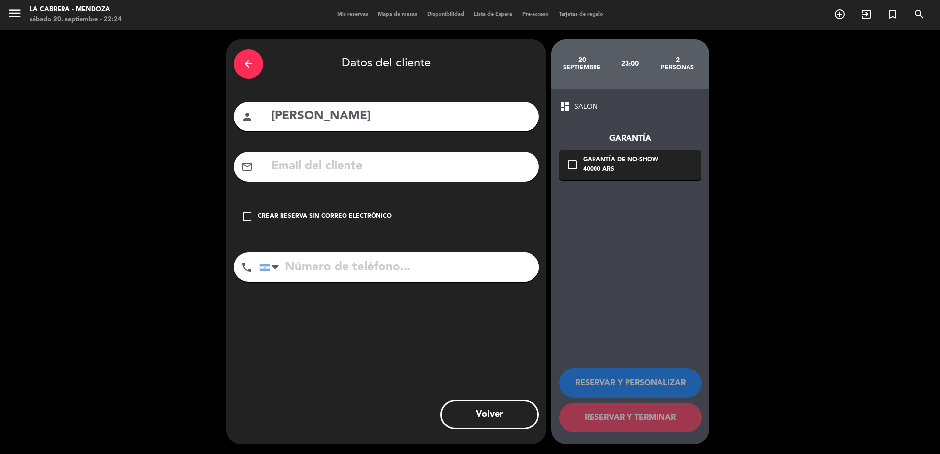
click at [319, 273] on input "tel" at bounding box center [399, 268] width 280 height 30
type input "2604220693"
click at [323, 216] on div "Crear reserva sin correo electrónico" at bounding box center [325, 217] width 134 height 10
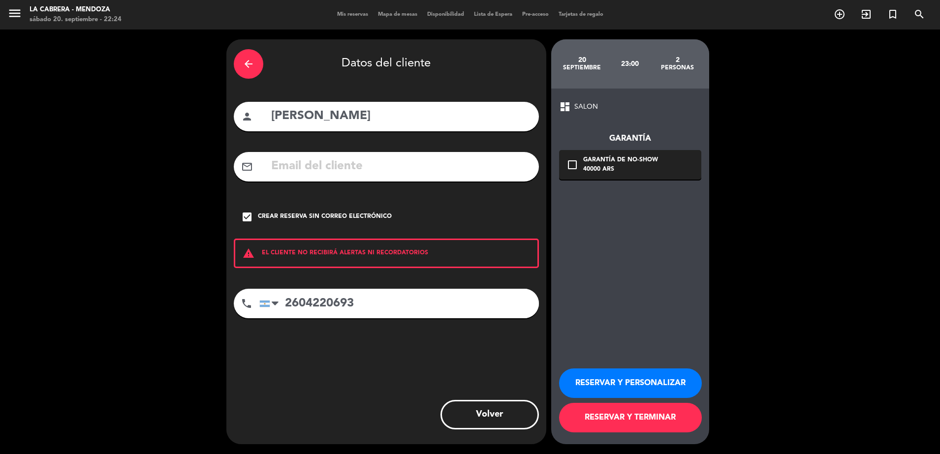
click at [654, 410] on button "RESERVAR Y TERMINAR" at bounding box center [630, 418] width 143 height 30
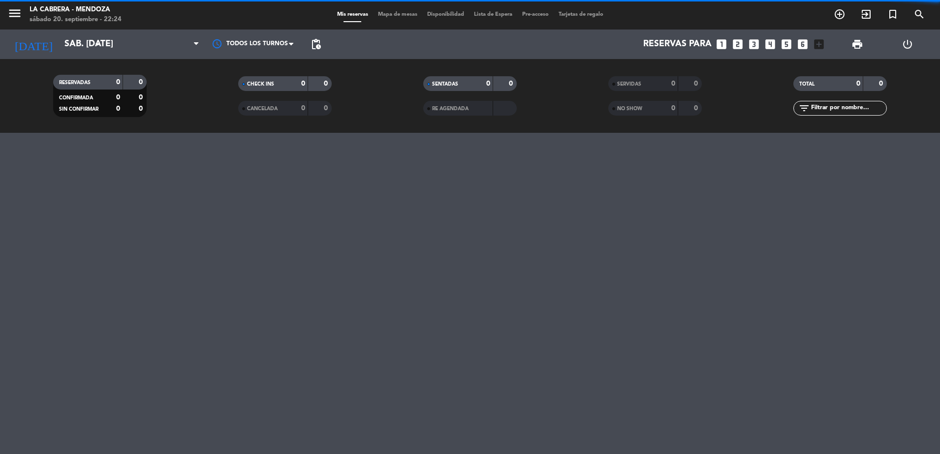
click at [307, 81] on div "CHECK INS 0 0" at bounding box center [285, 83] width 94 height 15
click at [316, 243] on div "menu [PERSON_NAME] sábado 20. septiembre - 22:24 Mis reservas Mapa de mesas Dis…" at bounding box center [470, 227] width 940 height 454
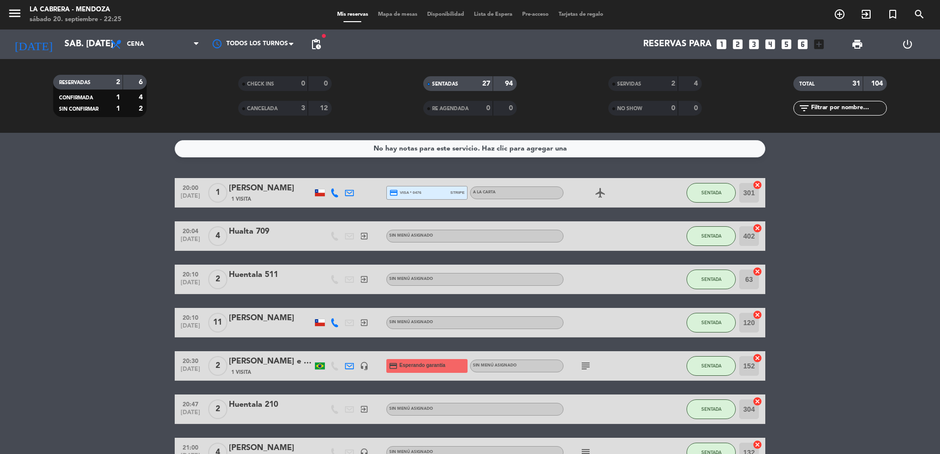
click at [407, 20] on div "menu [PERSON_NAME] sábado 20. septiembre - 22:25 Mis reservas Mapa de mesas Dis…" at bounding box center [470, 15] width 940 height 30
click at [397, 12] on span "Mapa de mesas" at bounding box center [397, 14] width 49 height 5
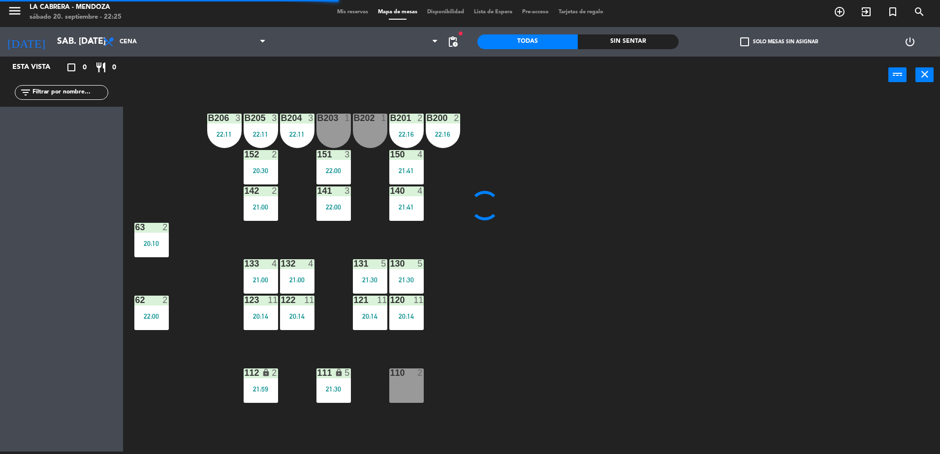
click at [482, 217] on div "B206 3 22:11 B205 3 22:11 B204 3 22:11 B203 1 B202 1 B201 2 22:16 B200 2 22:16 …" at bounding box center [536, 275] width 808 height 358
click at [482, 253] on div "B206 3 22:11 B205 3 22:11 B204 3 22:11 B203 1 B202 1 B201 2 22:16 B200 2 22:16 …" at bounding box center [536, 275] width 808 height 358
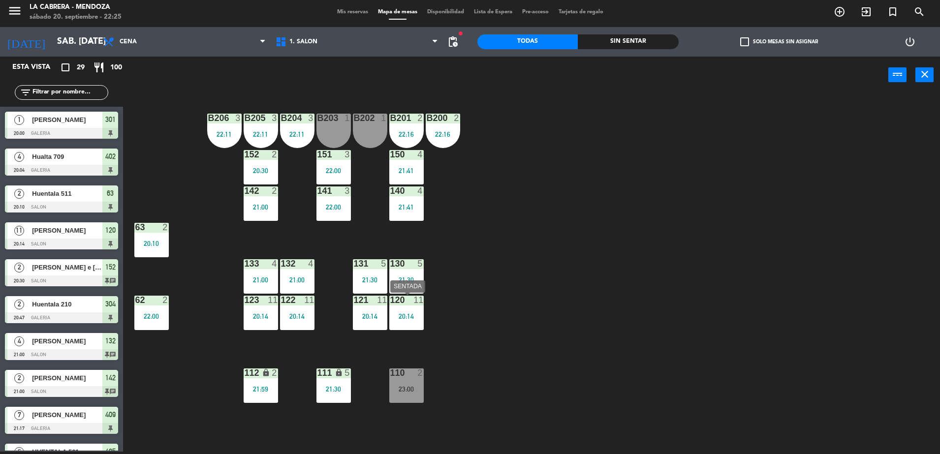
click at [407, 310] on div "120 11 20:14" at bounding box center [406, 313] width 34 height 34
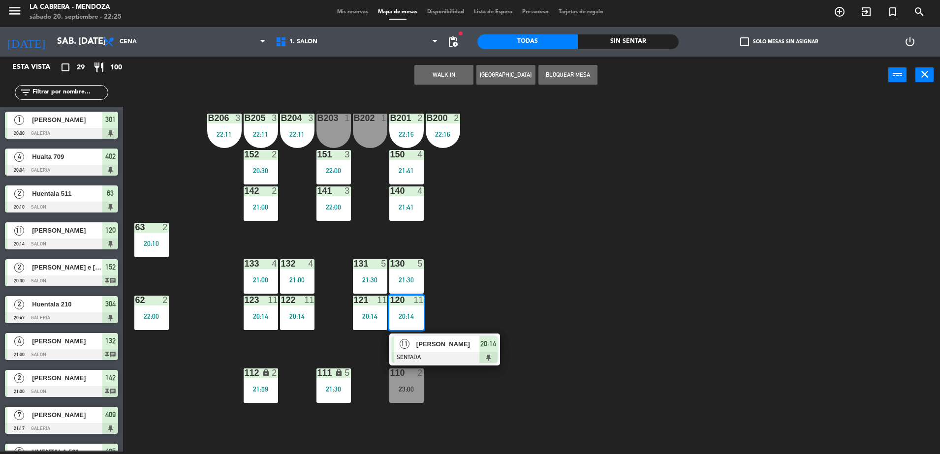
click at [535, 281] on div "B206 3 22:11 B205 3 22:11 B204 3 22:11 B203 1 B202 1 B201 2 22:16 B200 2 22:16 …" at bounding box center [536, 275] width 808 height 358
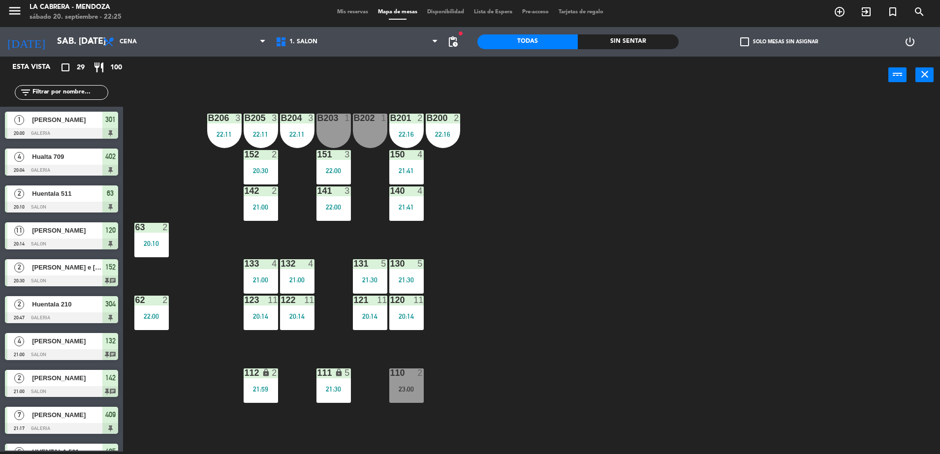
click at [408, 393] on div "23:00" at bounding box center [406, 389] width 34 height 7
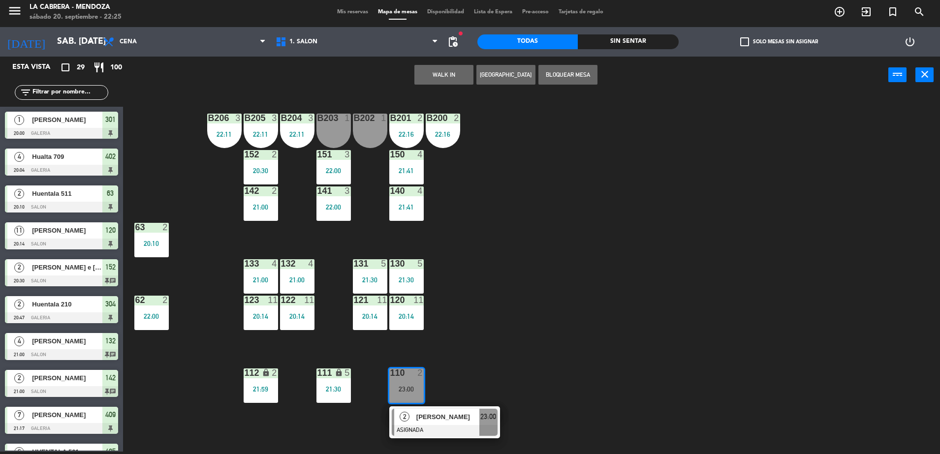
click at [620, 373] on div "B206 3 22:11 B205 3 22:11 B204 3 22:11 B203 1 B202 1 B201 2 22:16 B200 2 22:16 …" at bounding box center [536, 275] width 808 height 358
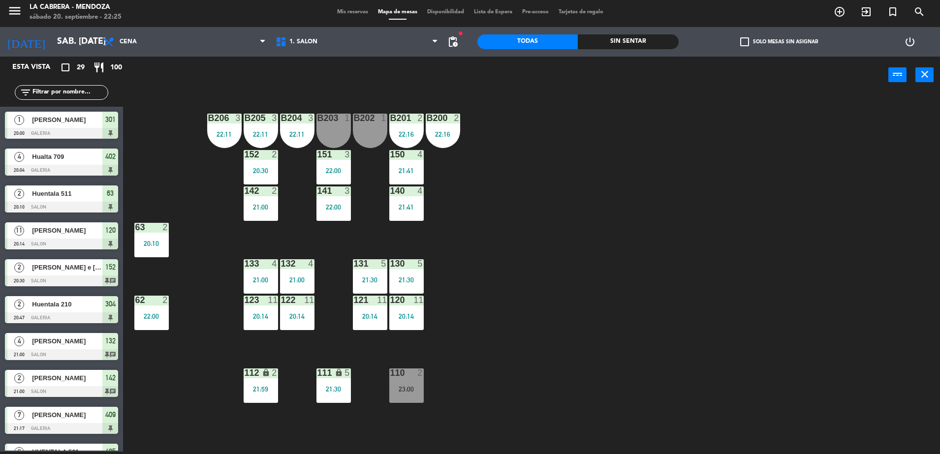
click at [406, 288] on div "130 5 21:30" at bounding box center [406, 276] width 34 height 34
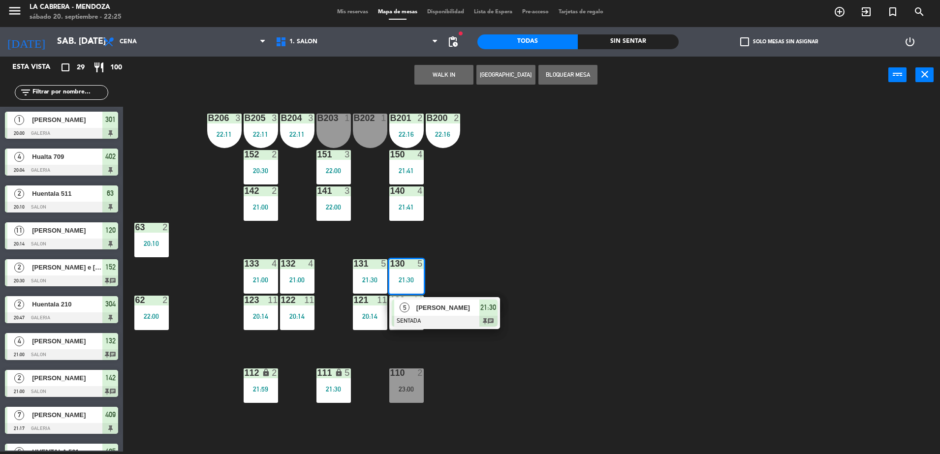
click at [458, 276] on div "B206 3 22:11 B205 3 22:11 B204 3 22:11 B203 1 B202 1 B201 2 22:16 B200 2 22:16 …" at bounding box center [536, 275] width 808 height 358
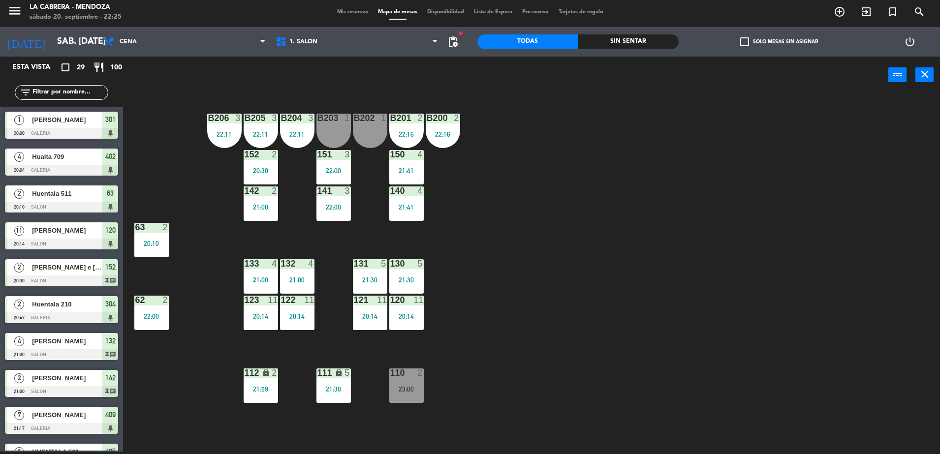
click at [421, 306] on div "120 11 20:14" at bounding box center [406, 313] width 34 height 34
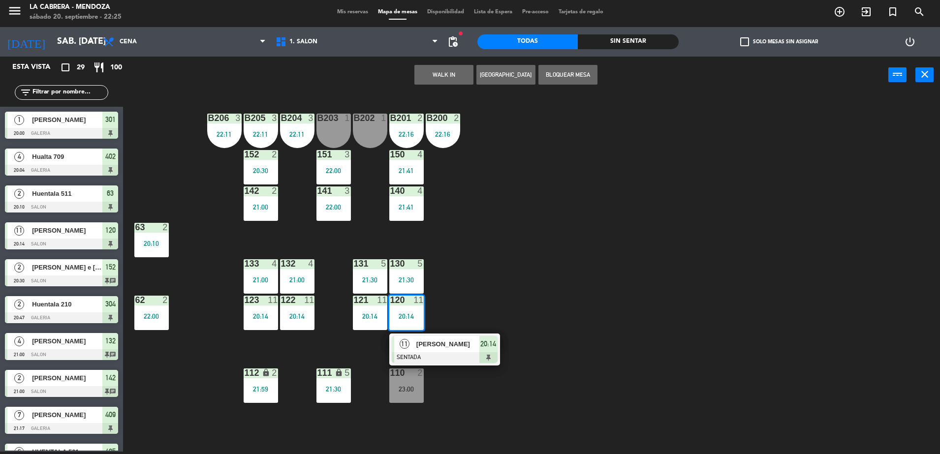
click at [657, 342] on div "B206 3 22:11 B205 3 22:11 B204 3 22:11 B203 1 B202 1 B201 2 22:16 B200 2 22:16 …" at bounding box center [536, 275] width 808 height 358
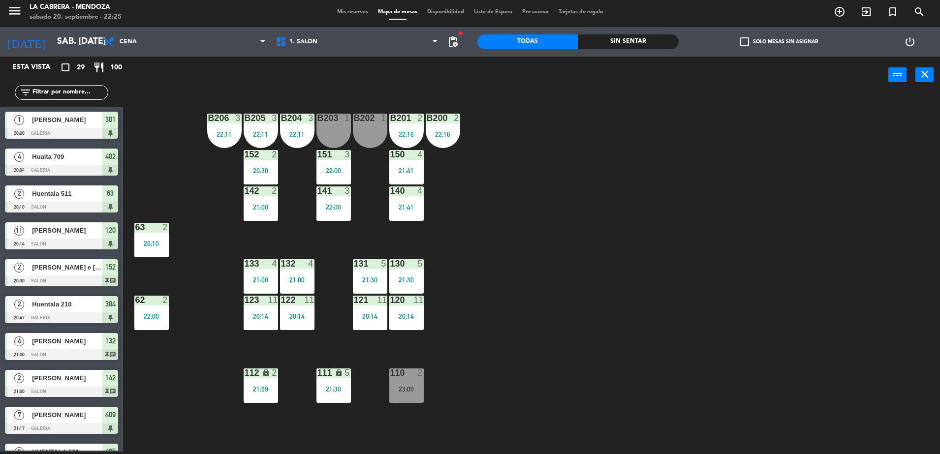
click at [436, 255] on div "B206 3 22:11 B205 3 22:11 B204 3 22:11 B203 1 B202 1 B201 2 22:16 B200 2 22:16 …" at bounding box center [536, 275] width 808 height 358
click at [838, 8] on icon "add_circle_outline" at bounding box center [840, 12] width 12 height 12
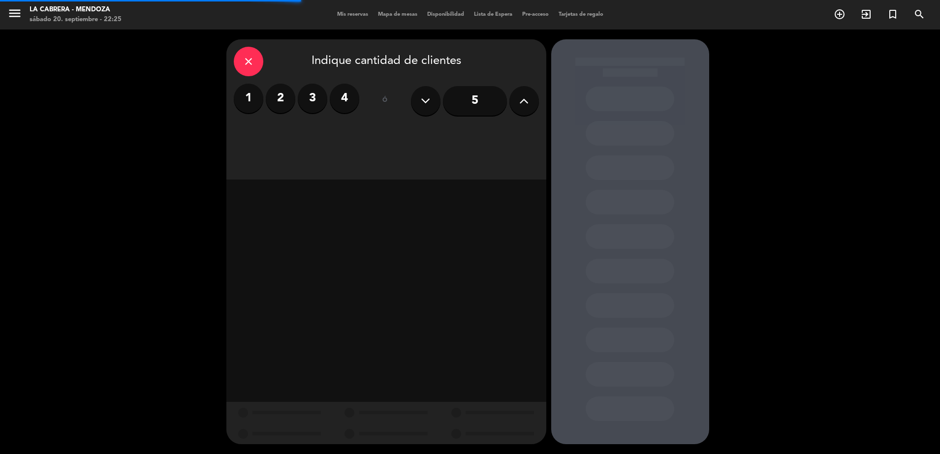
click at [277, 96] on label "2" at bounding box center [281, 99] width 30 height 30
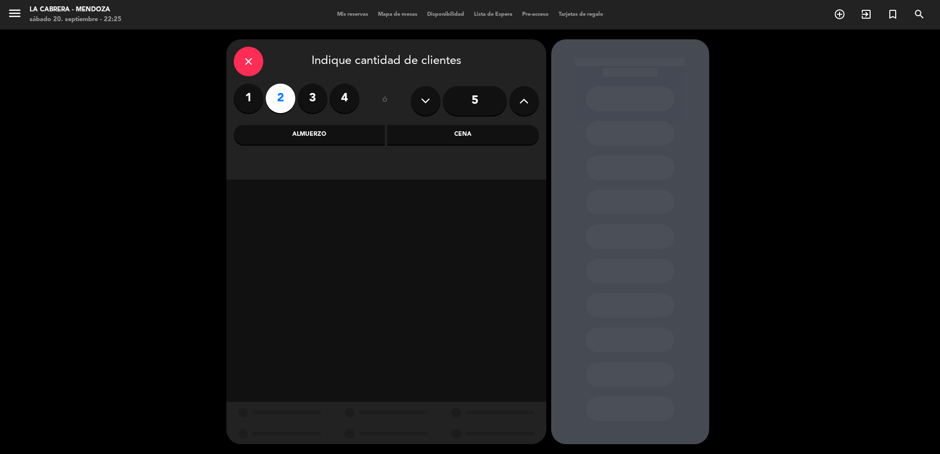
click at [402, 145] on div "close Indique cantidad de clientes 1 2 3 4 ó 5 Almuerzo Cena" at bounding box center [386, 109] width 320 height 140
click at [402, 144] on div "Cena" at bounding box center [463, 135] width 152 height 20
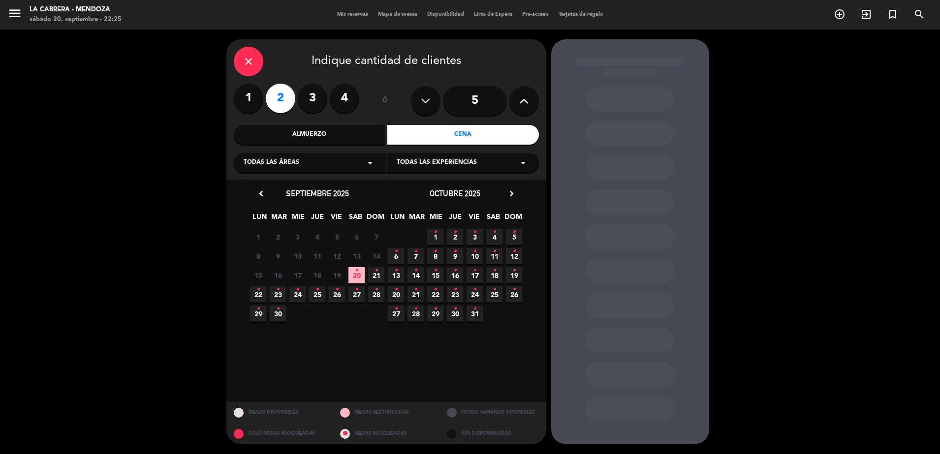
click at [357, 272] on icon "•" at bounding box center [356, 271] width 3 height 16
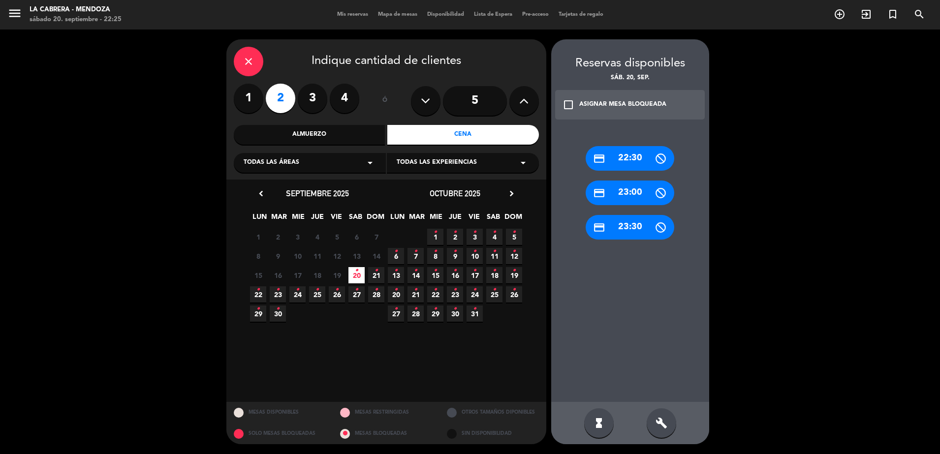
click at [627, 160] on div "credit_card 22:30" at bounding box center [630, 158] width 89 height 25
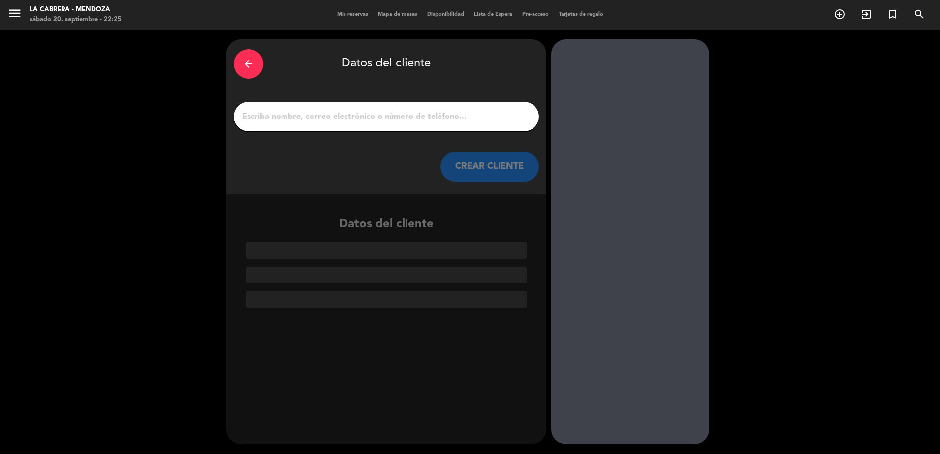
click at [238, 62] on div "arrow_back" at bounding box center [249, 64] width 30 height 30
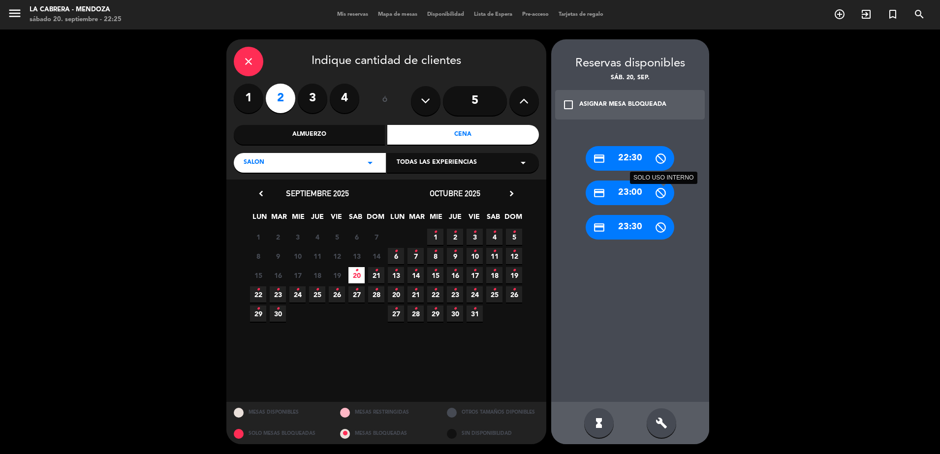
click at [664, 191] on icon at bounding box center [661, 193] width 12 height 12
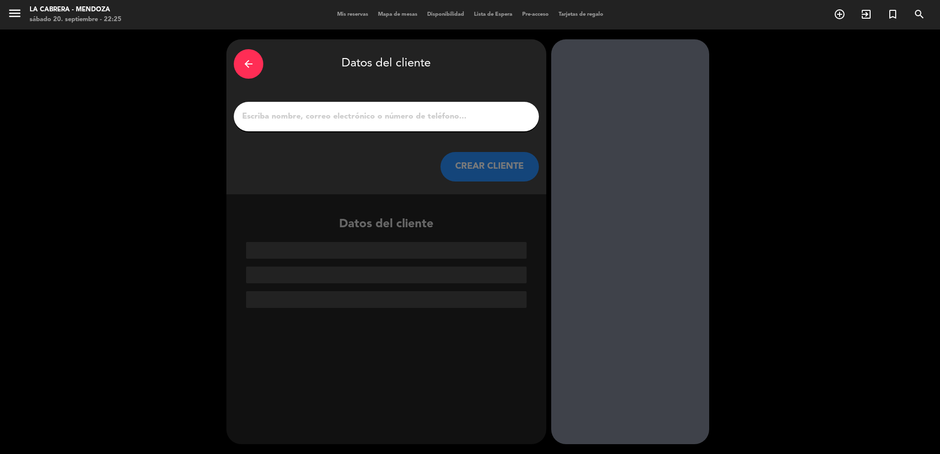
drag, startPoint x: 273, startPoint y: 100, endPoint x: 279, endPoint y: 108, distance: 9.2
click at [274, 101] on div "arrow_back Datos del cliente CREAR CLIENTE" at bounding box center [386, 116] width 320 height 155
click at [279, 108] on div at bounding box center [386, 117] width 305 height 30
click at [284, 117] on input "1" at bounding box center [386, 117] width 290 height 14
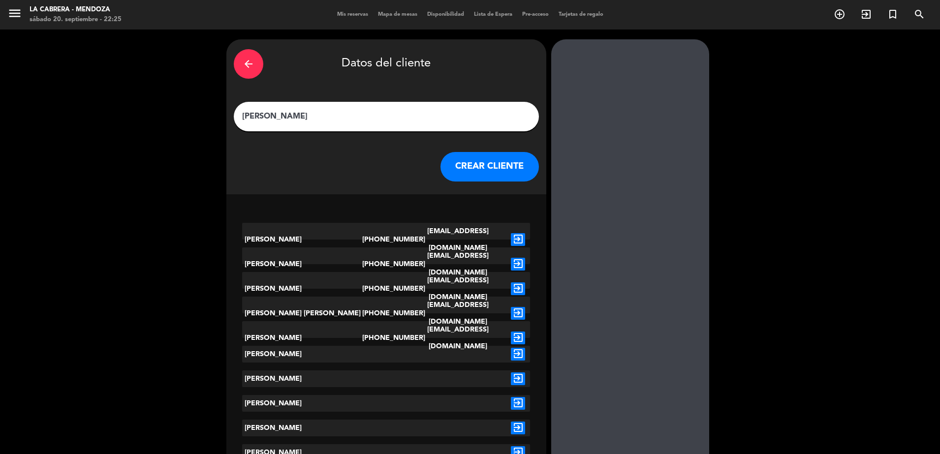
type input "[PERSON_NAME]"
click at [466, 170] on button "CREAR CLIENTE" at bounding box center [490, 167] width 98 height 30
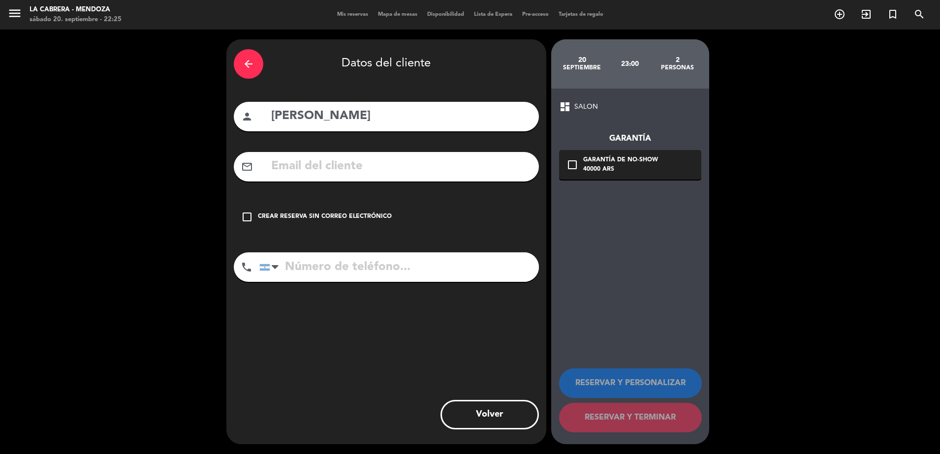
click at [312, 220] on div "Crear reserva sin correo electrónico" at bounding box center [325, 217] width 134 height 10
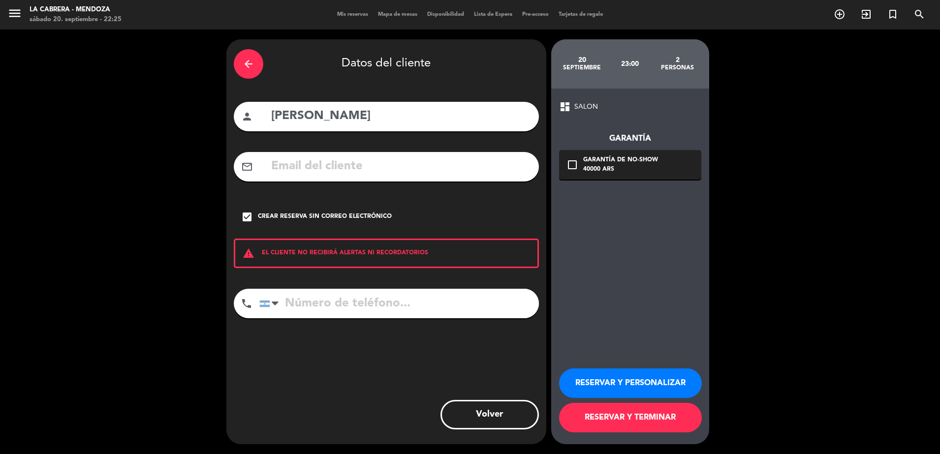
click at [638, 389] on button "RESERVAR Y PERSONALIZAR" at bounding box center [630, 384] width 143 height 30
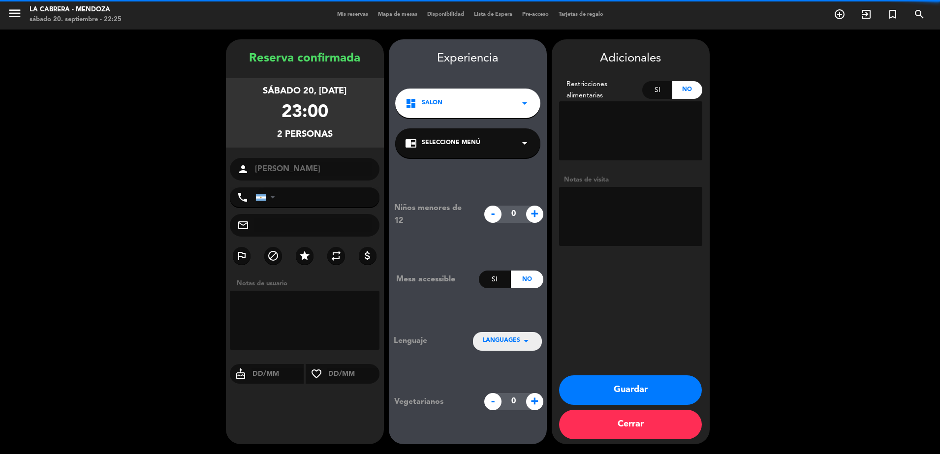
click at [286, 314] on textarea at bounding box center [305, 320] width 150 height 59
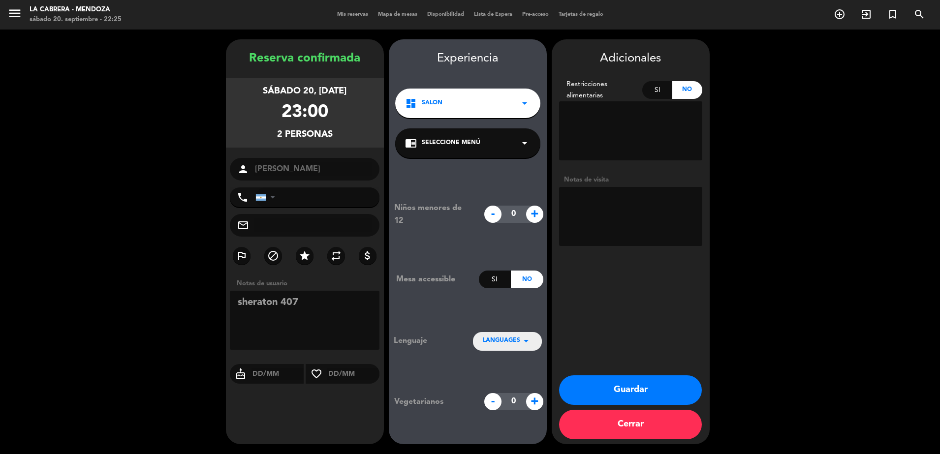
type textarea "sheraton 407"
click at [632, 378] on button "Guardar" at bounding box center [630, 391] width 143 height 30
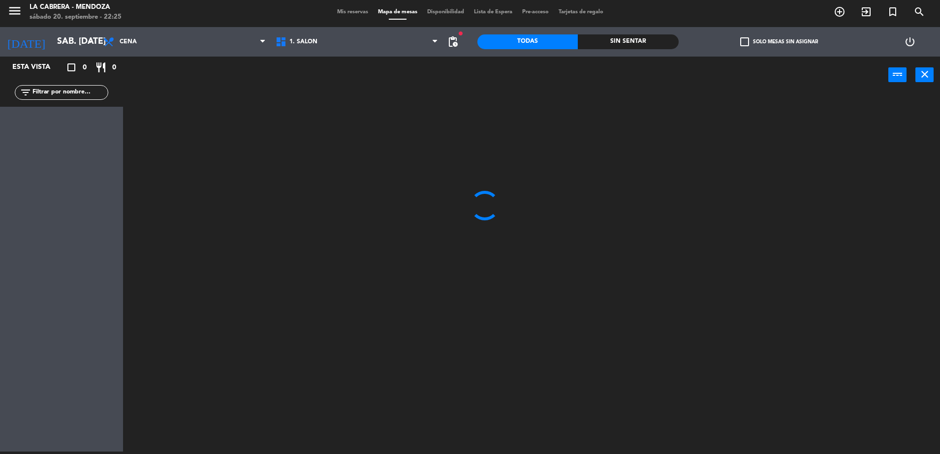
click at [307, 184] on div at bounding box center [536, 275] width 808 height 358
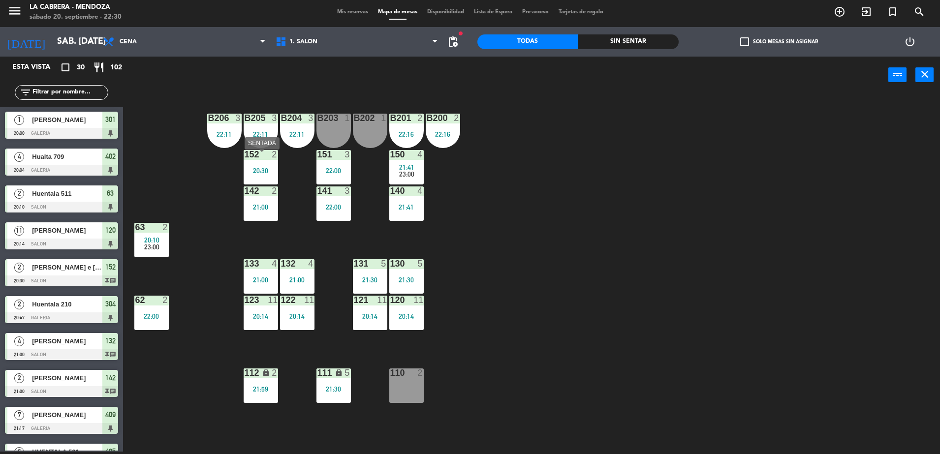
click at [253, 156] on div at bounding box center [261, 154] width 16 height 9
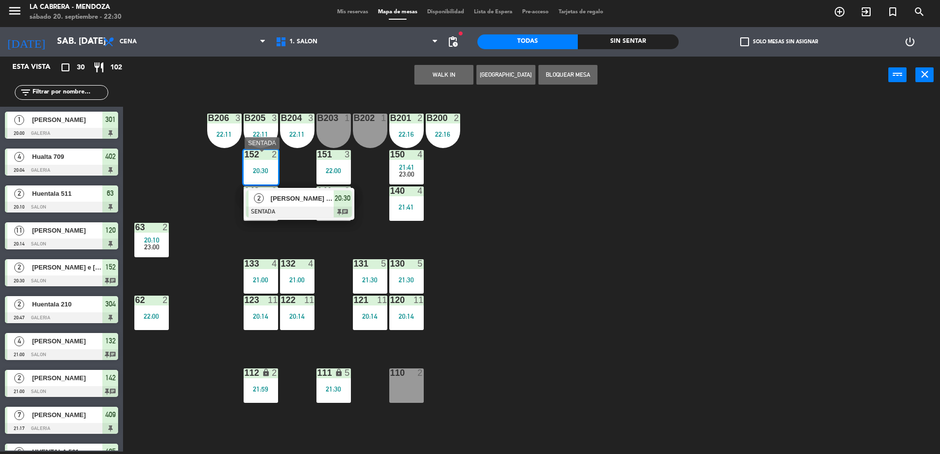
click at [339, 199] on span "20:30" at bounding box center [343, 198] width 16 height 12
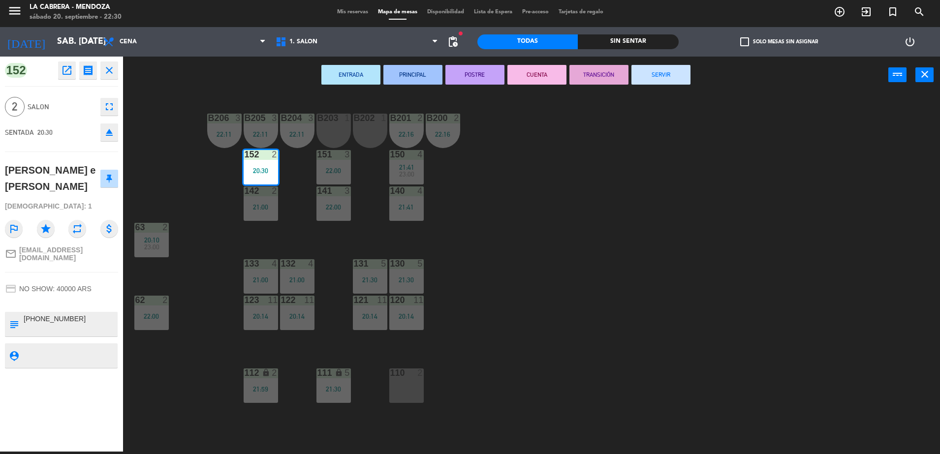
click at [654, 79] on button "SERVIR" at bounding box center [661, 75] width 59 height 20
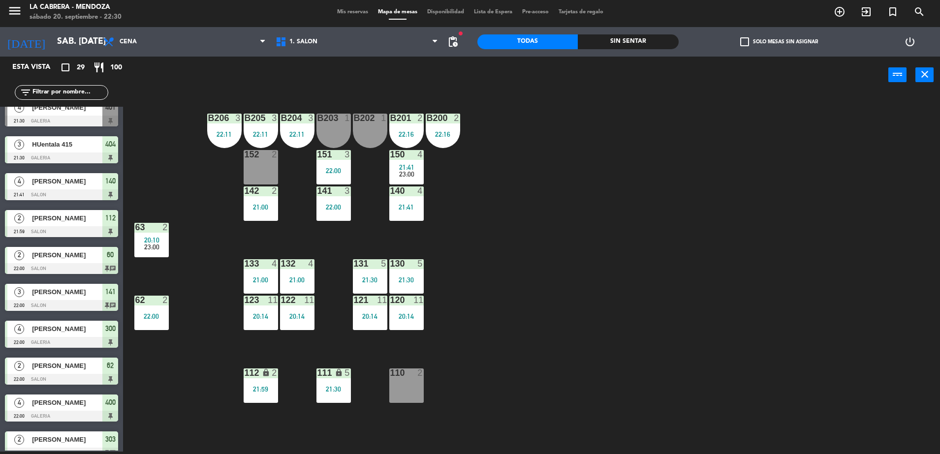
scroll to position [431, 0]
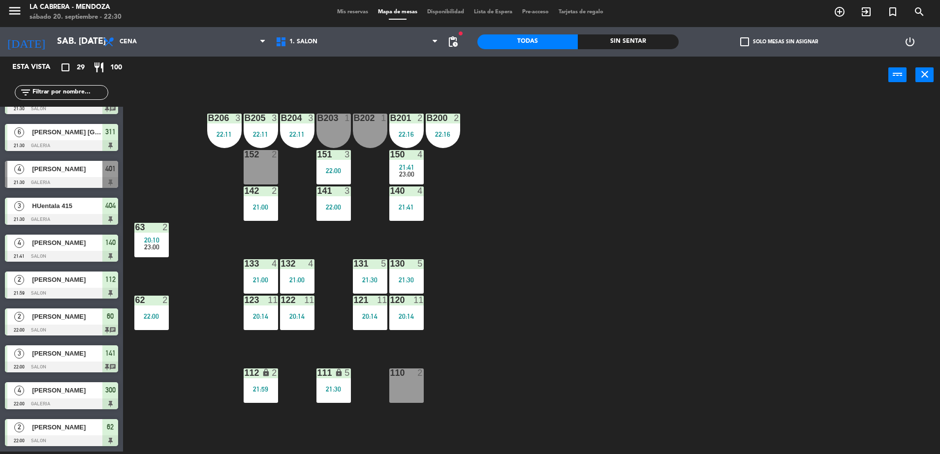
click at [67, 181] on div at bounding box center [61, 182] width 113 height 11
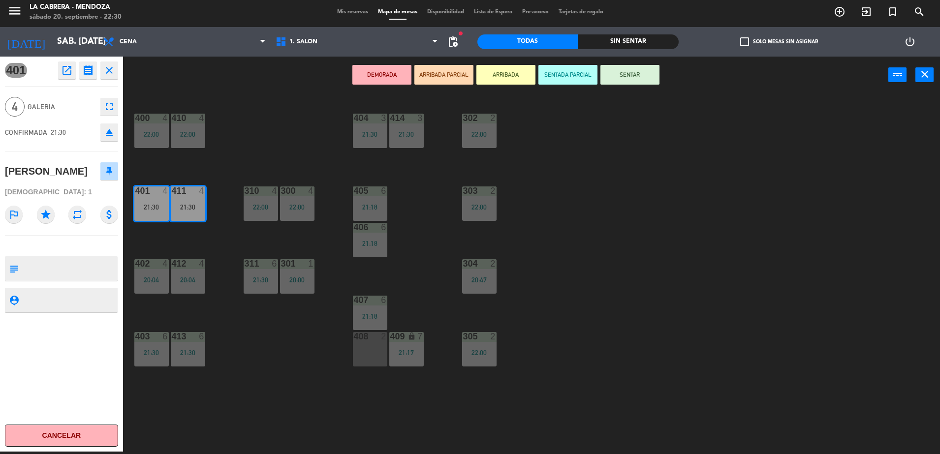
click at [641, 81] on button "SENTAR" at bounding box center [630, 75] width 59 height 20
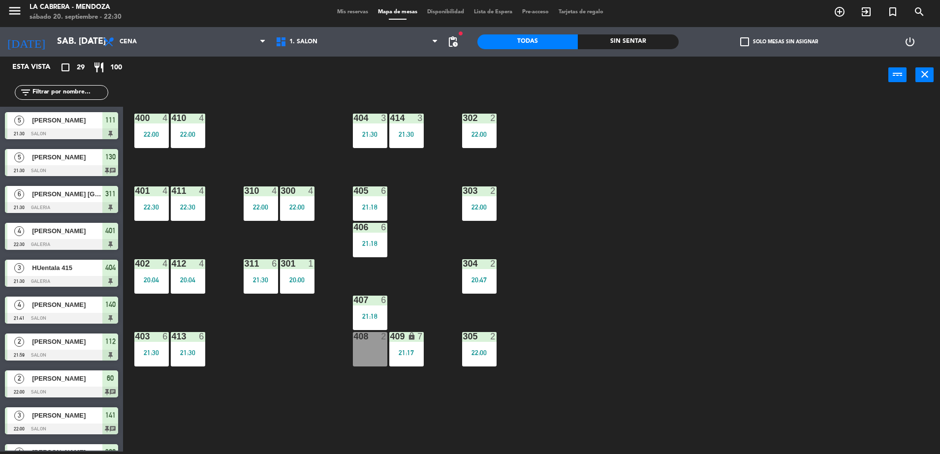
scroll to position [369, 0]
click at [243, 160] on div "400 4 22:00 410 4 22:00 404 3 21:30 414 3 21:30 302 2 22:00 401 4 21:30 411 4 2…" at bounding box center [536, 275] width 808 height 358
click at [144, 190] on div at bounding box center [151, 191] width 16 height 9
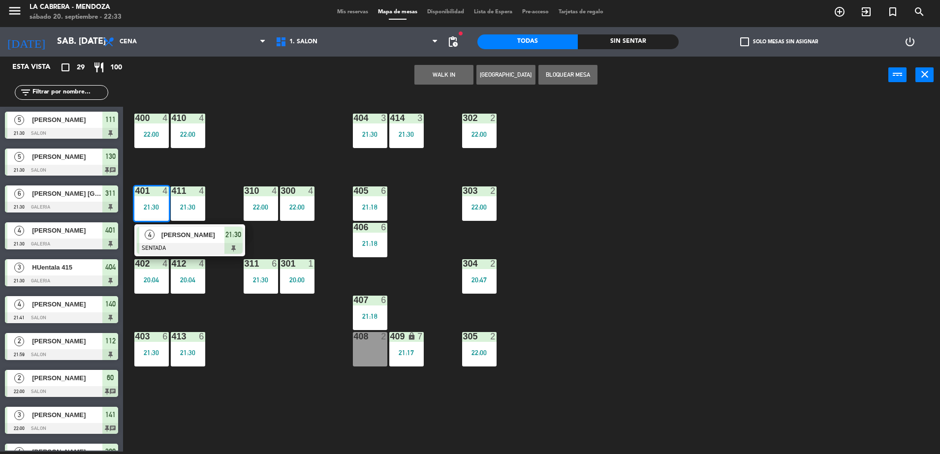
click at [264, 149] on div "400 4 22:00 410 4 22:00 404 3 21:30 414 3 21:30 302 2 22:00 401 4 21:30 4 [PERS…" at bounding box center [536, 275] width 808 height 358
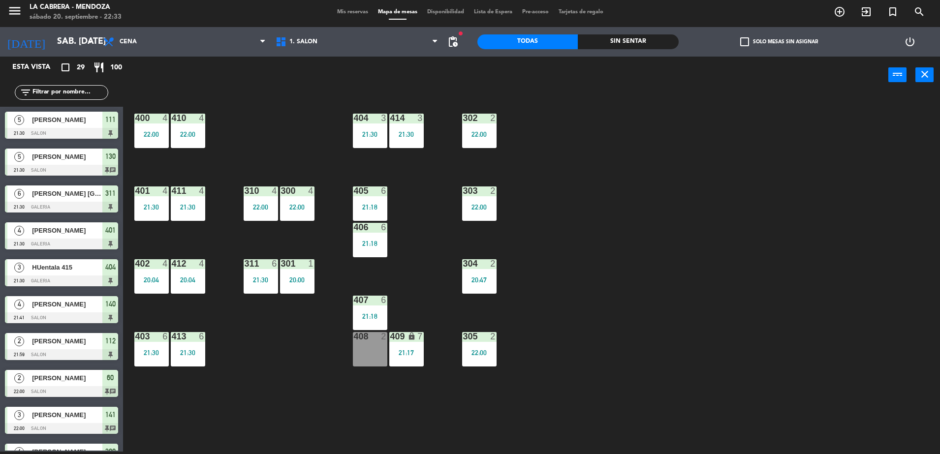
click at [189, 213] on div "411 4 21:30" at bounding box center [188, 204] width 34 height 34
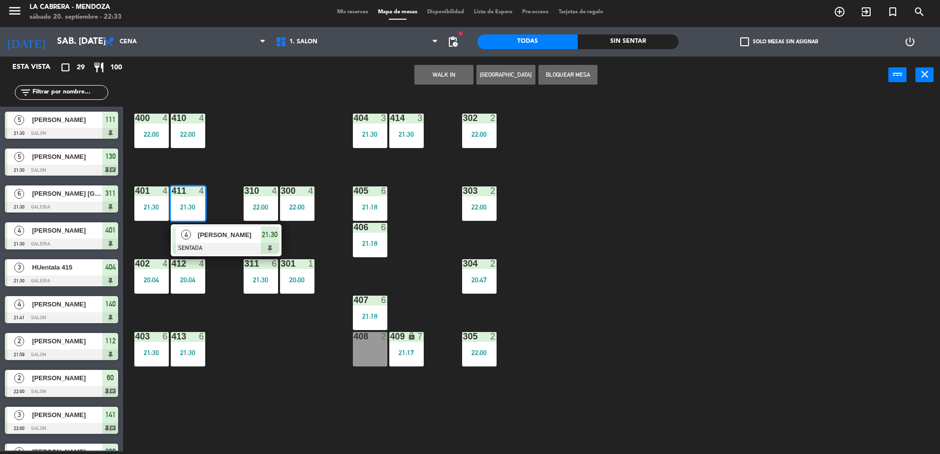
click at [238, 156] on div "400 4 22:00 410 4 22:00 404 3 21:30 414 3 21:30 302 2 22:00 401 4 21:30 411 4 2…" at bounding box center [536, 275] width 808 height 358
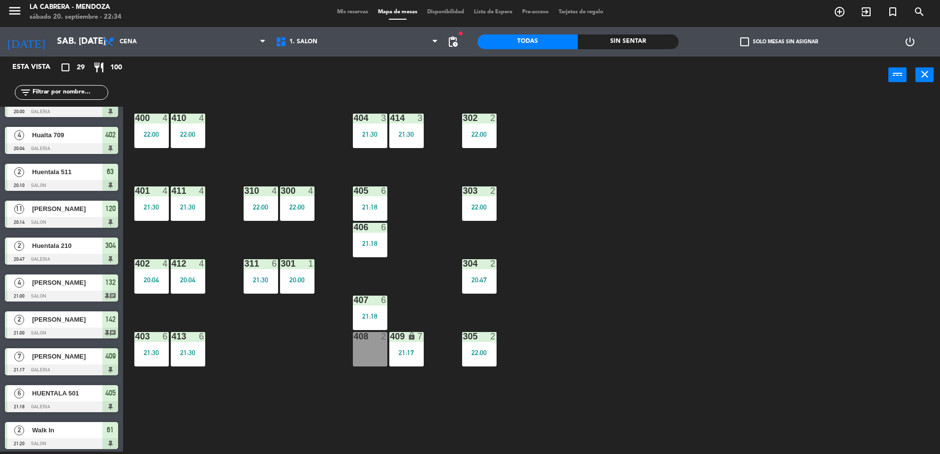
scroll to position [0, 0]
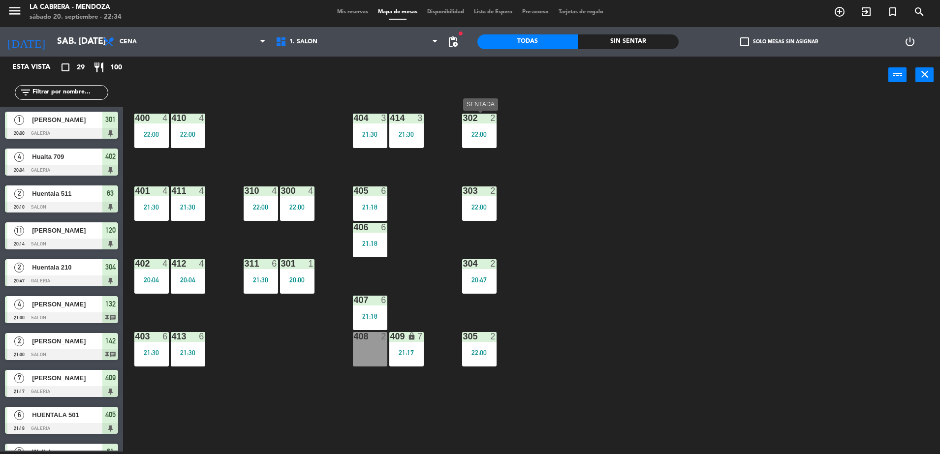
click at [480, 141] on div "302 2 22:00" at bounding box center [479, 131] width 34 height 34
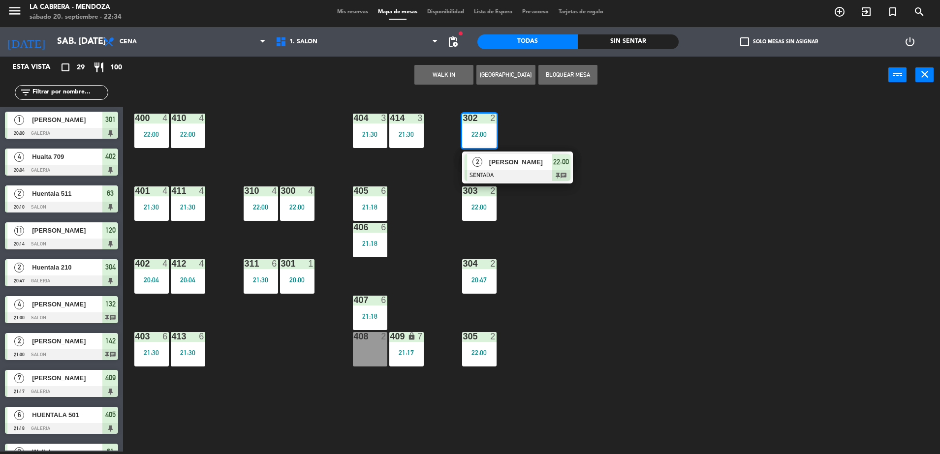
click at [601, 368] on div "400 4 22:00 410 4 22:00 404 3 21:30 414 3 21:30 302 2 22:00 2 [PERSON_NAME] SEN…" at bounding box center [536, 275] width 808 height 358
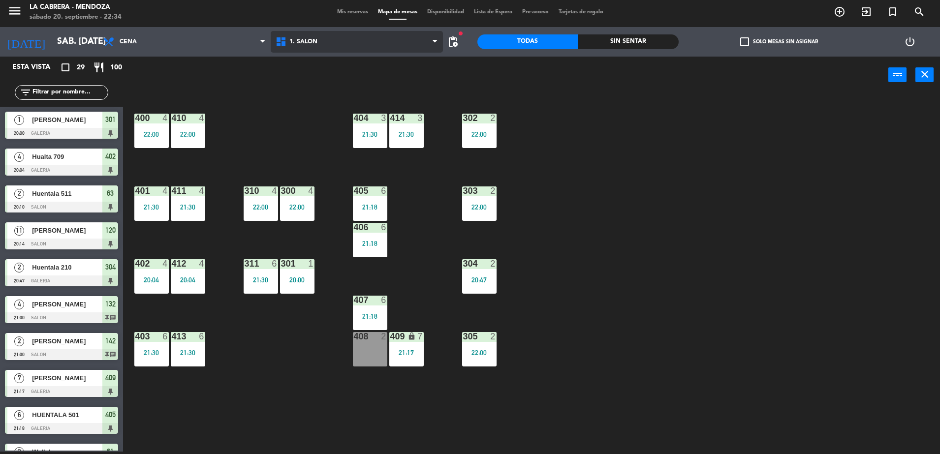
click at [350, 39] on span "1. SALON" at bounding box center [357, 42] width 172 height 22
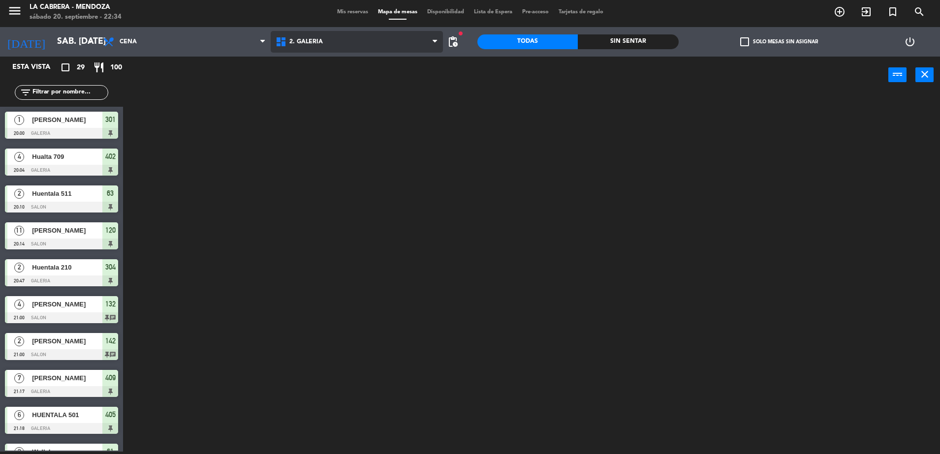
click at [350, 76] on ng-component "menu [PERSON_NAME] sábado 20. septiembre - 22:34 Mis reservas Mapa de mesas Dis…" at bounding box center [470, 226] width 940 height 457
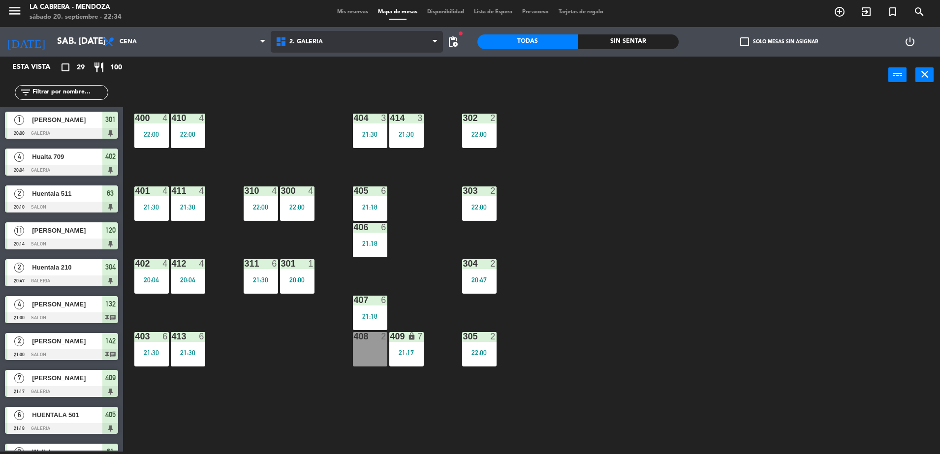
click at [289, 33] on span "2. GALERIA" at bounding box center [357, 42] width 172 height 22
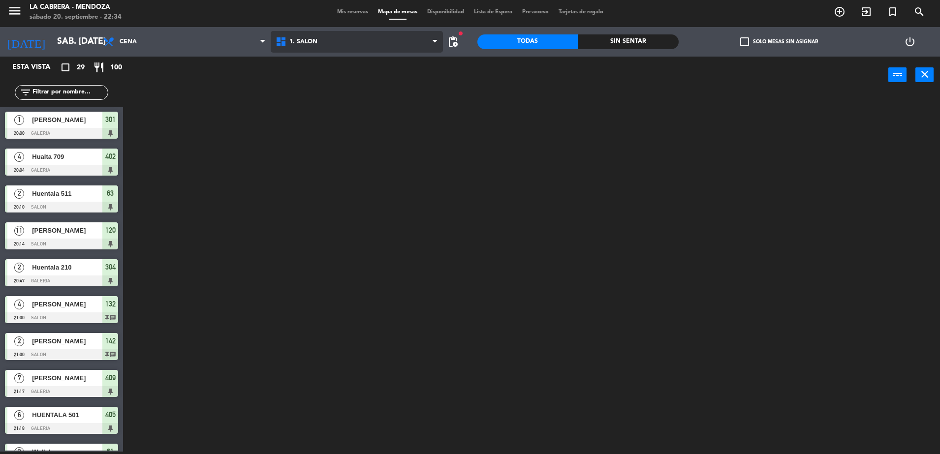
click at [301, 66] on ng-component "menu [PERSON_NAME] sábado 20. septiembre - 22:34 Mis reservas Mapa de mesas Dis…" at bounding box center [470, 226] width 940 height 457
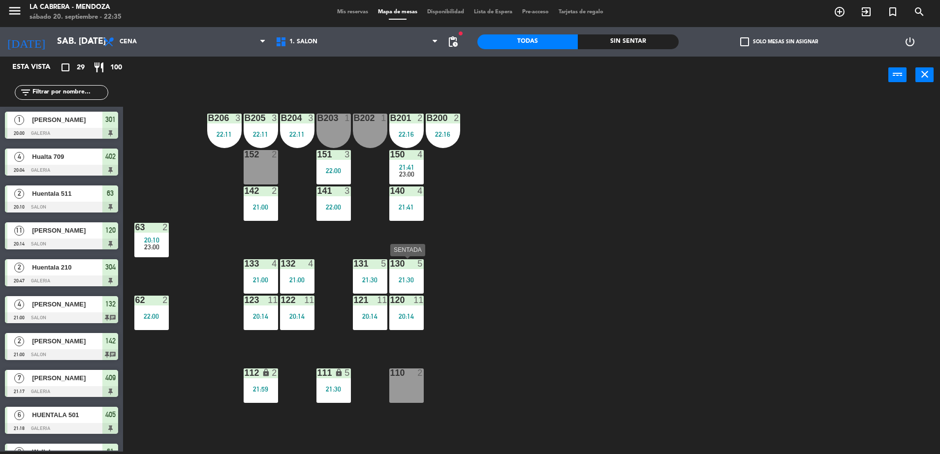
click at [411, 273] on div "130 5 21:30" at bounding box center [406, 276] width 34 height 34
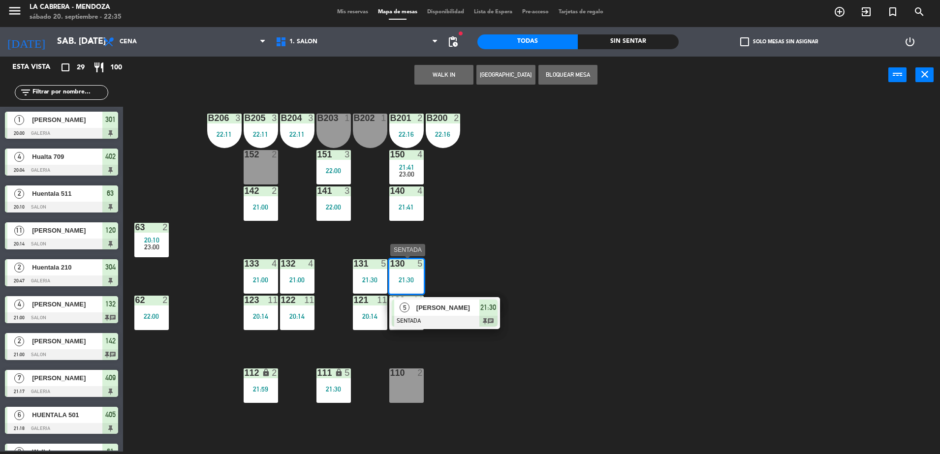
click at [532, 274] on div "B206 3 22:11 B205 3 22:11 B204 3 22:11 B203 1 B202 1 B201 2 22:16 B200 2 22:16 …" at bounding box center [536, 275] width 808 height 358
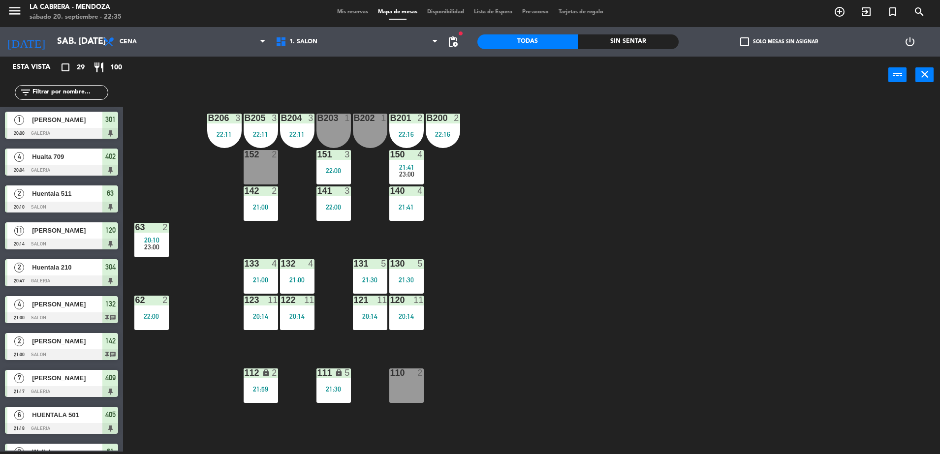
click at [415, 307] on div "120 11 20:14" at bounding box center [406, 313] width 34 height 34
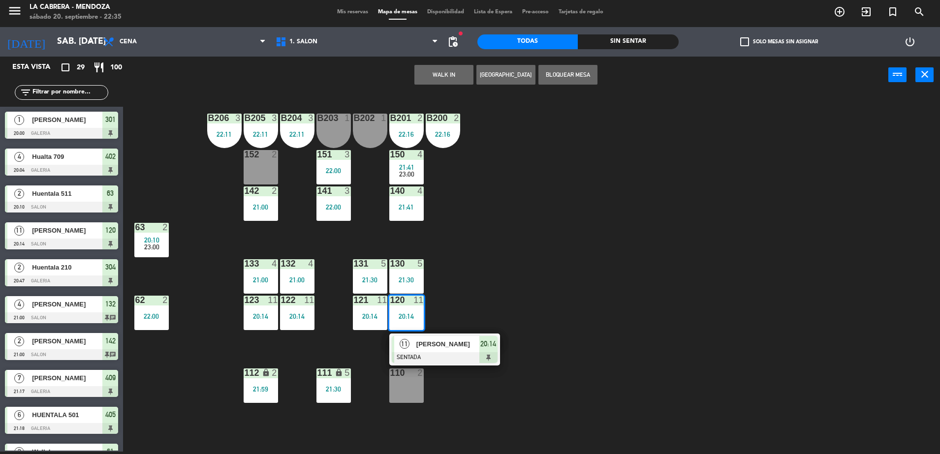
click at [484, 346] on span "20:14" at bounding box center [488, 344] width 16 height 12
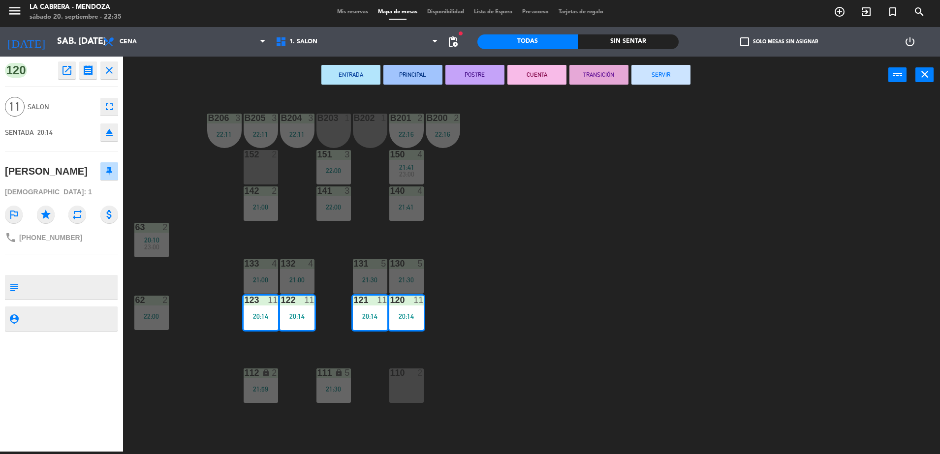
click at [641, 76] on button "SERVIR" at bounding box center [661, 75] width 59 height 20
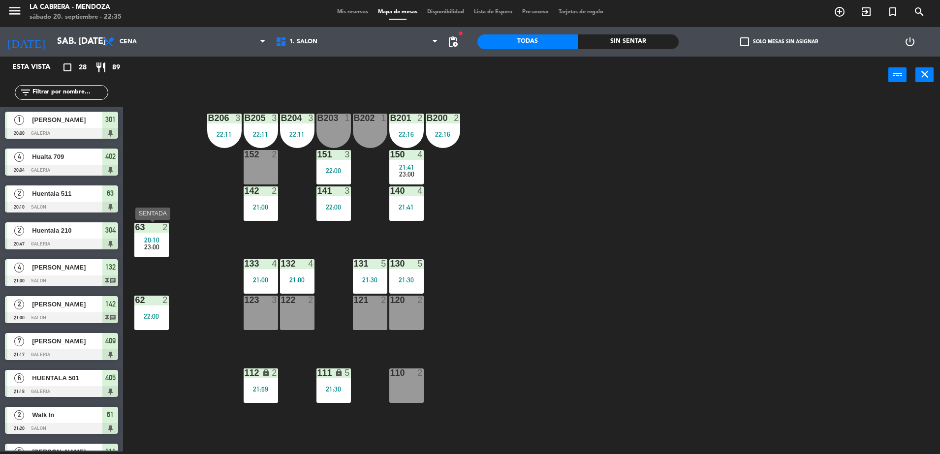
click at [144, 231] on div at bounding box center [151, 227] width 16 height 9
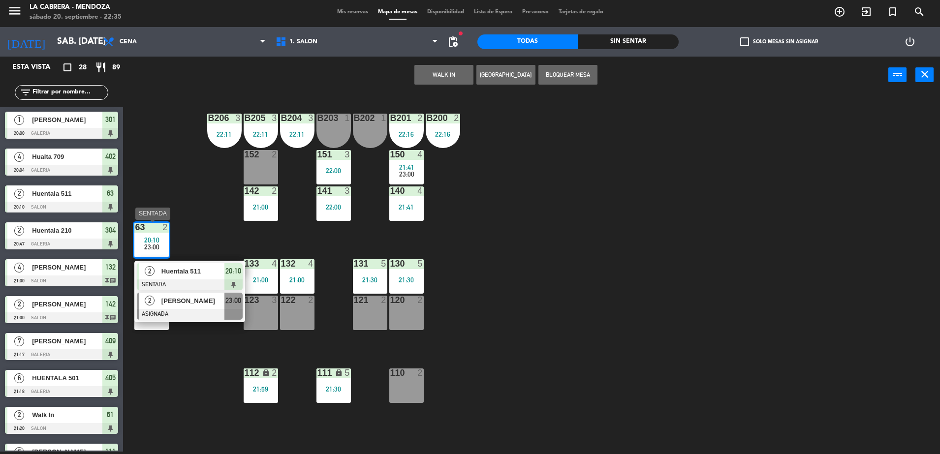
click at [207, 312] on div at bounding box center [190, 314] width 106 height 11
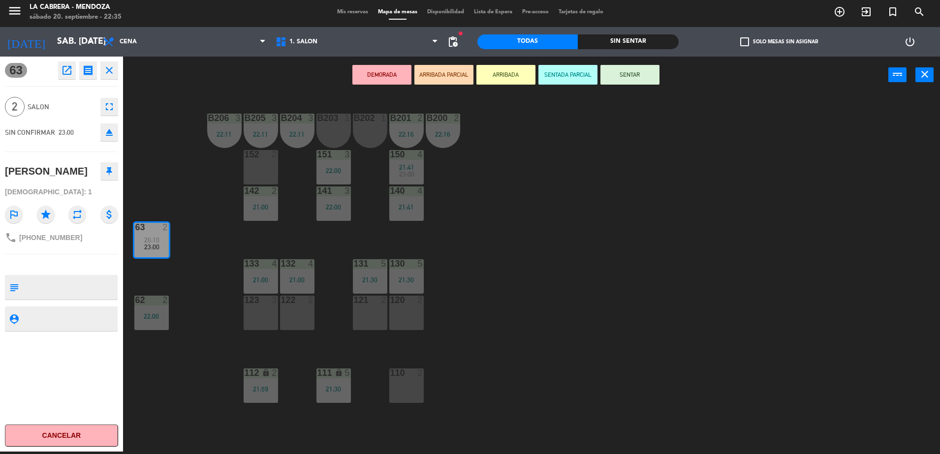
click at [374, 310] on div "121 2" at bounding box center [370, 313] width 34 height 34
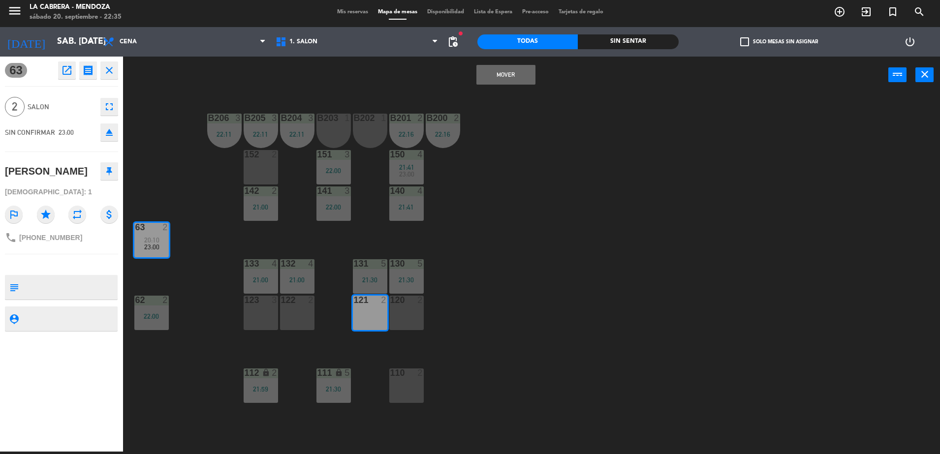
click at [490, 77] on button "Mover" at bounding box center [505, 75] width 59 height 20
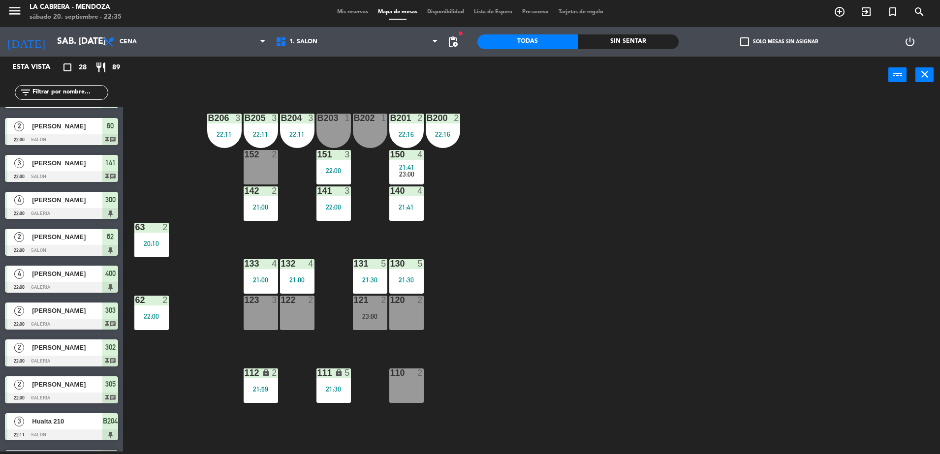
scroll to position [690, 0]
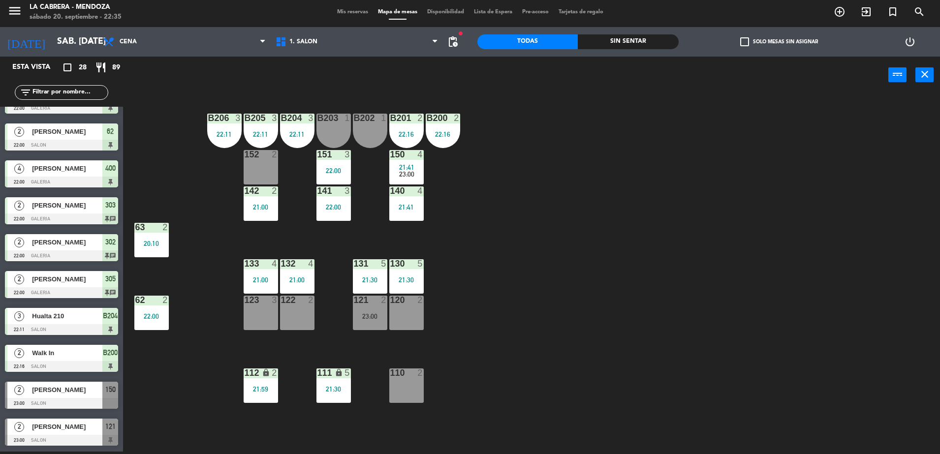
click at [57, 432] on span "[PERSON_NAME]" at bounding box center [67, 427] width 70 height 10
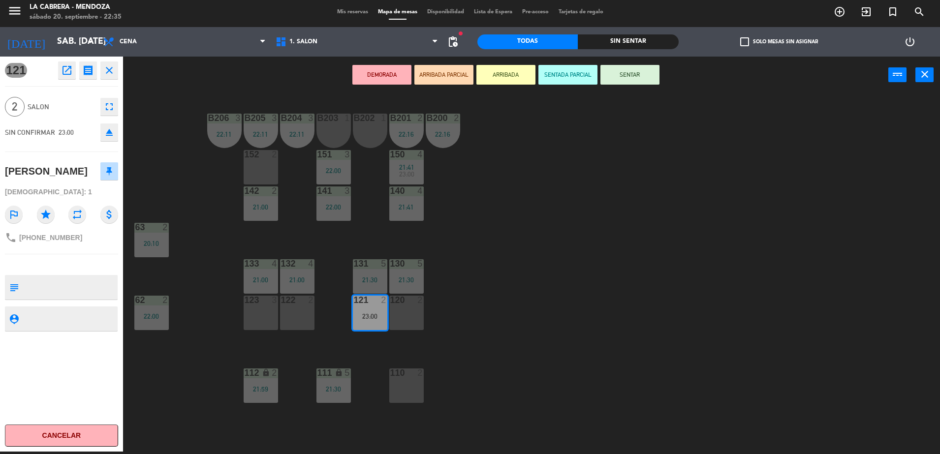
click at [635, 72] on button "SENTAR" at bounding box center [630, 75] width 59 height 20
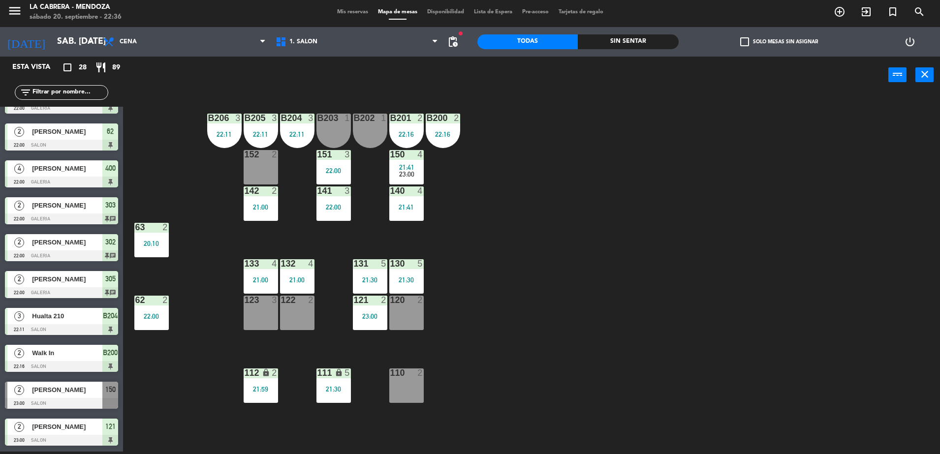
click at [350, 13] on span "Mis reservas" at bounding box center [352, 11] width 41 height 5
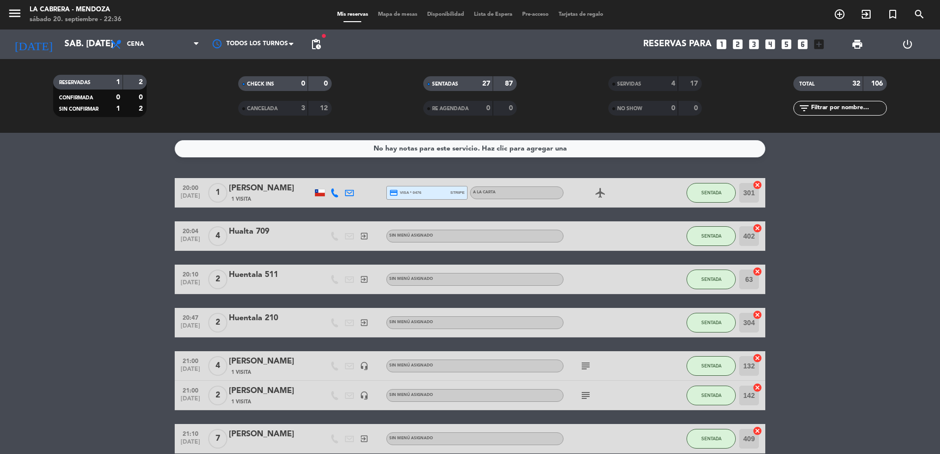
click at [407, 12] on span "Mapa de mesas" at bounding box center [397, 14] width 49 height 5
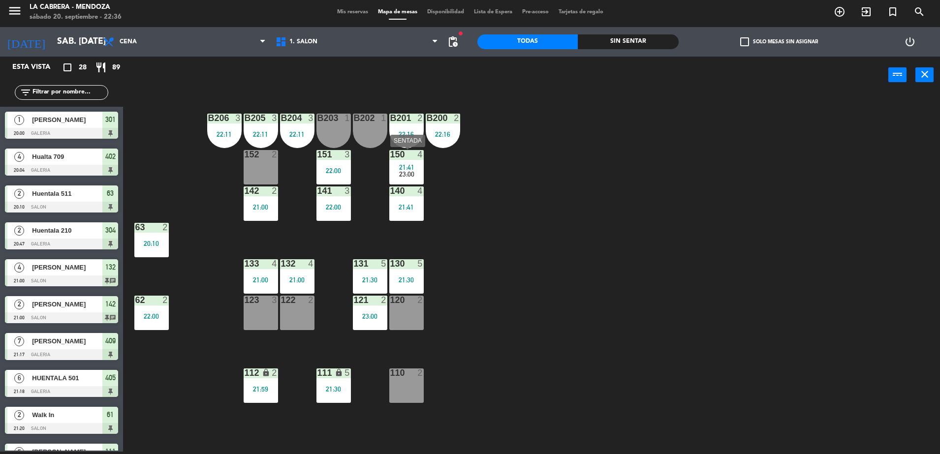
click at [407, 176] on span "23:00" at bounding box center [406, 174] width 15 height 8
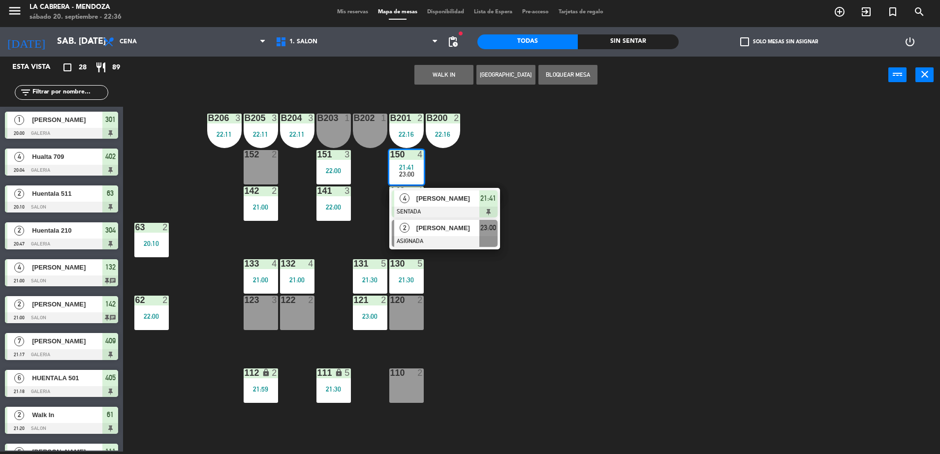
click at [456, 238] on div at bounding box center [445, 241] width 106 height 11
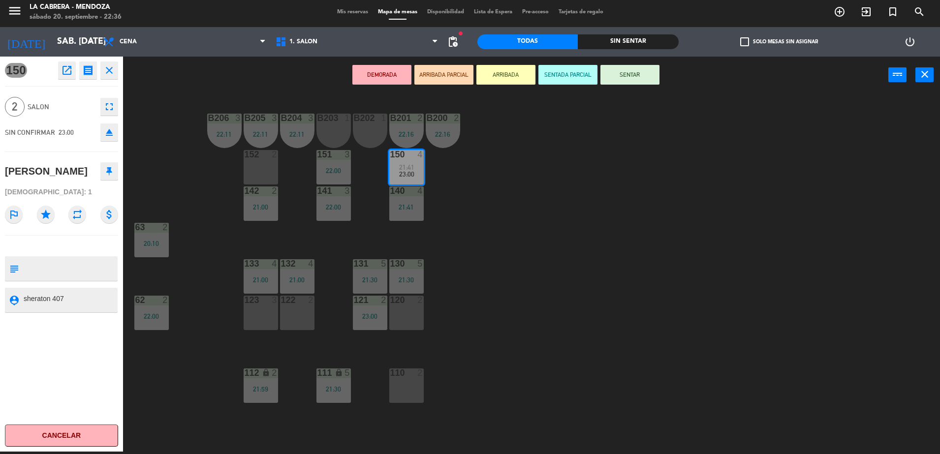
click at [410, 314] on div "120 2" at bounding box center [406, 313] width 34 height 34
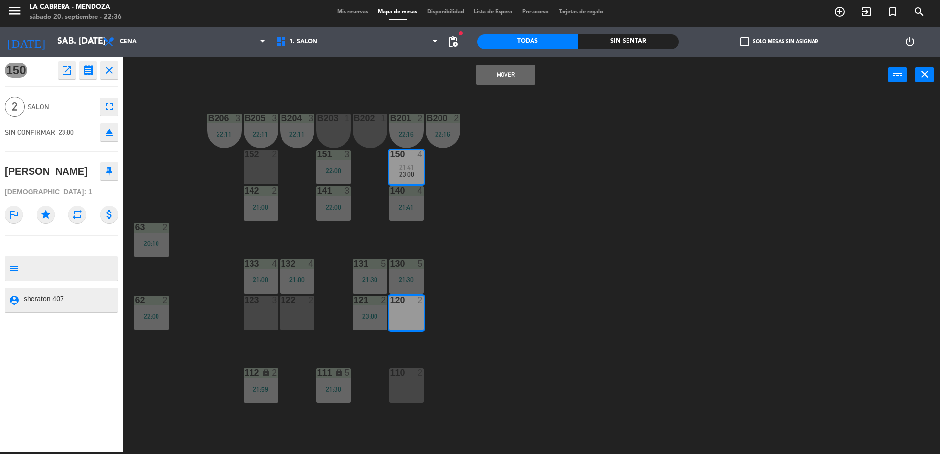
click at [498, 77] on button "Mover" at bounding box center [505, 75] width 59 height 20
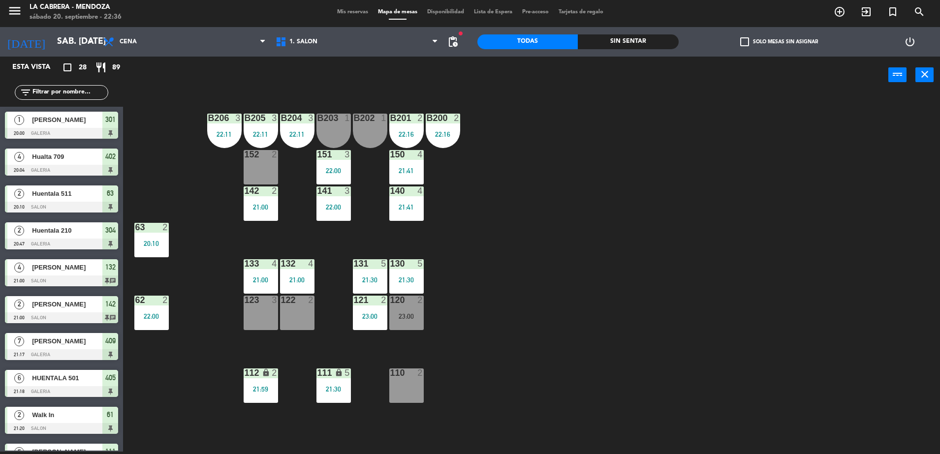
scroll to position [292, 0]
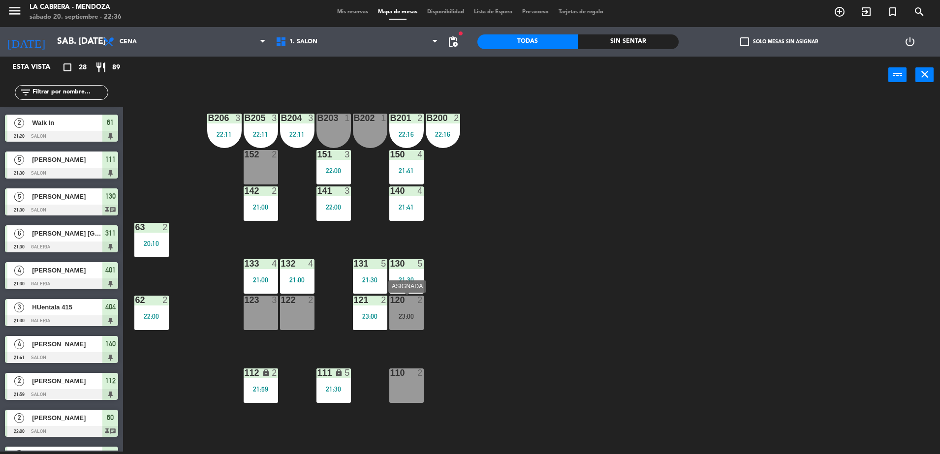
click at [406, 321] on div "120 2 23:00" at bounding box center [406, 313] width 34 height 34
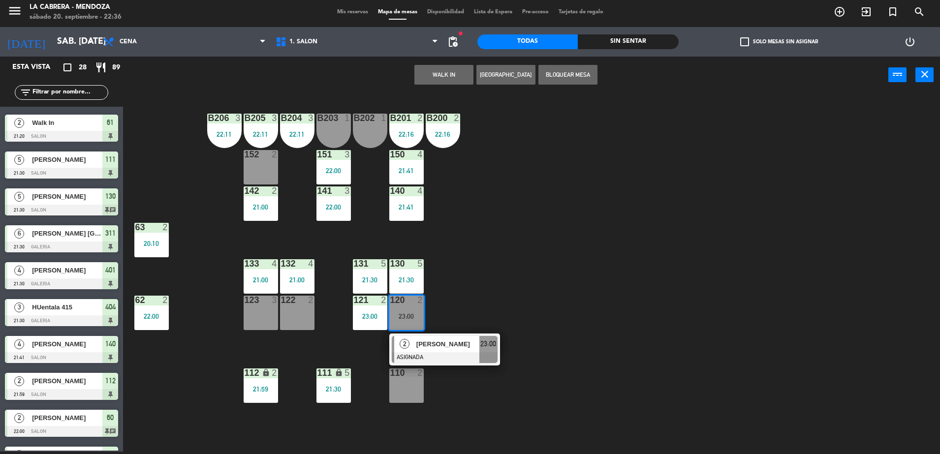
click at [506, 273] on div "B206 3 22:11 B205 3 22:11 B204 3 22:11 B203 1 B202 1 B201 2 22:16 B200 2 22:16 …" at bounding box center [536, 275] width 808 height 358
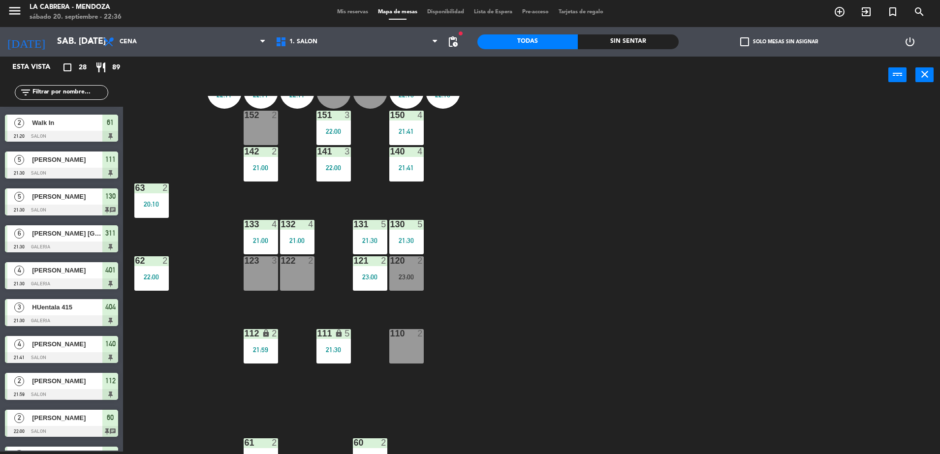
scroll to position [58, 0]
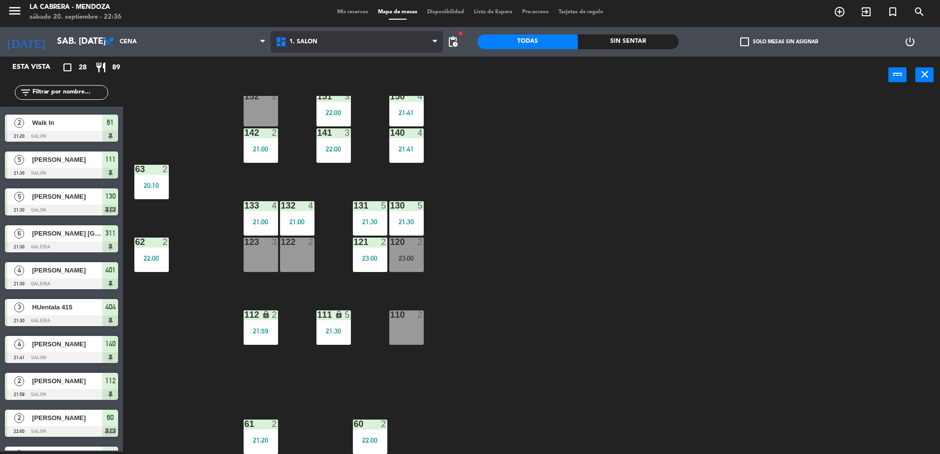
click at [296, 40] on span "1. SALON" at bounding box center [303, 41] width 28 height 7
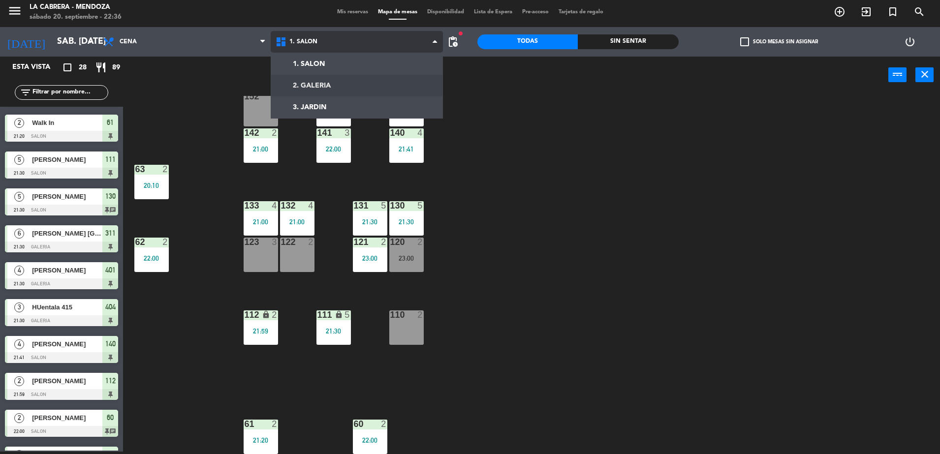
click at [320, 85] on ng-component "menu [PERSON_NAME] sábado 20. septiembre - 22:36 Mis reservas Mapa de mesas Dis…" at bounding box center [470, 226] width 940 height 457
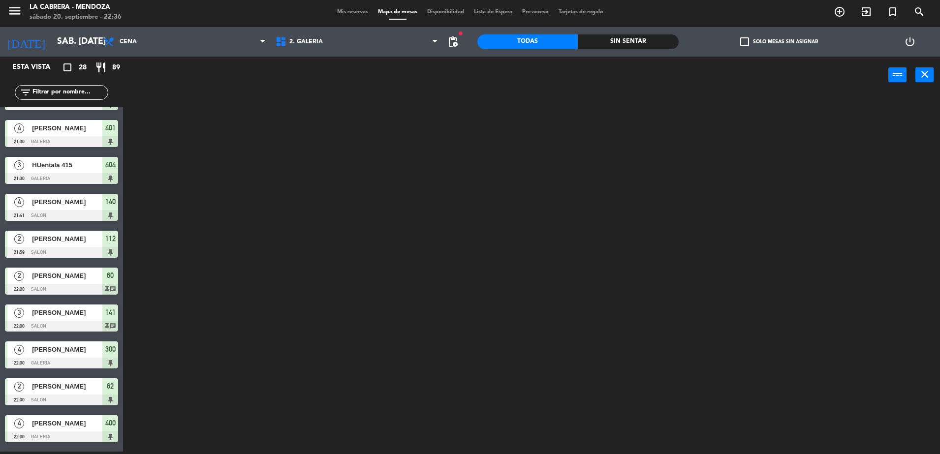
scroll to position [600, 0]
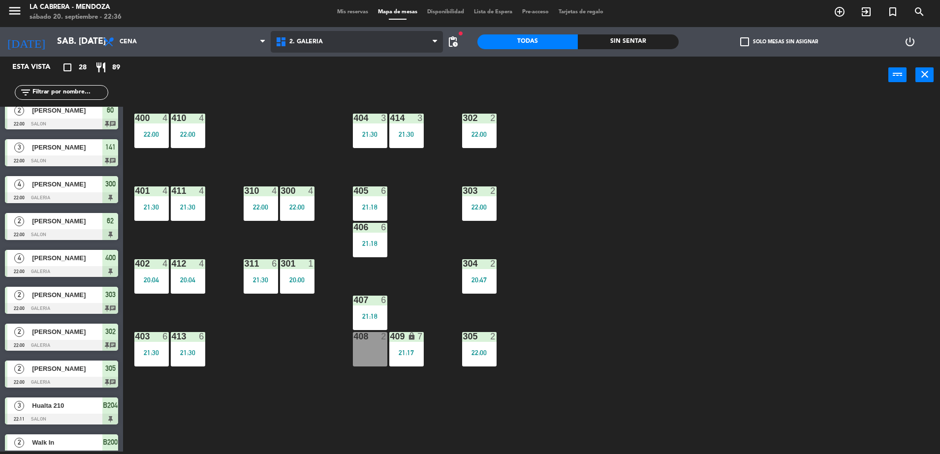
click at [292, 38] on span "2. GALERIA" at bounding box center [305, 41] width 33 height 7
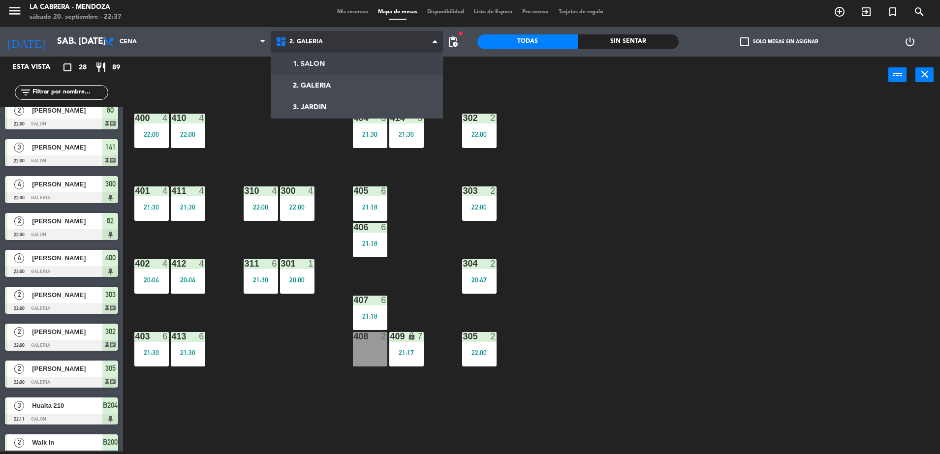
click at [305, 57] on ng-component "menu [PERSON_NAME] sábado 20. septiembre - 22:37 Mis reservas Mapa de mesas Dis…" at bounding box center [470, 226] width 940 height 457
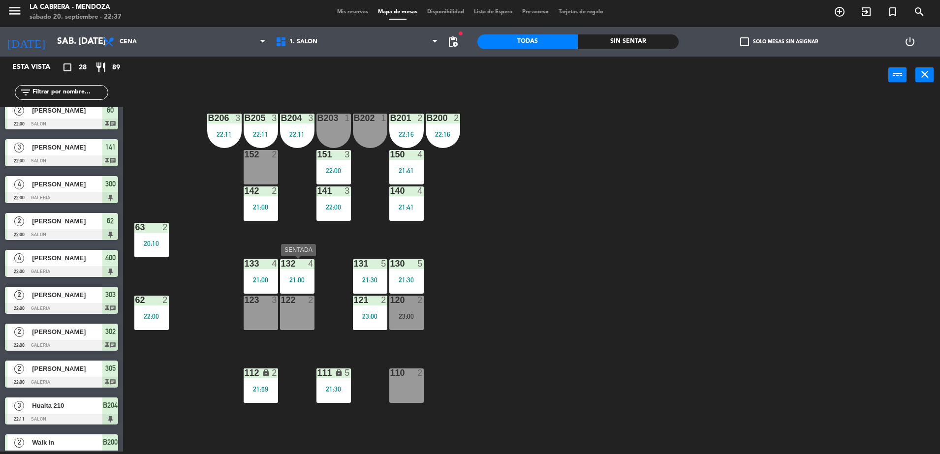
click at [305, 277] on div "21:00" at bounding box center [297, 280] width 34 height 7
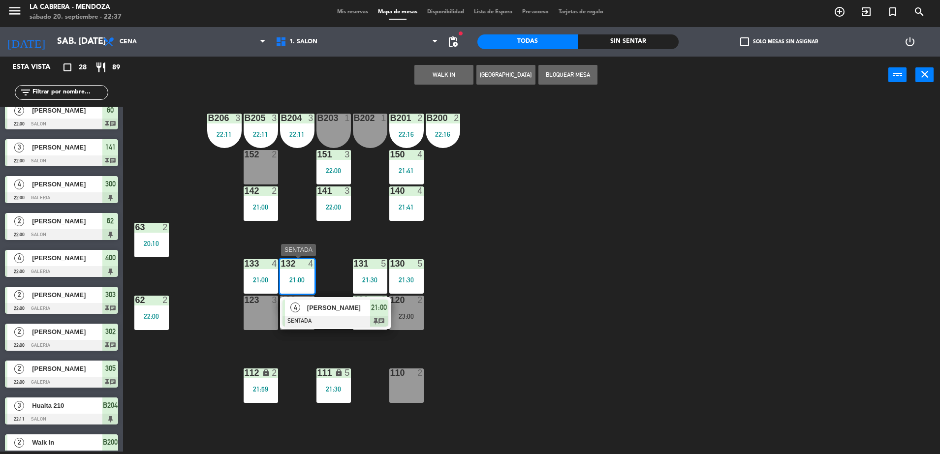
click at [369, 316] on div at bounding box center [336, 321] width 106 height 11
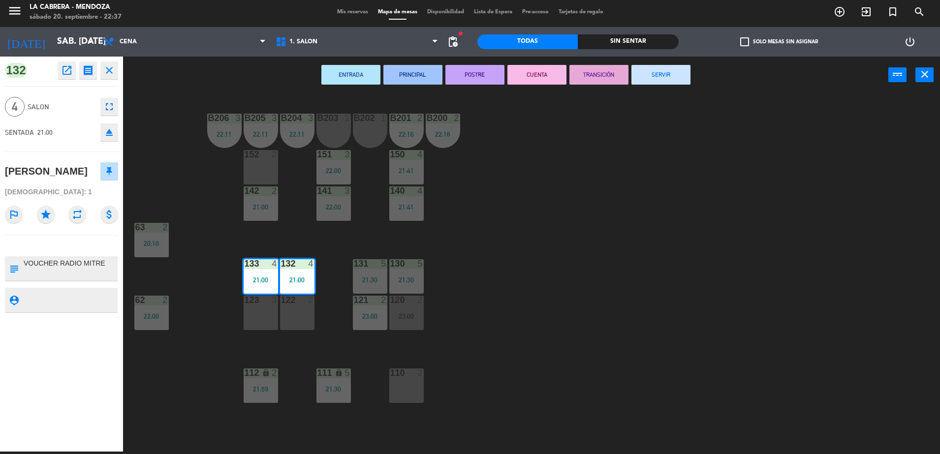
click at [643, 79] on button "SERVIR" at bounding box center [661, 75] width 59 height 20
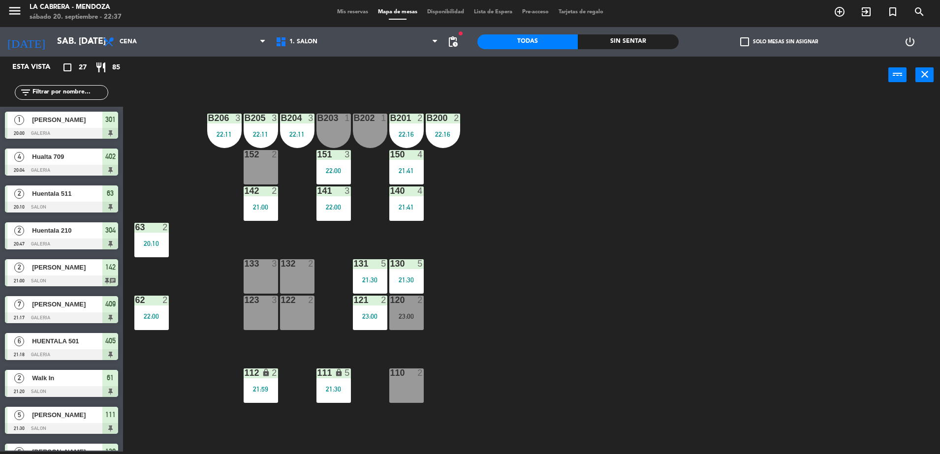
click at [194, 359] on div "B206 3 22:11 B205 3 22:11 B204 3 22:11 B203 1 B202 1 B201 2 22:16 B200 2 22:16 …" at bounding box center [536, 275] width 808 height 358
click at [341, 41] on span "1. SALON" at bounding box center [357, 42] width 172 height 22
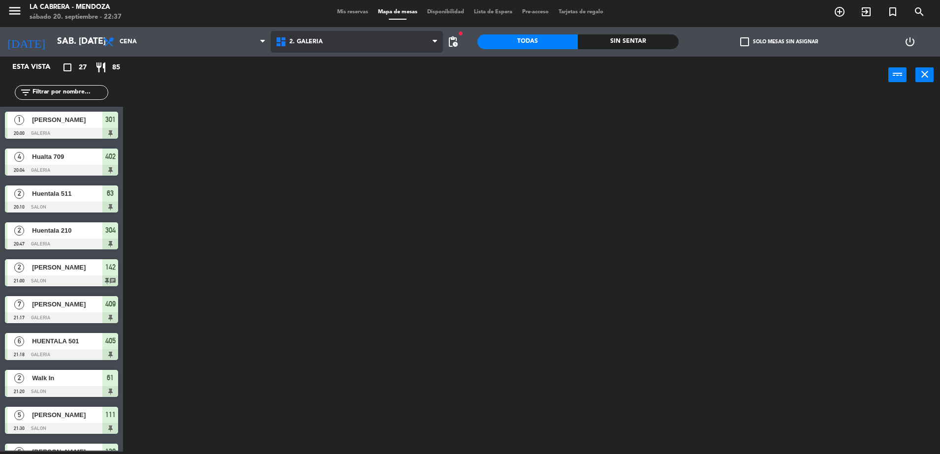
click at [324, 83] on ng-component "menu [PERSON_NAME] sábado 20. septiembre - 22:37 Mis reservas Mapa de mesas Dis…" at bounding box center [470, 226] width 940 height 457
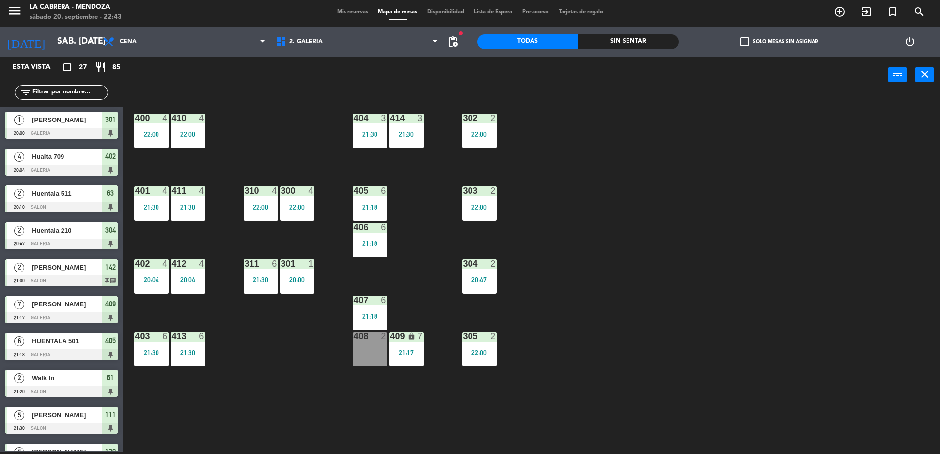
click at [345, 12] on span "Mis reservas" at bounding box center [352, 11] width 41 height 5
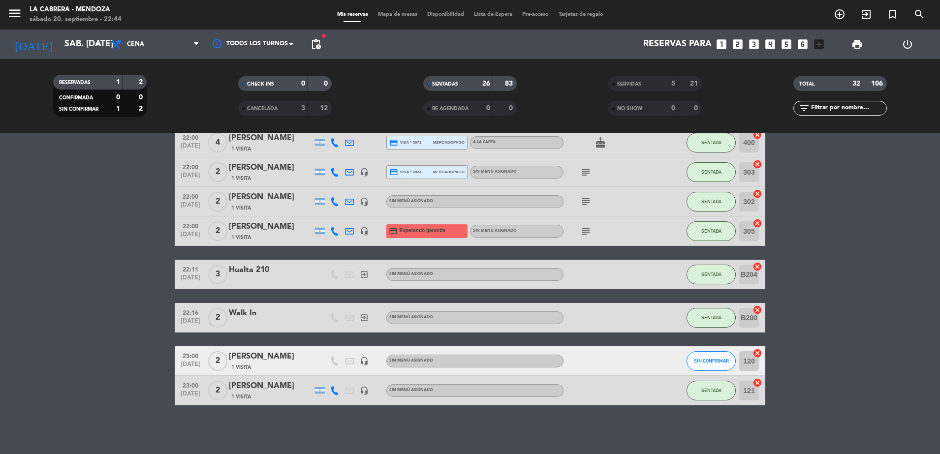
scroll to position [763, 0]
click at [256, 356] on div "[PERSON_NAME]" at bounding box center [271, 356] width 84 height 13
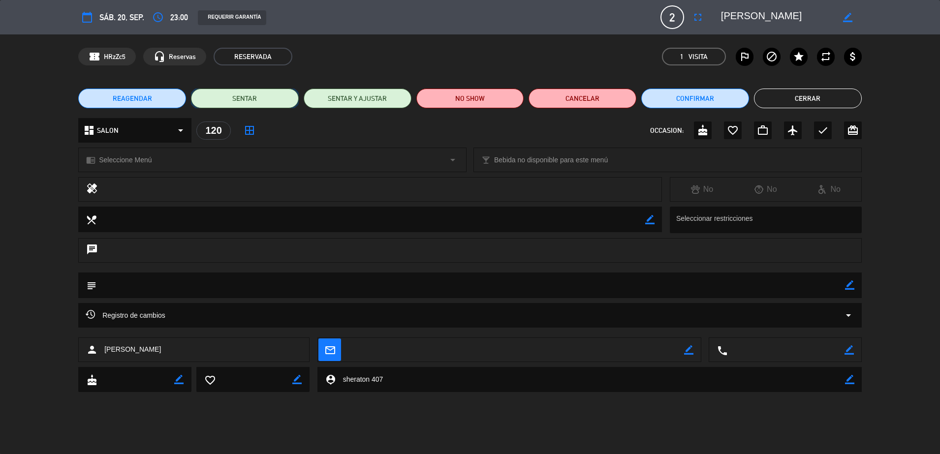
click at [247, 101] on button "SENTAR" at bounding box center [245, 99] width 108 height 20
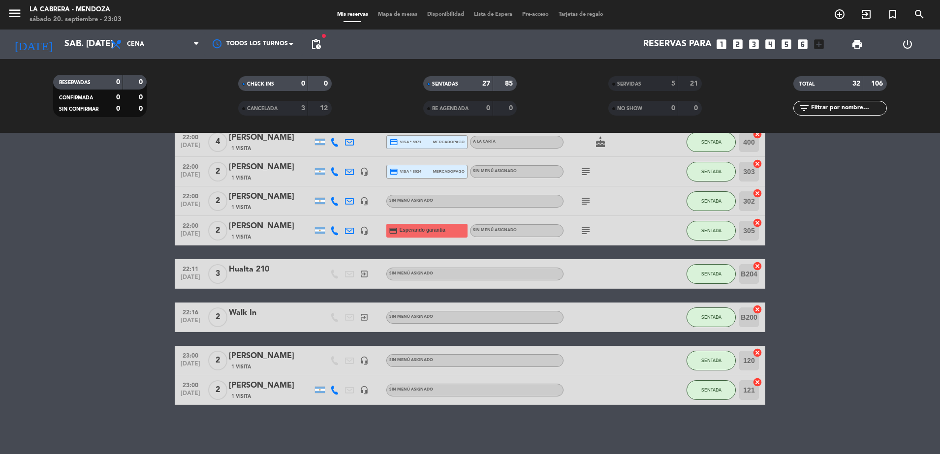
click at [400, 14] on span "Mapa de mesas" at bounding box center [397, 14] width 49 height 5
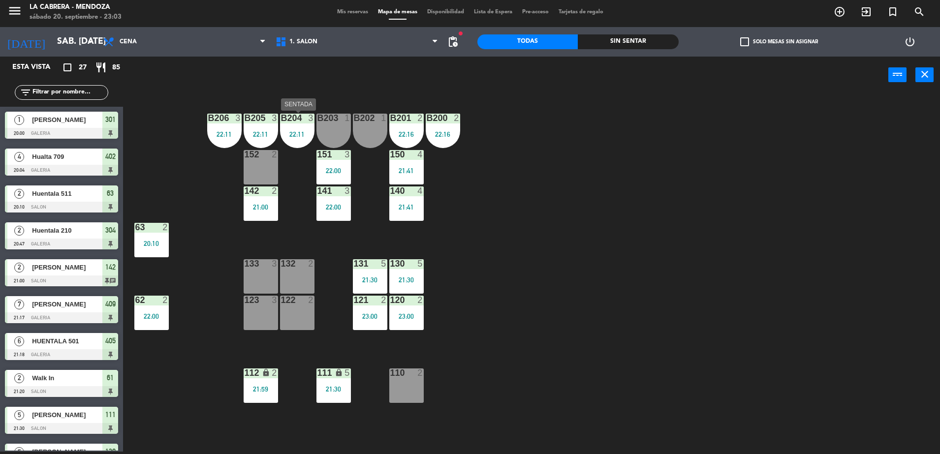
click at [298, 135] on div "22:11" at bounding box center [297, 134] width 34 height 7
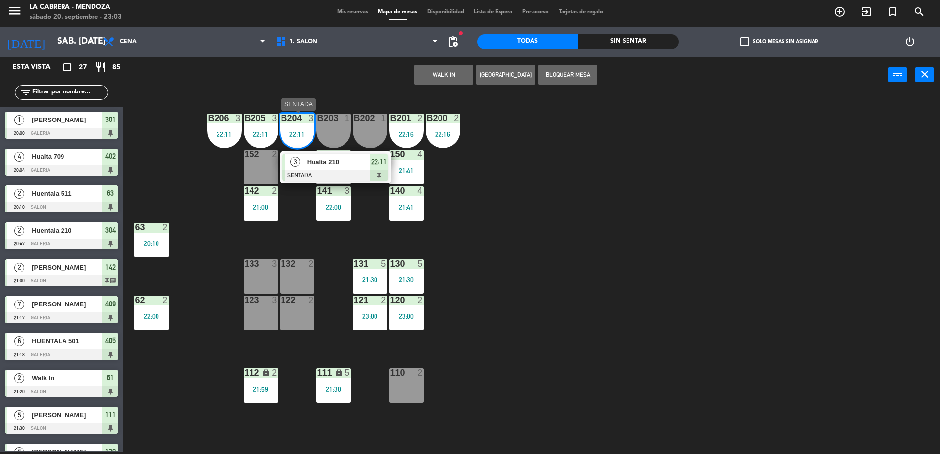
click at [382, 165] on span "22:11" at bounding box center [379, 162] width 16 height 12
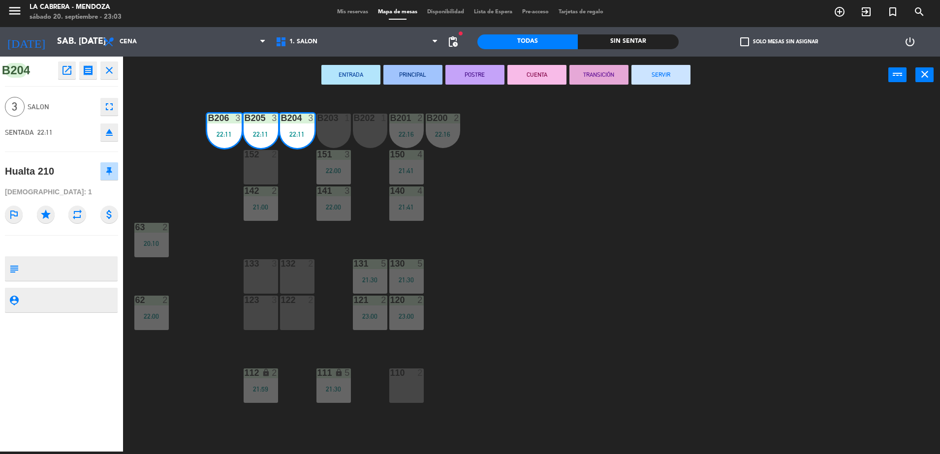
click at [108, 112] on icon "fullscreen" at bounding box center [109, 107] width 12 height 12
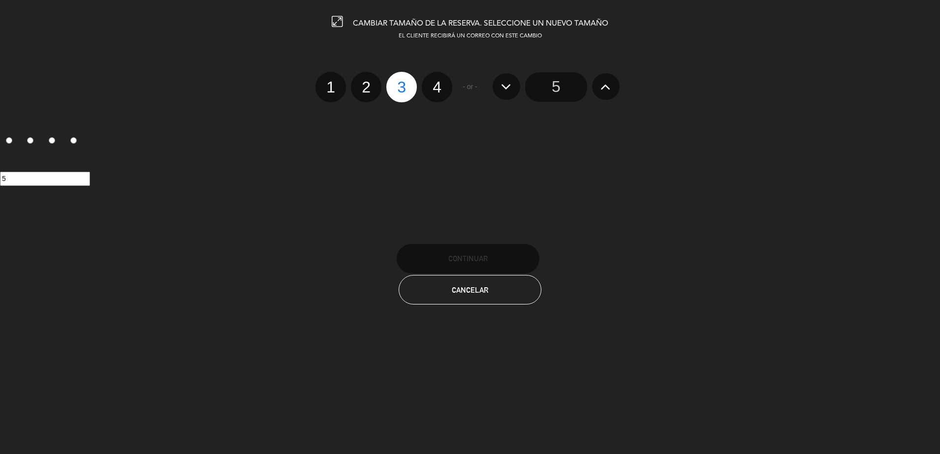
click at [556, 84] on input "5" at bounding box center [556, 87] width 62 height 30
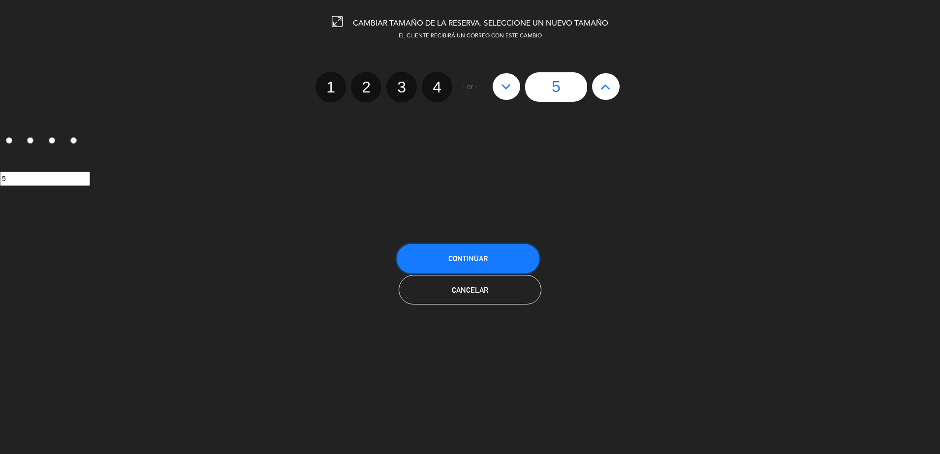
click at [472, 259] on span "Continuar" at bounding box center [467, 258] width 39 height 8
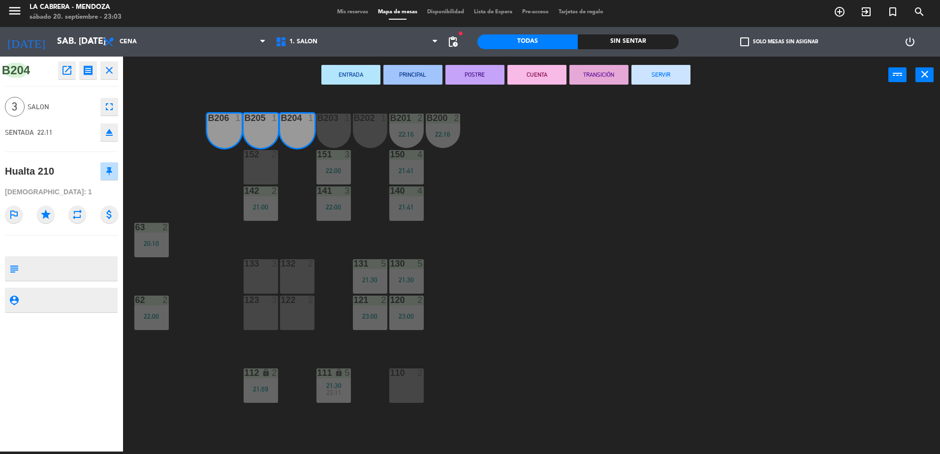
click at [294, 269] on div "132 2" at bounding box center [297, 264] width 34 height 10
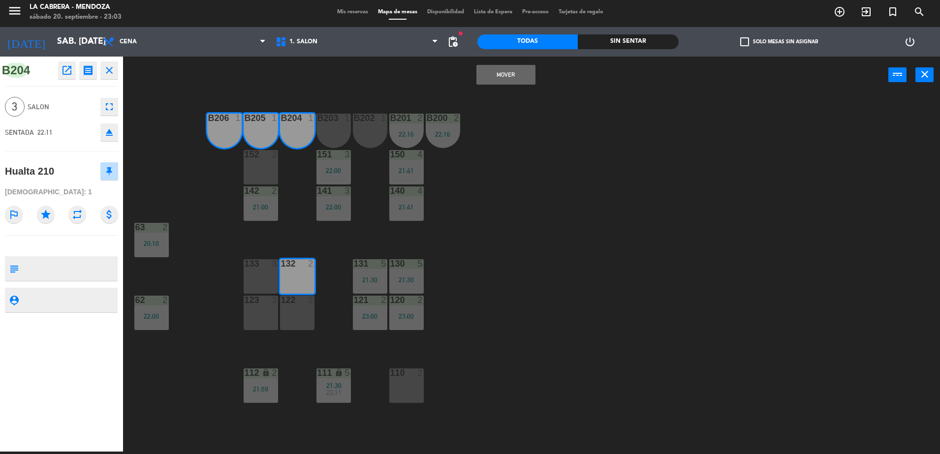
click at [260, 272] on div "133 3" at bounding box center [261, 276] width 34 height 34
click at [490, 79] on button "Mover y Unir" at bounding box center [505, 75] width 59 height 20
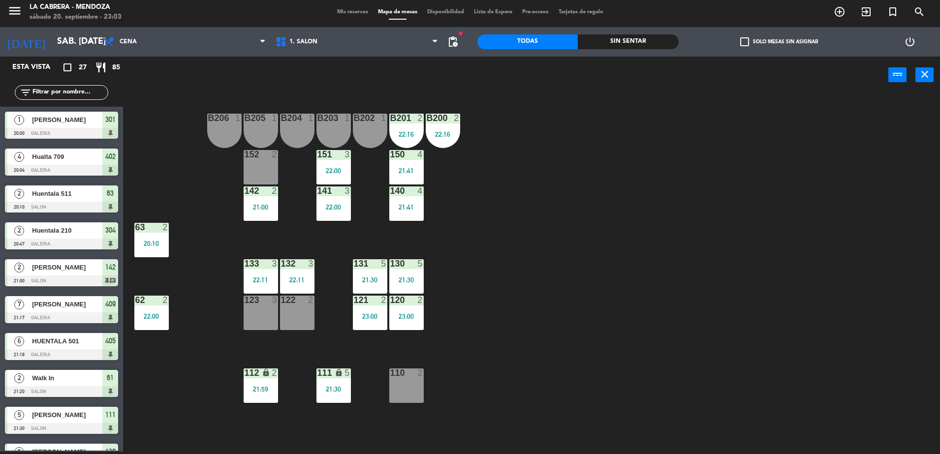
scroll to position [205, 0]
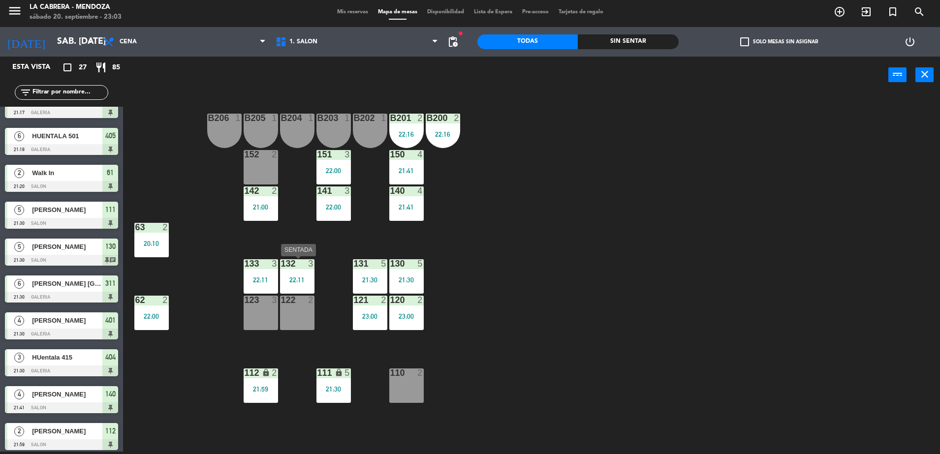
click at [289, 286] on div "132 3 22:11" at bounding box center [297, 276] width 34 height 34
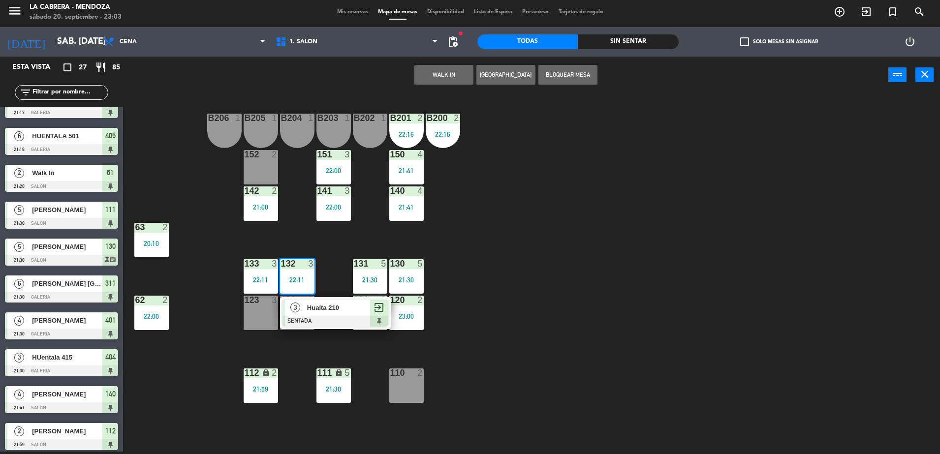
click at [352, 240] on div "B206 1 B205 1 B204 1 B203 1 B202 1 B201 2 22:16 B200 2 22:16 150 4 21:41 151 3 …" at bounding box center [536, 275] width 808 height 358
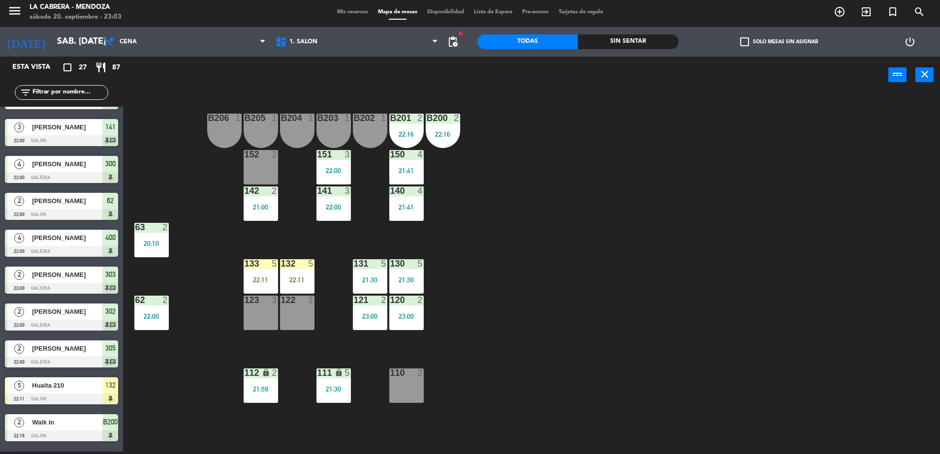
scroll to position [653, 0]
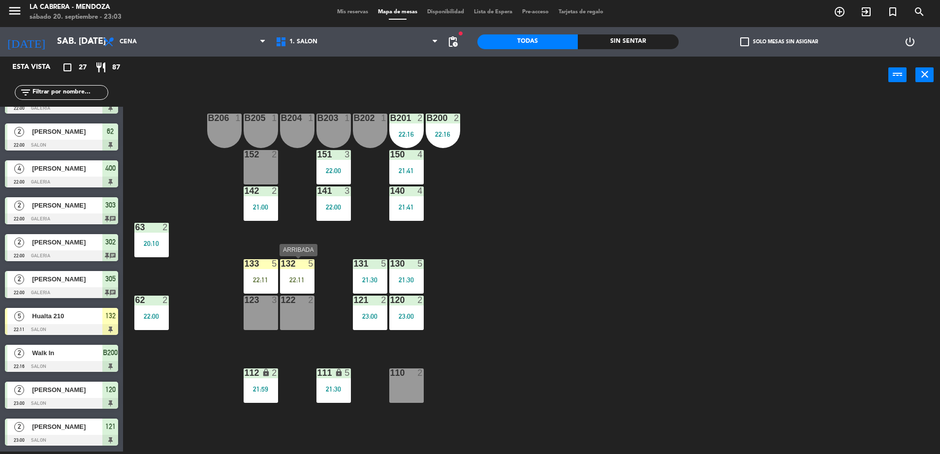
click at [311, 270] on div "132 5 22:11" at bounding box center [297, 276] width 34 height 34
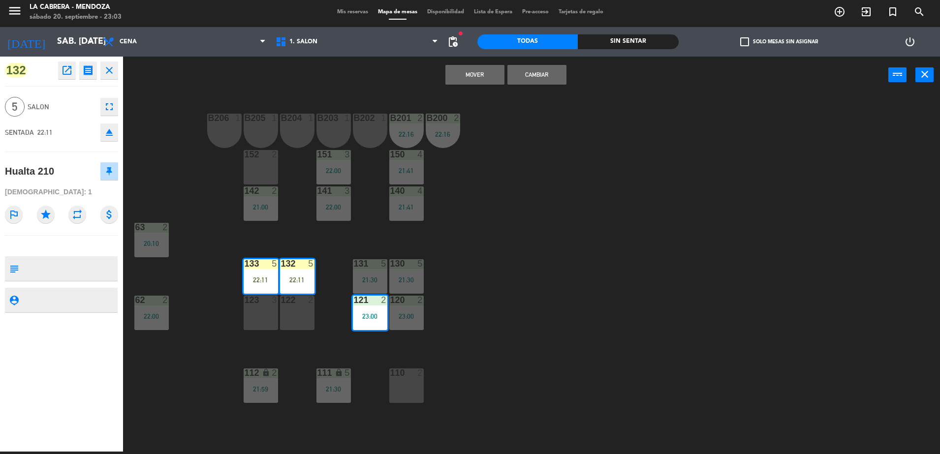
click at [513, 162] on div "B206 1 B205 1 B204 1 B203 1 B202 1 B201 2 22:16 B200 2 22:16 150 4 21:41 151 3 …" at bounding box center [536, 275] width 808 height 358
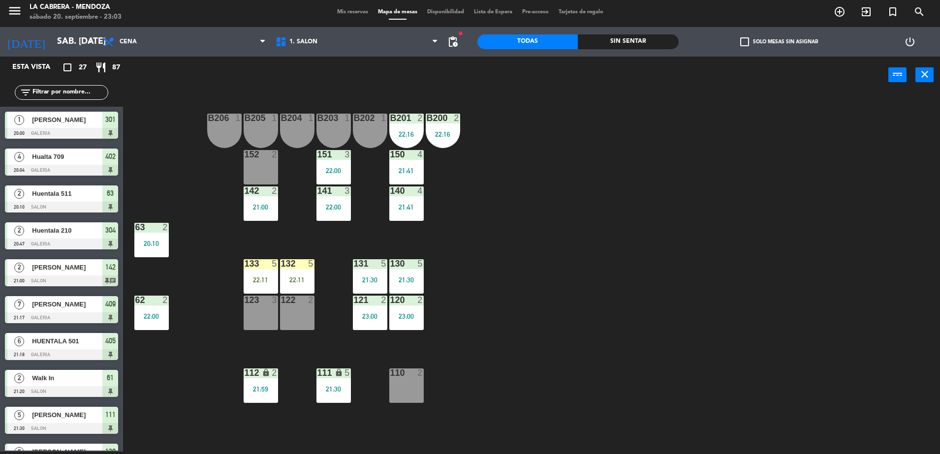
scroll to position [205, 0]
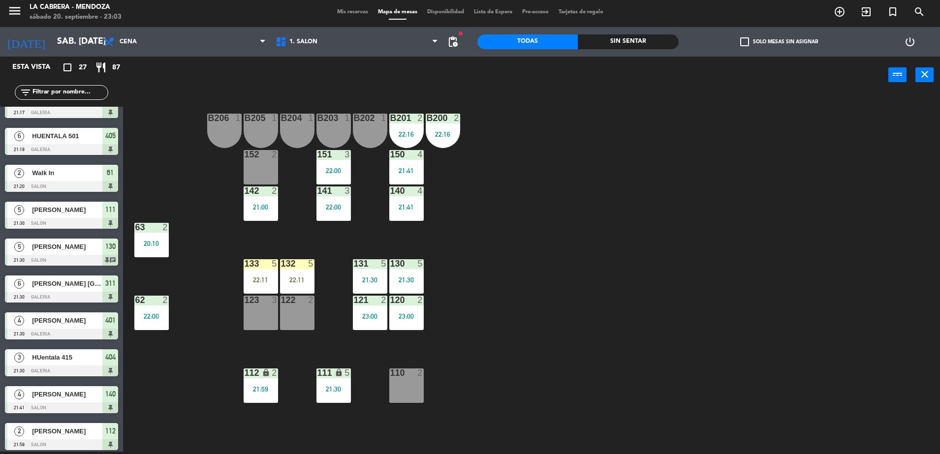
click at [405, 277] on div "21:30" at bounding box center [406, 280] width 34 height 7
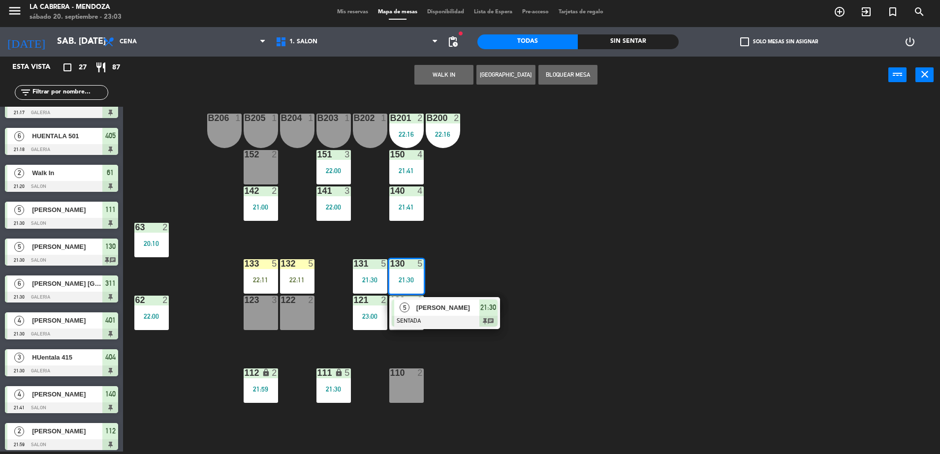
click at [480, 306] on span "21:30" at bounding box center [488, 308] width 16 height 12
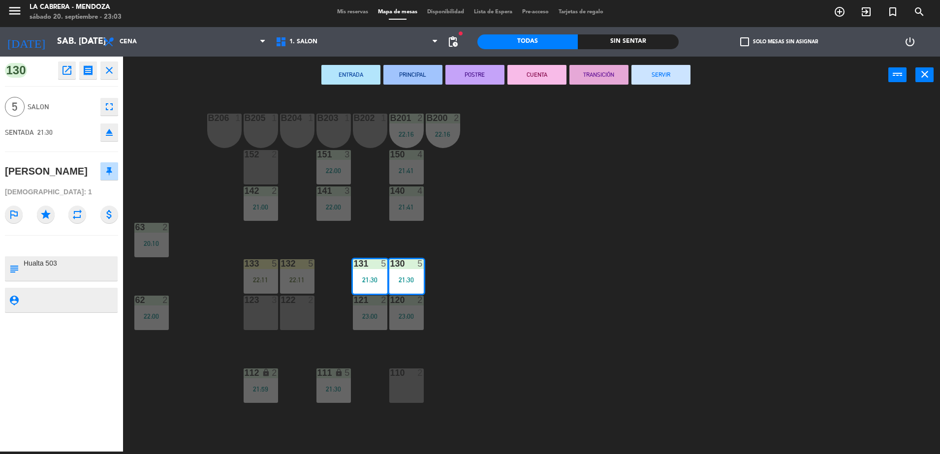
click at [658, 73] on button "SERVIR" at bounding box center [661, 75] width 59 height 20
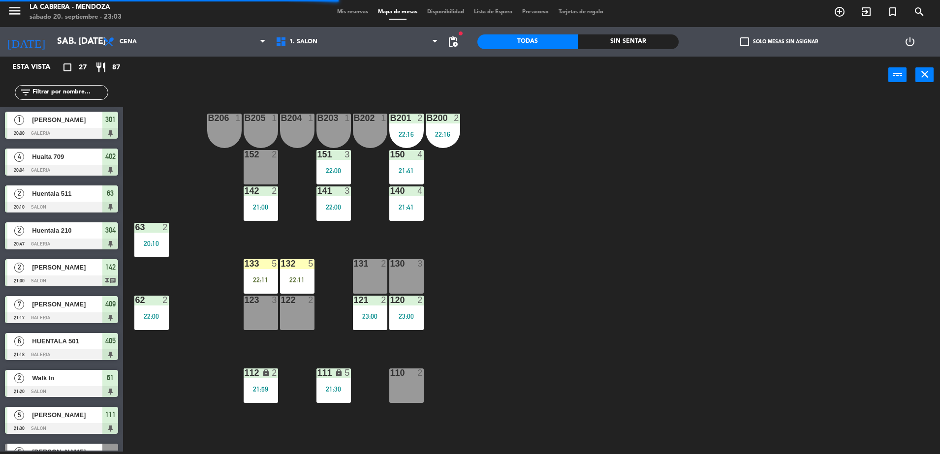
click at [414, 326] on div "120 2 23:00" at bounding box center [406, 313] width 34 height 34
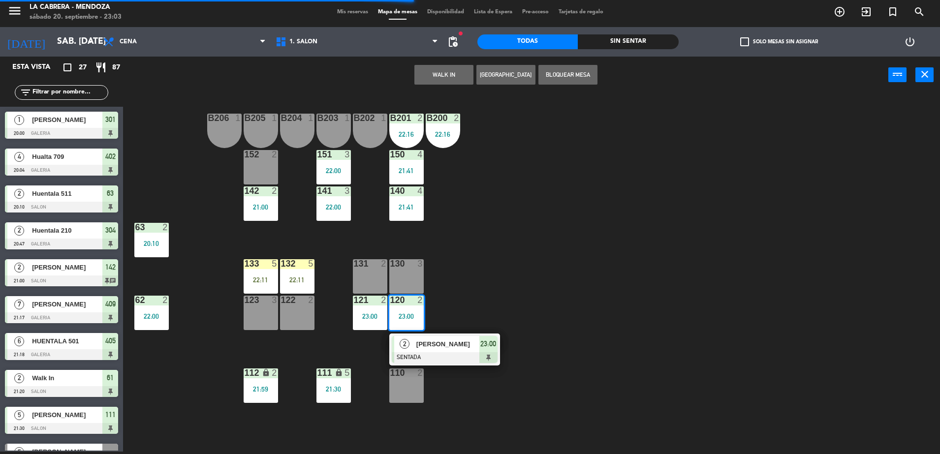
click at [493, 353] on div at bounding box center [445, 357] width 106 height 11
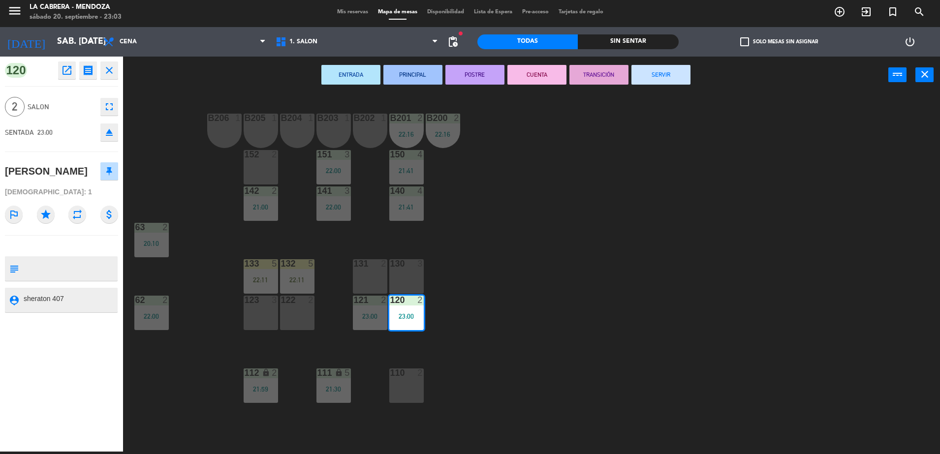
click at [654, 71] on button "SERVIR" at bounding box center [661, 75] width 59 height 20
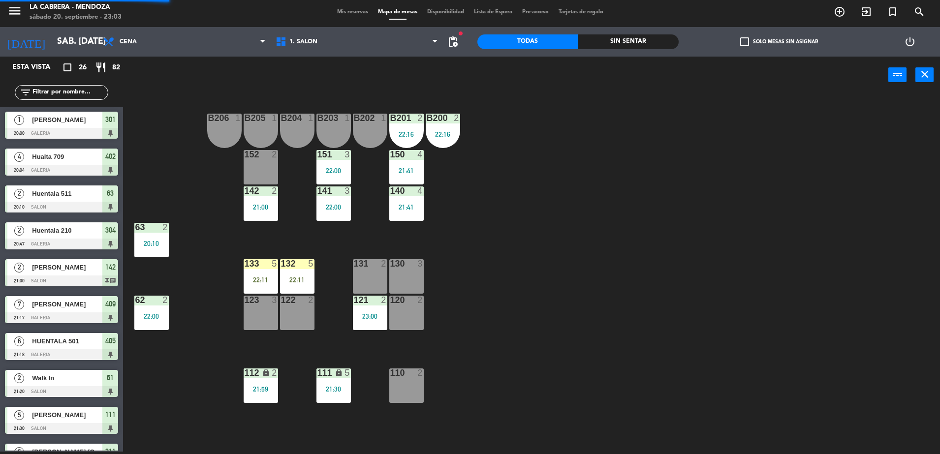
scroll to position [266, 0]
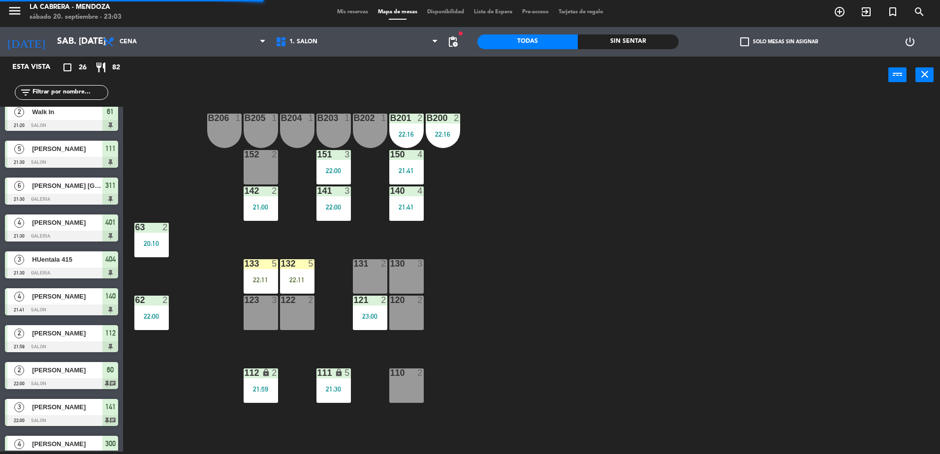
click at [330, 382] on div "111 lock 5 21:30" at bounding box center [333, 386] width 34 height 34
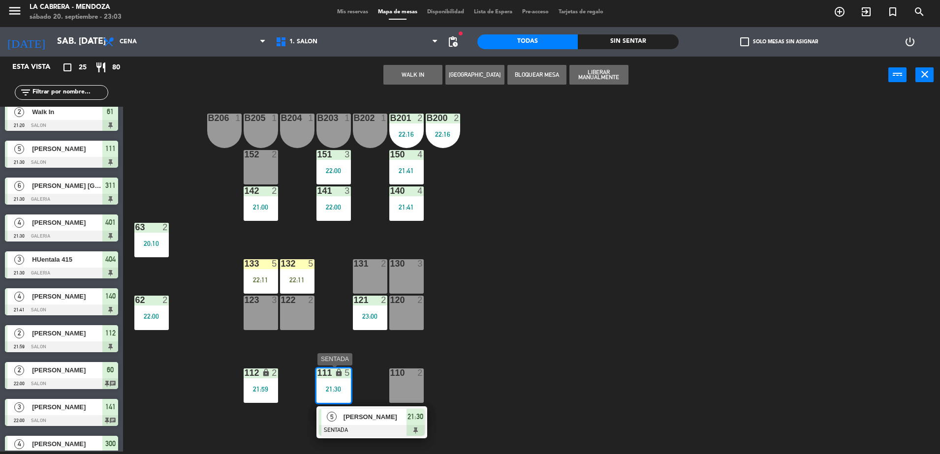
click at [409, 422] on div "5 [PERSON_NAME] SENTADA 21:30" at bounding box center [372, 423] width 126 height 32
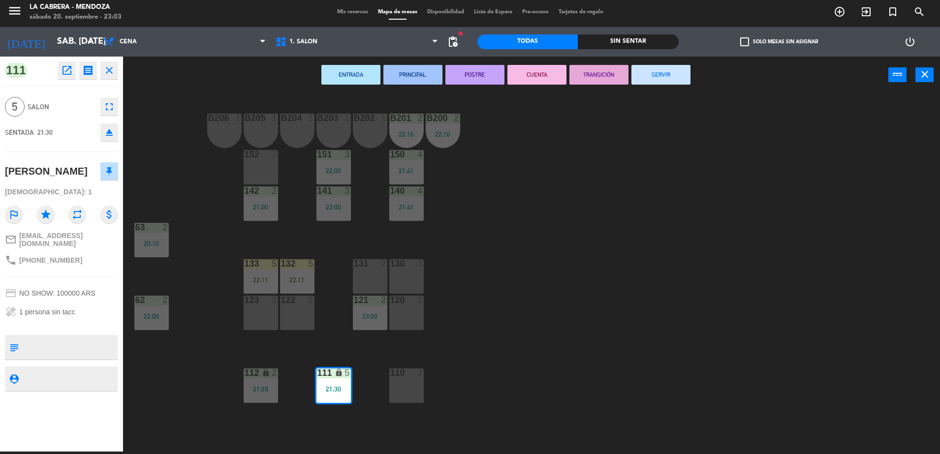
click at [639, 78] on button "SERVIR" at bounding box center [661, 75] width 59 height 20
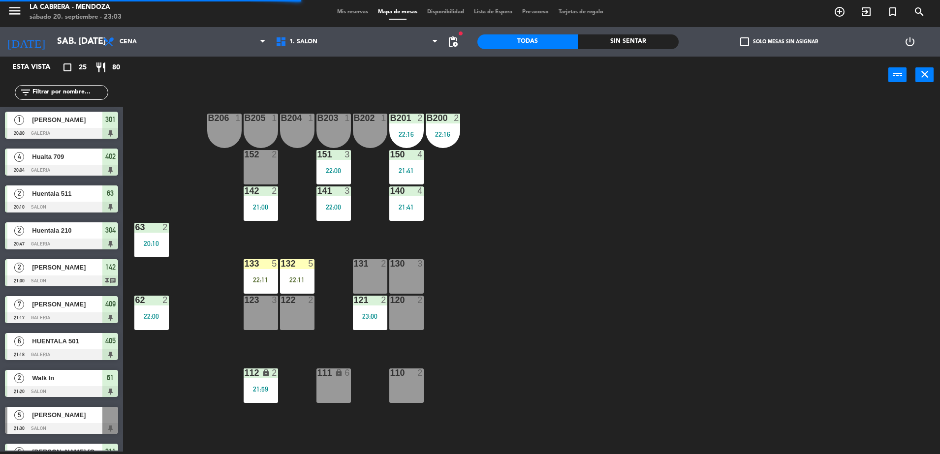
click at [272, 379] on div "112 lock 2 21:59" at bounding box center [261, 386] width 34 height 34
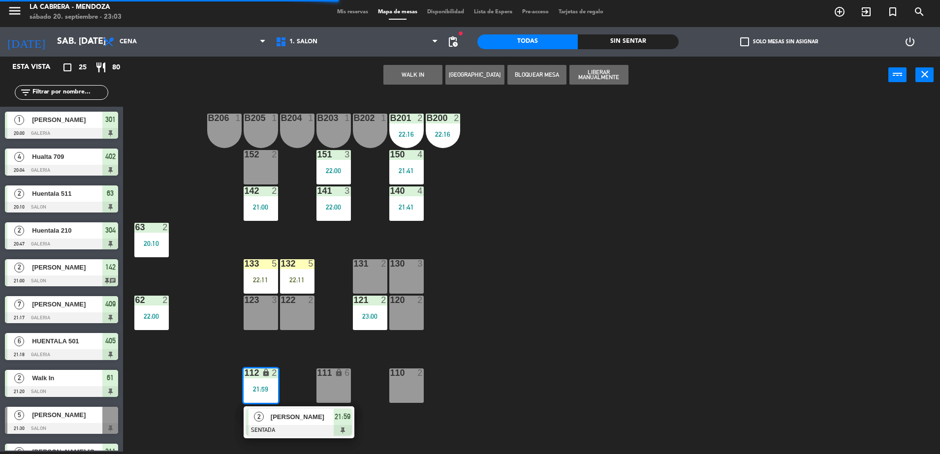
click at [347, 423] on div "21:59" at bounding box center [343, 417] width 18 height 16
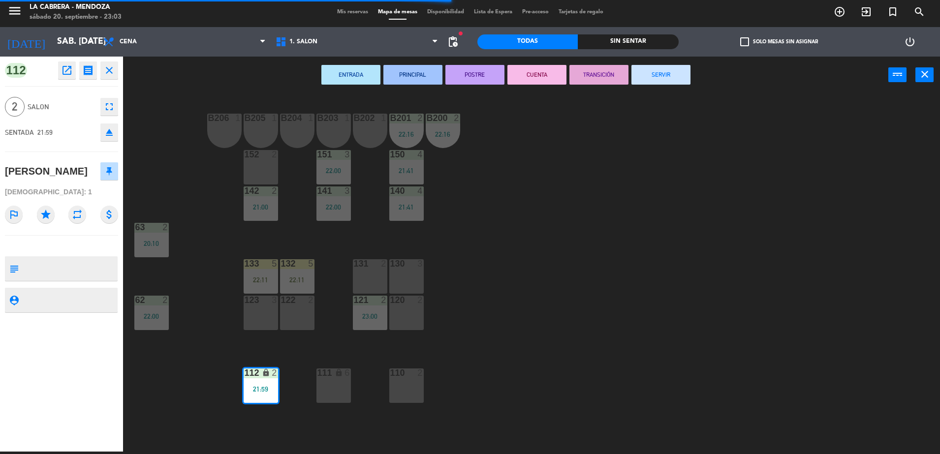
click at [667, 77] on button "SERVIR" at bounding box center [661, 75] width 59 height 20
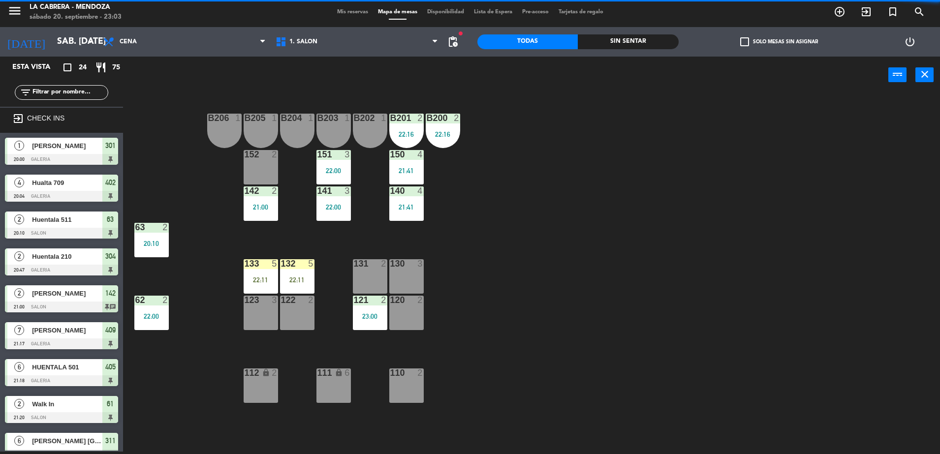
scroll to position [2, 0]
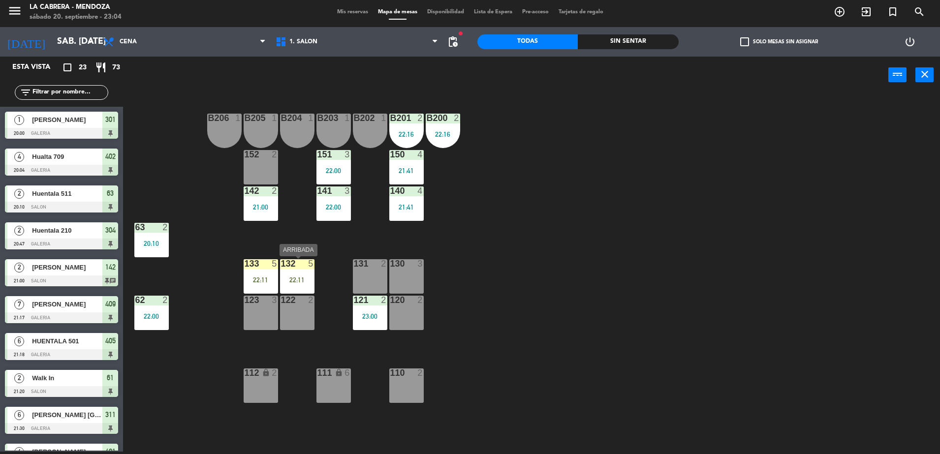
click at [292, 269] on div "132 5 22:11" at bounding box center [297, 276] width 34 height 34
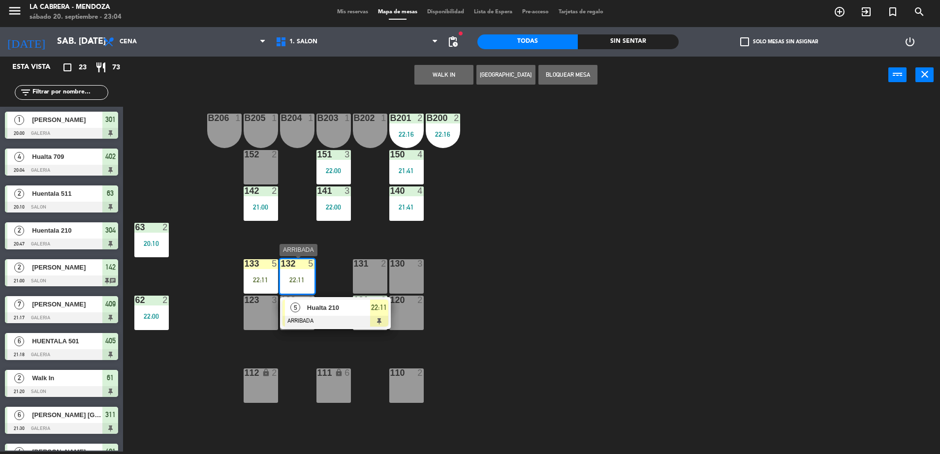
click at [379, 312] on span "22:11" at bounding box center [379, 308] width 16 height 12
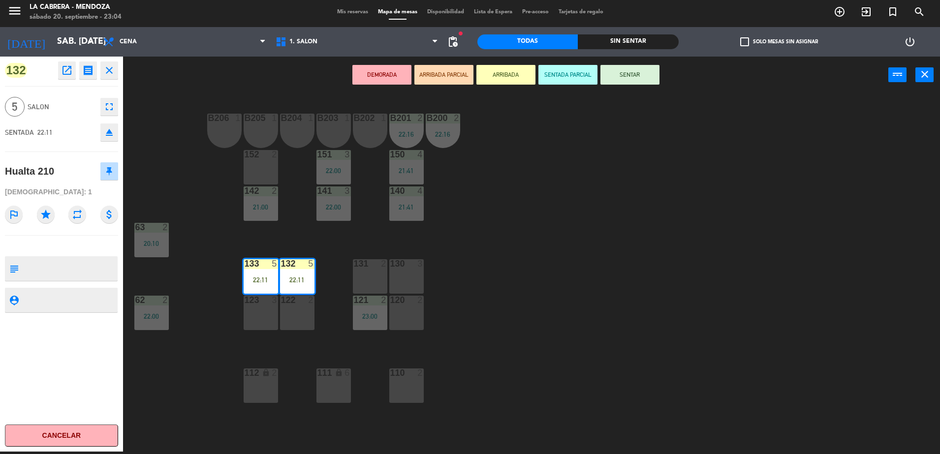
click at [633, 80] on button "SENTAR" at bounding box center [630, 75] width 59 height 20
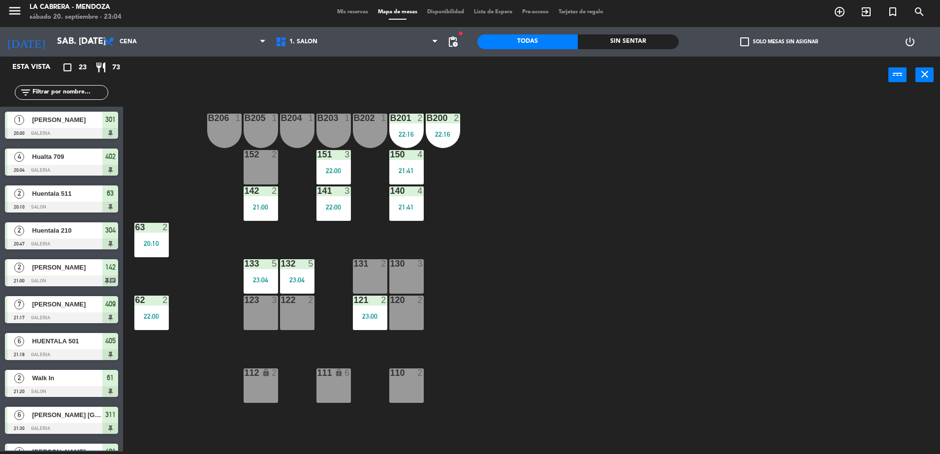
scroll to position [190, 0]
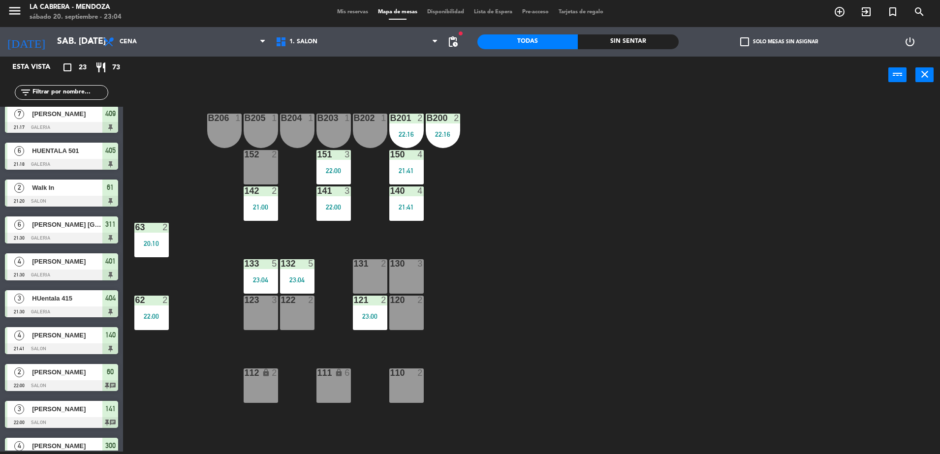
click at [438, 131] on div "22:16" at bounding box center [443, 134] width 34 height 7
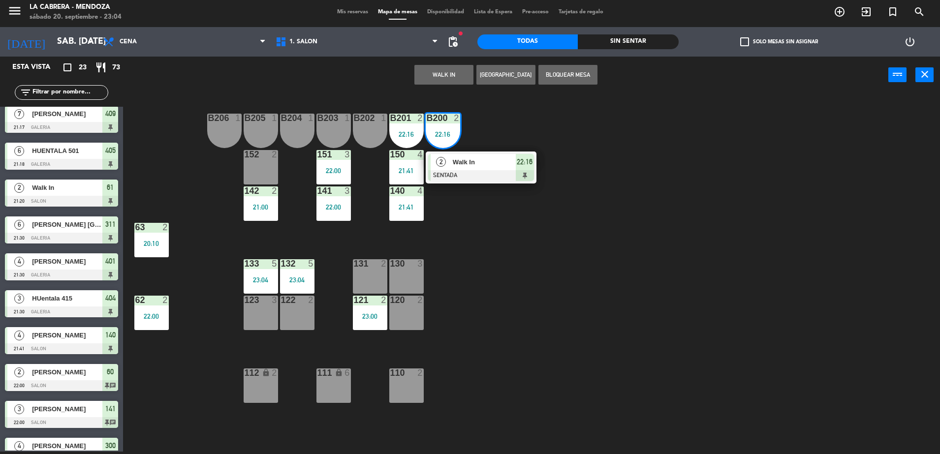
click at [525, 170] on div at bounding box center [481, 175] width 106 height 11
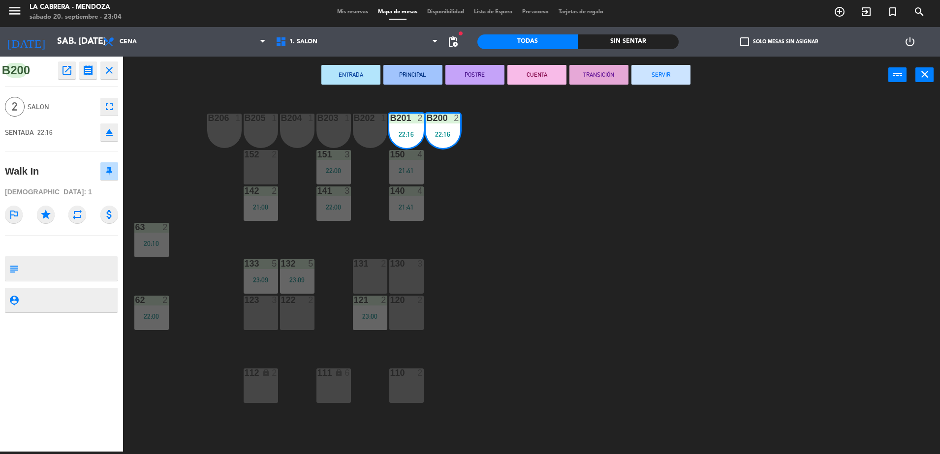
click at [647, 79] on button "SERVIR" at bounding box center [661, 75] width 59 height 20
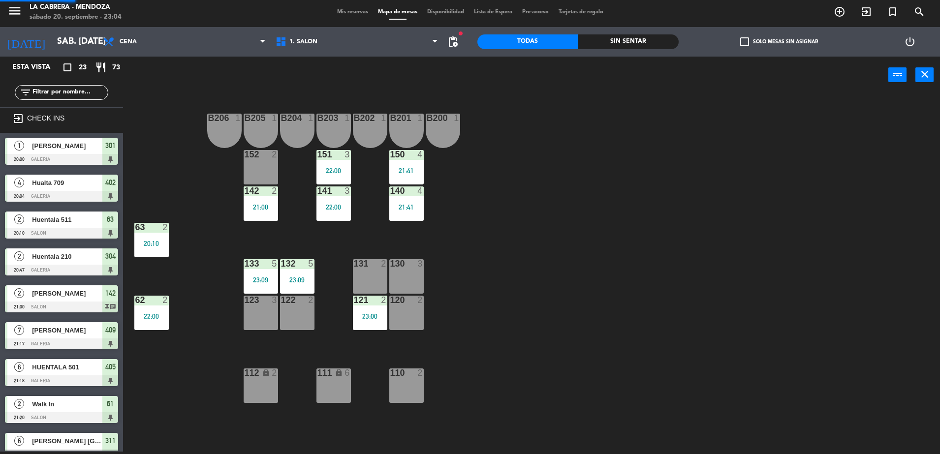
scroll to position [200, 0]
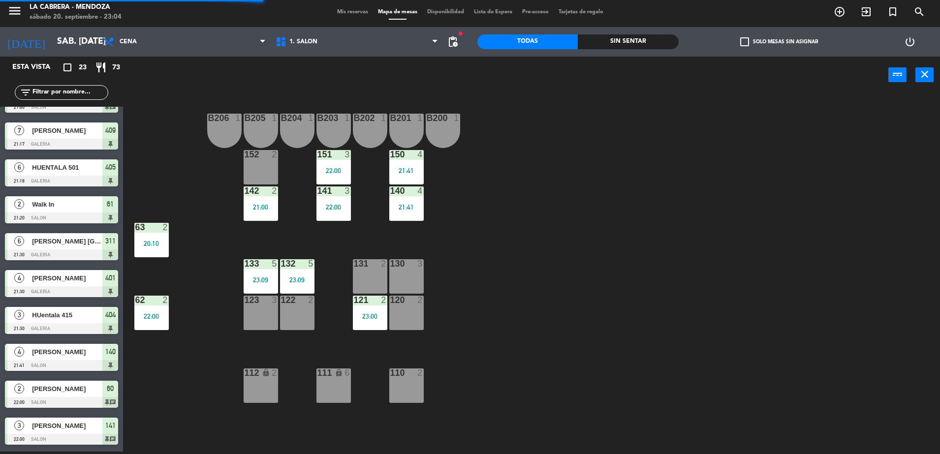
click at [418, 167] on div "21:41" at bounding box center [406, 170] width 34 height 7
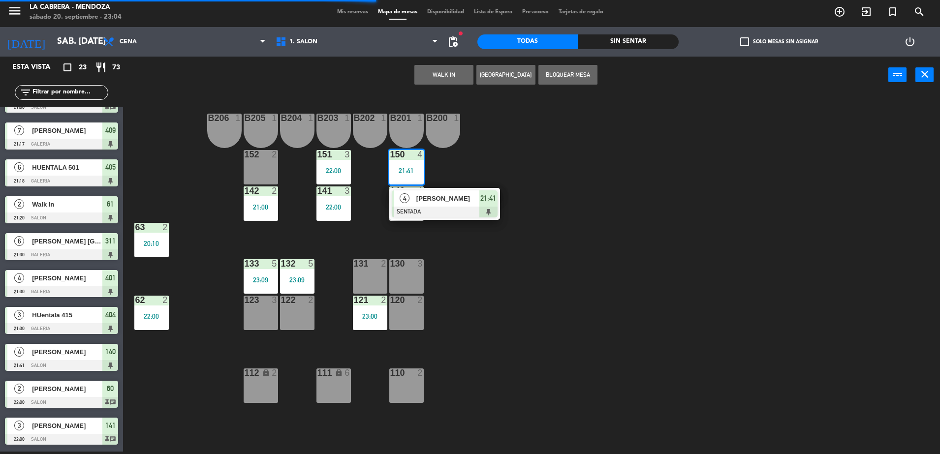
click at [488, 206] on div "21:41" at bounding box center [488, 198] width 18 height 16
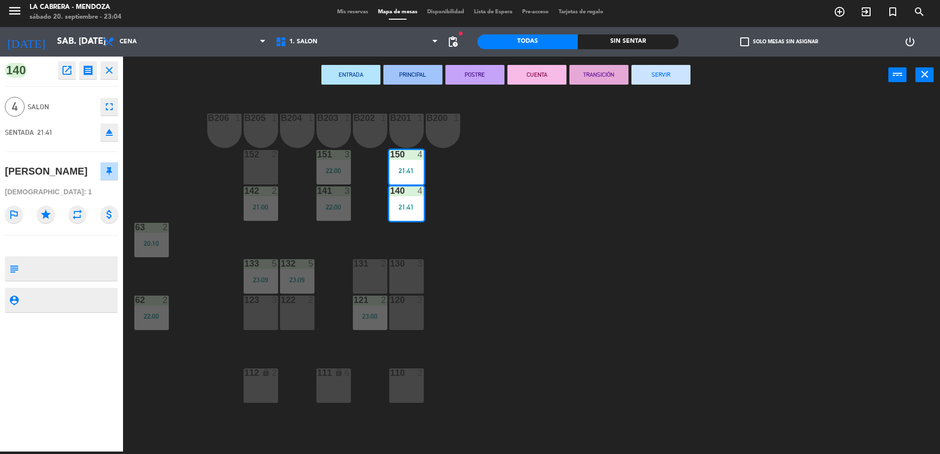
click at [658, 73] on button "SERVIR" at bounding box center [661, 75] width 59 height 20
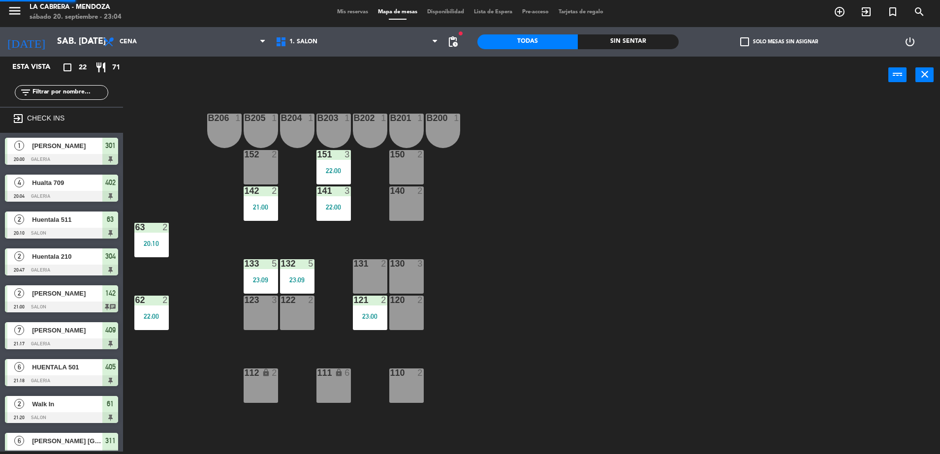
scroll to position [2, 0]
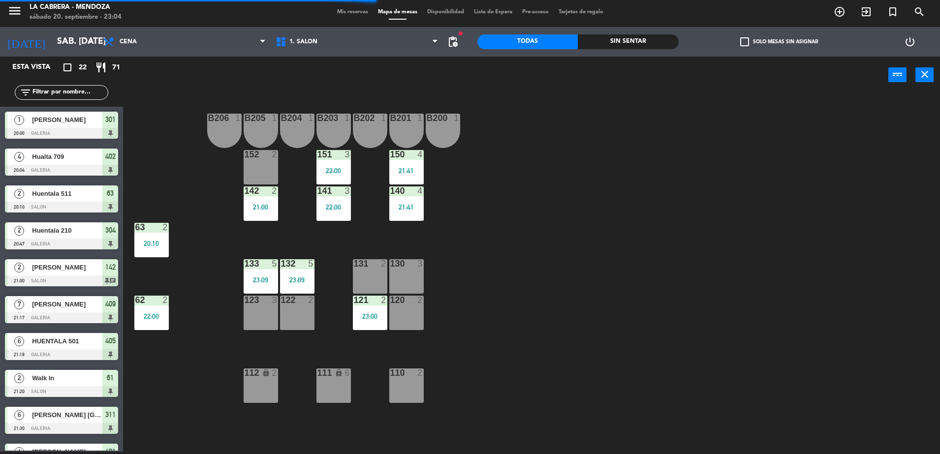
click at [348, 210] on div "22:00" at bounding box center [333, 207] width 34 height 7
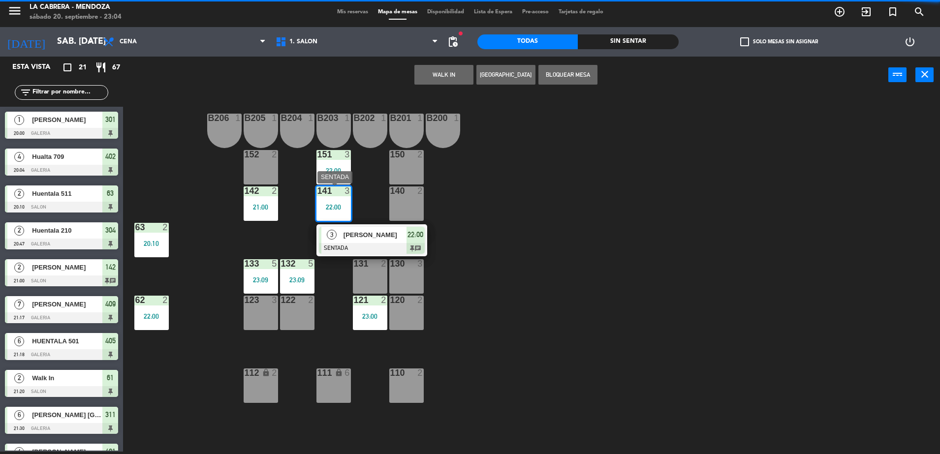
click at [412, 234] on span "22:00" at bounding box center [416, 235] width 16 height 12
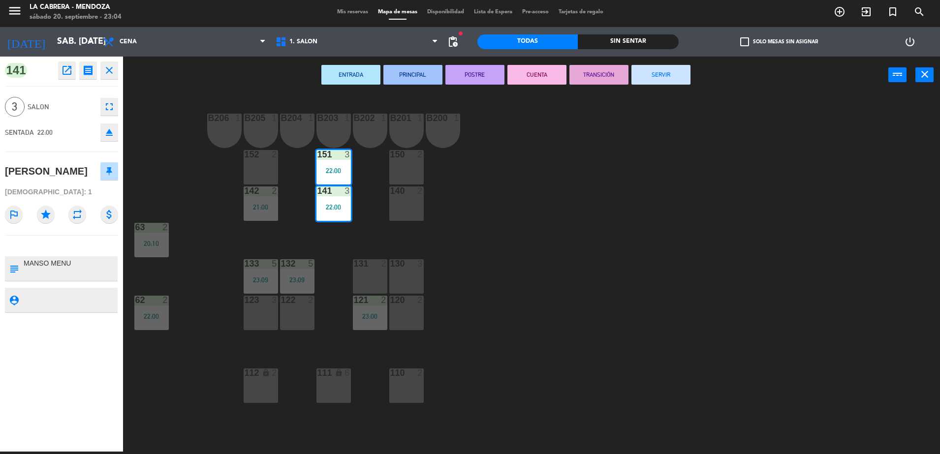
click at [649, 79] on button "SERVIR" at bounding box center [661, 75] width 59 height 20
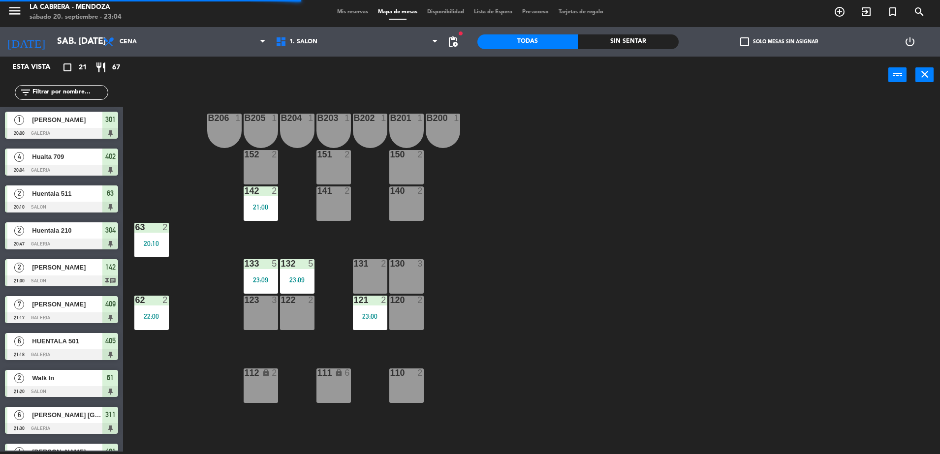
click at [259, 204] on div "21:00" at bounding box center [261, 207] width 34 height 7
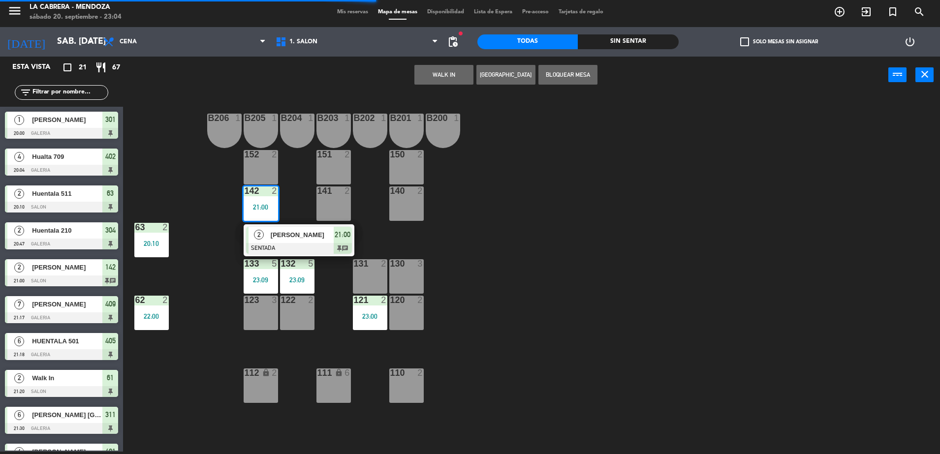
click at [348, 235] on span "21:00" at bounding box center [343, 235] width 16 height 12
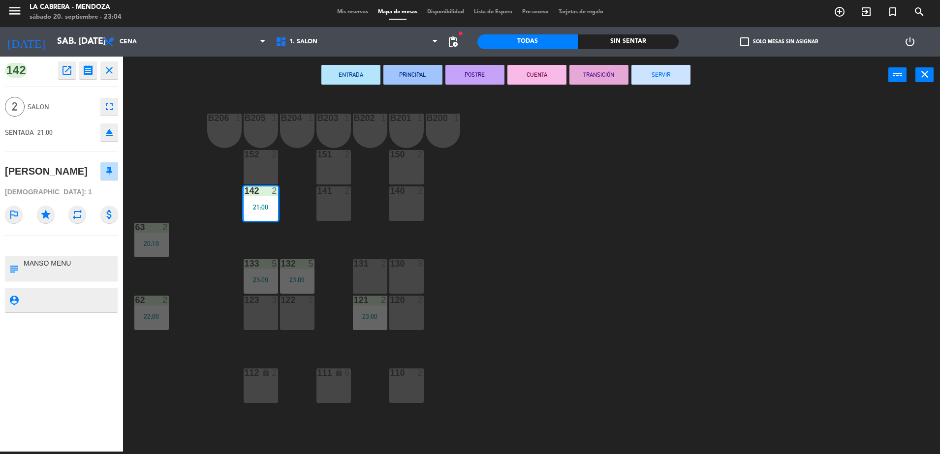
click at [672, 68] on button "SERVIR" at bounding box center [661, 75] width 59 height 20
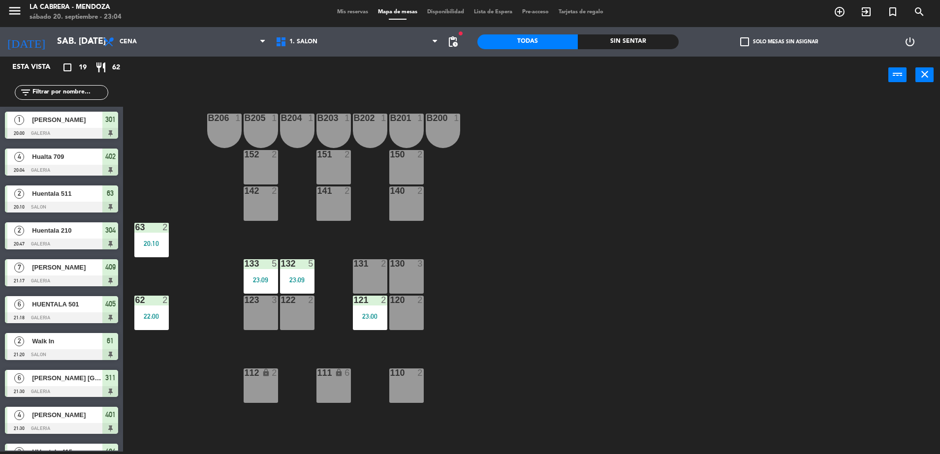
click at [348, 12] on span "Mis reservas" at bounding box center [352, 11] width 41 height 5
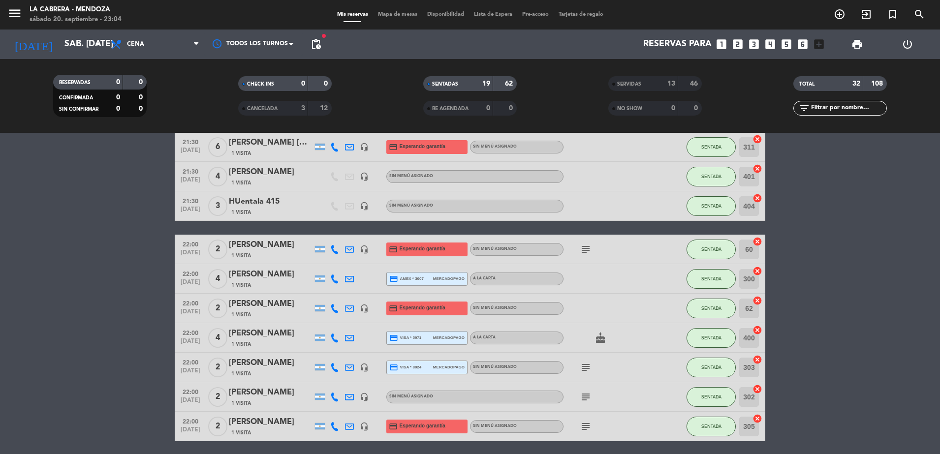
scroll to position [287, 0]
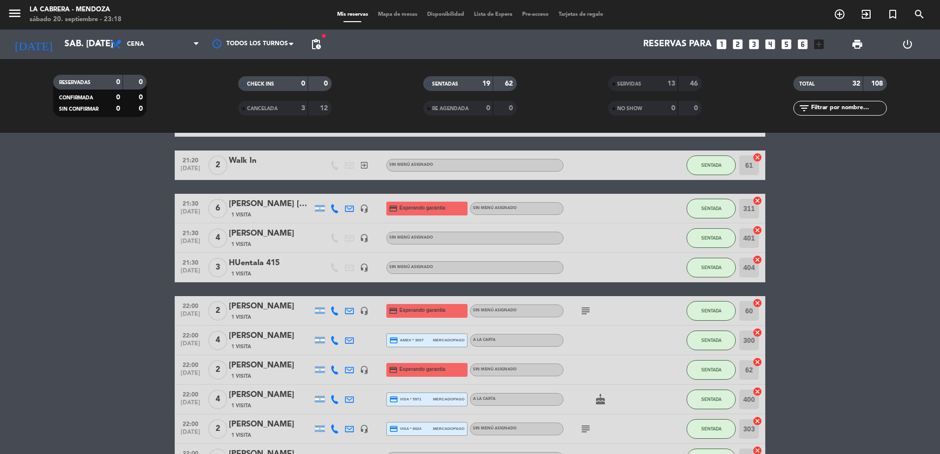
click at [401, 14] on span "Mapa de mesas" at bounding box center [397, 14] width 49 height 5
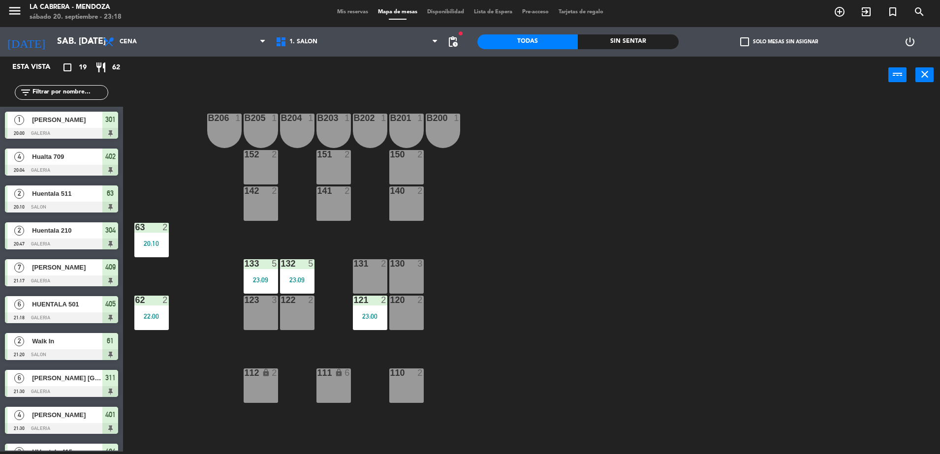
click at [106, 128] on div at bounding box center [61, 133] width 113 height 11
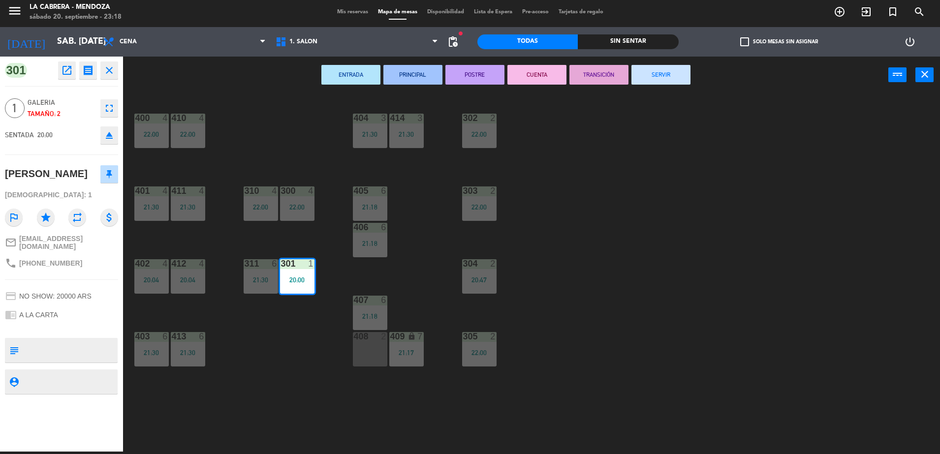
click at [683, 80] on button "SERVIR" at bounding box center [661, 75] width 59 height 20
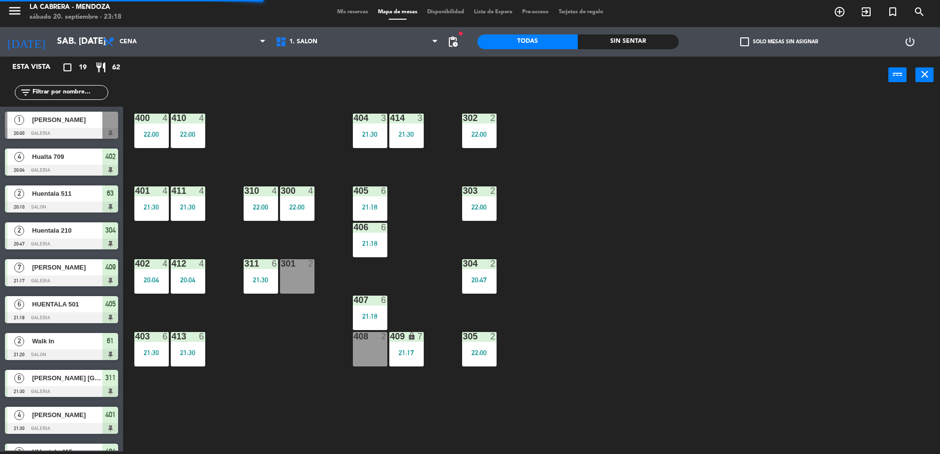
click at [478, 128] on div "302 2 22:00" at bounding box center [479, 131] width 34 height 34
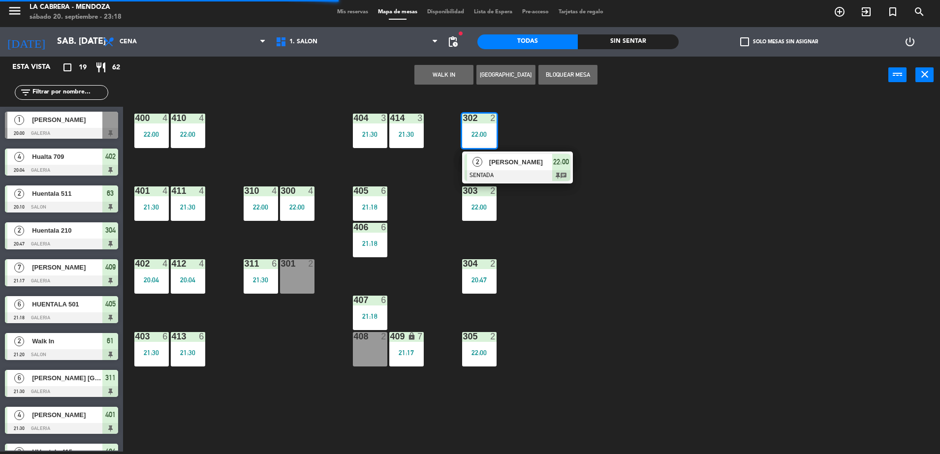
click at [563, 170] on div at bounding box center [518, 175] width 106 height 11
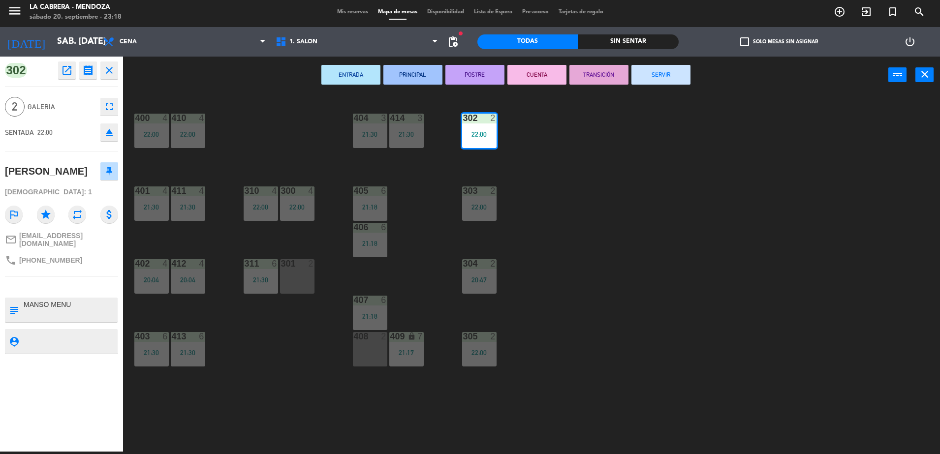
click at [638, 76] on button "SERVIR" at bounding box center [661, 75] width 59 height 20
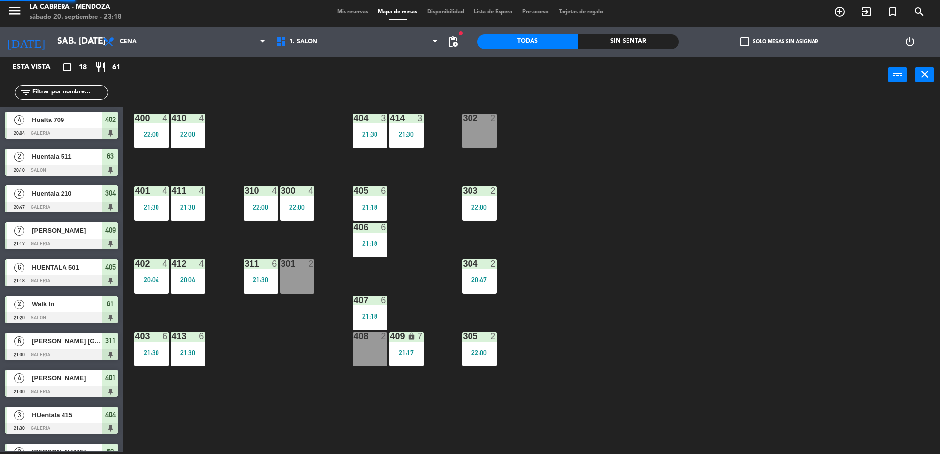
scroll to position [2, 0]
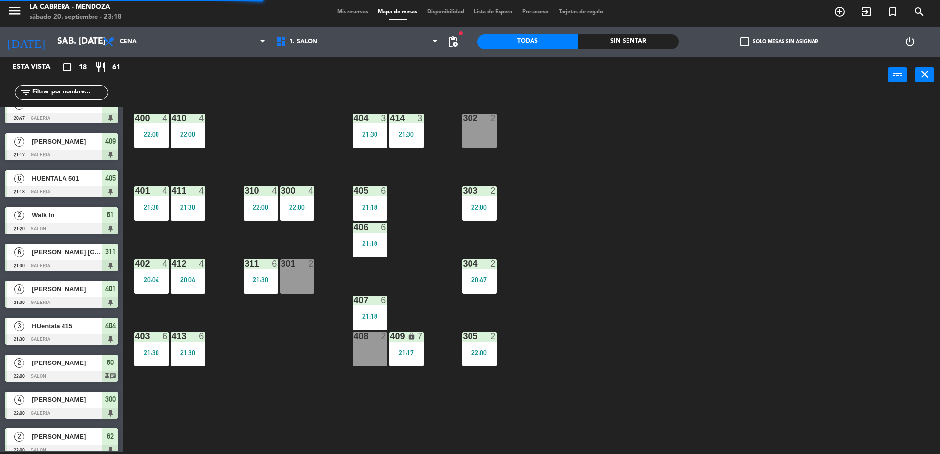
click at [419, 139] on div "414 3 21:30" at bounding box center [406, 131] width 34 height 34
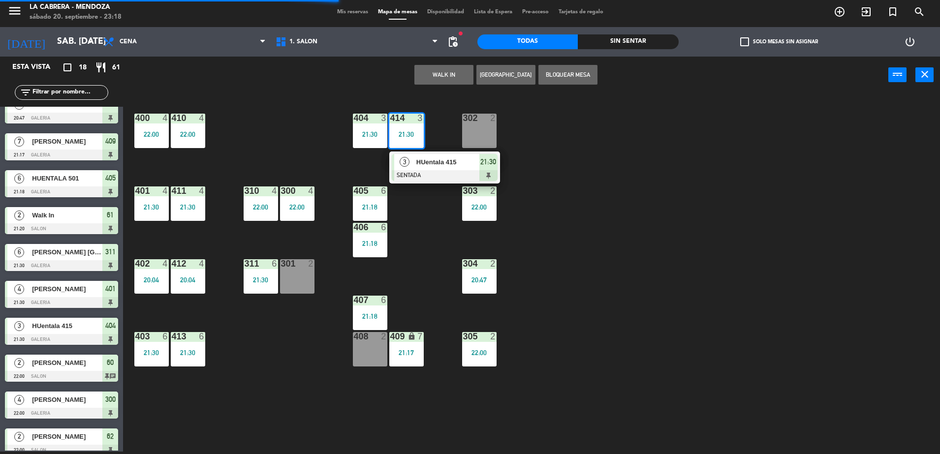
click at [483, 174] on div at bounding box center [445, 175] width 106 height 11
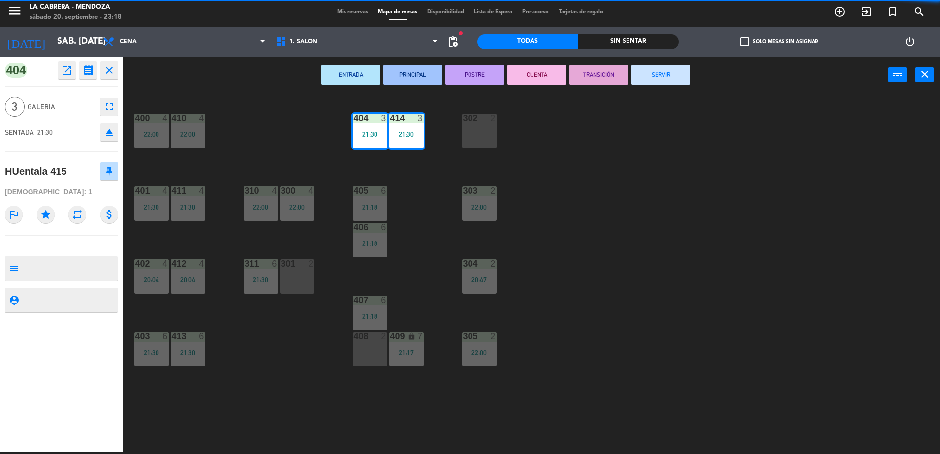
click at [646, 72] on button "SERVIR" at bounding box center [661, 75] width 59 height 20
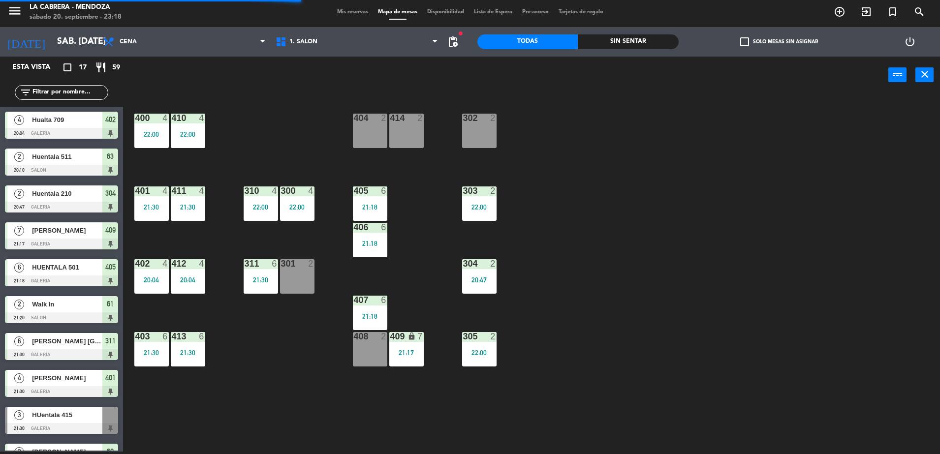
click at [475, 200] on div "303 2 22:00" at bounding box center [479, 204] width 34 height 34
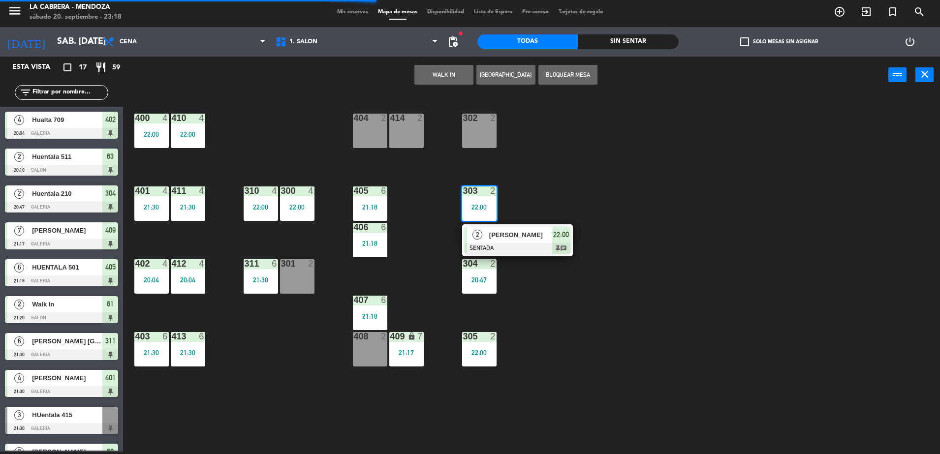
click at [562, 234] on span "22:00" at bounding box center [561, 235] width 16 height 12
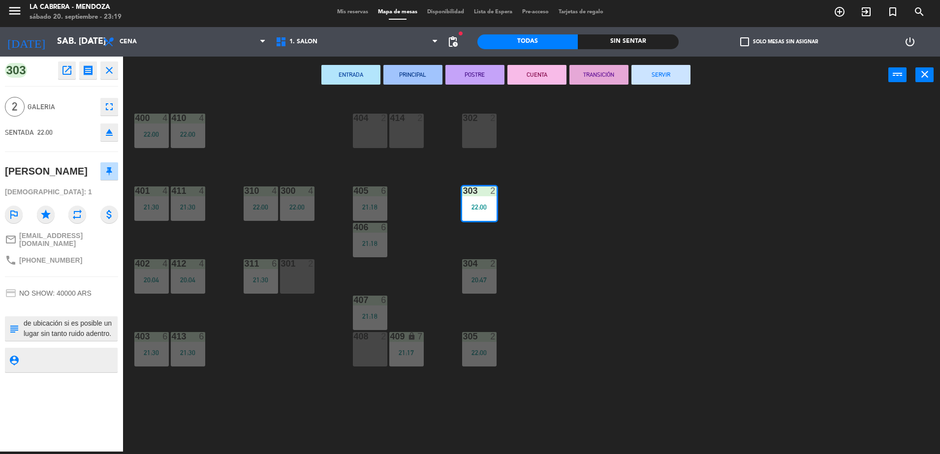
click at [637, 75] on button "SERVIR" at bounding box center [661, 75] width 59 height 20
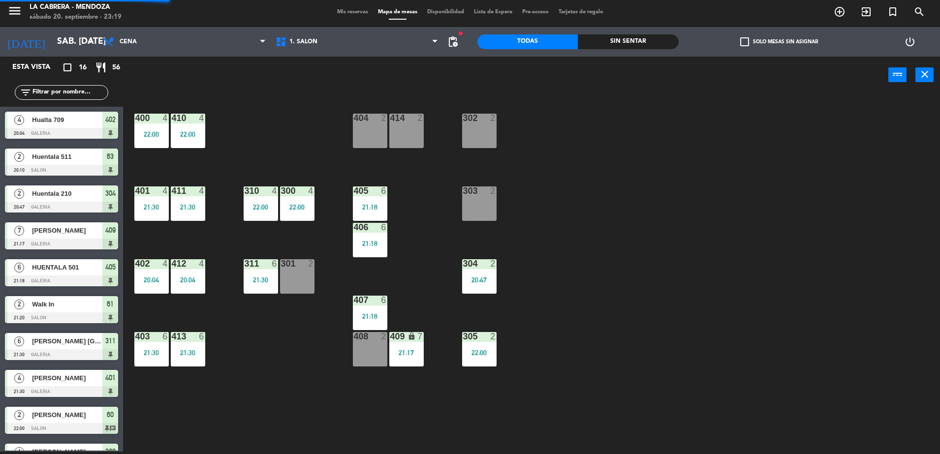
scroll to position [63, 0]
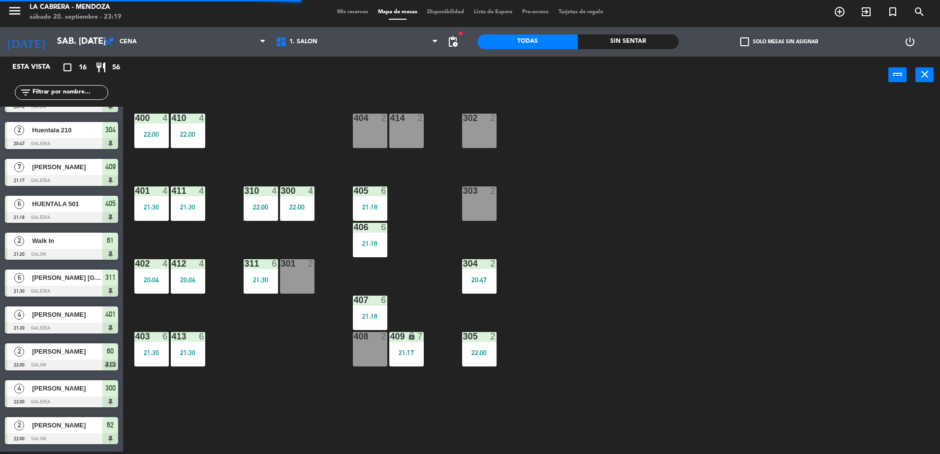
click at [465, 286] on div "304 2 20:47" at bounding box center [479, 276] width 34 height 34
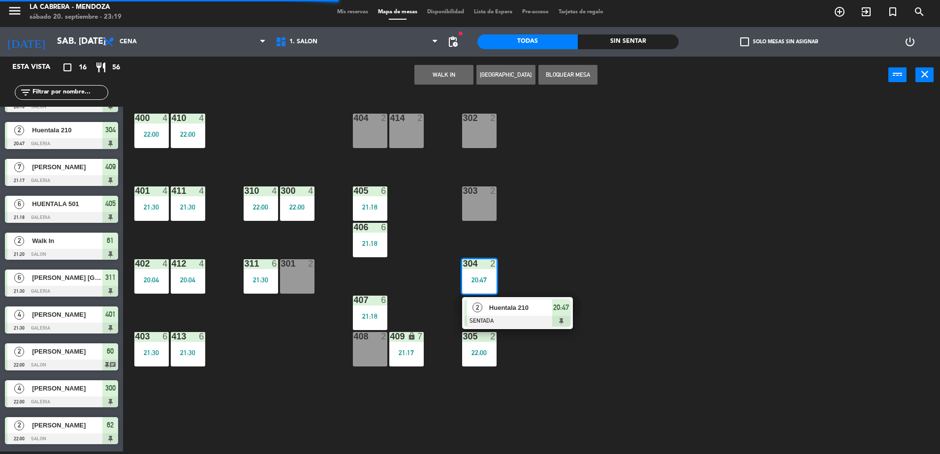
click at [554, 322] on div at bounding box center [518, 321] width 106 height 11
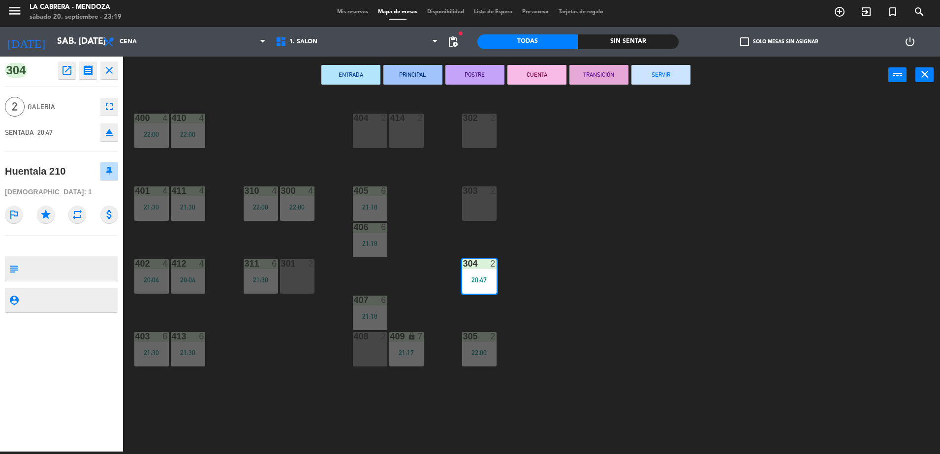
click at [669, 80] on button "SERVIR" at bounding box center [661, 75] width 59 height 20
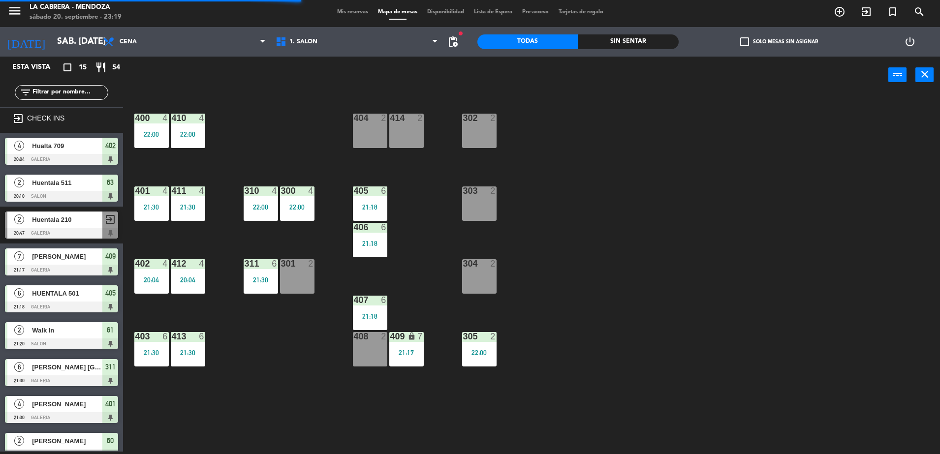
click at [492, 346] on div "305 2 22:00" at bounding box center [479, 349] width 34 height 34
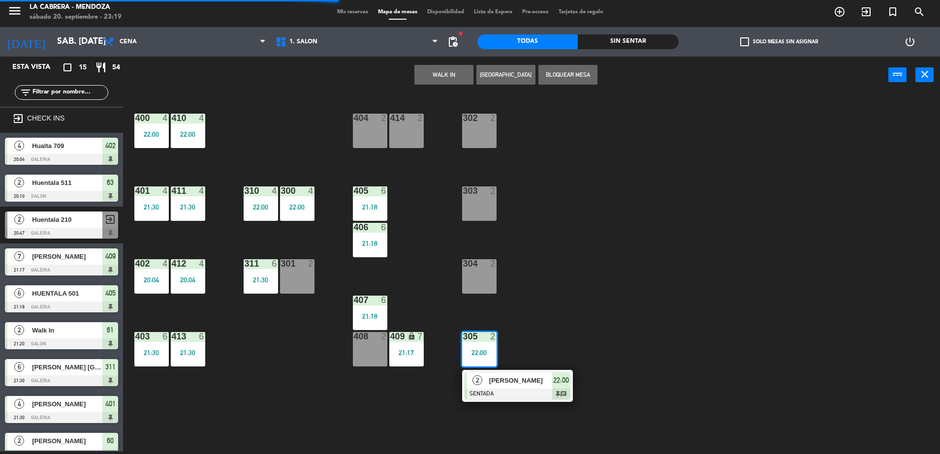
click at [564, 381] on span "22:00" at bounding box center [561, 381] width 16 height 12
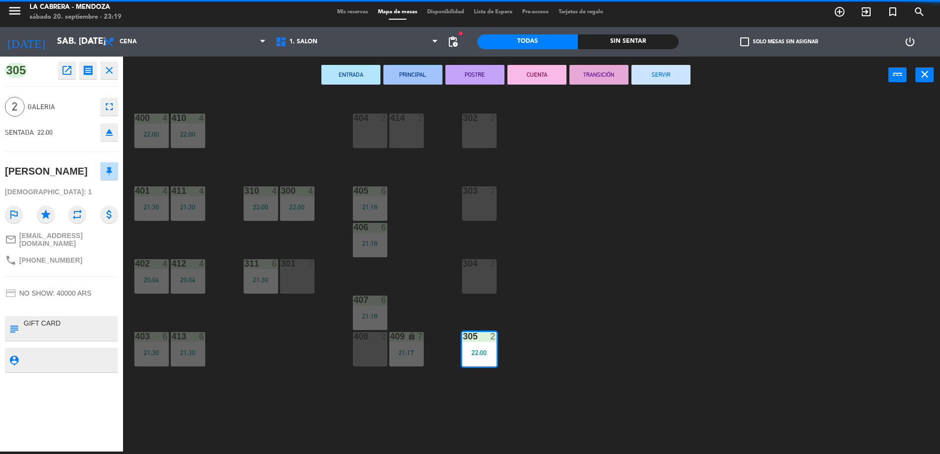
click at [672, 74] on button "SERVIR" at bounding box center [661, 75] width 59 height 20
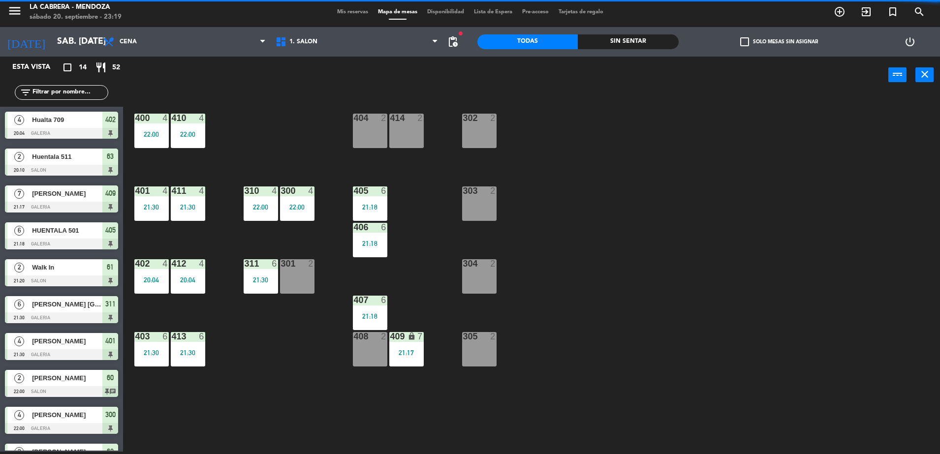
scroll to position [74, 0]
click at [357, 207] on div "21:18" at bounding box center [370, 207] width 34 height 7
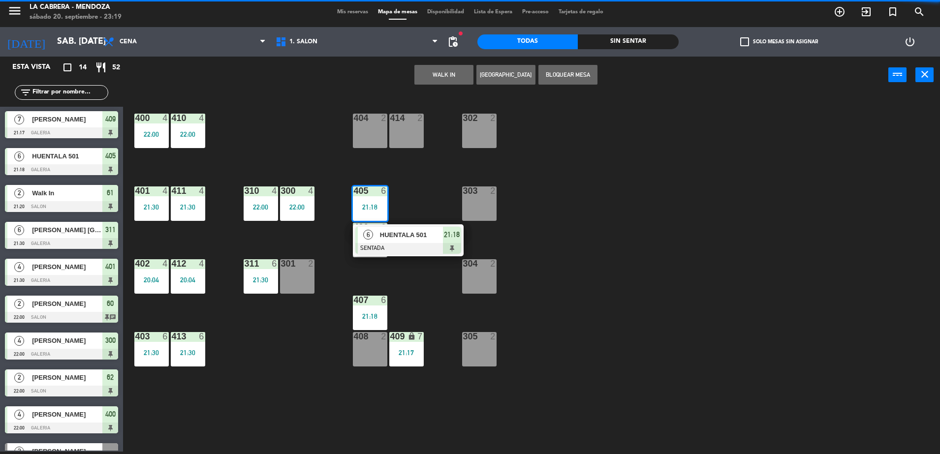
click at [447, 249] on div at bounding box center [408, 248] width 106 height 11
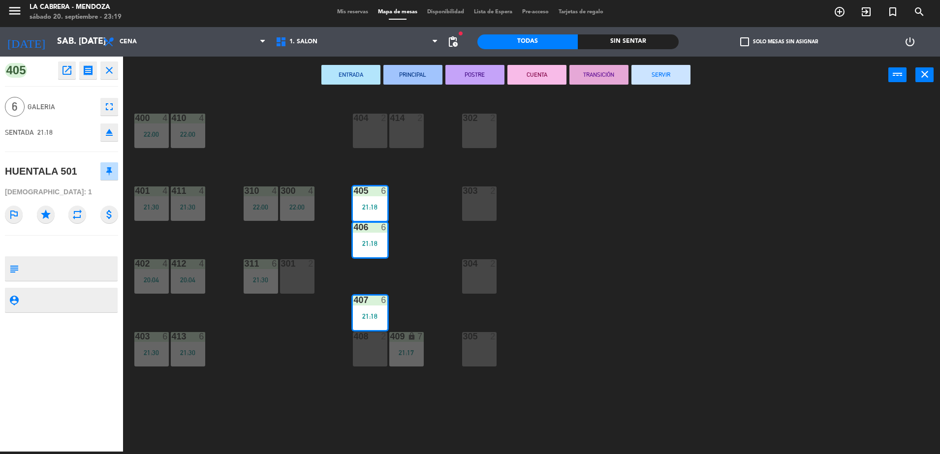
click at [635, 79] on button "SERVIR" at bounding box center [661, 75] width 59 height 20
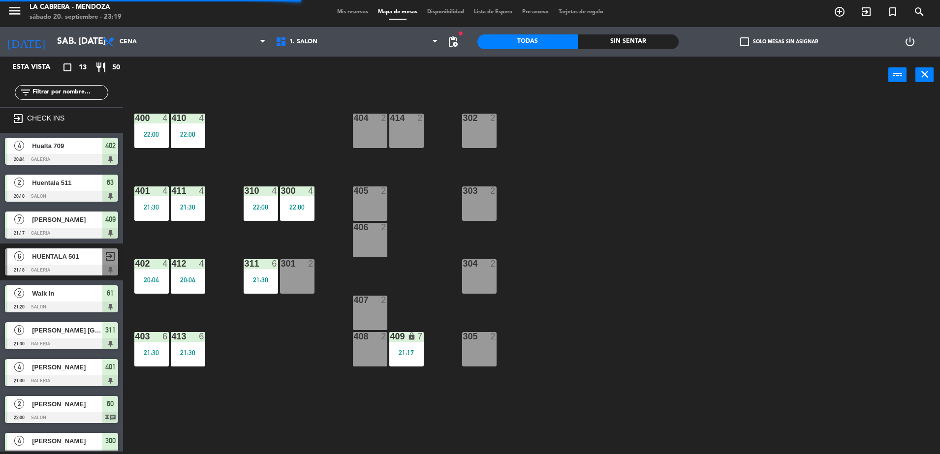
click at [408, 345] on div "409 lock 7 21:17" at bounding box center [406, 349] width 34 height 34
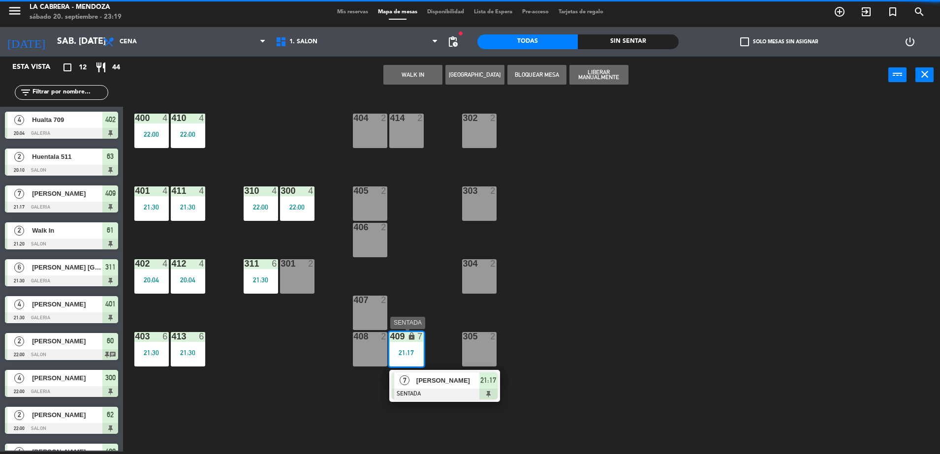
click at [496, 393] on div at bounding box center [445, 394] width 106 height 11
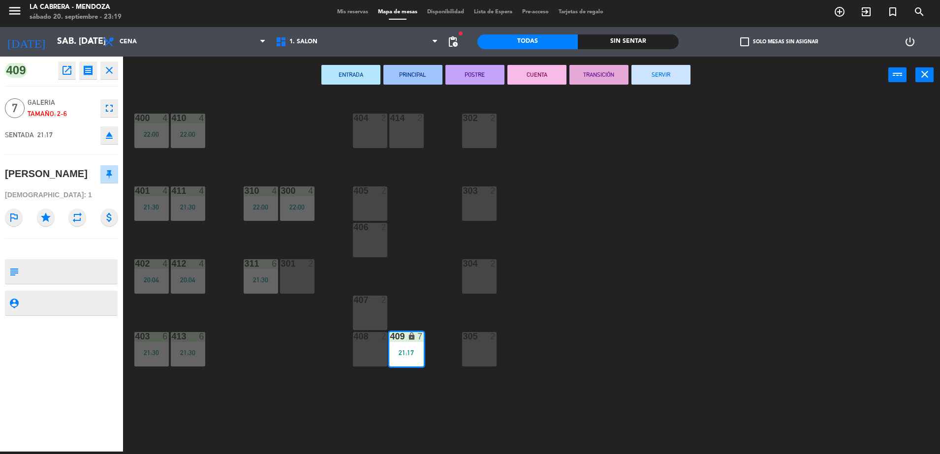
click at [681, 79] on button "SERVIR" at bounding box center [661, 75] width 59 height 20
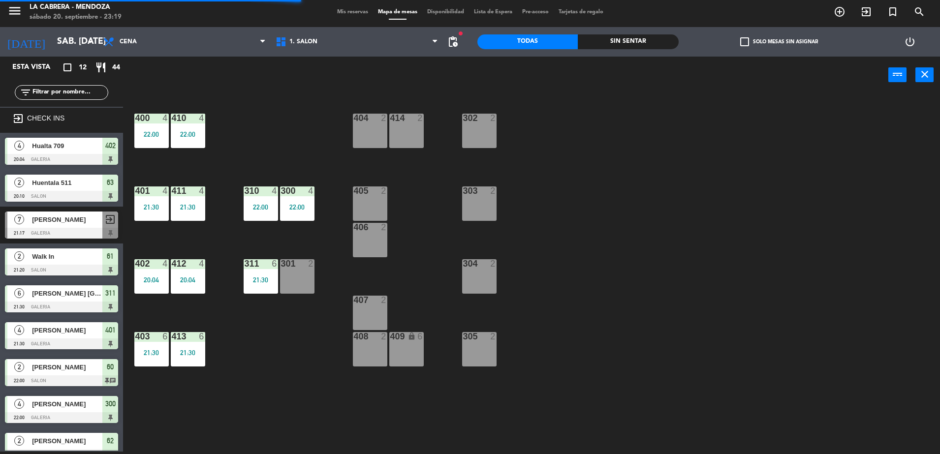
click at [262, 272] on div "311 6 21:30" at bounding box center [261, 276] width 34 height 34
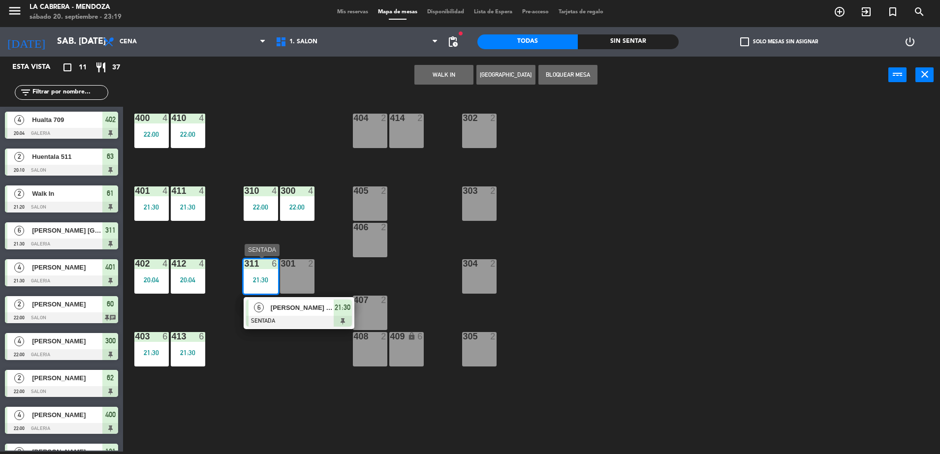
click at [342, 312] on span "21:30" at bounding box center [343, 308] width 16 height 12
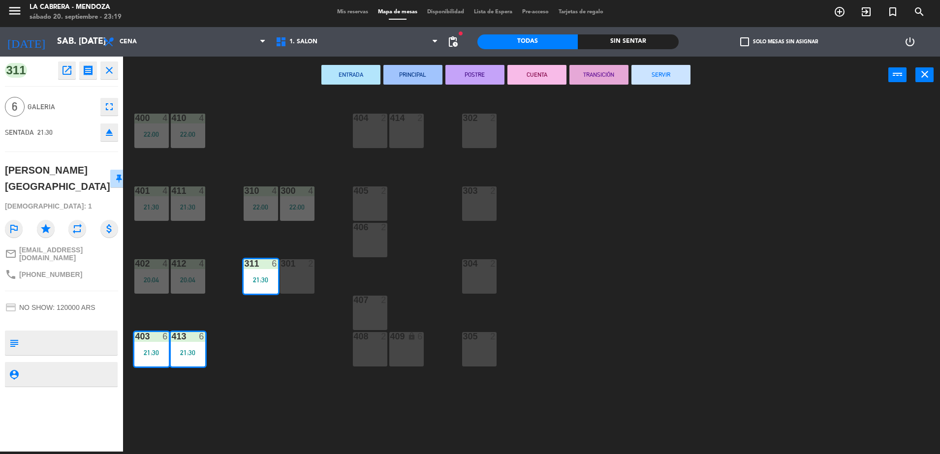
click at [663, 76] on button "SERVIR" at bounding box center [661, 75] width 59 height 20
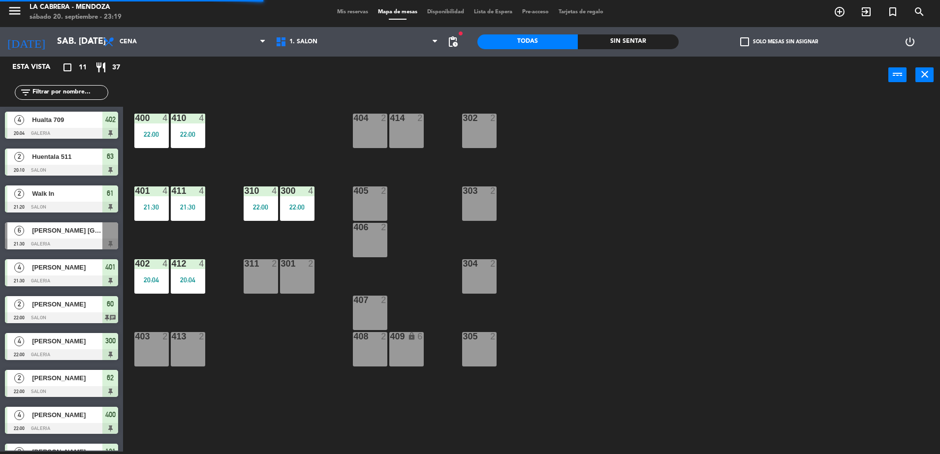
click at [302, 210] on div "22:00" at bounding box center [297, 207] width 34 height 7
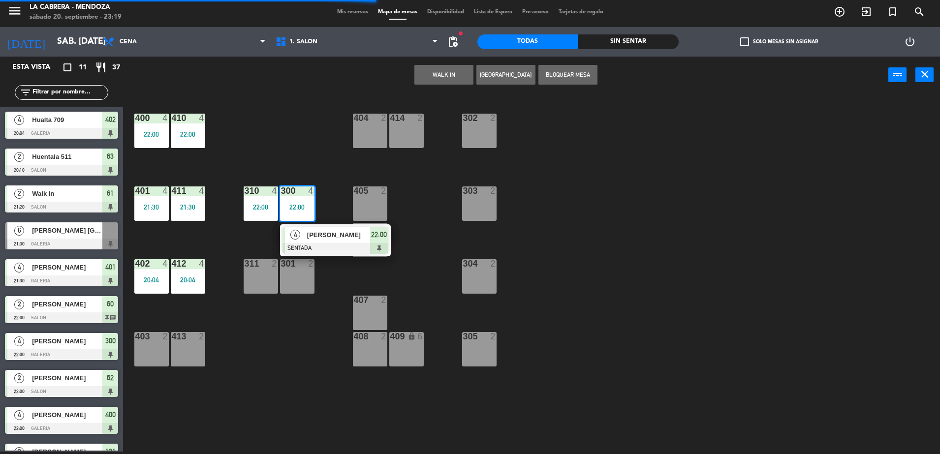
click at [377, 251] on div at bounding box center [336, 248] width 106 height 11
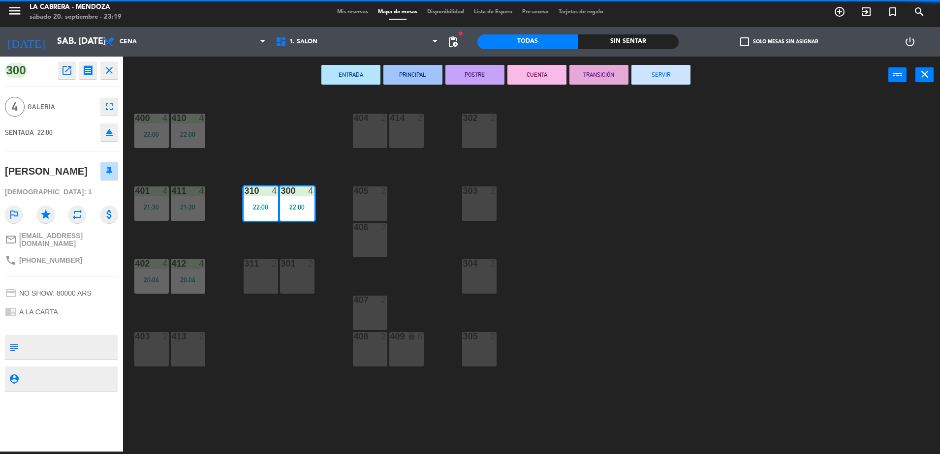
click at [685, 80] on button "SERVIR" at bounding box center [661, 75] width 59 height 20
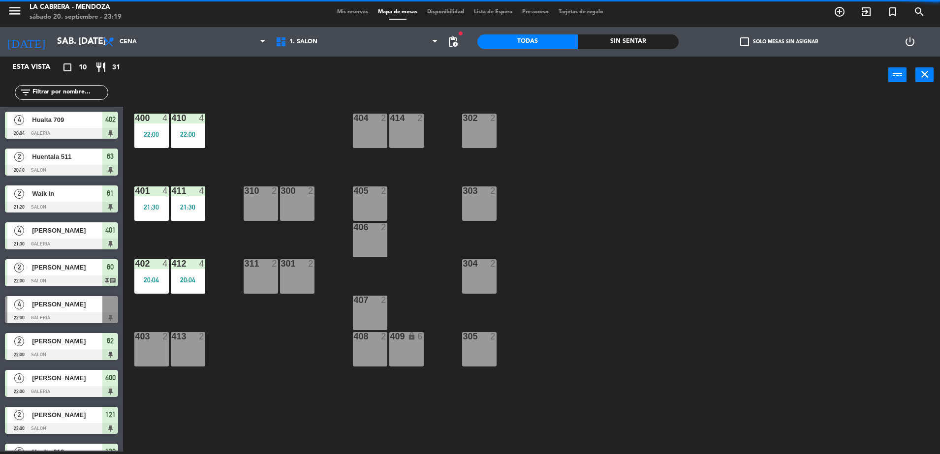
click at [188, 131] on div "22:00" at bounding box center [188, 134] width 34 height 7
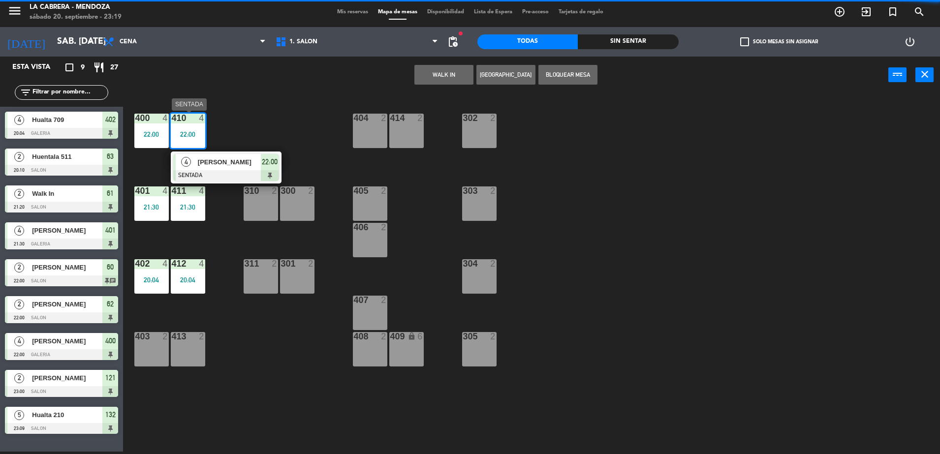
click at [275, 173] on div at bounding box center [226, 175] width 106 height 11
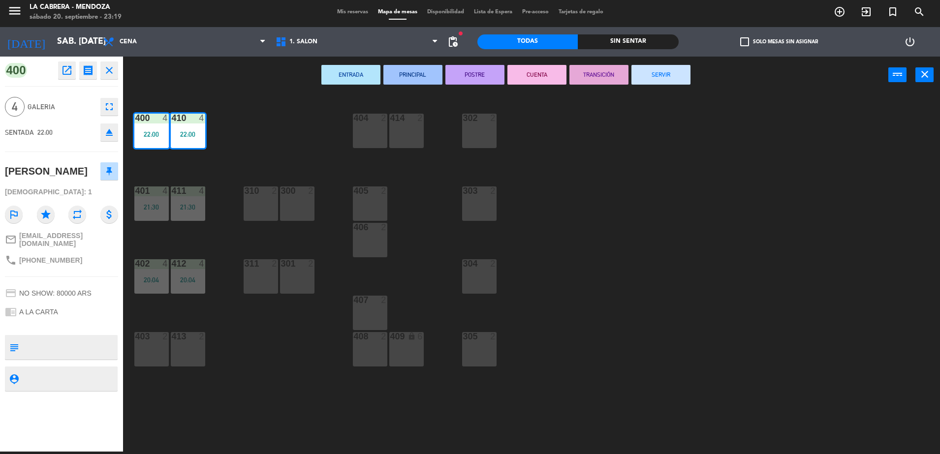
click at [638, 80] on button "SERVIR" at bounding box center [661, 75] width 59 height 20
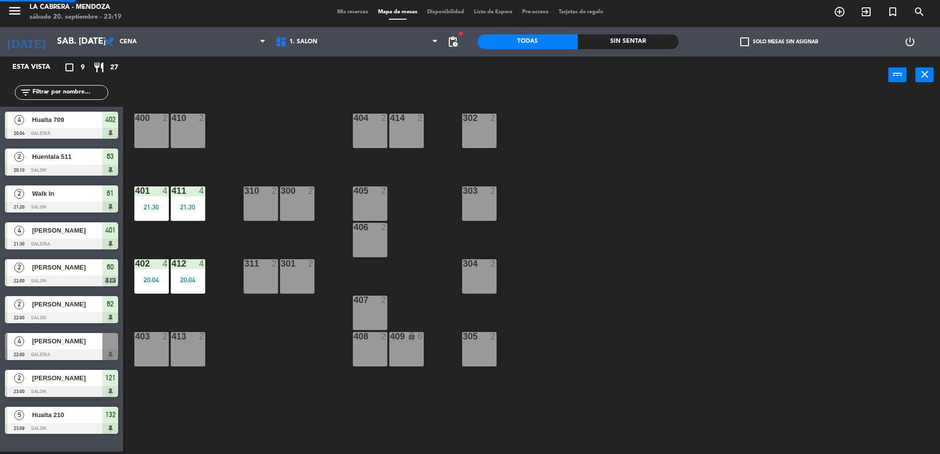
scroll to position [0, 0]
click at [189, 209] on div "21:30" at bounding box center [188, 207] width 34 height 7
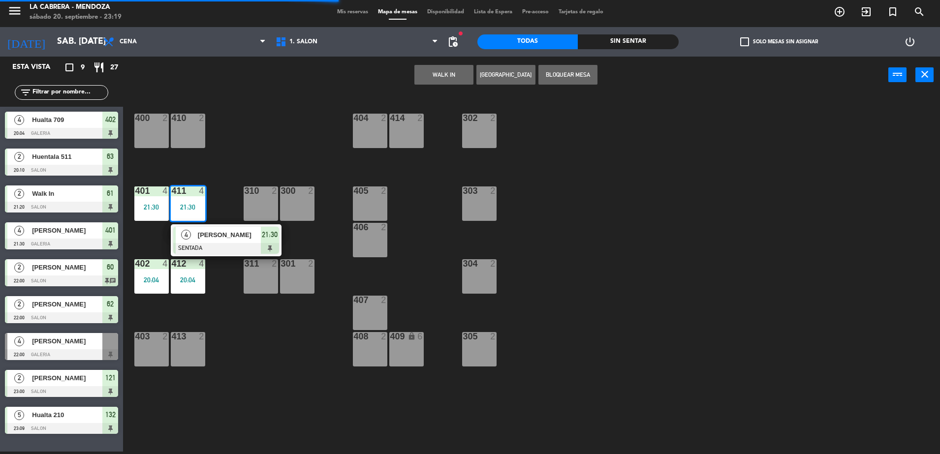
click at [269, 235] on span "21:30" at bounding box center [270, 235] width 16 height 12
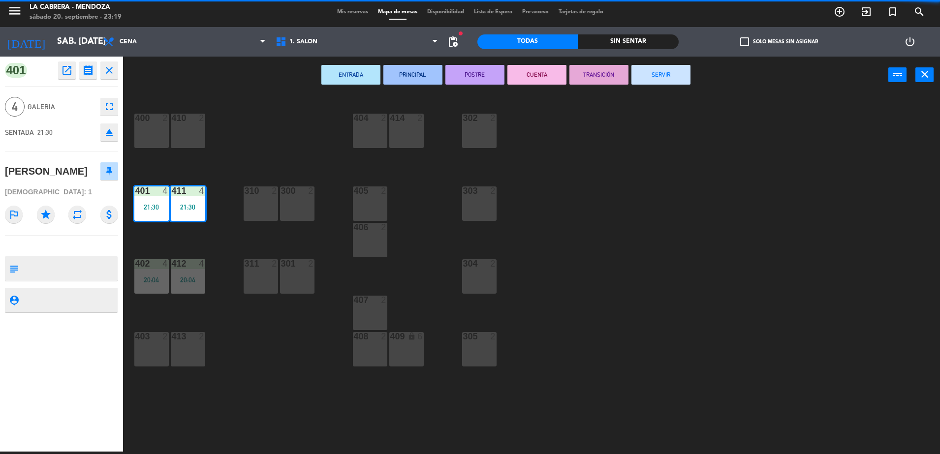
click at [669, 74] on button "SERVIR" at bounding box center [661, 75] width 59 height 20
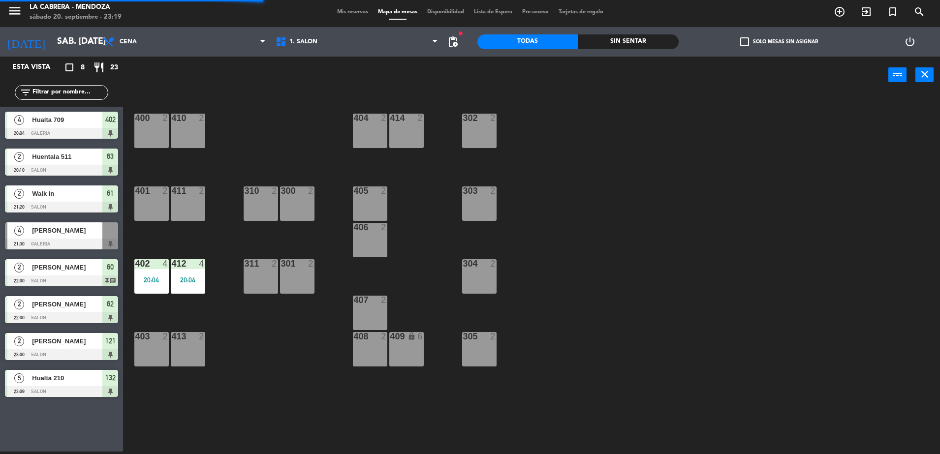
click at [197, 284] on div "412 4 20:04" at bounding box center [188, 276] width 34 height 34
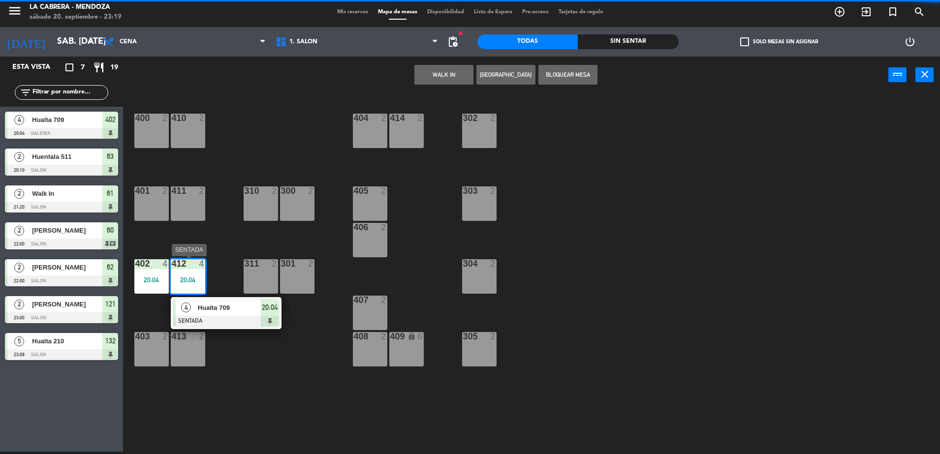
click at [264, 317] on div at bounding box center [226, 321] width 106 height 11
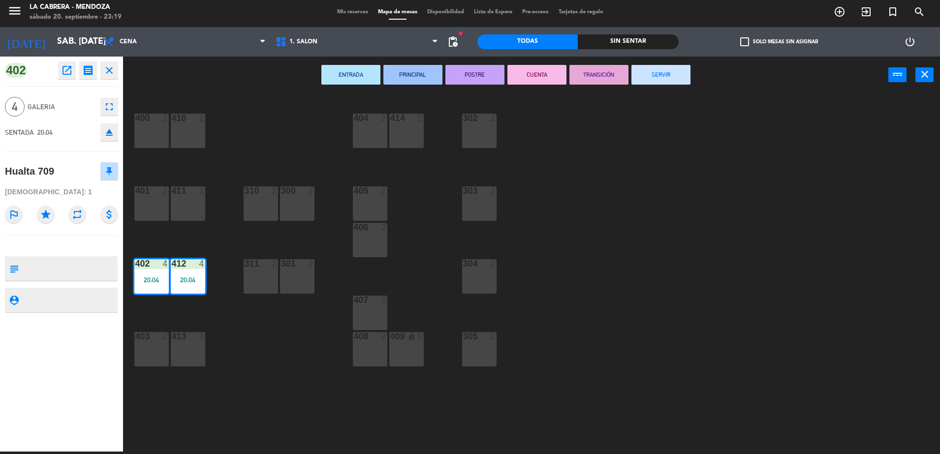
click at [665, 83] on button "SERVIR" at bounding box center [661, 75] width 59 height 20
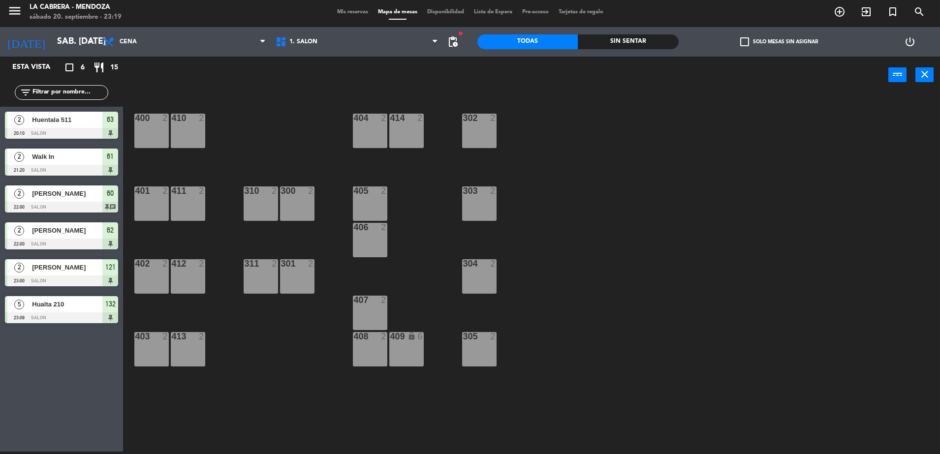
click at [107, 124] on span "63" at bounding box center [110, 120] width 7 height 12
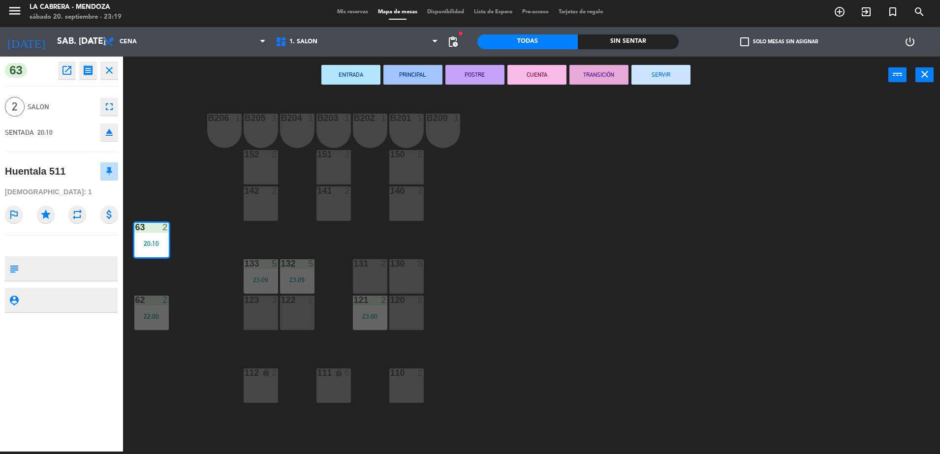
click at [664, 77] on button "SERVIR" at bounding box center [661, 75] width 59 height 20
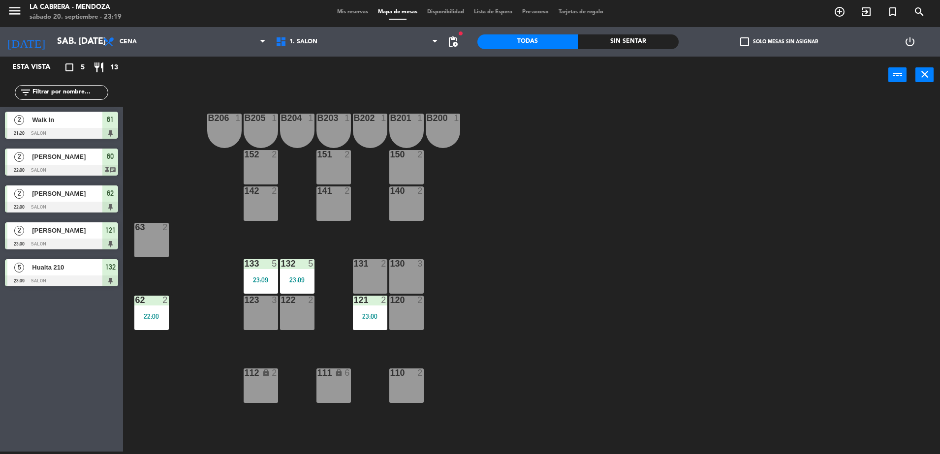
click at [112, 129] on div at bounding box center [61, 133] width 113 height 11
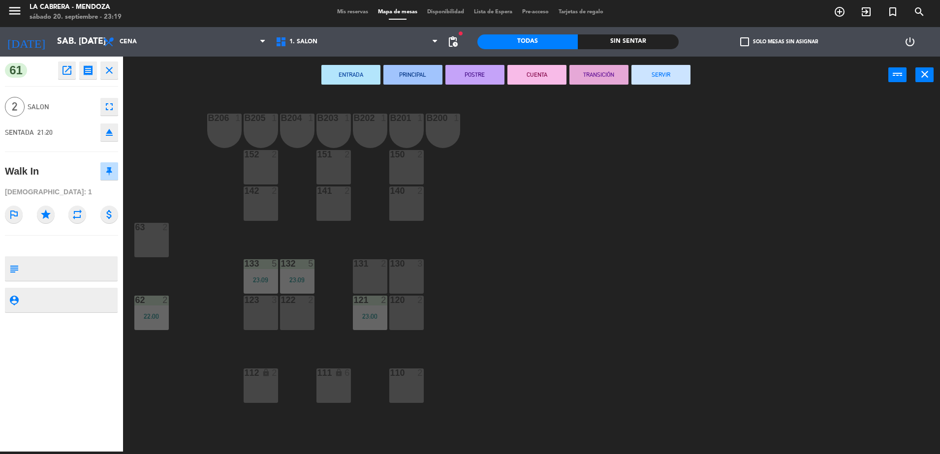
click at [638, 77] on button "SERVIR" at bounding box center [661, 75] width 59 height 20
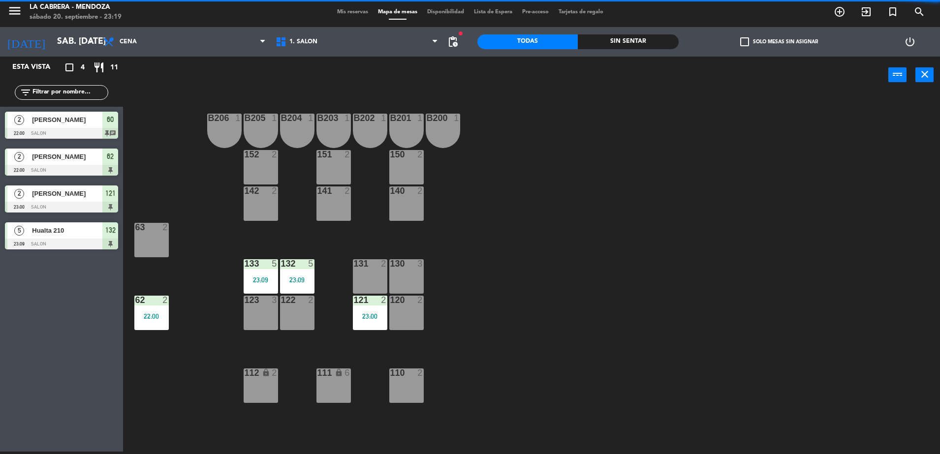
click at [109, 185] on div "2 [PERSON_NAME] 23:00 SALON 121" at bounding box center [61, 199] width 123 height 37
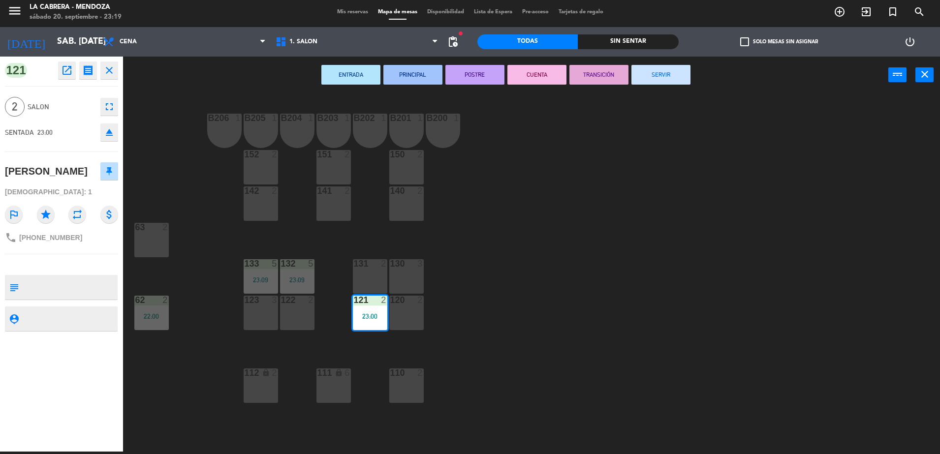
click at [666, 82] on button "SERVIR" at bounding box center [661, 75] width 59 height 20
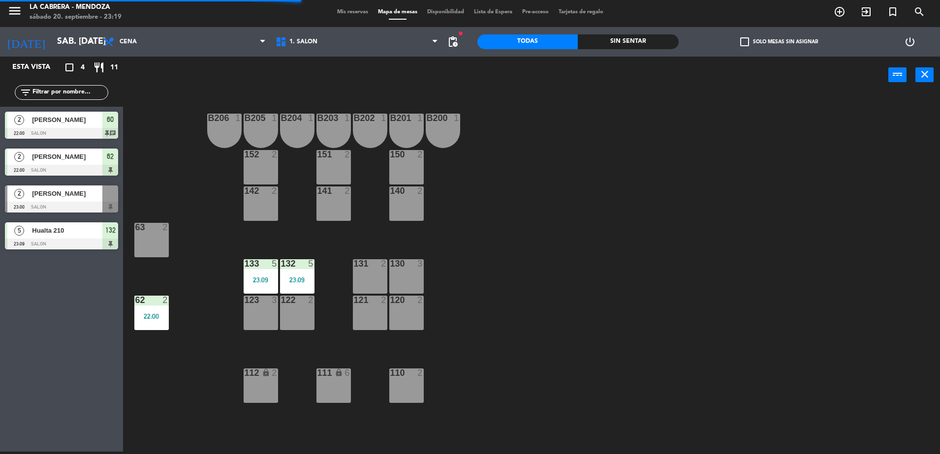
click at [108, 233] on span "132" at bounding box center [110, 230] width 10 height 12
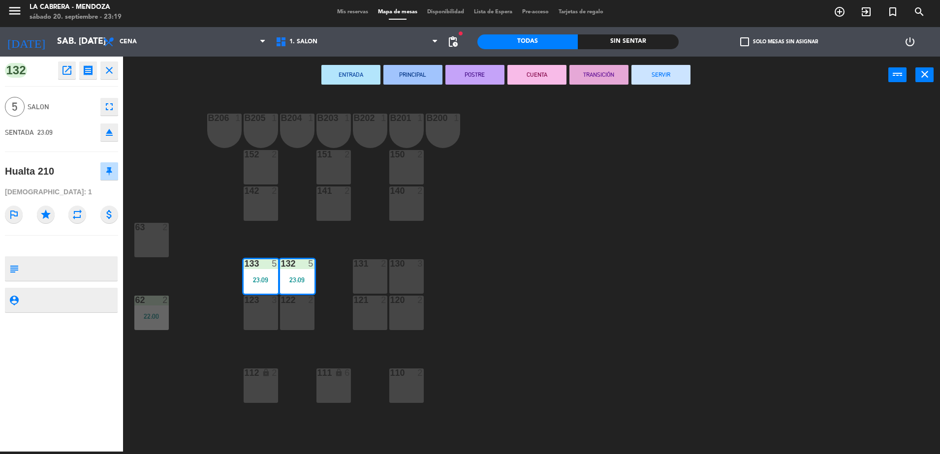
click at [656, 81] on button "SERVIR" at bounding box center [661, 75] width 59 height 20
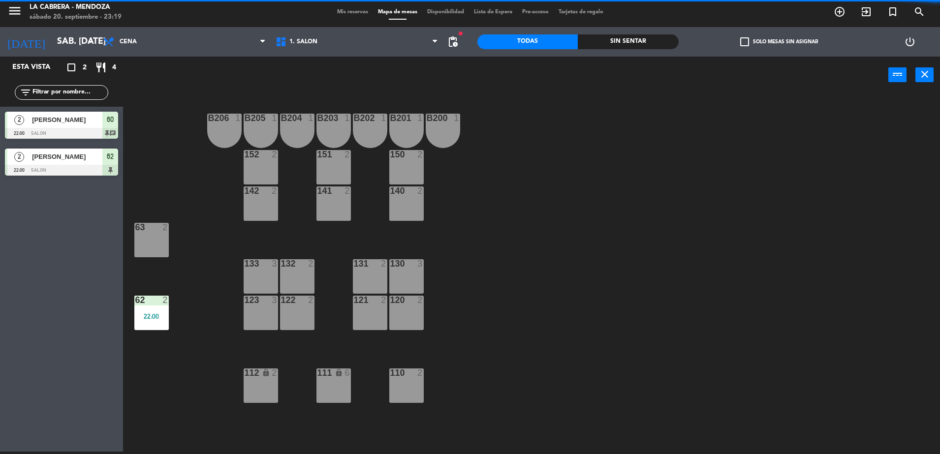
click at [116, 149] on div "62" at bounding box center [110, 157] width 16 height 16
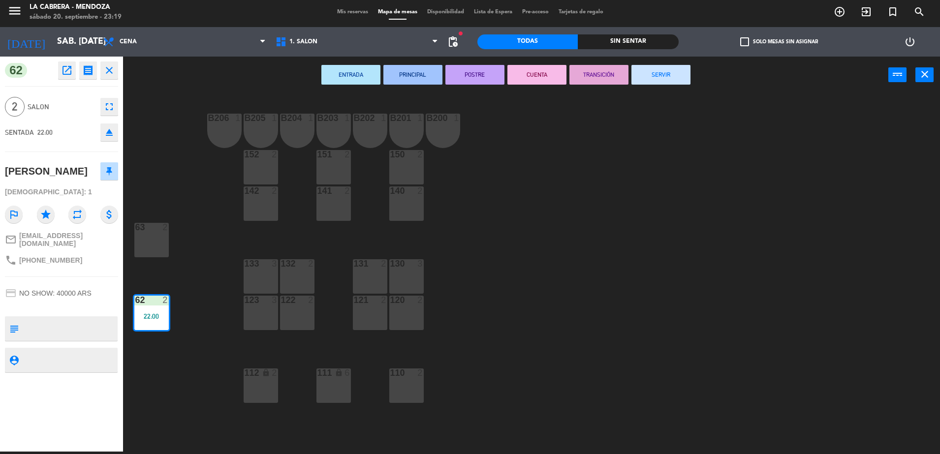
click at [656, 76] on button "SERVIR" at bounding box center [661, 75] width 59 height 20
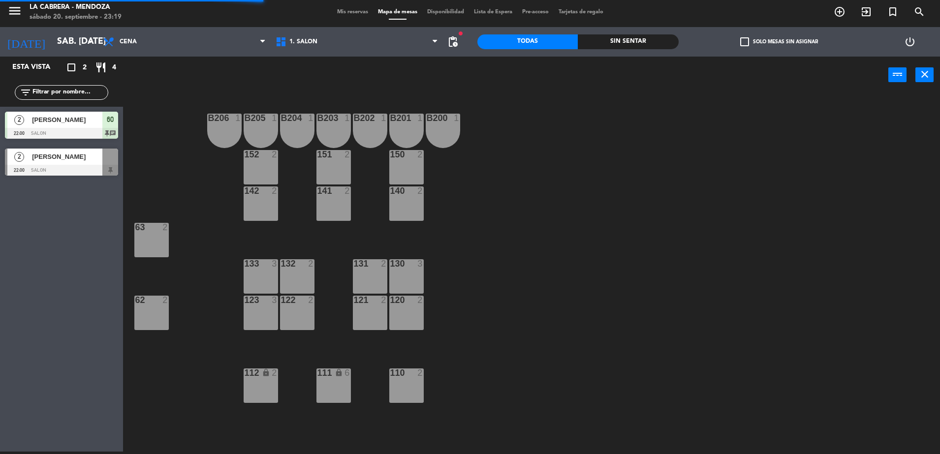
click at [107, 123] on span "60" at bounding box center [110, 120] width 7 height 12
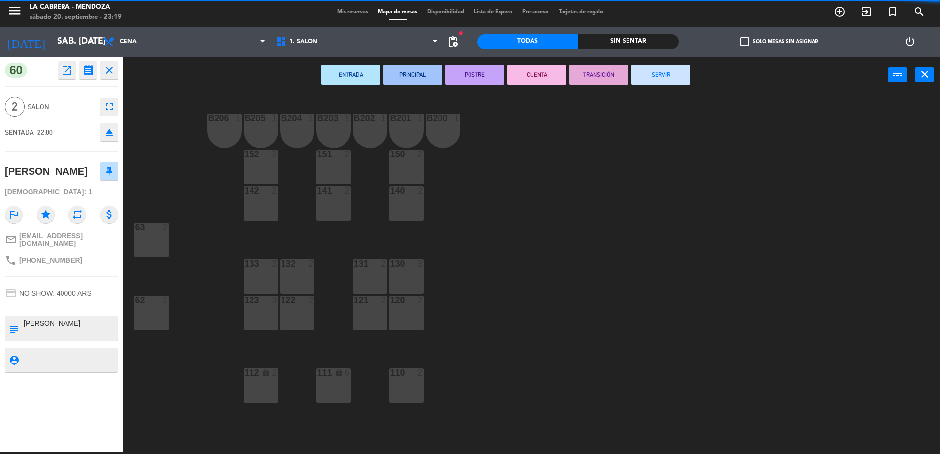
click at [641, 74] on button "SERVIR" at bounding box center [661, 75] width 59 height 20
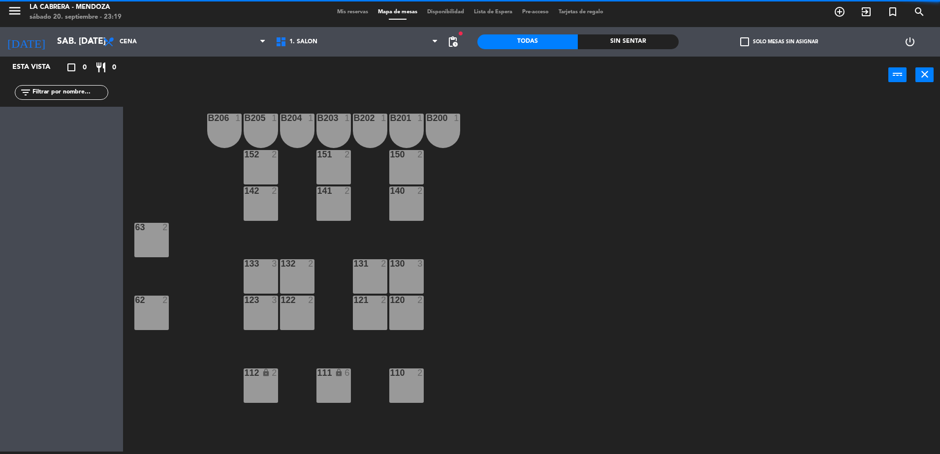
click at [343, 10] on span "Mis reservas" at bounding box center [352, 11] width 41 height 5
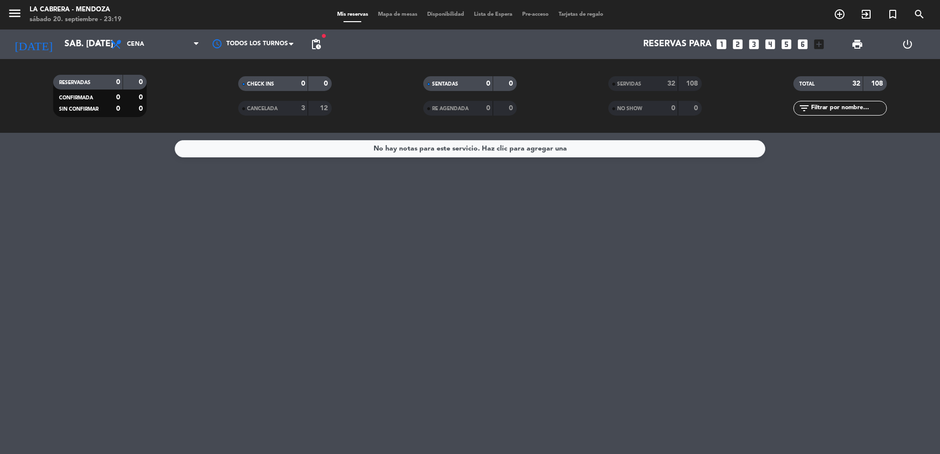
click at [397, 16] on span "Mapa de mesas" at bounding box center [397, 14] width 49 height 5
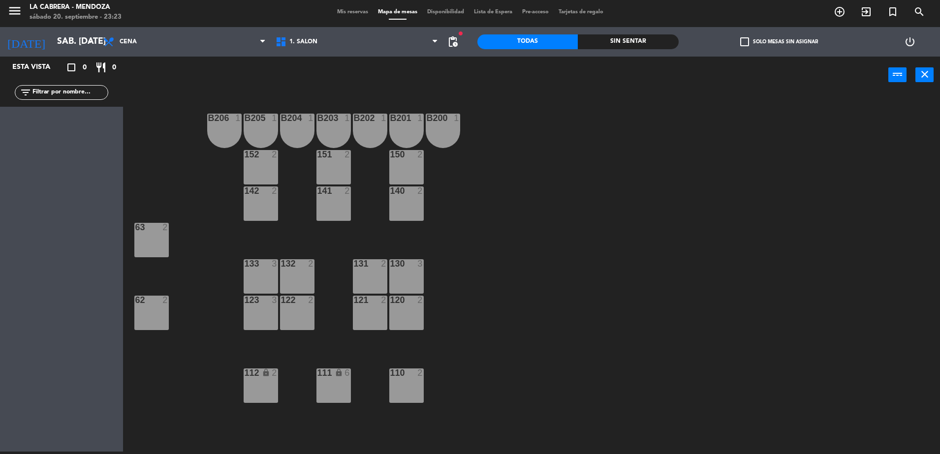
click at [346, 9] on span "Mis reservas" at bounding box center [352, 11] width 41 height 5
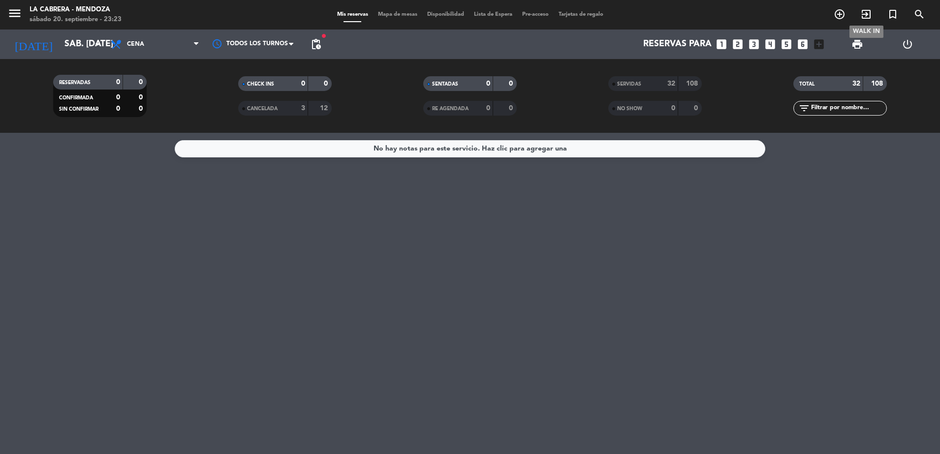
click at [870, 12] on icon "exit_to_app" at bounding box center [866, 14] width 12 height 12
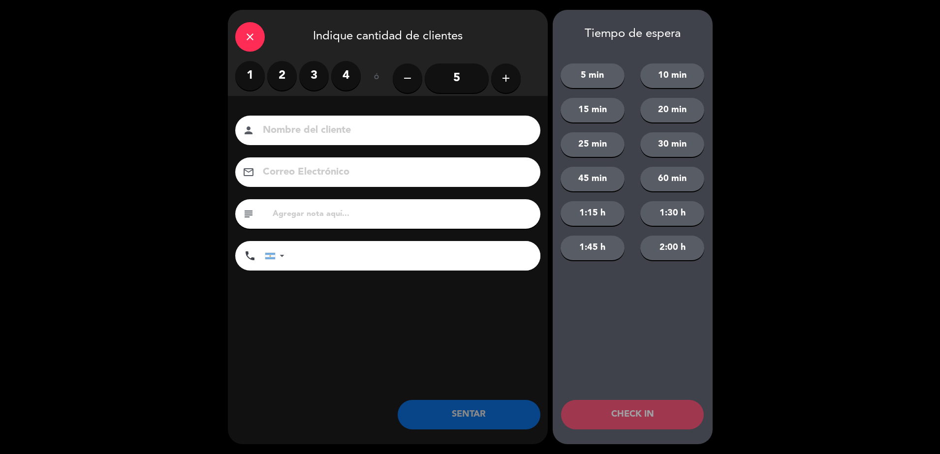
click at [317, 80] on label "3" at bounding box center [314, 76] width 30 height 30
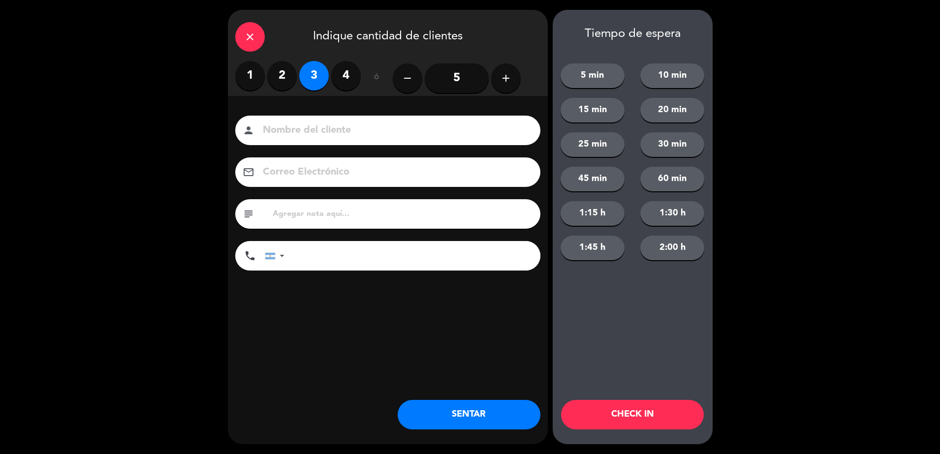
click at [470, 417] on button "SENTAR" at bounding box center [469, 415] width 143 height 30
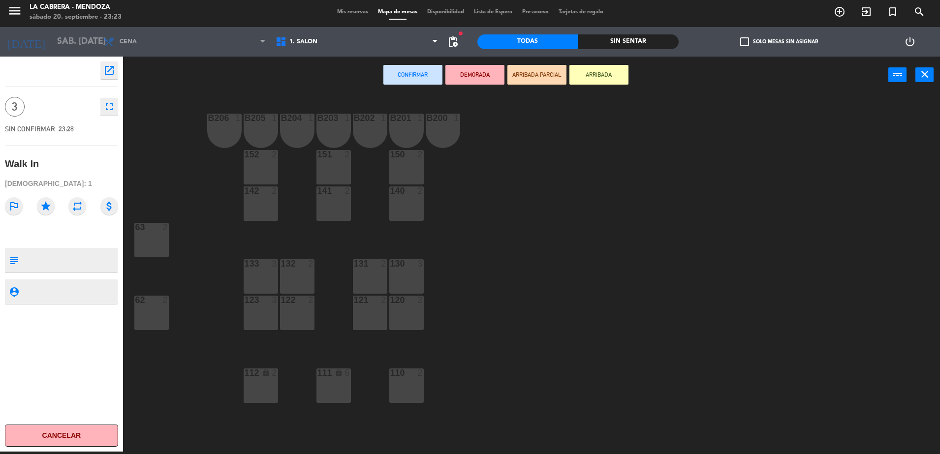
click at [299, 314] on div "122 2" at bounding box center [297, 313] width 34 height 34
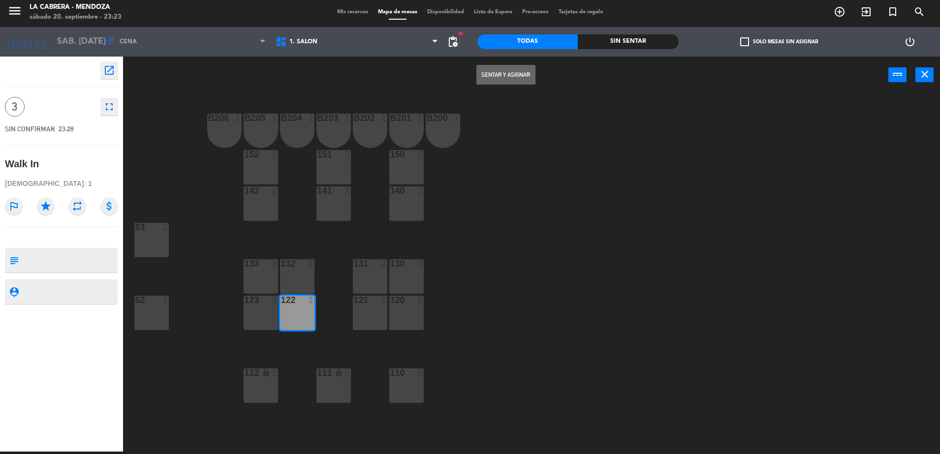
click at [252, 319] on div "123 3" at bounding box center [261, 313] width 34 height 34
click at [500, 79] on button "Sentar y Asignar" at bounding box center [505, 75] width 59 height 20
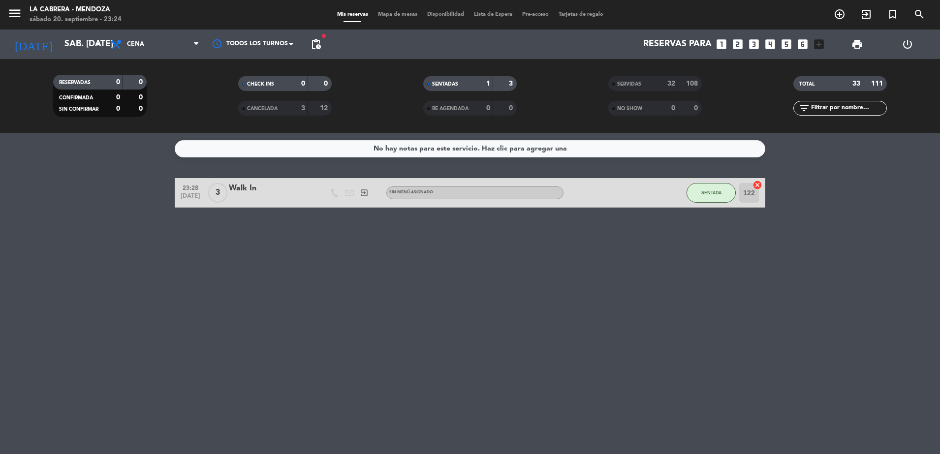
click at [397, 15] on span "Mapa de mesas" at bounding box center [397, 14] width 49 height 5
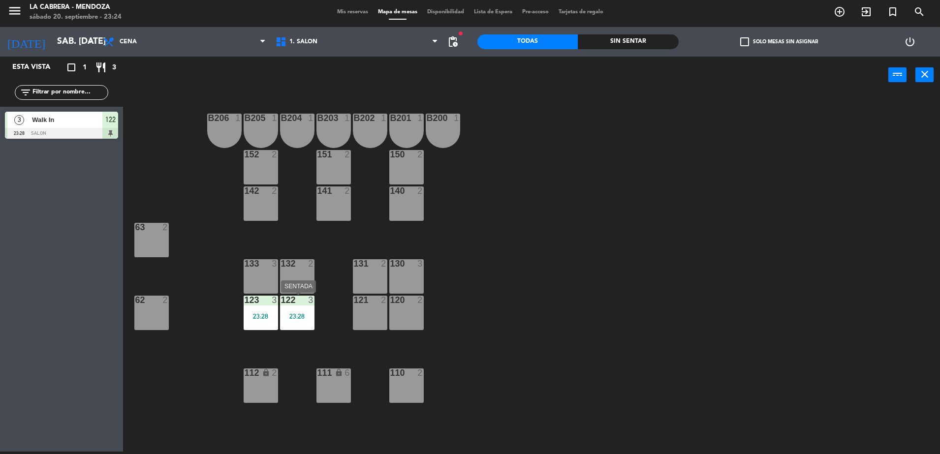
click at [287, 309] on div "122 3 23:28" at bounding box center [297, 313] width 34 height 34
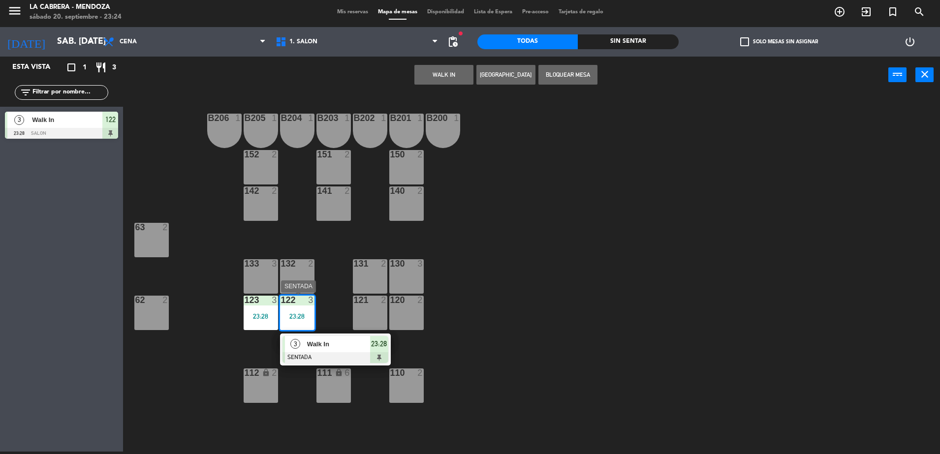
click at [375, 348] on span "23:28" at bounding box center [379, 344] width 16 height 12
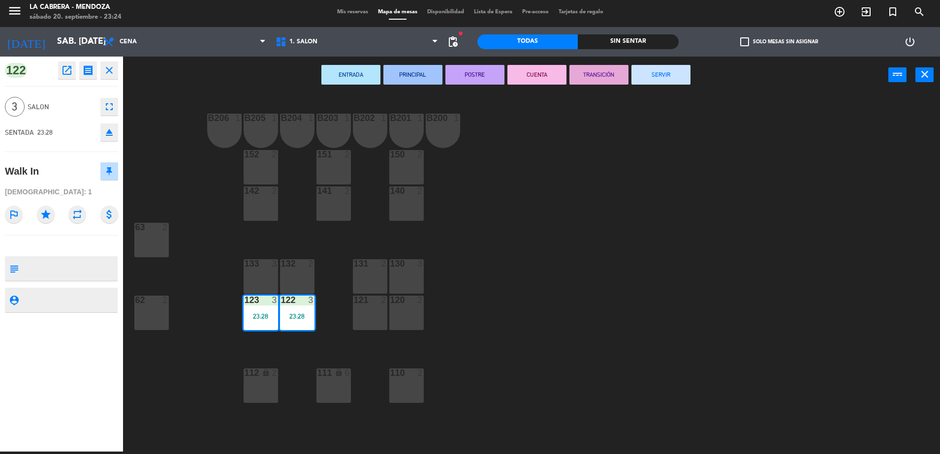
click at [648, 78] on button "SERVIR" at bounding box center [661, 75] width 59 height 20
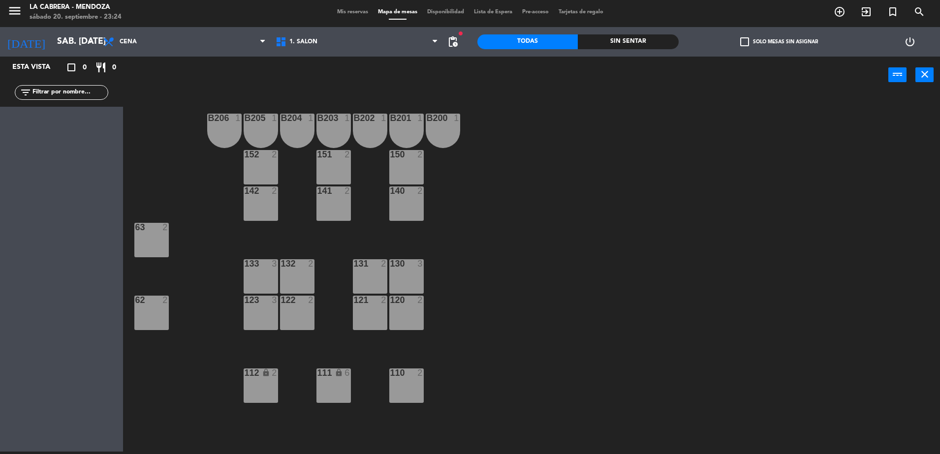
click at [335, 8] on div "Mis reservas Mapa de mesas Disponibilidad Lista de Espera Pre-acceso Tarjetas d…" at bounding box center [470, 12] width 276 height 9
click at [336, 12] on span "Mis reservas" at bounding box center [352, 11] width 41 height 5
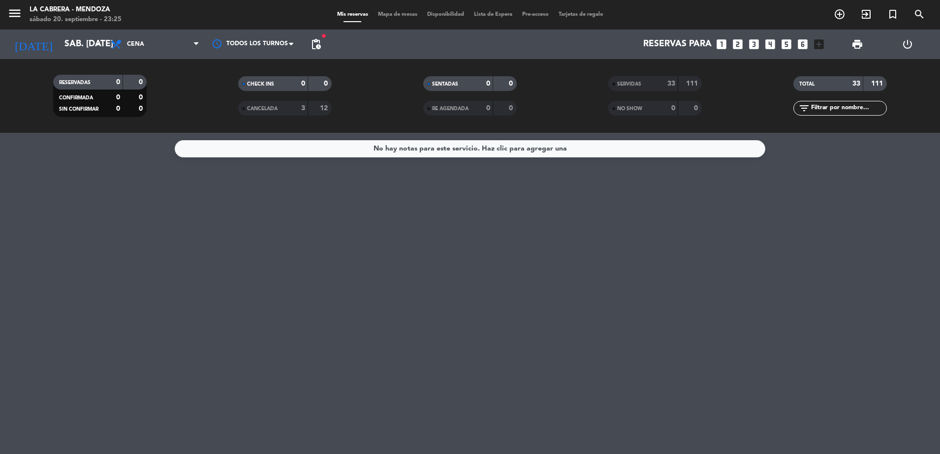
click at [409, 262] on div "No hay notas para este servicio. Haz clic para agregar una" at bounding box center [470, 293] width 940 height 321
click at [917, 17] on icon "search" at bounding box center [920, 14] width 12 height 12
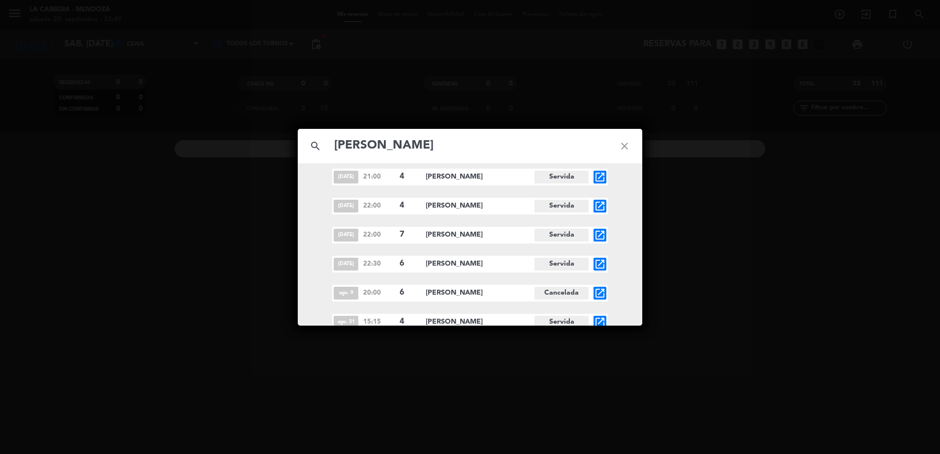
scroll to position [157, 0]
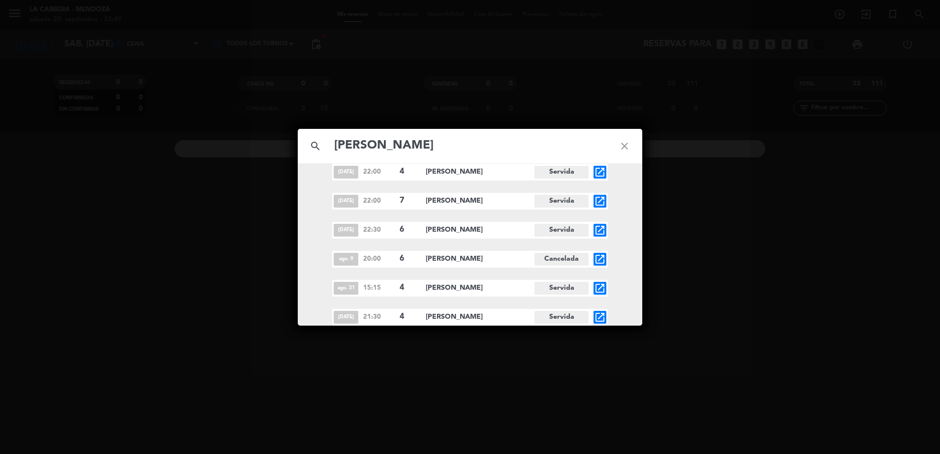
type input "[PERSON_NAME]"
click at [597, 227] on icon "open_in_new" at bounding box center [600, 230] width 12 height 12
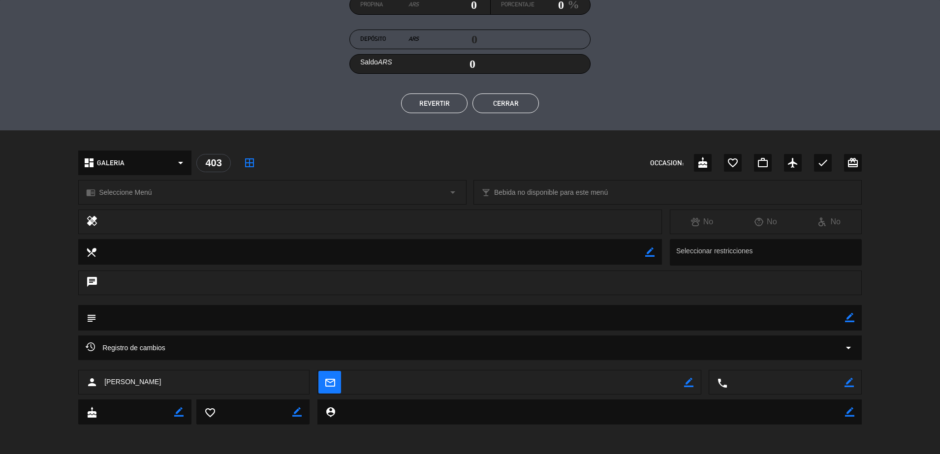
scroll to position [98, 0]
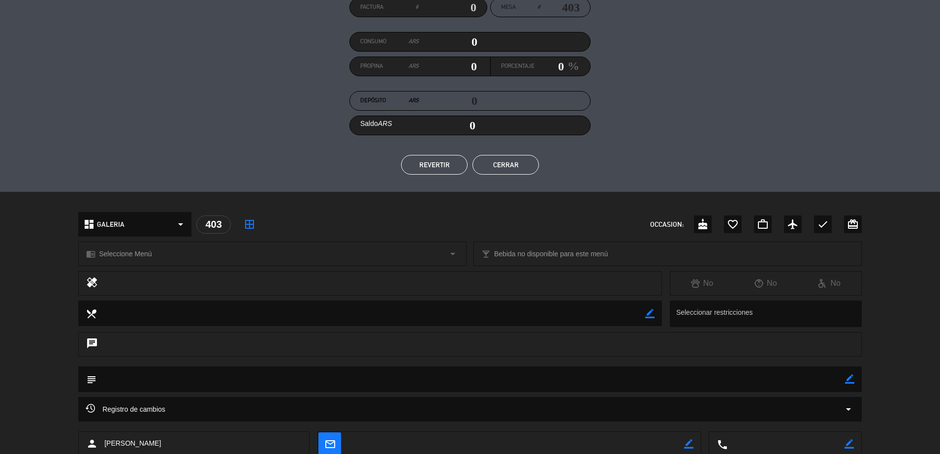
click at [512, 160] on button "Cerrar" at bounding box center [506, 165] width 66 height 20
